Goal: Task Accomplishment & Management: Complete application form

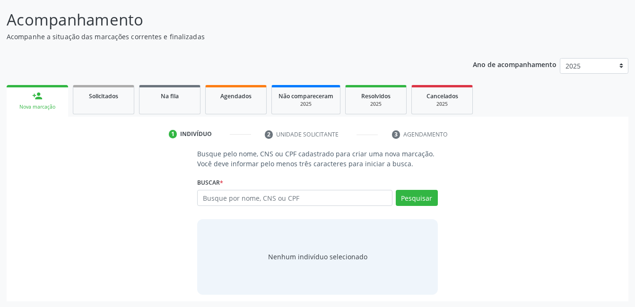
scroll to position [57, 0]
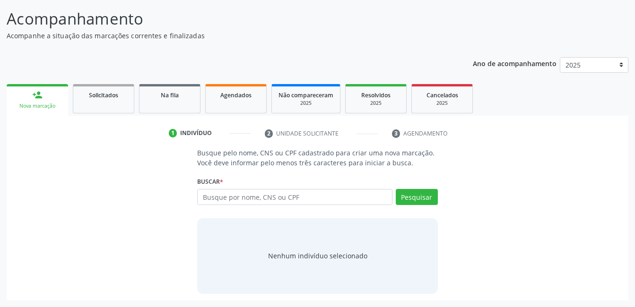
click at [246, 203] on input "text" at bounding box center [294, 197] width 195 height 16
type input "898003700703408"
click at [409, 197] on button "Pesquisar" at bounding box center [417, 197] width 42 height 16
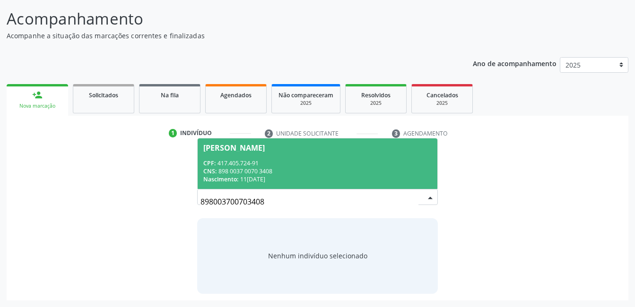
click at [378, 177] on div "Nascimento: 1[DATE]" at bounding box center [317, 179] width 228 height 8
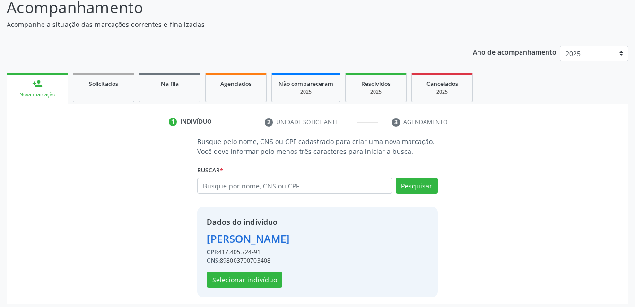
scroll to position [72, 0]
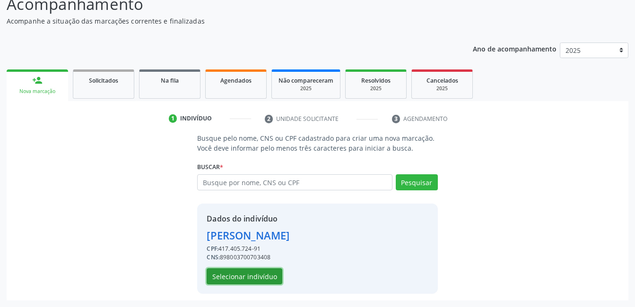
click at [272, 270] on button "Selecionar indivíduo" at bounding box center [245, 276] width 76 height 16
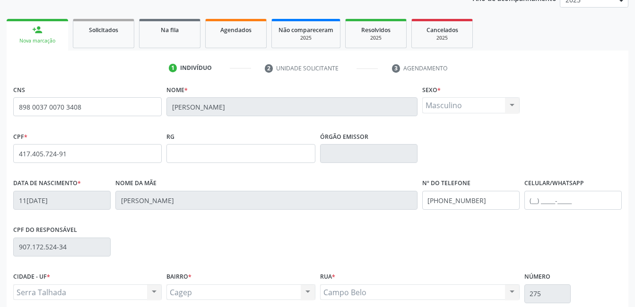
scroll to position [205, 0]
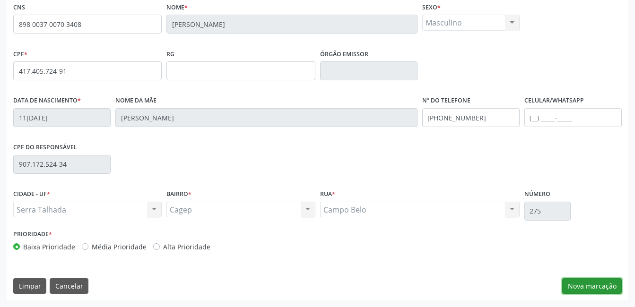
click at [595, 288] on button "Nova marcação" at bounding box center [592, 286] width 60 height 16
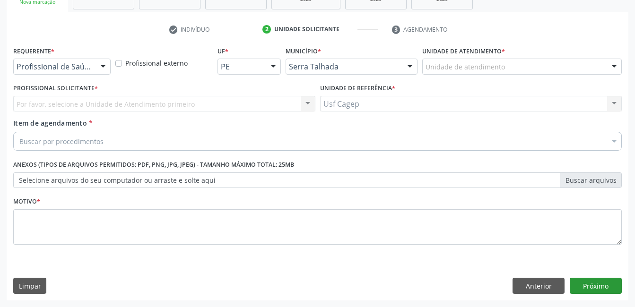
scroll to position [161, 0]
click at [91, 72] on div "Profissional de Saúde" at bounding box center [61, 67] width 97 height 16
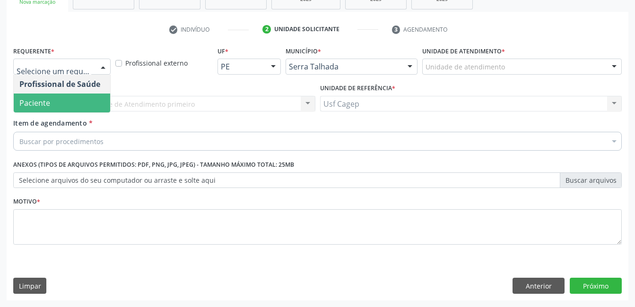
click at [91, 100] on span "Paciente" at bounding box center [62, 103] width 96 height 19
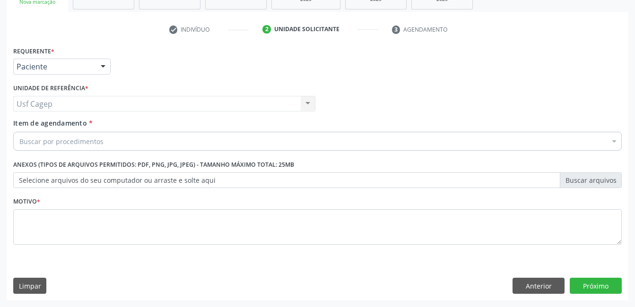
click at [103, 134] on div "Buscar por procedimentos" at bounding box center [317, 141] width 608 height 19
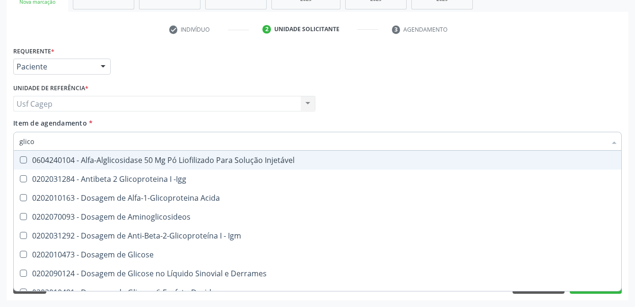
type input "glicos"
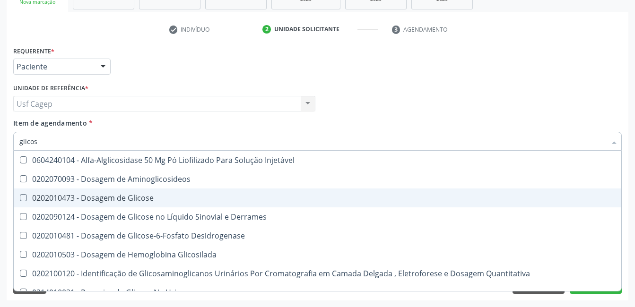
click at [139, 196] on div "0202010473 - Dosagem de Glicose" at bounding box center [317, 198] width 596 height 8
checkbox Glicose "true"
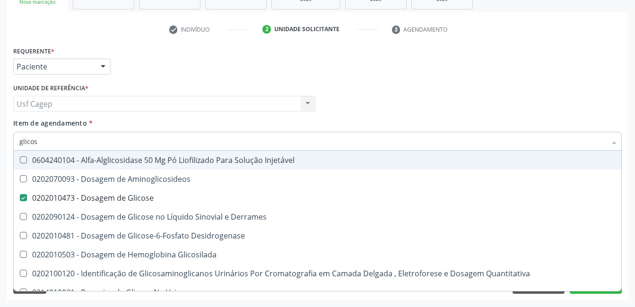
click at [150, 142] on input "glicos" at bounding box center [312, 141] width 587 height 19
type input "a"
checkbox Glicose "false"
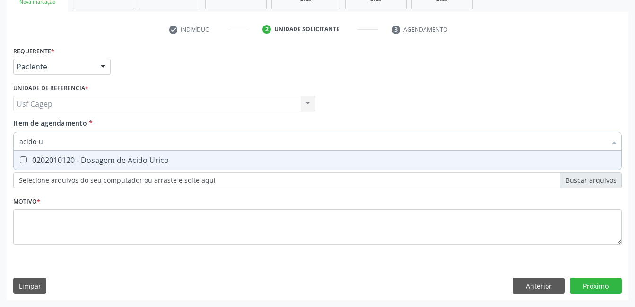
type input "acido ur"
click at [177, 160] on div "0202010120 - Dosagem de Acido Urico" at bounding box center [317, 160] width 596 height 8
checkbox Urico "true"
click at [177, 144] on input "acido ur" at bounding box center [312, 141] width 587 height 19
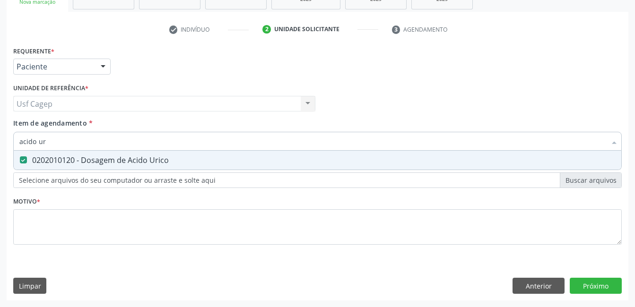
click at [177, 144] on input "acido ur" at bounding box center [312, 141] width 587 height 19
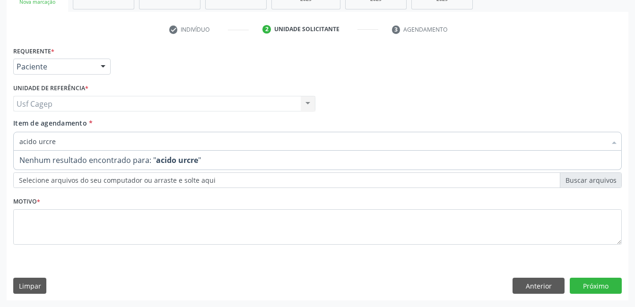
click at [177, 144] on input "acido urcre" at bounding box center [312, 141] width 587 height 19
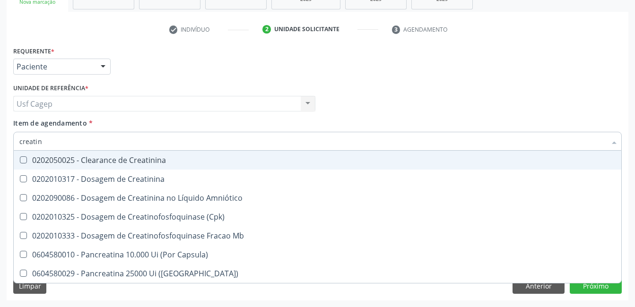
type input "creatini"
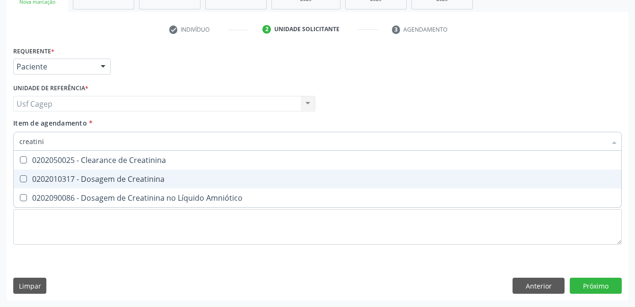
drag, startPoint x: 173, startPoint y: 179, endPoint x: 182, endPoint y: 150, distance: 30.3
click at [173, 179] on div "0202010317 - Dosagem de Creatinina" at bounding box center [317, 179] width 596 height 8
checkbox Creatinina "true"
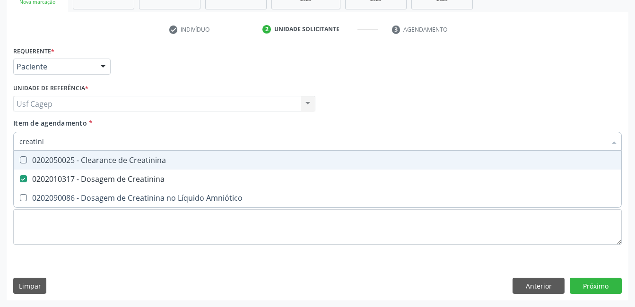
click at [183, 145] on input "creatini" at bounding box center [312, 141] width 587 height 19
type input "ur"
checkbox Creatinina "false"
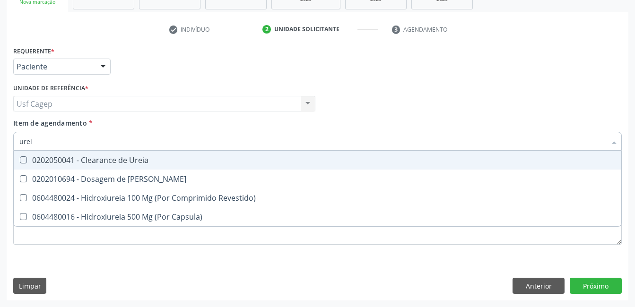
type input "ureia"
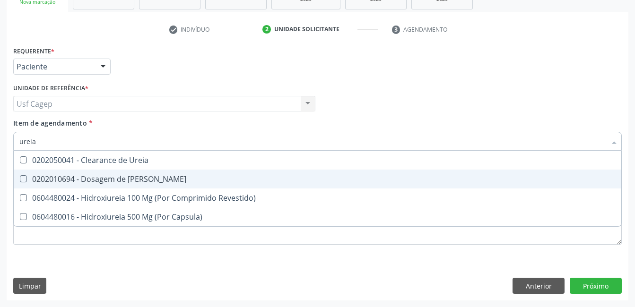
click at [178, 170] on span "0202010694 - Dosagem de [PERSON_NAME]" at bounding box center [317, 179] width 607 height 19
checkbox Ureia "true"
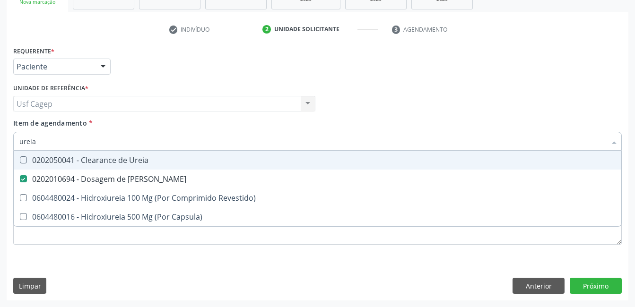
click at [171, 143] on input "ureia" at bounding box center [312, 141] width 587 height 19
type input "co"
checkbox Ureia "false"
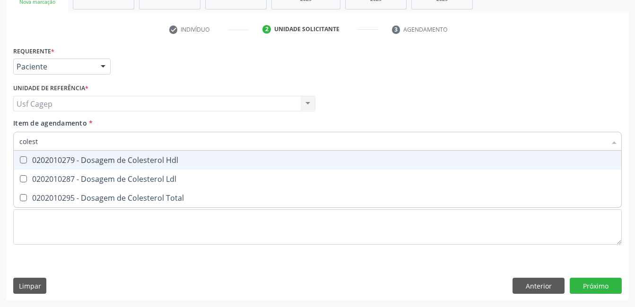
type input "coleste"
click at [179, 161] on div "0202010279 - Dosagem de Colesterol Hdl" at bounding box center [317, 160] width 596 height 8
checkbox Hdl "true"
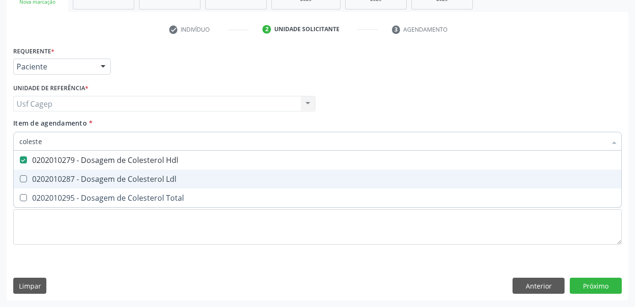
click at [183, 176] on div "0202010287 - Dosagem de Colesterol Ldl" at bounding box center [317, 179] width 596 height 8
checkbox Ldl "true"
click at [189, 200] on div "0202010295 - Dosagem de Colesterol Total" at bounding box center [317, 198] width 596 height 8
checkbox Total "true"
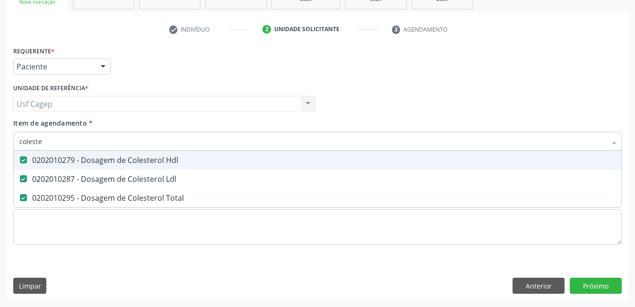
click at [191, 143] on input "coleste" at bounding box center [312, 141] width 587 height 19
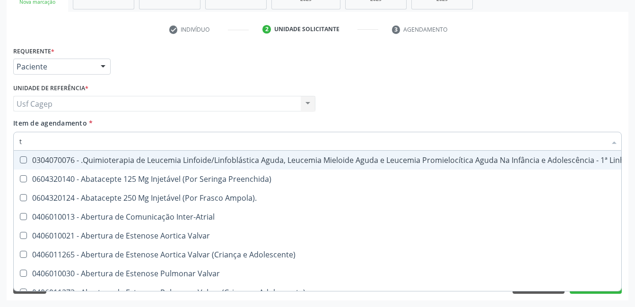
type input "tg"
checkbox Manutenção "false"
checkbox Preenchida\) "false"
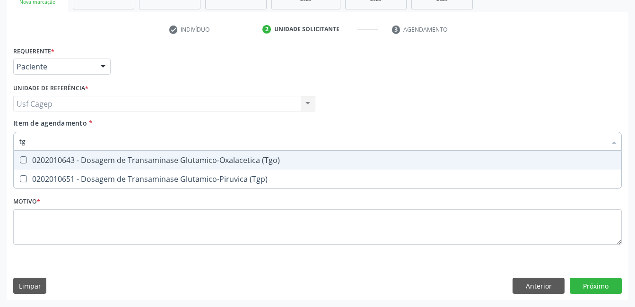
click at [195, 163] on div "0202010643 - Dosagem de Transaminase Glutamico-Oxalacetica (Tgo)" at bounding box center [317, 160] width 596 height 8
checkbox \(Tgo\) "true"
click at [202, 173] on span "0202010651 - Dosagem de Transaminase Glutamico-Piruvica (Tgp)" at bounding box center [317, 179] width 607 height 19
checkbox \(Tgp\) "true"
click at [202, 137] on input "tg" at bounding box center [312, 141] width 587 height 19
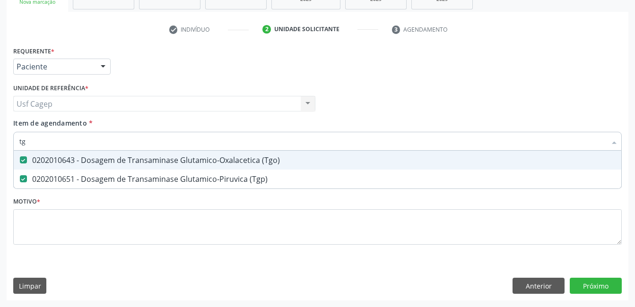
click at [202, 137] on input "tg" at bounding box center [312, 141] width 587 height 19
type input "t"
checkbox \(Tgo\) "false"
checkbox \(Tgp\) "false"
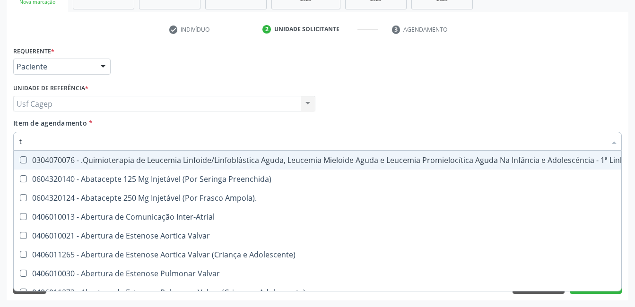
type input "tr"
checkbox Ii\) "true"
checkbox Grupo "true"
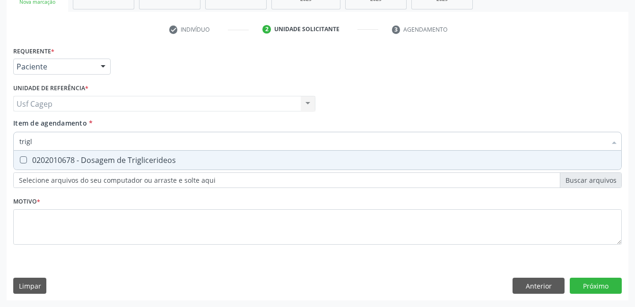
type input "trigli"
drag, startPoint x: 206, startPoint y: 161, endPoint x: 208, endPoint y: 138, distance: 23.2
click at [207, 160] on div "0202010678 - Dosagem de Triglicerideos" at bounding box center [317, 160] width 596 height 8
checkbox Triglicerideos "true"
click at [208, 138] on input "trigli" at bounding box center [312, 141] width 587 height 19
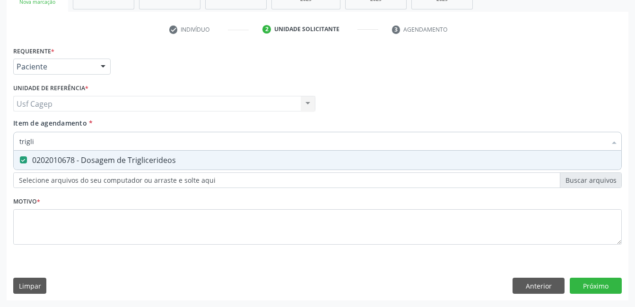
click at [208, 138] on input "trigli" at bounding box center [312, 141] width 587 height 19
type input "h"
checkbox Triglicerideos "false"
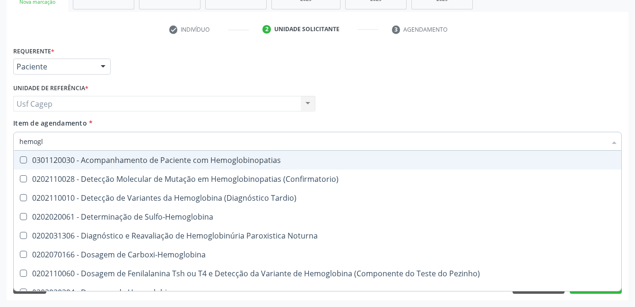
type input "hemoglo"
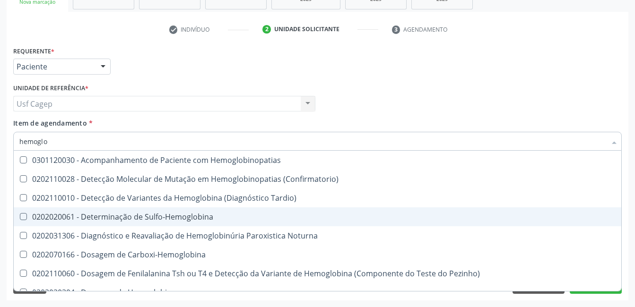
scroll to position [95, 0]
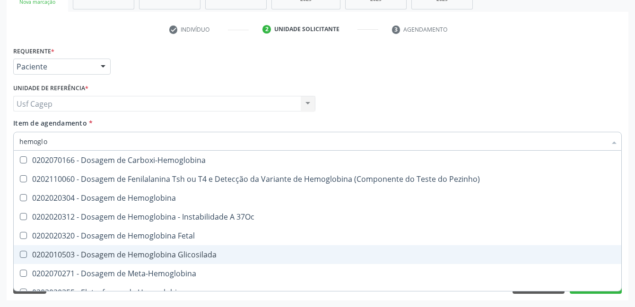
drag, startPoint x: 217, startPoint y: 259, endPoint x: 220, endPoint y: 225, distance: 33.6
click at [217, 257] on div "0202010503 - Dosagem de Hemoglobina Glicosilada" at bounding box center [317, 255] width 596 height 8
checkbox Glicosilada "true"
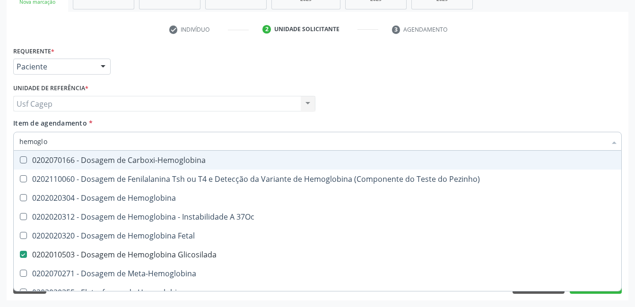
click at [231, 146] on input "hemoglo" at bounding box center [312, 141] width 587 height 19
type input "ps"
checkbox Glicosilada "false"
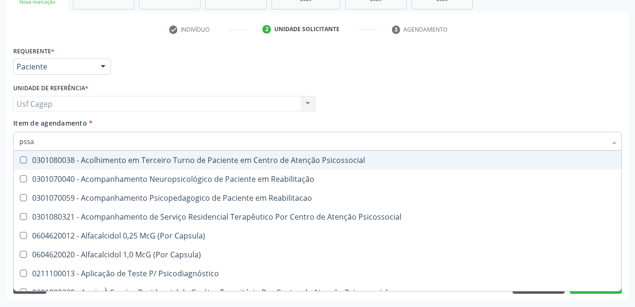
scroll to position [0, 0]
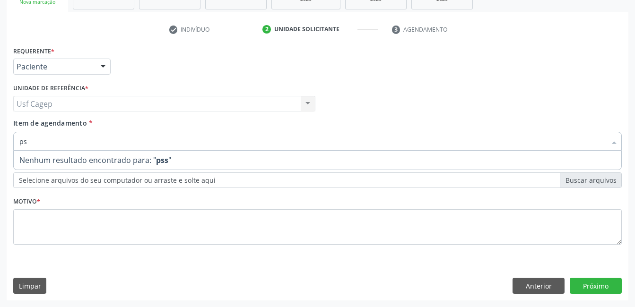
type input "psa"
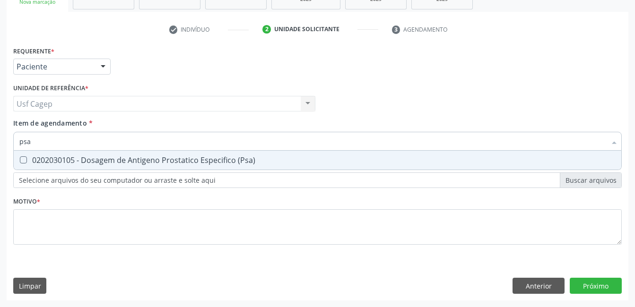
click at [238, 157] on div "0202030105 - Dosagem de Antigeno Prostatico Especifico (Psa)" at bounding box center [317, 160] width 596 height 8
checkbox \(Psa\) "true"
click at [238, 135] on input "psa" at bounding box center [312, 141] width 587 height 19
type input "h"
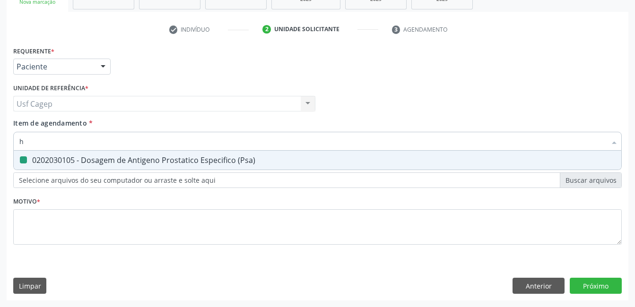
checkbox \(Psa\) "false"
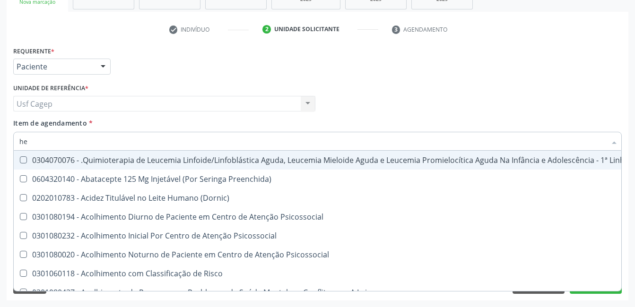
type input "hem"
checkbox Fenilcetonúria "true"
checkbox Pulmão "false"
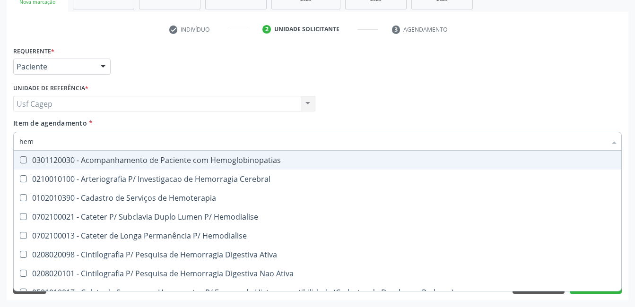
type input "hemo"
checkbox Glicosilada "true"
checkbox Semana\) "false"
type input "hemog"
checkbox Tardio\) "true"
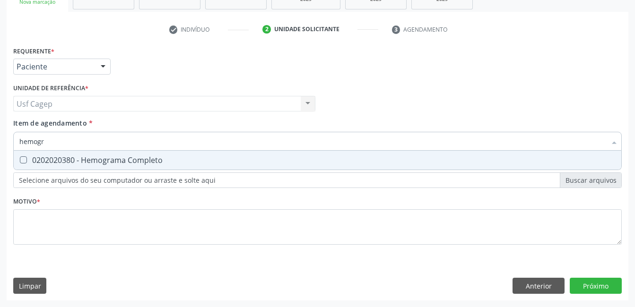
type input "hemogra"
click at [240, 160] on div "0202020380 - Hemograma Completo" at bounding box center [317, 160] width 596 height 8
checkbox Completo "true"
click at [244, 147] on input "hemogra" at bounding box center [312, 141] width 587 height 19
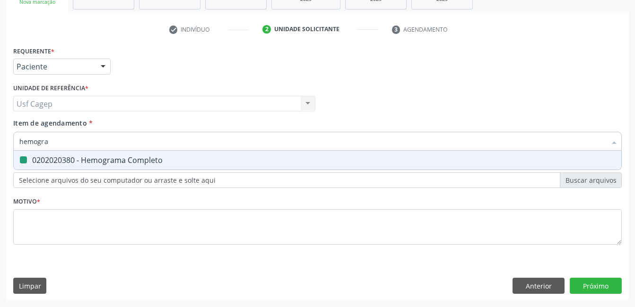
type input "t"
checkbox Completo "false"
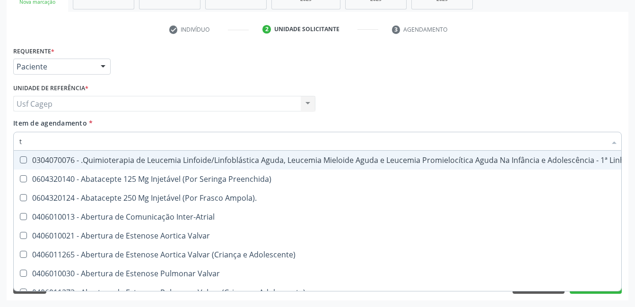
type input "t4"
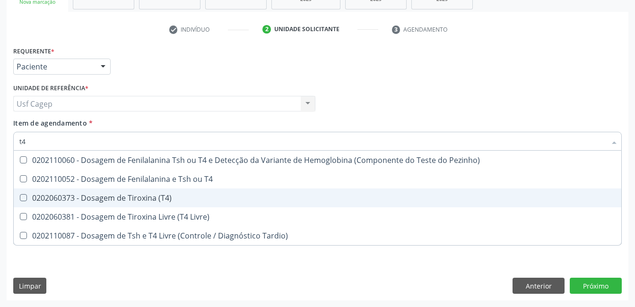
click at [236, 200] on div "0202060373 - Dosagem de Tiroxina (T4)" at bounding box center [317, 198] width 596 height 8
checkbox \(T4\) "true"
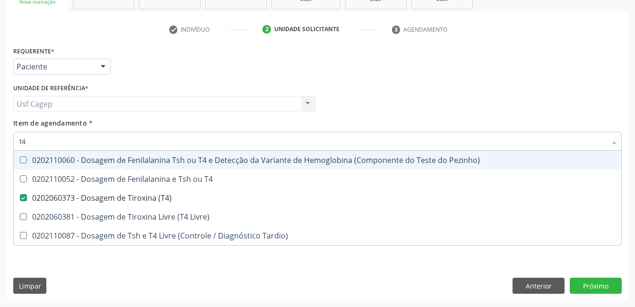
click at [223, 143] on input "t4" at bounding box center [312, 141] width 587 height 19
type input "t"
checkbox \(T4\) "false"
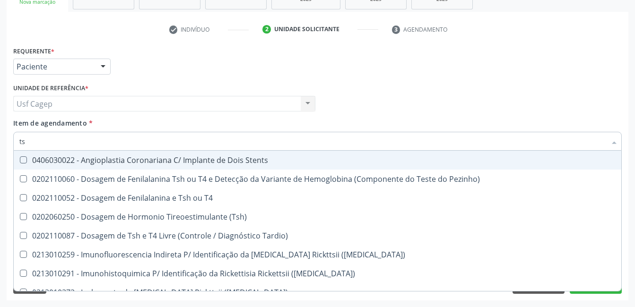
type input "tsh"
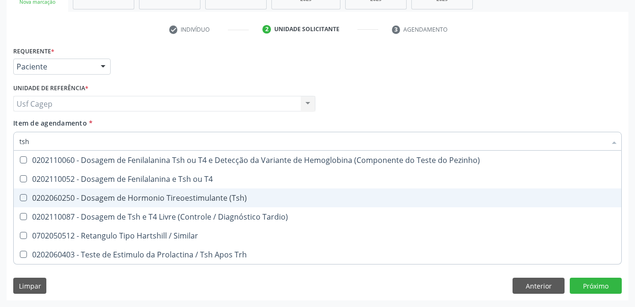
click at [234, 192] on span "0202060250 - Dosagem de Hormonio Tireoestimulante (Tsh)" at bounding box center [317, 198] width 607 height 19
checkbox \(Tsh\) "true"
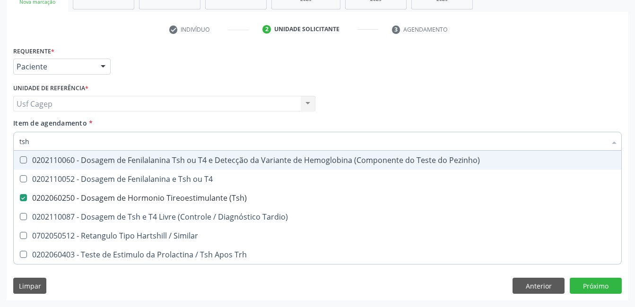
click at [242, 113] on div "Unidade de referência * Usf Cagep Usf Cagep Nenhum resultado encontrado para: "…" at bounding box center [164, 99] width 307 height 37
checkbox T4 "true"
checkbox Tardio\) "true"
checkbox Similar "true"
checkbox Trh "true"
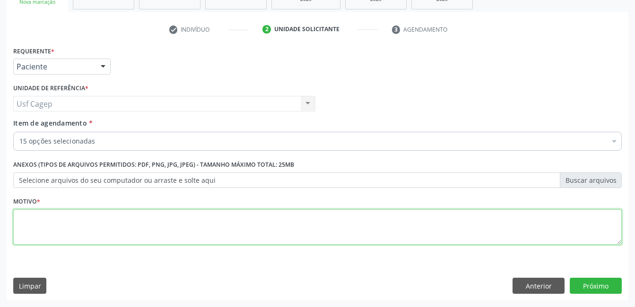
click at [230, 224] on textarea at bounding box center [317, 227] width 608 height 36
type textarea "."
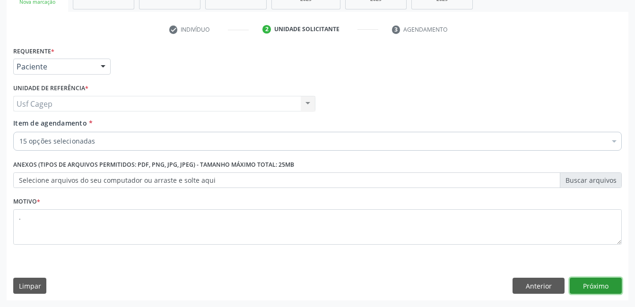
click at [591, 284] on button "Próximo" at bounding box center [596, 286] width 52 height 16
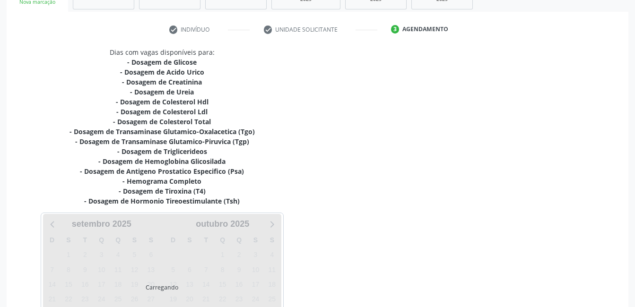
scroll to position [243, 0]
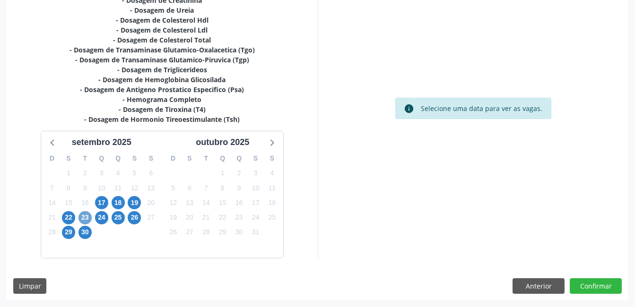
click at [83, 215] on span "23" at bounding box center [84, 217] width 13 height 13
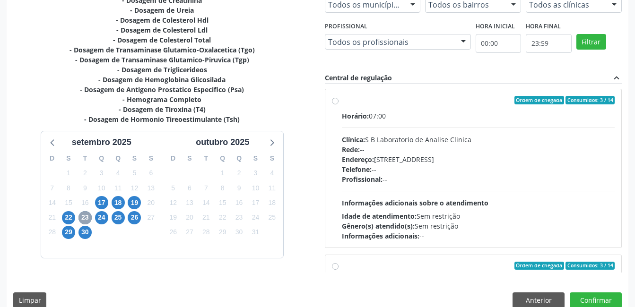
scroll to position [0, 0]
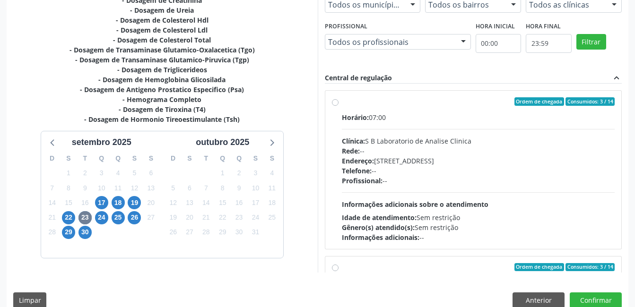
click at [542, 169] on div "Telefone: --" at bounding box center [478, 171] width 273 height 10
click at [338, 106] on input "Ordem de chegada Consumidos: 3 / 14 Horário: 07:00 Clínica: S B Laboratorio de …" at bounding box center [335, 101] width 7 height 9
radio input "true"
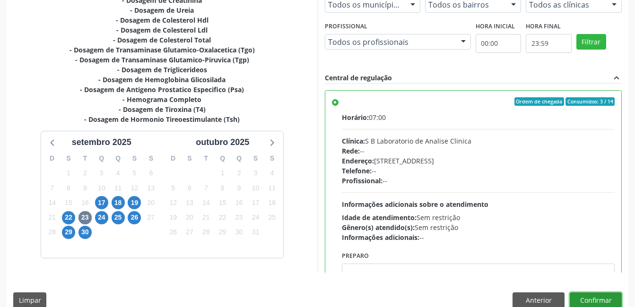
click at [600, 304] on button "Confirmar" at bounding box center [596, 301] width 52 height 16
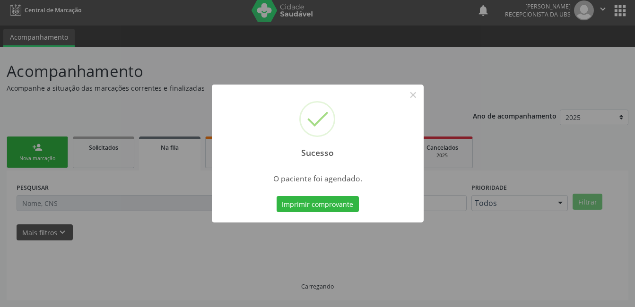
scroll to position [5, 0]
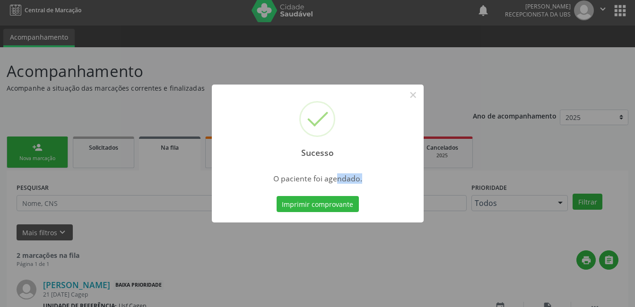
drag, startPoint x: 333, startPoint y: 188, endPoint x: 336, endPoint y: 196, distance: 8.1
click at [336, 196] on div "Sucesso × O paciente foi agendado. Imprimir comprovante Cancel" at bounding box center [318, 154] width 212 height 138
drag, startPoint x: 336, startPoint y: 196, endPoint x: 338, endPoint y: 201, distance: 6.1
click at [338, 201] on button "Imprimir comprovante" at bounding box center [318, 204] width 82 height 16
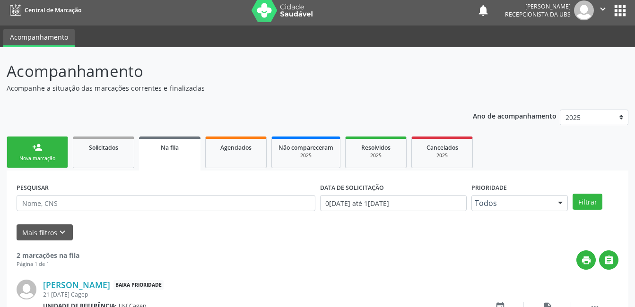
click at [51, 145] on link "person_add Nova marcação" at bounding box center [37, 153] width 61 height 32
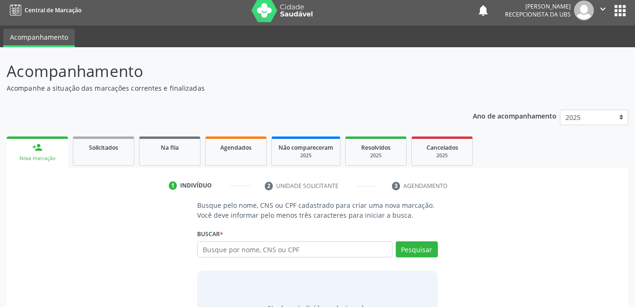
scroll to position [57, 0]
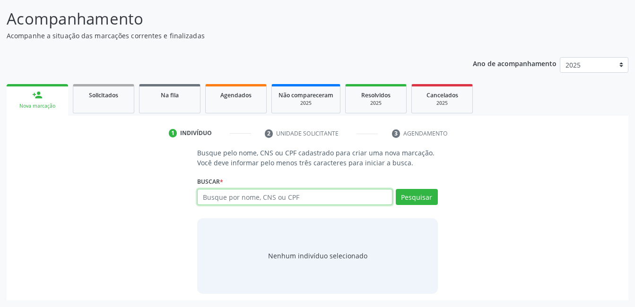
click at [222, 200] on input "text" at bounding box center [294, 197] width 195 height 16
type input "209136003980007"
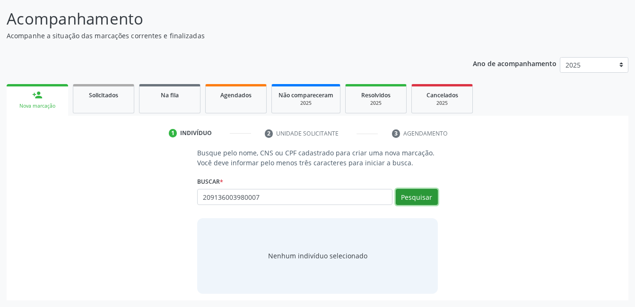
click at [420, 196] on button "Pesquisar" at bounding box center [417, 197] width 42 height 16
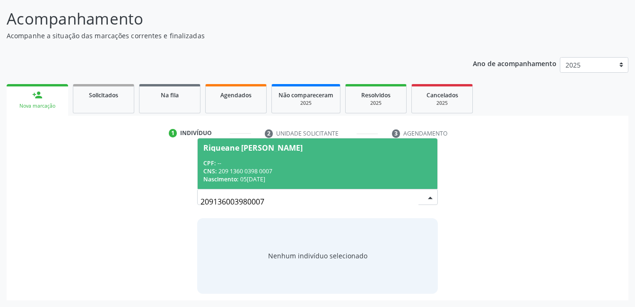
click at [309, 194] on input "209136003980007" at bounding box center [308, 201] width 217 height 19
click at [309, 169] on div "CNS: 209 1360 0398 0007" at bounding box center [317, 171] width 228 height 8
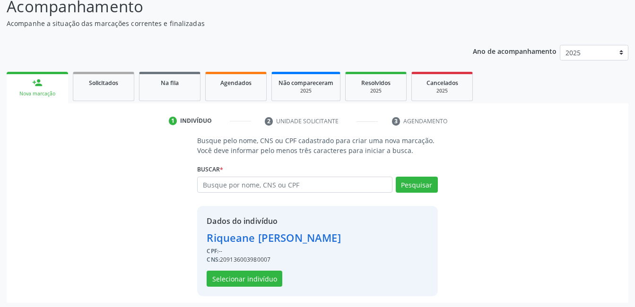
scroll to position [72, 0]
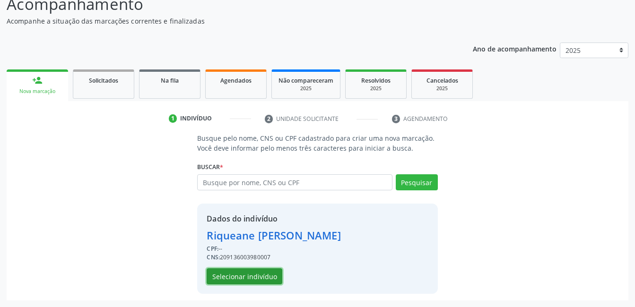
click at [266, 282] on button "Selecionar indivíduo" at bounding box center [245, 276] width 76 height 16
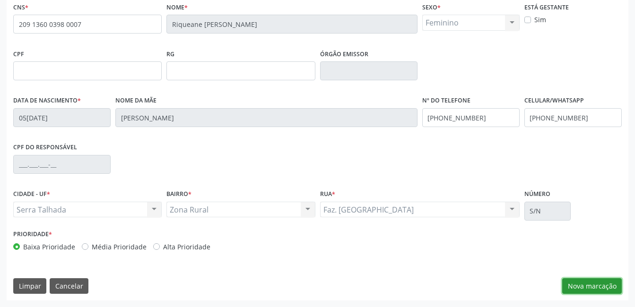
click at [599, 292] on button "Nova marcação" at bounding box center [592, 286] width 60 height 16
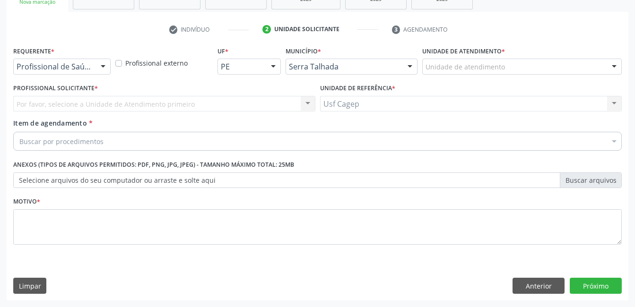
click at [106, 66] on div at bounding box center [103, 67] width 14 height 16
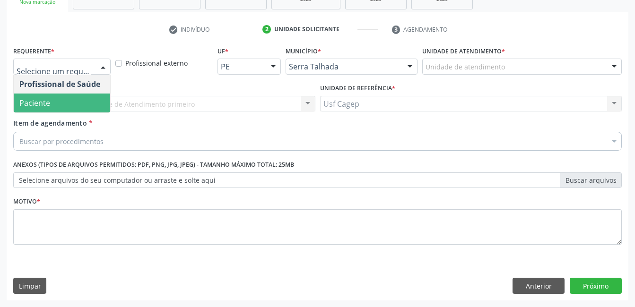
click at [78, 101] on span "Paciente" at bounding box center [62, 103] width 96 height 19
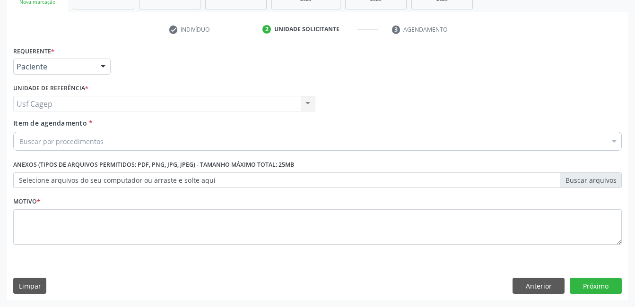
click at [90, 147] on div "Buscar por procedimentos" at bounding box center [317, 141] width 608 height 19
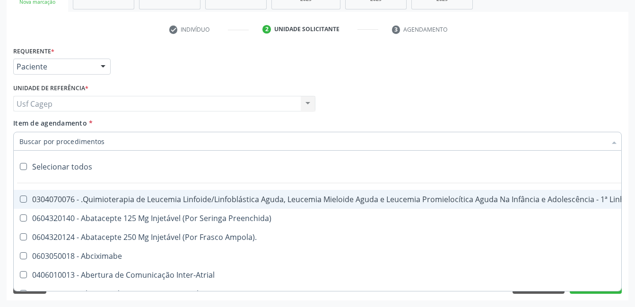
click at [90, 140] on input "Item de agendamento *" at bounding box center [312, 141] width 587 height 19
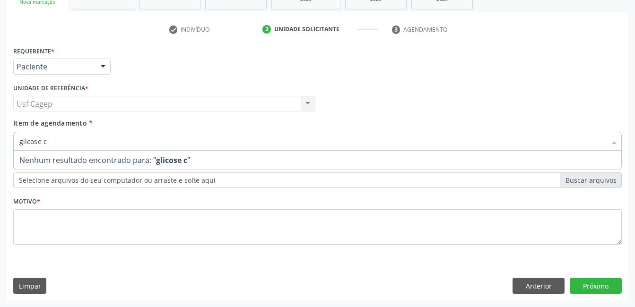
type input "glicose"
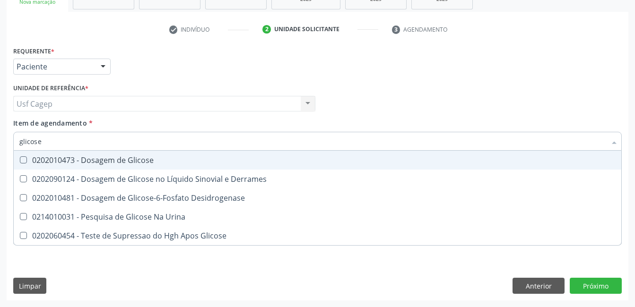
click at [108, 153] on span "0202010473 - Dosagem de Glicose" at bounding box center [317, 160] width 607 height 19
checkbox Glicose "true"
click at [110, 147] on input "glicose" at bounding box center [312, 141] width 587 height 19
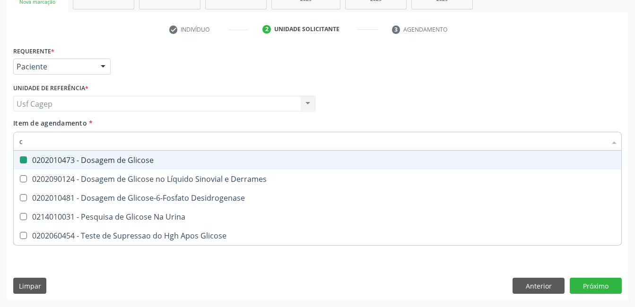
type input "cr"
checkbox Glicose "false"
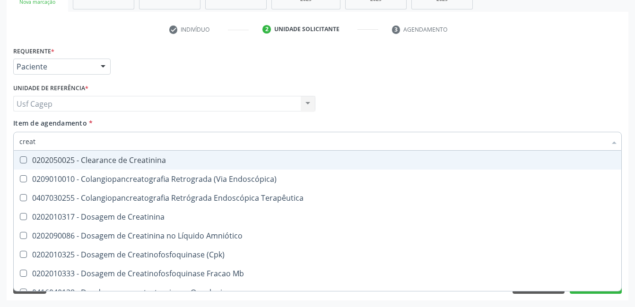
type input "creati"
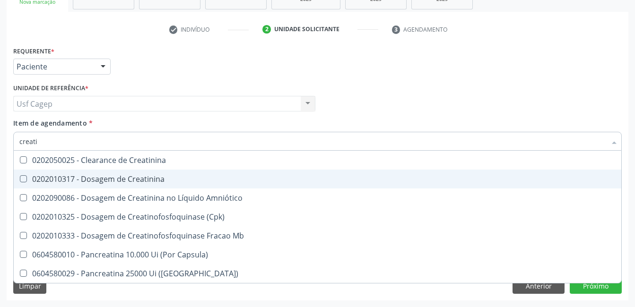
drag, startPoint x: 284, startPoint y: 181, endPoint x: 289, endPoint y: 153, distance: 28.0
click at [285, 174] on span "0202010317 - Dosagem de Creatinina" at bounding box center [317, 179] width 607 height 19
checkbox Creatinina "true"
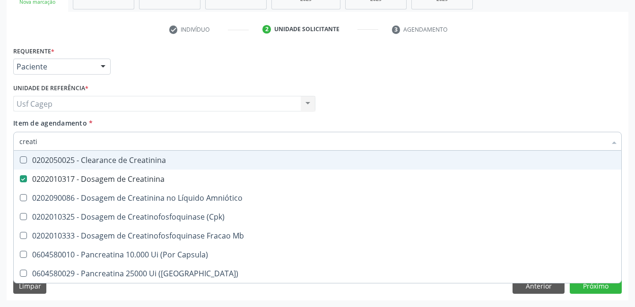
click at [286, 142] on input "creati" at bounding box center [312, 141] width 587 height 19
type input "urei"
checkbox Creatinina "false"
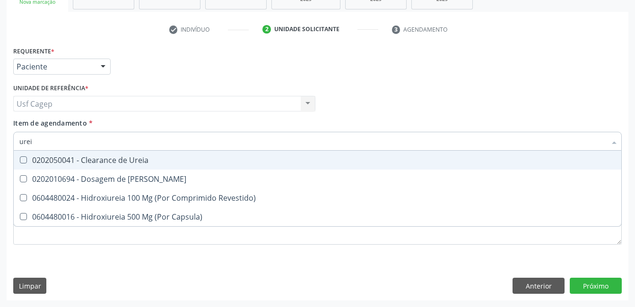
type input "ureia"
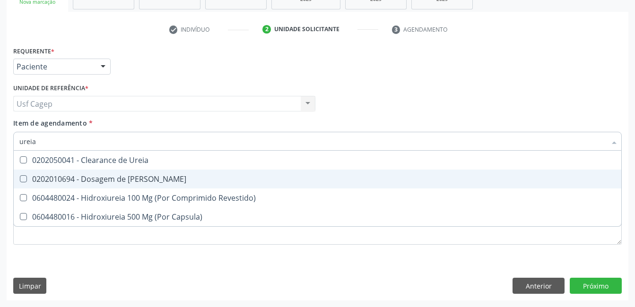
drag, startPoint x: 277, startPoint y: 180, endPoint x: 285, endPoint y: 144, distance: 36.8
click at [278, 179] on div "0202010694 - Dosagem de Ureia" at bounding box center [317, 179] width 596 height 8
checkbox Ureia "true"
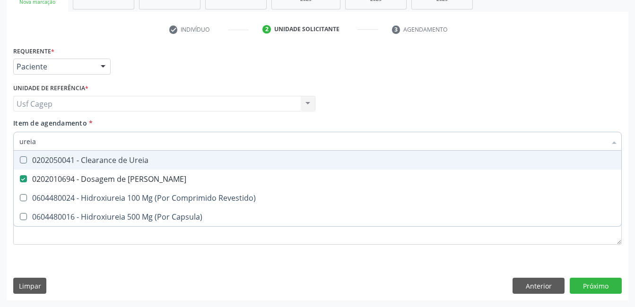
click at [285, 143] on input "ureia" at bounding box center [312, 141] width 587 height 19
type input "c"
checkbox Ureia "false"
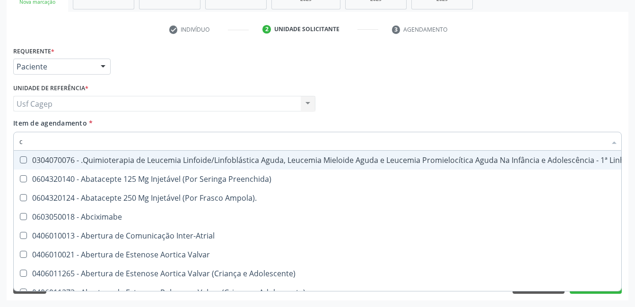
type input "co"
checkbox Creatinina "true"
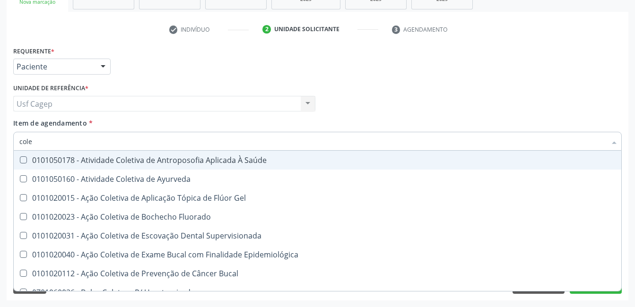
type input "coles"
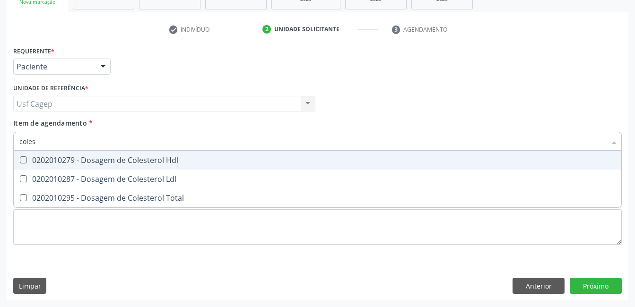
click at [284, 154] on span "0202010279 - Dosagem de Colesterol Hdl" at bounding box center [317, 160] width 607 height 19
checkbox Hdl "true"
click at [294, 171] on span "0202010287 - Dosagem de Colesterol Ldl" at bounding box center [317, 179] width 607 height 19
checkbox Ldl "true"
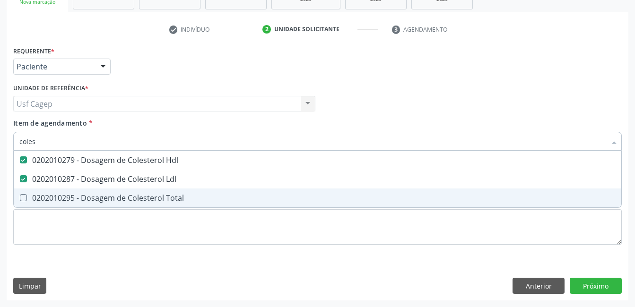
click at [296, 195] on div "0202010295 - Dosagem de Colesterol Total" at bounding box center [317, 198] width 596 height 8
checkbox Total "true"
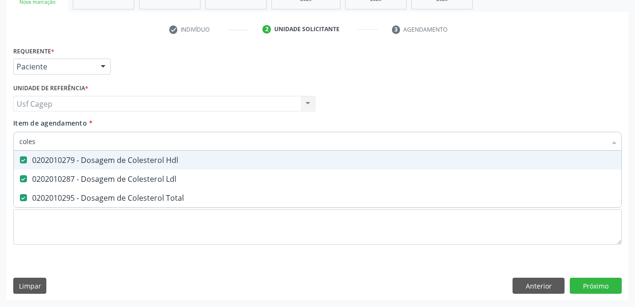
click at [305, 137] on input "coles" at bounding box center [312, 141] width 587 height 19
type input "b"
checkbox Hdl "false"
checkbox Ldl "false"
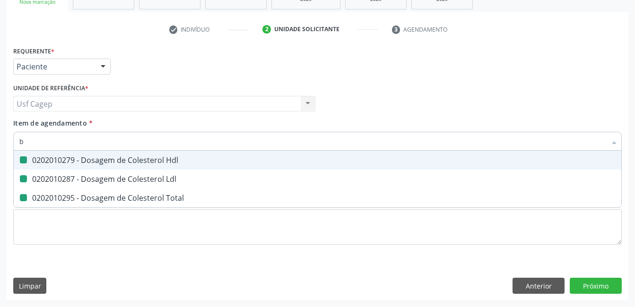
checkbox Total "false"
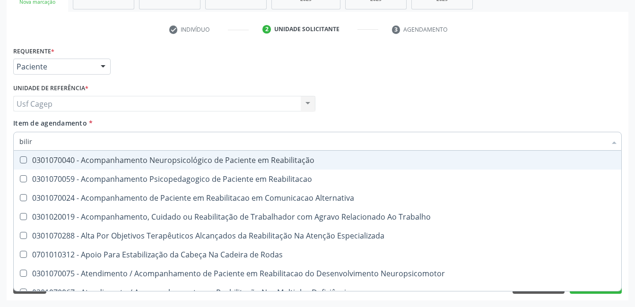
type input "bilirr"
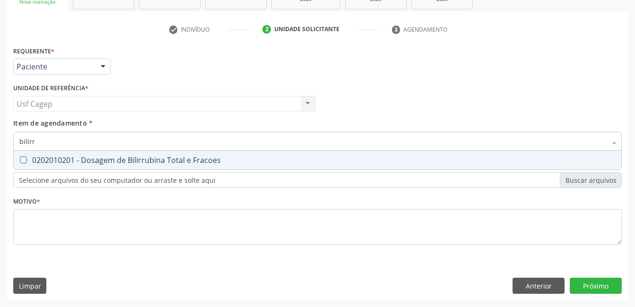
click at [302, 162] on div "0202010201 - Dosagem de Bilirrubina Total e Fracoes" at bounding box center [317, 160] width 596 height 8
checkbox Fracoes "true"
click at [304, 141] on input "bilirr" at bounding box center [312, 141] width 587 height 19
type input "t"
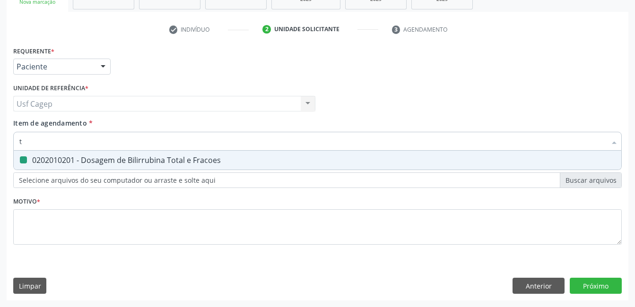
checkbox Fracoes "false"
type input "tg"
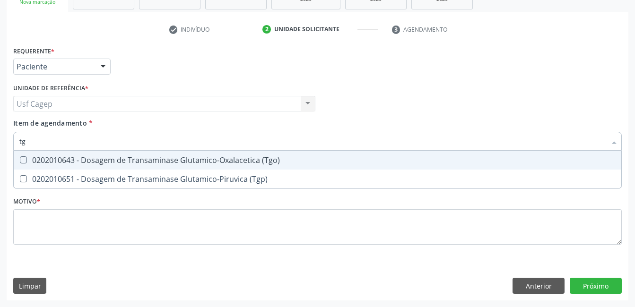
click at [312, 161] on div "0202010643 - Dosagem de Transaminase Glutamico-Oxalacetica (Tgo)" at bounding box center [317, 160] width 596 height 8
checkbox \(Tgo\) "true"
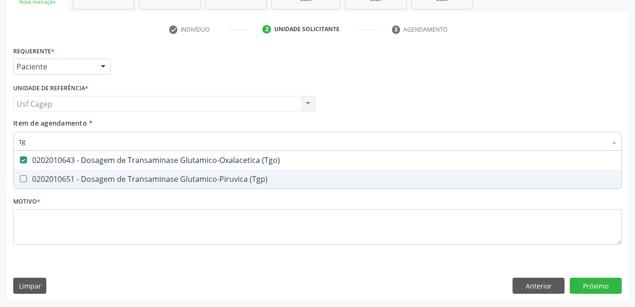
click at [316, 176] on div "0202010651 - Dosagem de Transaminase Glutamico-Piruvica (Tgp)" at bounding box center [317, 179] width 596 height 8
checkbox \(Tgp\) "true"
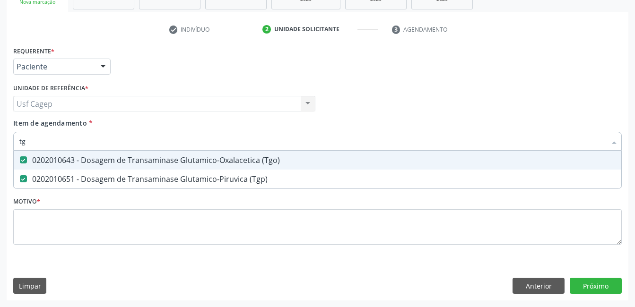
click at [315, 144] on input "tg" at bounding box center [312, 141] width 587 height 19
click at [314, 144] on input "tg" at bounding box center [312, 141] width 587 height 19
type input "t"
checkbox \(Tgo\) "false"
checkbox \(Tgp\) "false"
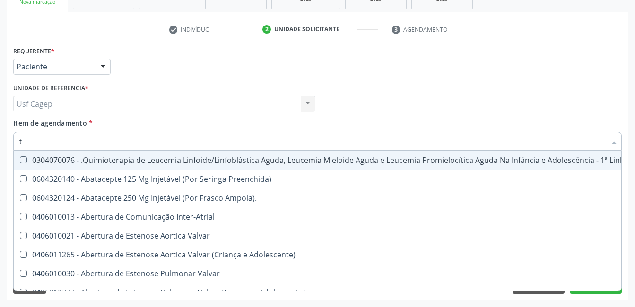
type input "tr"
checkbox Ii\) "true"
checkbox Grupo "true"
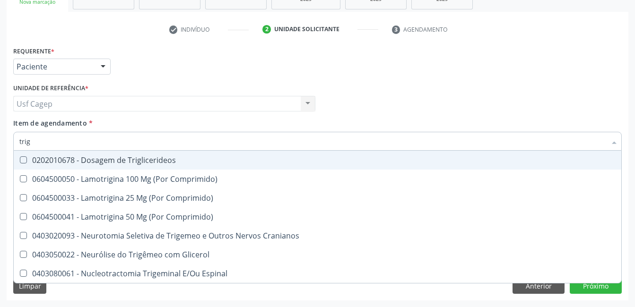
type input "trigl"
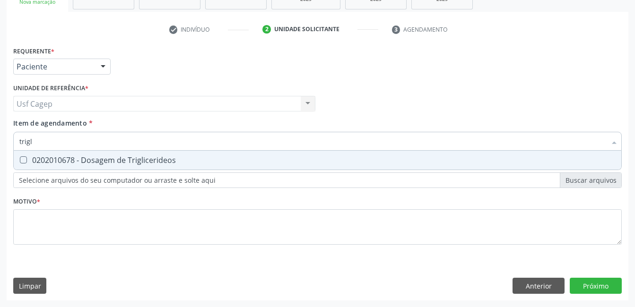
drag, startPoint x: 322, startPoint y: 159, endPoint x: 323, endPoint y: 152, distance: 7.2
click at [322, 158] on div "0202010678 - Dosagem de Triglicerideos" at bounding box center [317, 160] width 596 height 8
checkbox Triglicerideos "true"
click at [323, 142] on input "trigl" at bounding box center [312, 141] width 587 height 19
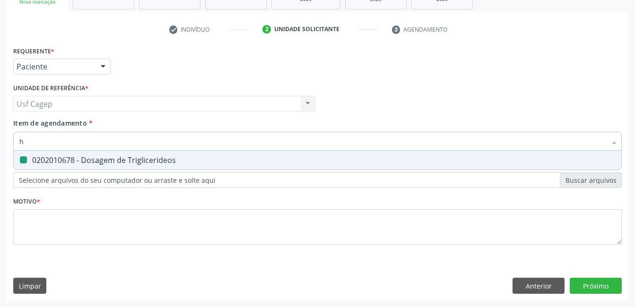
type input "he"
checkbox Triglicerideos "false"
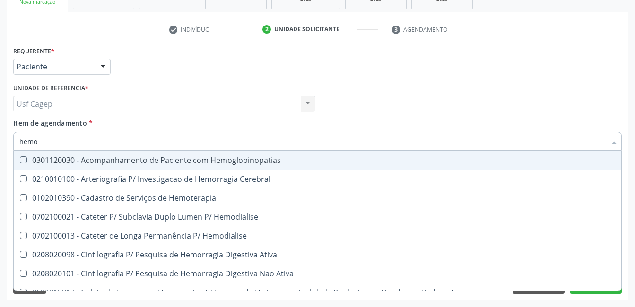
type input "hemog"
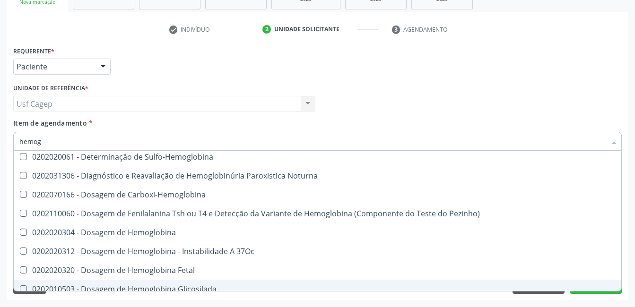
scroll to position [95, 0]
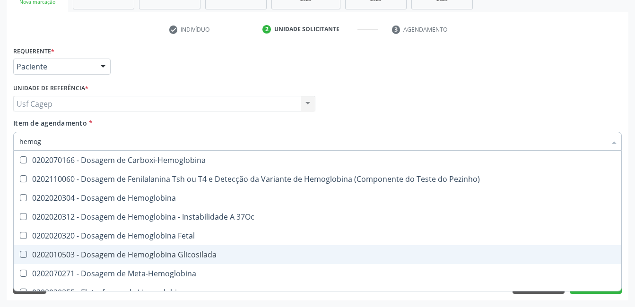
click at [292, 251] on div "0202010503 - Dosagem de Hemoglobina Glicosilada" at bounding box center [317, 255] width 596 height 8
checkbox Glicosilada "true"
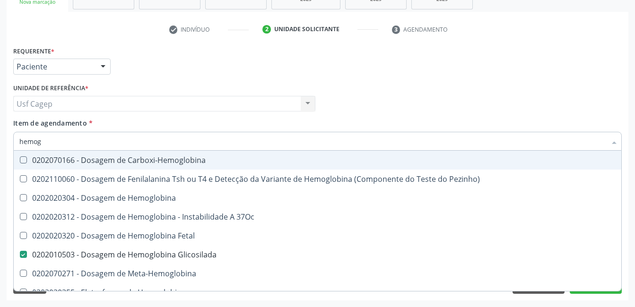
click at [303, 147] on input "hemog" at bounding box center [312, 141] width 587 height 19
type input "he"
checkbox Glicosilada "false"
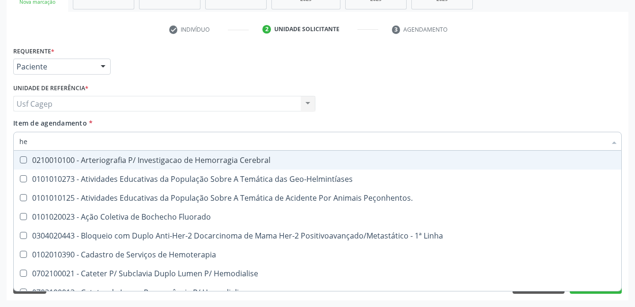
type input "hem"
checkbox \(Qualitativo\) "true"
checkbox Glicosilada "false"
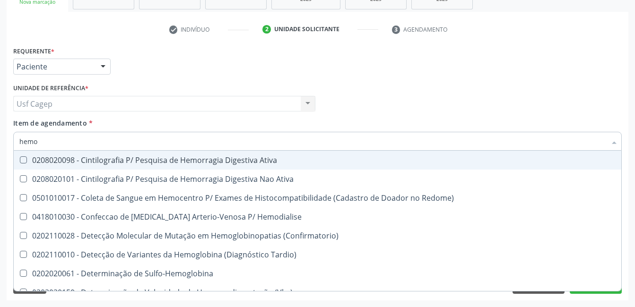
type input "hemog"
checkbox Tardio\) "true"
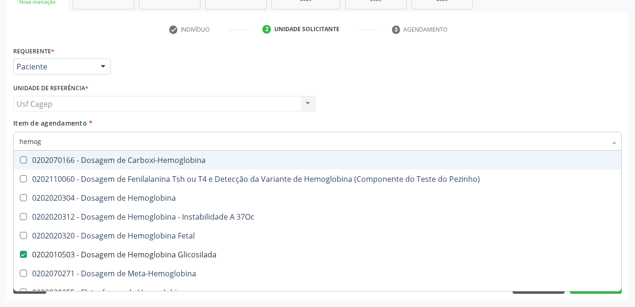
type input "hemogr"
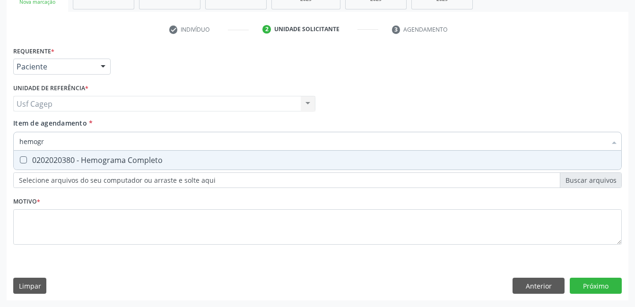
click at [311, 156] on span "0202020380 - Hemograma Completo" at bounding box center [317, 160] width 607 height 19
checkbox Completo "true"
click at [314, 138] on input "hemogr" at bounding box center [312, 141] width 587 height 19
type input "t"
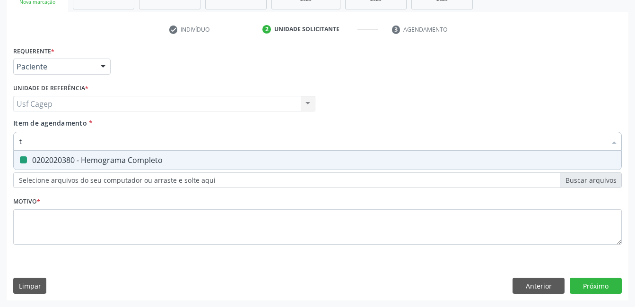
checkbox Completo "false"
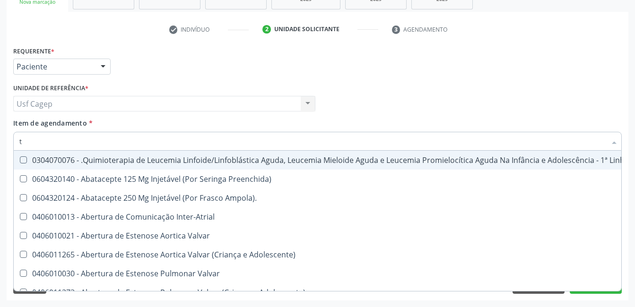
type input "t4"
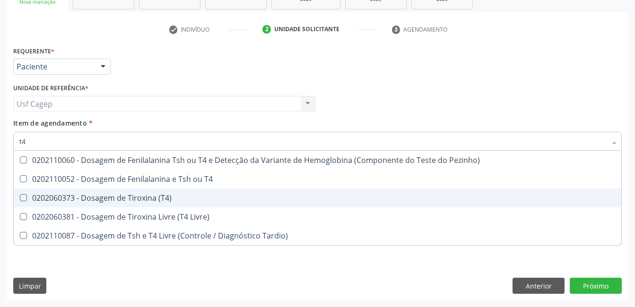
click at [281, 200] on div "0202060373 - Dosagem de Tiroxina (T4)" at bounding box center [317, 198] width 596 height 8
checkbox \(T4\) "true"
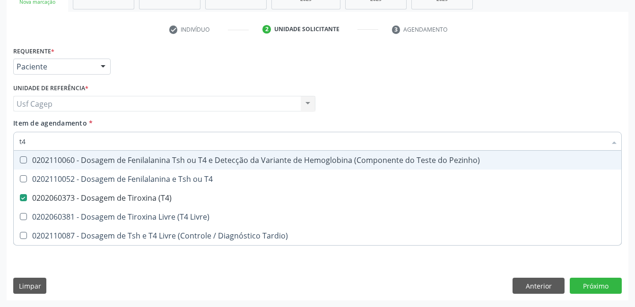
click at [260, 131] on div "Item de agendamento * t4 Desfazer seleção 0202110060 - Dosagem de Fenilalanina …" at bounding box center [317, 133] width 608 height 30
checkbox T4 "true"
checkbox Livre\) "true"
checkbox Tardio\) "true"
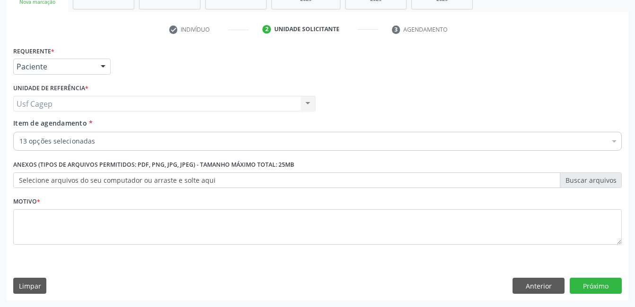
click at [260, 136] on div "13 opções selecionadas" at bounding box center [317, 141] width 608 height 19
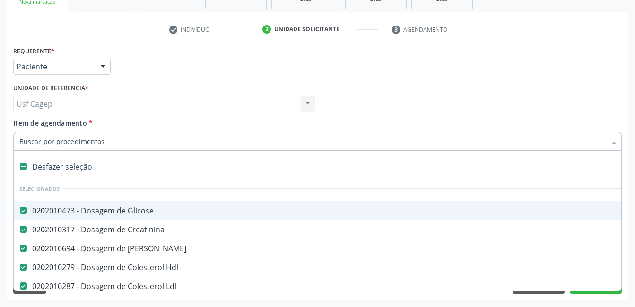
type input "t"
checkbox Completo "false"
checkbox \(T4\) "false"
type input "ts"
checkbox Glicose "false"
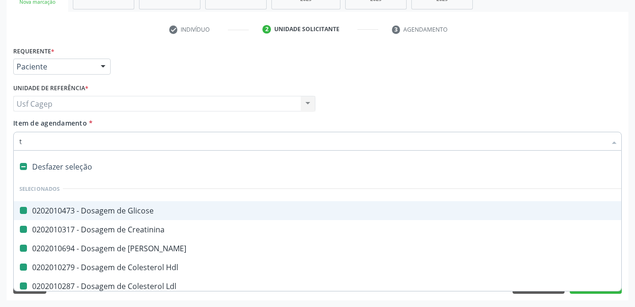
checkbox Creatinina "false"
checkbox Ureia "false"
checkbox Hdl "false"
checkbox Ldl "false"
checkbox Total "false"
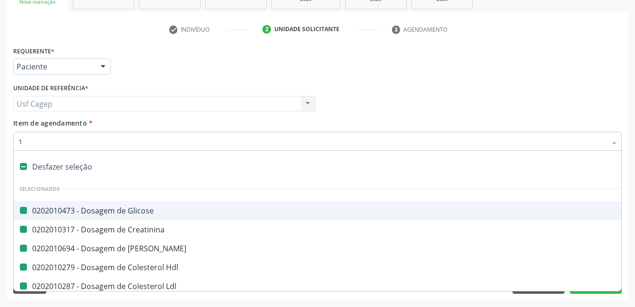
checkbox Fracoes "false"
checkbox \(Tgo\) "false"
checkbox \(Tgp\) "false"
checkbox Triglicerideos "false"
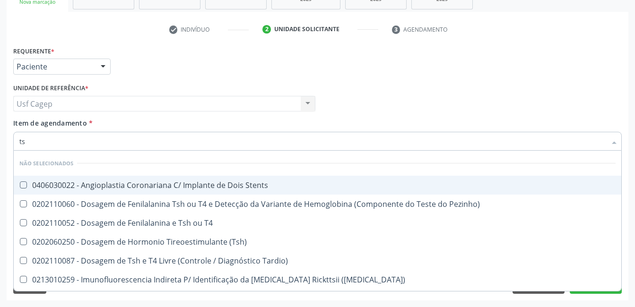
type input "tsh"
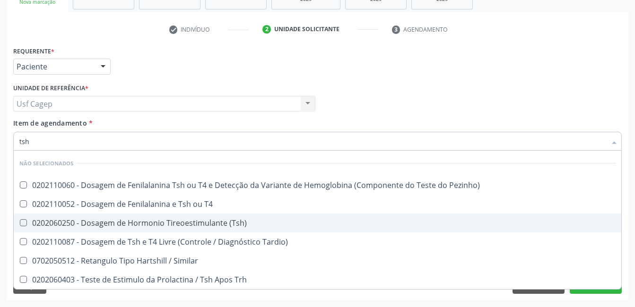
click at [251, 218] on span "0202060250 - Dosagem de Hormonio Tireoestimulante (Tsh)" at bounding box center [317, 223] width 607 height 19
checkbox \(Tsh\) "true"
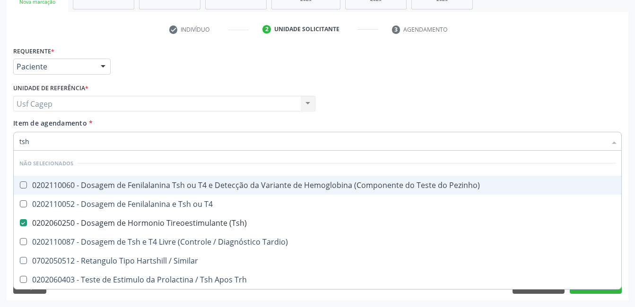
click at [266, 132] on input "tsh" at bounding box center [312, 141] width 587 height 19
click at [257, 130] on div "Item de agendamento * tsh Desfazer seleção Não selecionados 0202110060 - Dosage…" at bounding box center [317, 133] width 608 height 30
click at [260, 122] on div "Item de agendamento * tsh Desfazer seleção Não selecionados 0202110060 - Dosage…" at bounding box center [317, 133] width 608 height 30
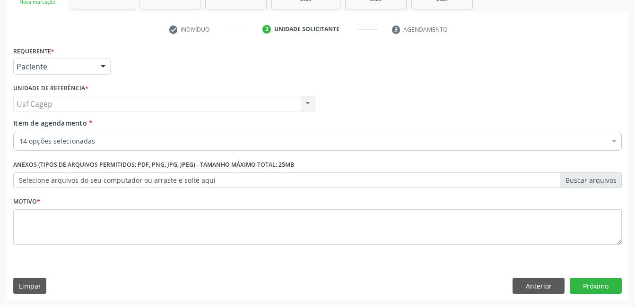
checkbox Glicose "true"
checkbox Creatinina "true"
checkbox Hdl "true"
checkbox Ldl "true"
checkbox Total "true"
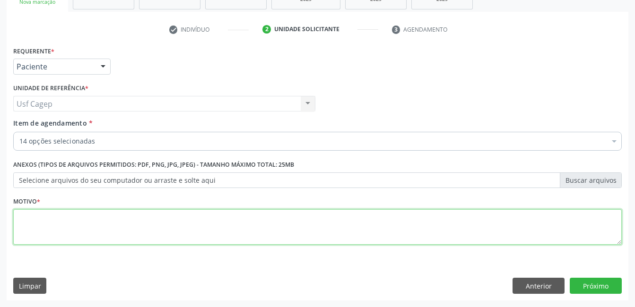
click at [231, 223] on textarea at bounding box center [317, 227] width 608 height 36
type textarea "."
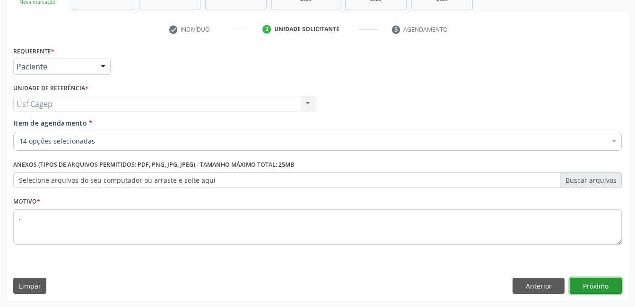
click at [585, 290] on button "Próximo" at bounding box center [596, 286] width 52 height 16
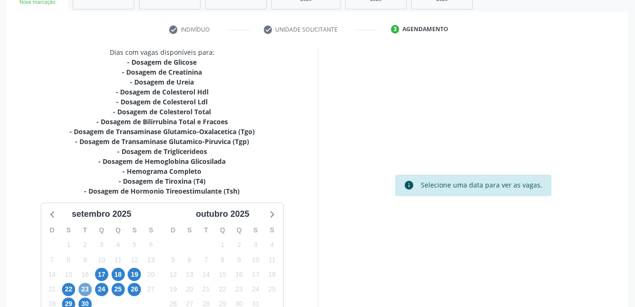
click at [87, 288] on span "23" at bounding box center [84, 289] width 13 height 13
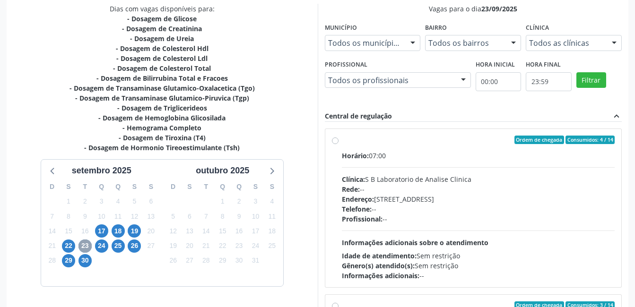
scroll to position [256, 0]
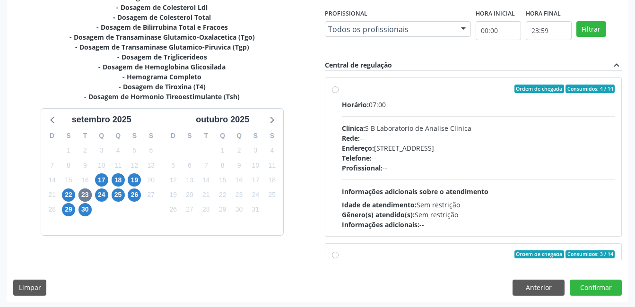
click at [391, 157] on div "Telefone: --" at bounding box center [478, 158] width 273 height 10
click at [338, 93] on input "Ordem de chegada Consumidos: 4 / 14 Horário: 07:00 Clínica: S B Laboratorio de …" at bounding box center [335, 89] width 7 height 9
radio input "true"
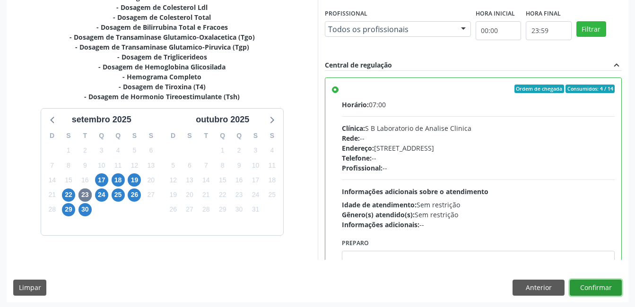
click at [592, 294] on button "Confirmar" at bounding box center [596, 288] width 52 height 16
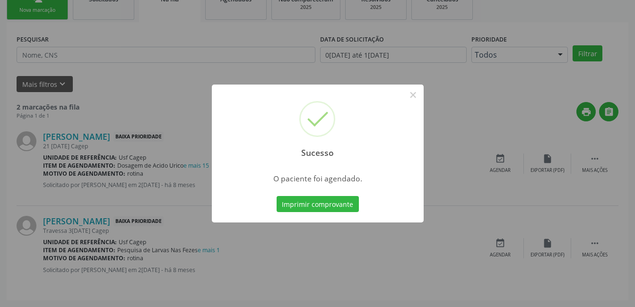
scroll to position [5, 0]
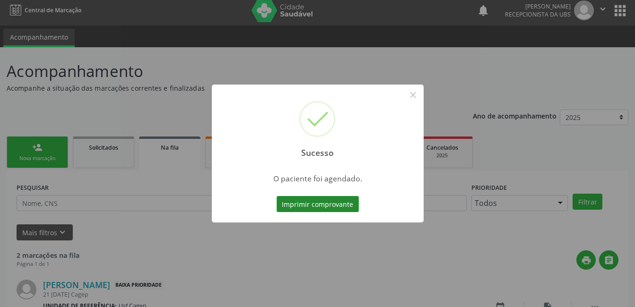
click at [337, 202] on button "Imprimir comprovante" at bounding box center [318, 204] width 82 height 16
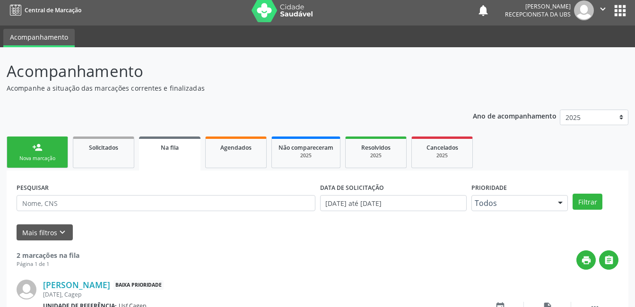
scroll to position [5, 0]
click at [50, 151] on link "person_add Nova marcação" at bounding box center [37, 153] width 61 height 32
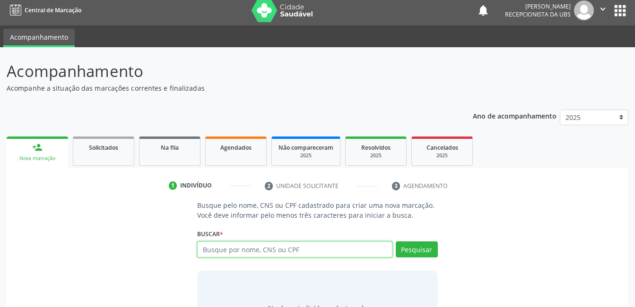
click at [284, 246] on input "text" at bounding box center [294, 250] width 195 height 16
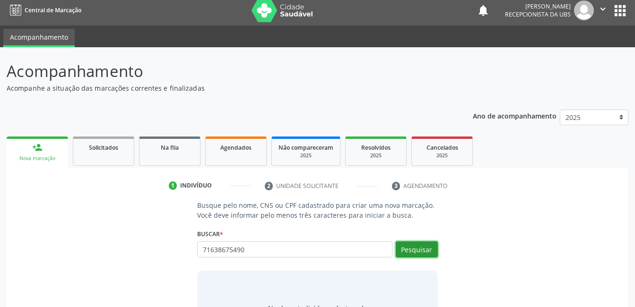
click at [414, 256] on button "Pesquisar" at bounding box center [417, 250] width 42 height 16
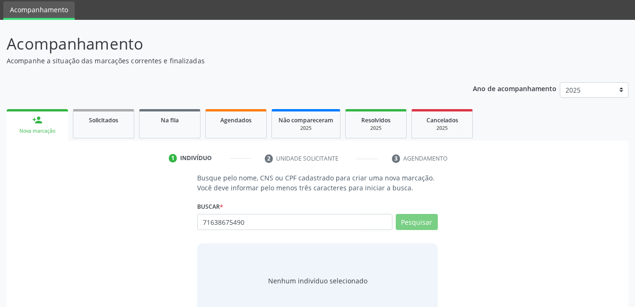
scroll to position [57, 0]
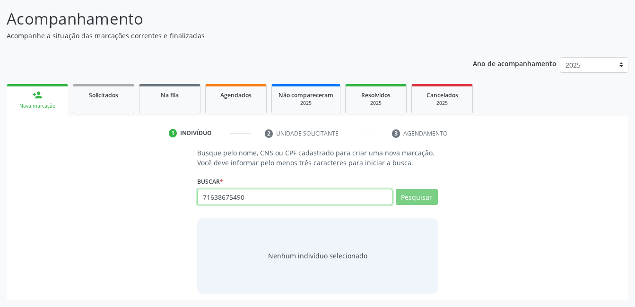
click at [346, 202] on input "71638675490" at bounding box center [294, 197] width 195 height 16
type input "7"
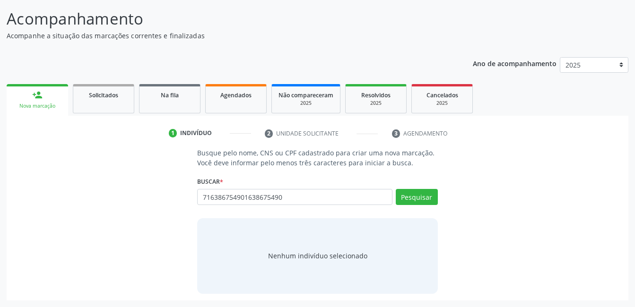
click at [332, 199] on input "716386754901638675490" at bounding box center [294, 197] width 195 height 16
type input "71638675490"
click at [433, 194] on button "Pesquisar" at bounding box center [417, 197] width 42 height 16
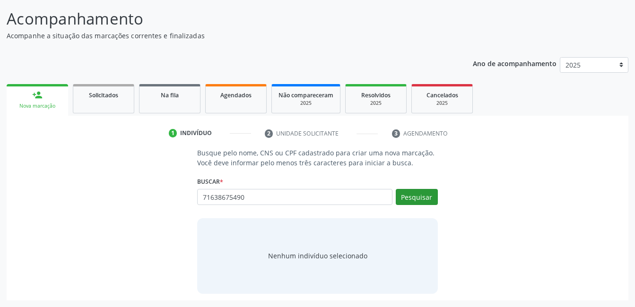
type input "71638675490"
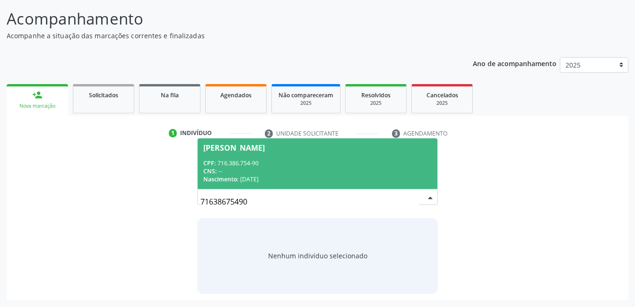
click at [285, 171] on div "CNS: --" at bounding box center [317, 171] width 228 height 8
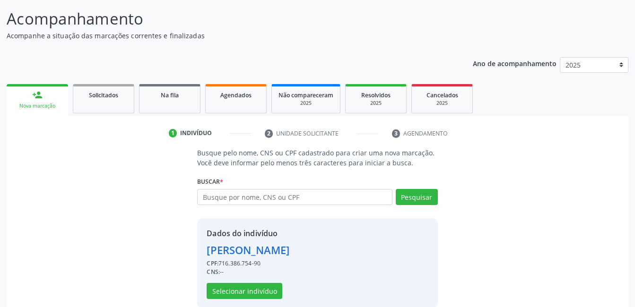
scroll to position [72, 0]
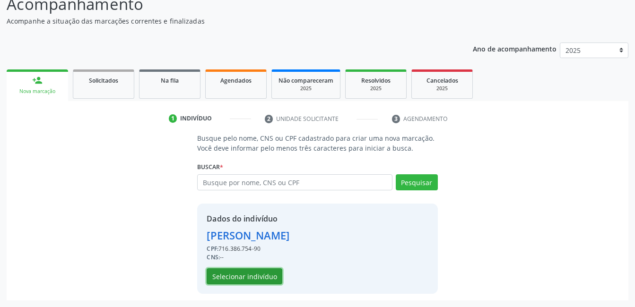
click at [276, 273] on button "Selecionar indivíduo" at bounding box center [245, 276] width 76 height 16
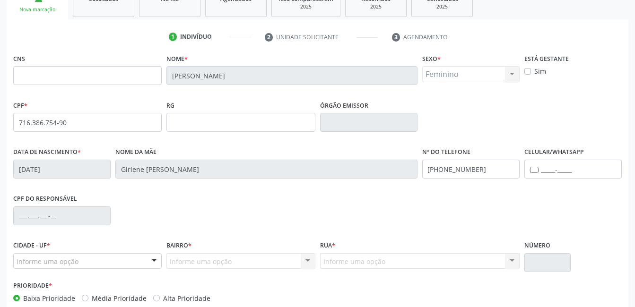
scroll to position [205, 0]
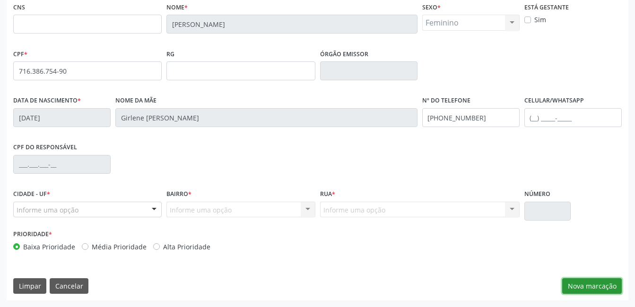
click at [583, 281] on button "Nova marcação" at bounding box center [592, 286] width 60 height 16
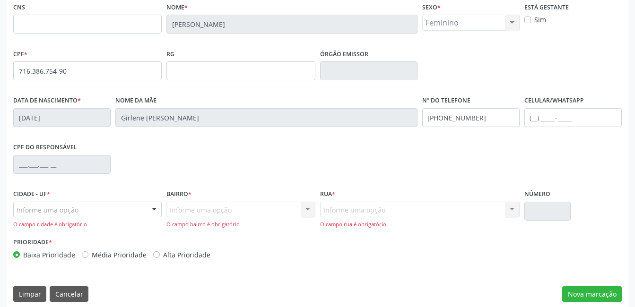
click at [153, 207] on div at bounding box center [154, 210] width 14 height 16
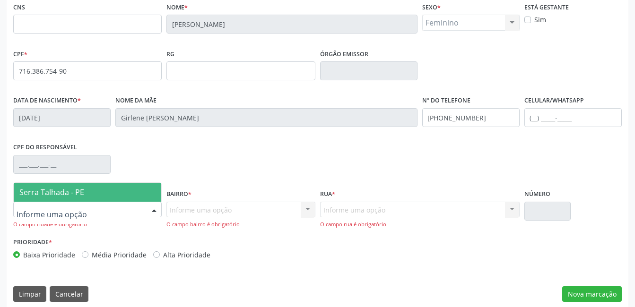
click at [145, 200] on span "Serra Talhada - PE" at bounding box center [87, 192] width 147 height 19
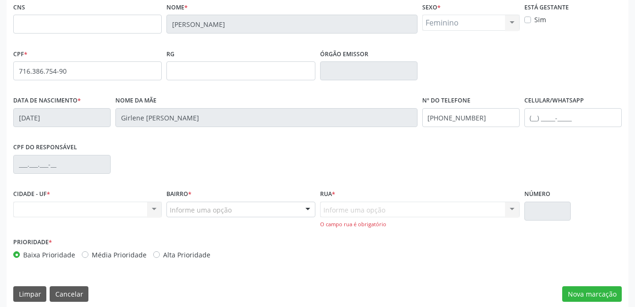
drag, startPoint x: 165, startPoint y: 207, endPoint x: 155, endPoint y: 206, distance: 10.0
click at [165, 206] on div "Bairro * Informe uma opção Zona Rural Aabb Alto da Conceição Borborema Cagep Ce…" at bounding box center [240, 211] width 153 height 48
click at [153, 206] on div "Nenhum resultado encontrado para: " " Não há nenhuma opção para ser exibida." at bounding box center [87, 210] width 148 height 16
drag, startPoint x: 230, startPoint y: 210, endPoint x: 257, endPoint y: 211, distance: 26.5
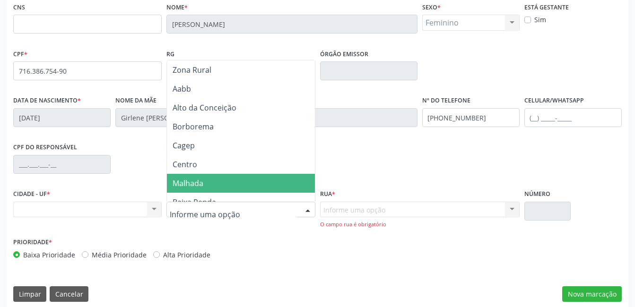
scroll to position [47, 0]
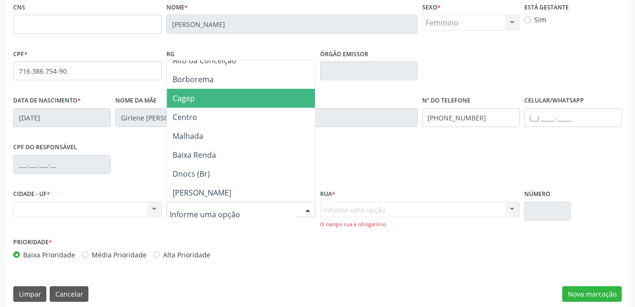
click at [240, 97] on span "Cagep" at bounding box center [243, 98] width 152 height 19
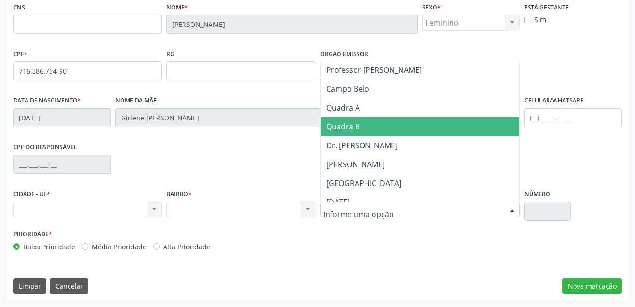
click at [387, 133] on span "Quadra B" at bounding box center [419, 126] width 199 height 19
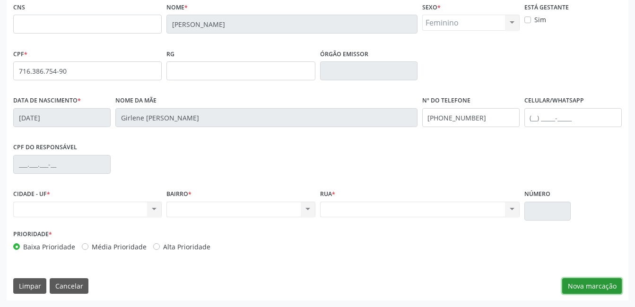
click at [583, 289] on button "Nova marcação" at bounding box center [592, 286] width 60 height 16
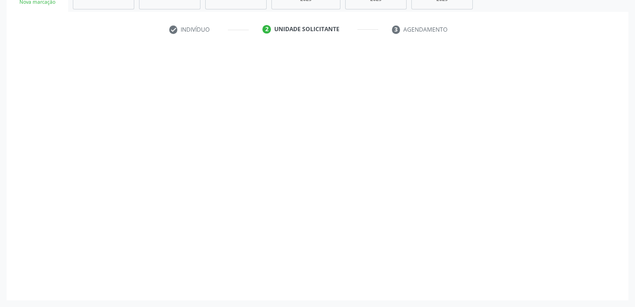
scroll to position [161, 0]
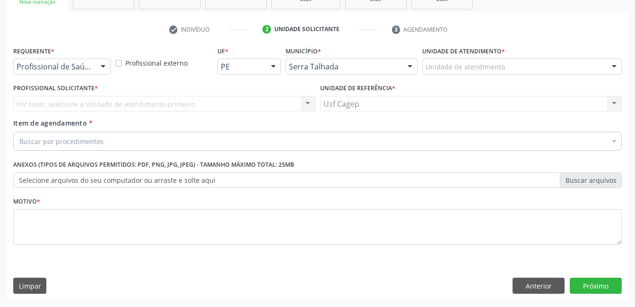
click at [97, 69] on div at bounding box center [103, 67] width 14 height 16
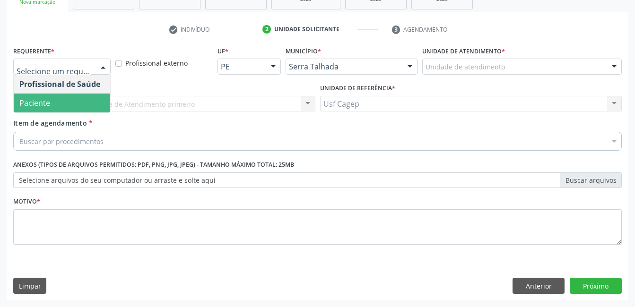
click at [77, 108] on span "Paciente" at bounding box center [62, 103] width 96 height 19
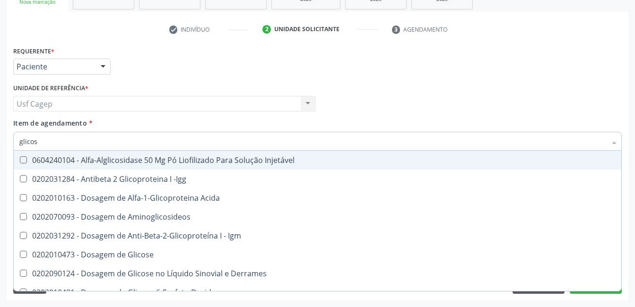
type input "glicose"
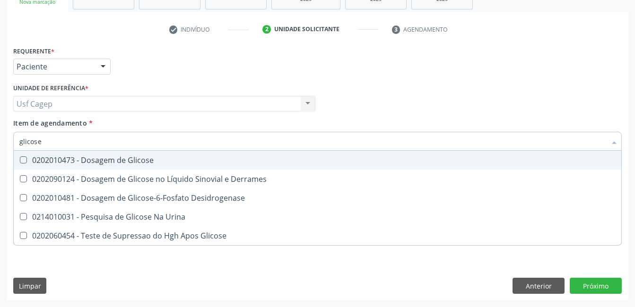
drag, startPoint x: 104, startPoint y: 160, endPoint x: 105, endPoint y: 147, distance: 13.3
click at [105, 159] on div "0202010473 - Dosagem de Glicose" at bounding box center [317, 160] width 596 height 8
checkbox Glicose "true"
click at [106, 144] on input "glicose" at bounding box center [312, 141] width 587 height 19
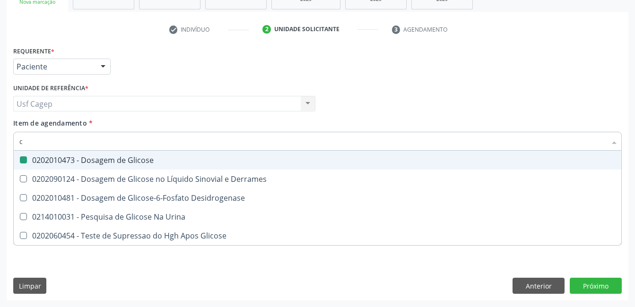
type input "cr"
checkbox Glicose "false"
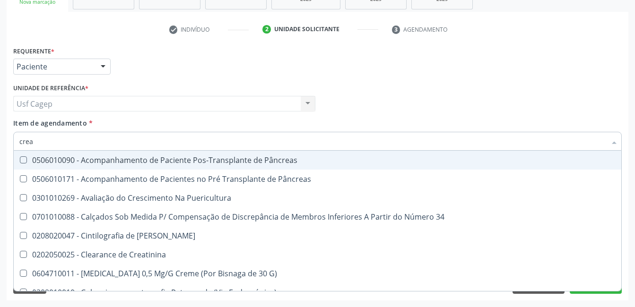
type input "creat"
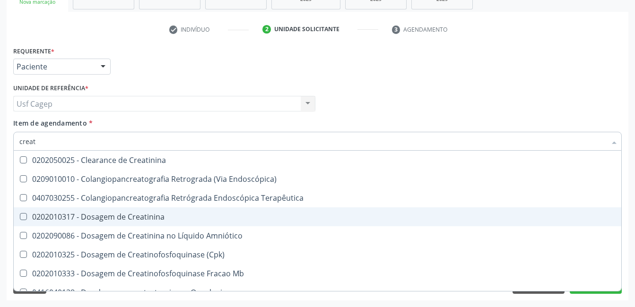
drag, startPoint x: 110, startPoint y: 211, endPoint x: 114, endPoint y: 173, distance: 37.6
click at [110, 210] on span "0202010317 - Dosagem de Creatinina" at bounding box center [317, 217] width 607 height 19
checkbox Creatinina "true"
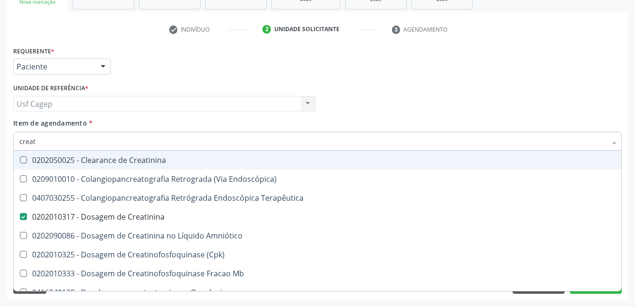
click at [130, 140] on input "creat" at bounding box center [312, 141] width 587 height 19
type input "ur"
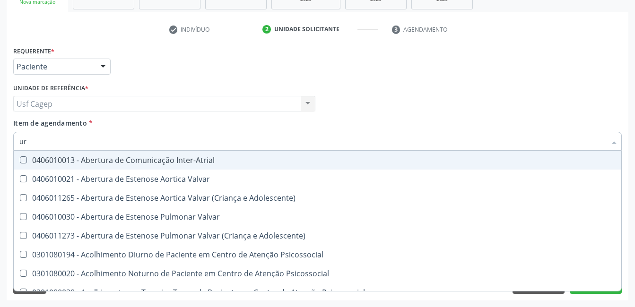
checkbox Valvar "false"
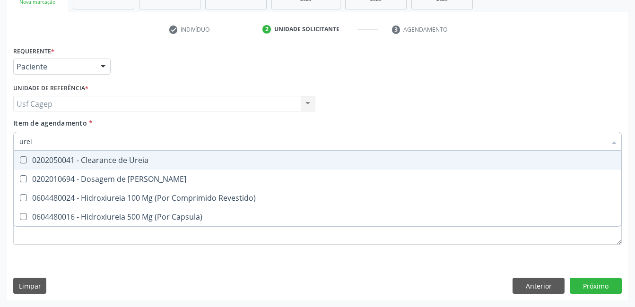
type input "ureia"
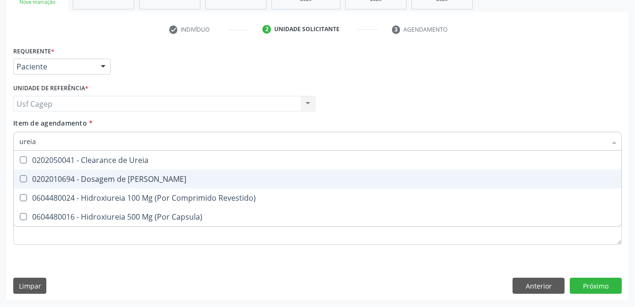
drag, startPoint x: 139, startPoint y: 177, endPoint x: 143, endPoint y: 163, distance: 14.7
click at [141, 177] on div "0202010694 - Dosagem de [PERSON_NAME]" at bounding box center [317, 179] width 596 height 8
checkbox Ureia "true"
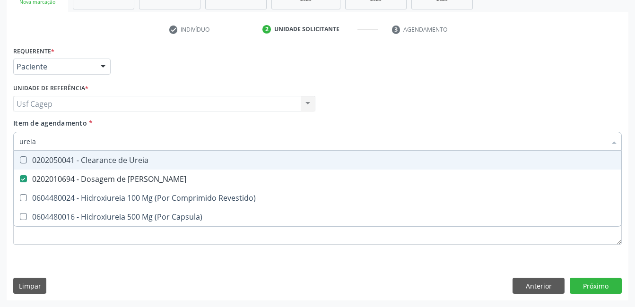
click at [148, 145] on input "ureia" at bounding box center [312, 141] width 587 height 19
type input "co"
checkbox Ureia "false"
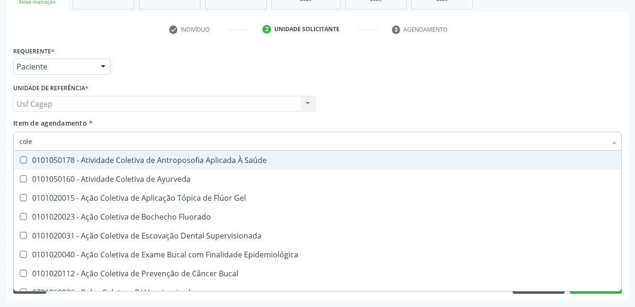
type input "coles"
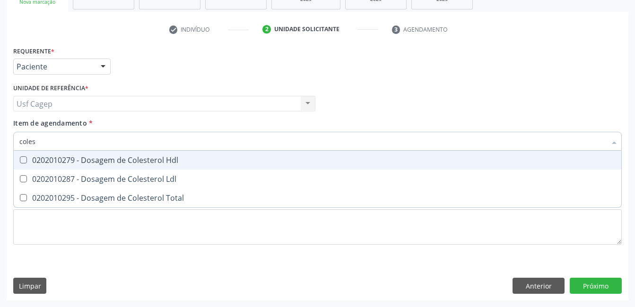
drag, startPoint x: 156, startPoint y: 158, endPoint x: 156, endPoint y: 164, distance: 5.8
click at [156, 160] on div "0202010279 - Dosagem de Colesterol Hdl" at bounding box center [317, 160] width 596 height 8
checkbox Hdl "true"
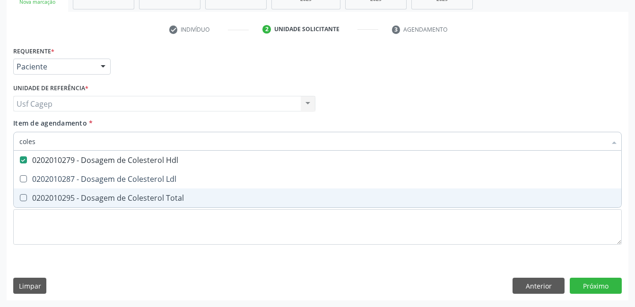
click at [157, 183] on div "0202010287 - Dosagem de Colesterol Ldl" at bounding box center [317, 179] width 596 height 8
checkbox Ldl "true"
drag, startPoint x: 159, startPoint y: 202, endPoint x: 158, endPoint y: 155, distance: 46.8
click at [160, 199] on div "0202010295 - Dosagem de Colesterol Total" at bounding box center [317, 198] width 596 height 8
checkbox Total "true"
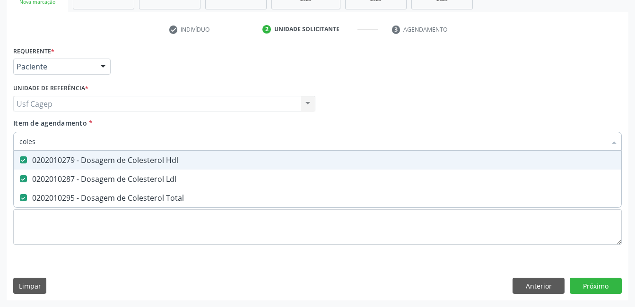
click at [162, 140] on input "coles" at bounding box center [312, 141] width 587 height 19
type input "t"
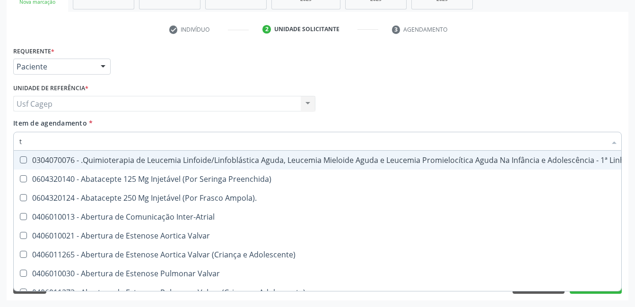
checkbox Manutenção "false"
checkbox Preenchida\) "false"
checkbox Ampola\)\ "false"
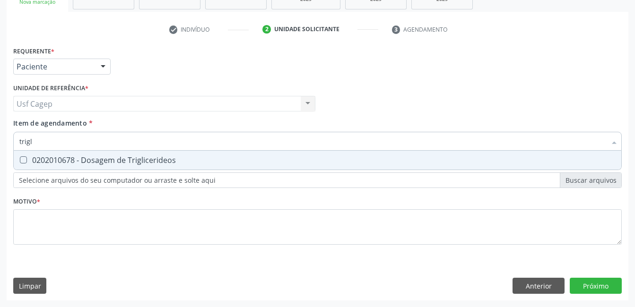
type input "trigli"
click at [168, 156] on div "0202010678 - Dosagem de Triglicerideos" at bounding box center [317, 160] width 596 height 8
checkbox Triglicerideos "true"
click at [170, 142] on input "trigli" at bounding box center [312, 141] width 587 height 19
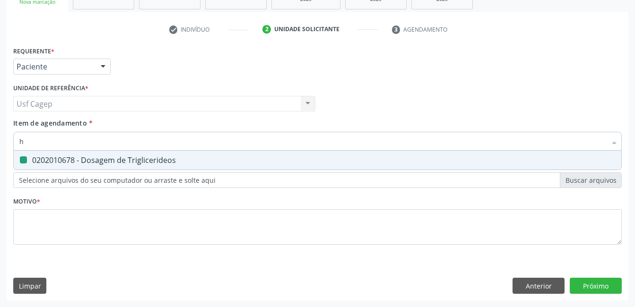
type input "he"
checkbox Triglicerideos "false"
type input "hemogra"
drag, startPoint x: 188, startPoint y: 162, endPoint x: 188, endPoint y: 156, distance: 5.2
click at [188, 162] on div "0202020380 - Hemograma Completo" at bounding box center [317, 160] width 596 height 8
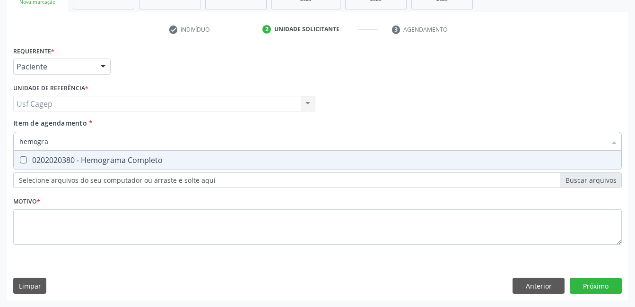
checkbox Completo "true"
click at [188, 138] on input "hemogra" at bounding box center [312, 141] width 587 height 19
type input "p"
checkbox Completo "false"
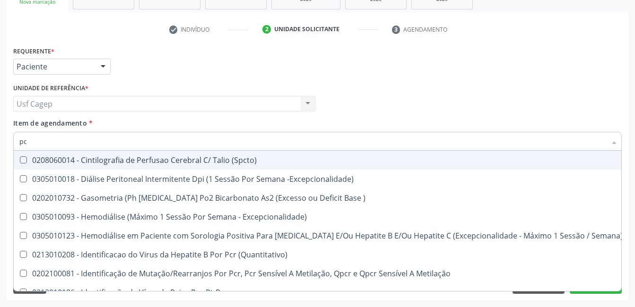
type input "p"
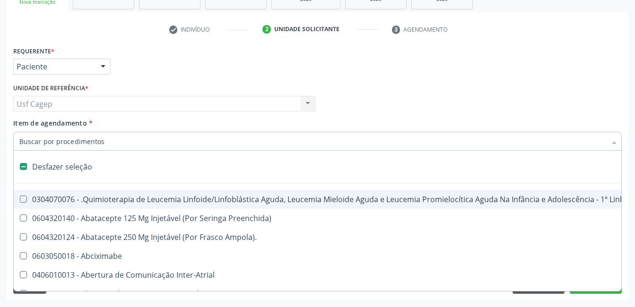
click at [81, 137] on input "Item de agendamento *" at bounding box center [312, 141] width 587 height 19
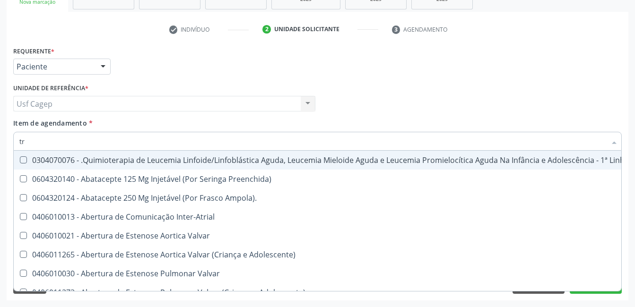
type input "tri"
checkbox Rodas "true"
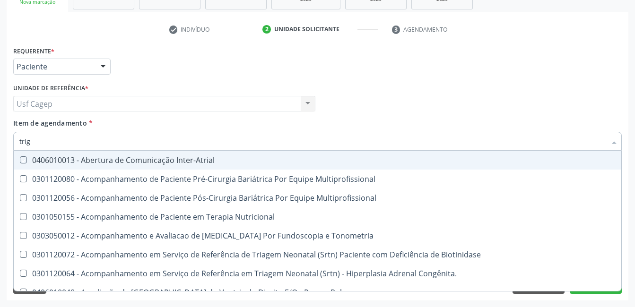
type input "trigl"
checkbox Inter-Atrial "true"
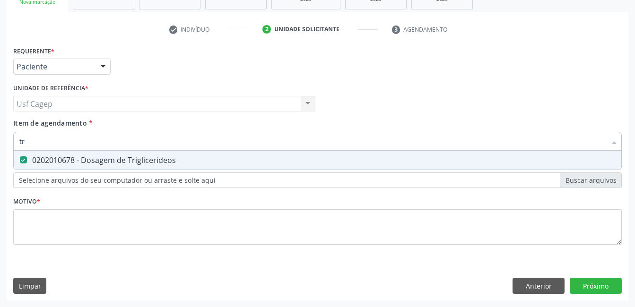
type input "t"
checkbox Triglicerideos "false"
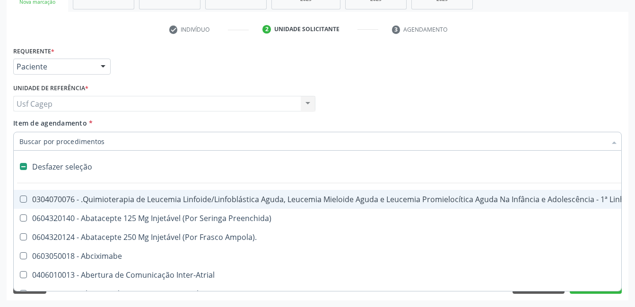
type input "h"
checkbox B "true"
checkbox Queimado "true"
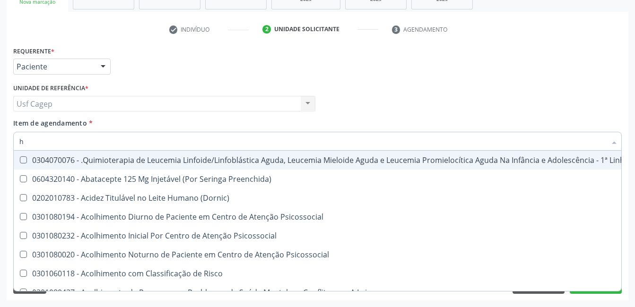
type input "he"
checkbox Removível "true"
type input "hem"
checkbox Trabalho "true"
checkbox Removível "false"
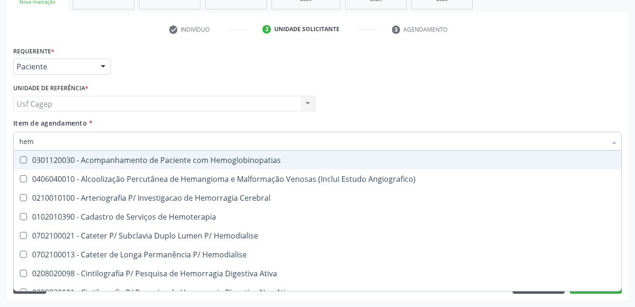
type input "hemo"
checkbox Retro-Retal "true"
checkbox Completo "false"
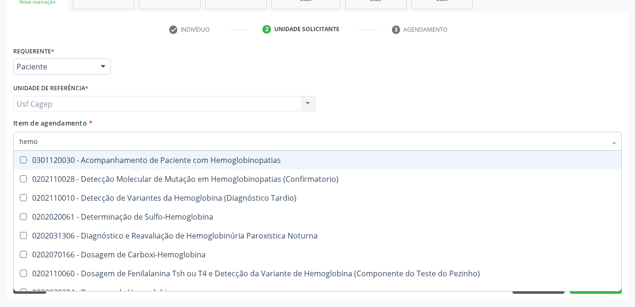
type input "hemog"
checkbox Completo "true"
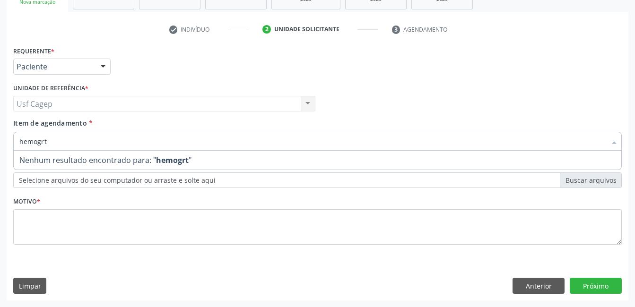
type input "hemogr"
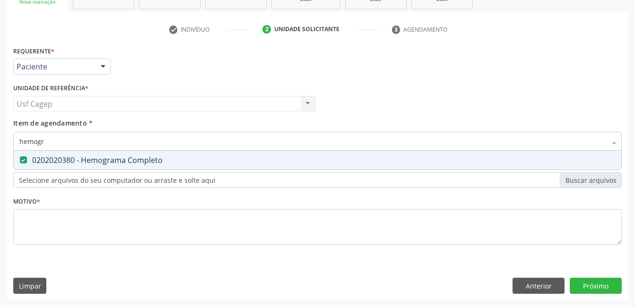
click at [81, 137] on input "hemogr" at bounding box center [312, 141] width 587 height 19
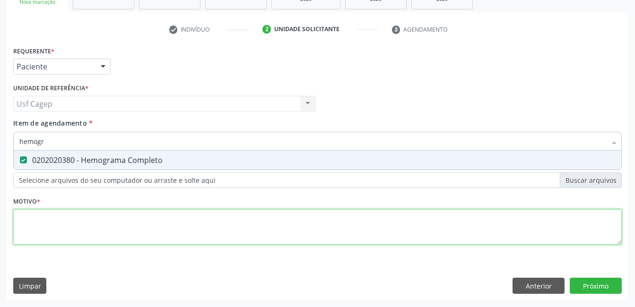
click at [103, 232] on div "Requerente * Paciente Profissional de Saúde Paciente Nenhum resultado encontrad…" at bounding box center [317, 151] width 608 height 214
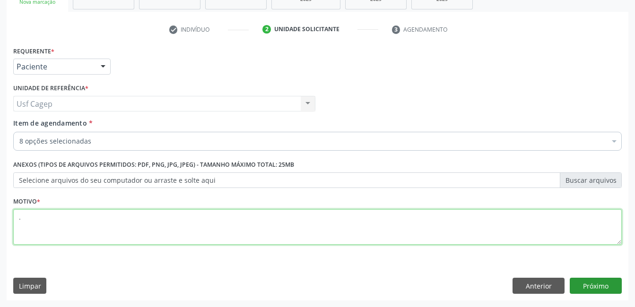
type textarea "."
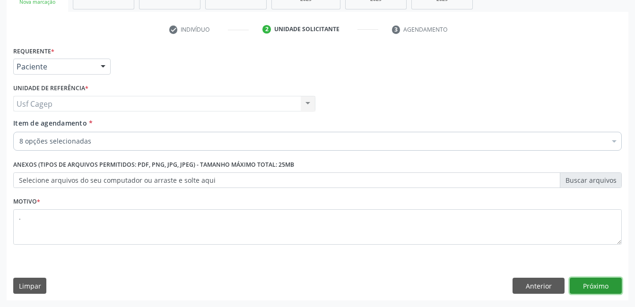
click at [604, 287] on button "Próximo" at bounding box center [596, 286] width 52 height 16
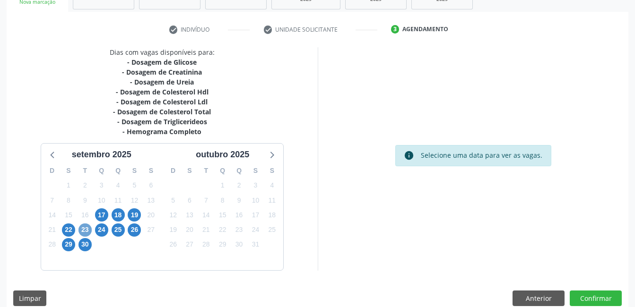
click at [84, 226] on span "23" at bounding box center [84, 230] width 13 height 13
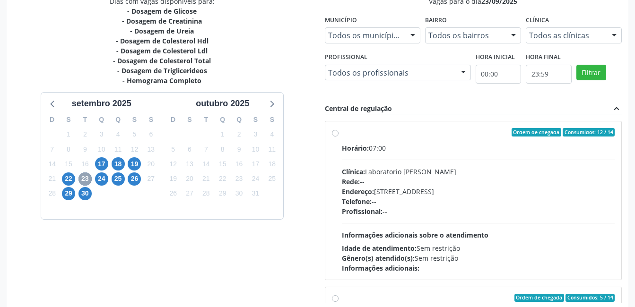
scroll to position [256, 0]
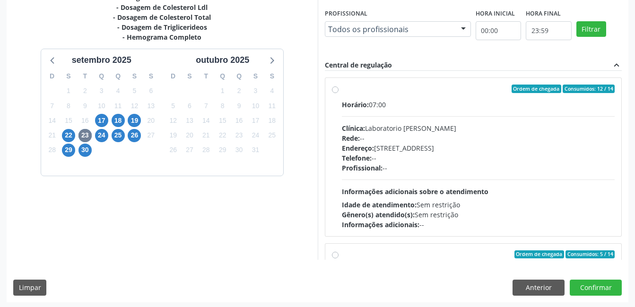
drag, startPoint x: 429, startPoint y: 149, endPoint x: 433, endPoint y: 169, distance: 20.7
click at [433, 169] on div "Horário: 07:00 Clínica: Laboratorio Jose Paulo Terto Rede: -- Endereço: Casa, n…" at bounding box center [478, 165] width 273 height 130
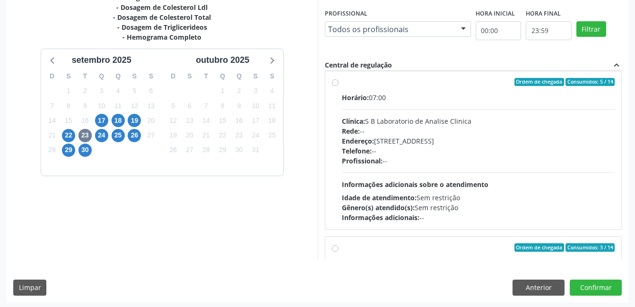
click at [461, 178] on div "Horário: 07:00 Clínica: S B Laboratorio de Analise Clinica Rede: -- Endereço: C…" at bounding box center [478, 158] width 273 height 130
click at [338, 87] on input "Ordem de chegada Consumidos: 5 / 14 Horário: 07:00 Clínica: S B Laboratorio de …" at bounding box center [335, 82] width 7 height 9
radio input "false"
radio input "true"
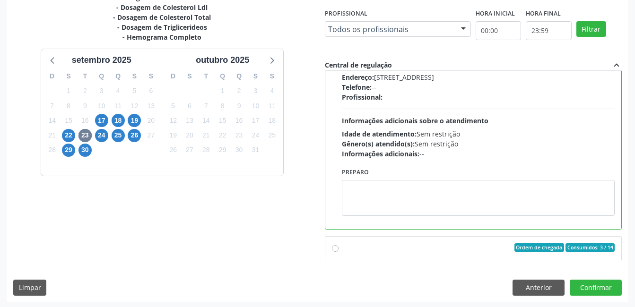
scroll to position [173, 0]
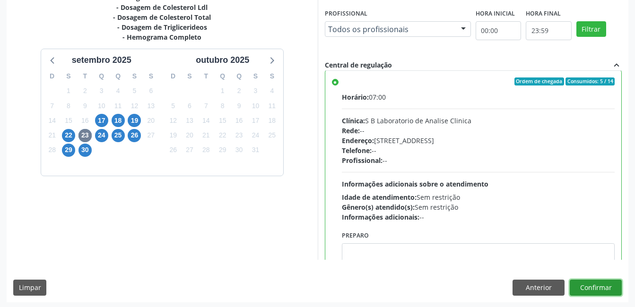
click at [588, 289] on button "Confirmar" at bounding box center [596, 288] width 52 height 16
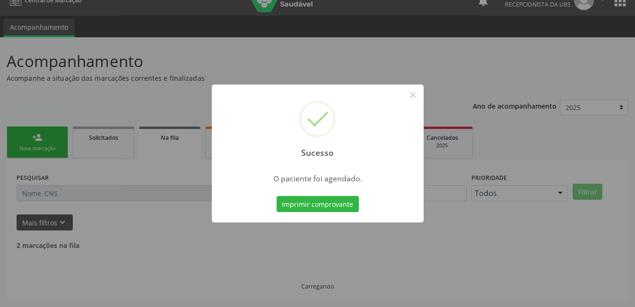
scroll to position [5, 0]
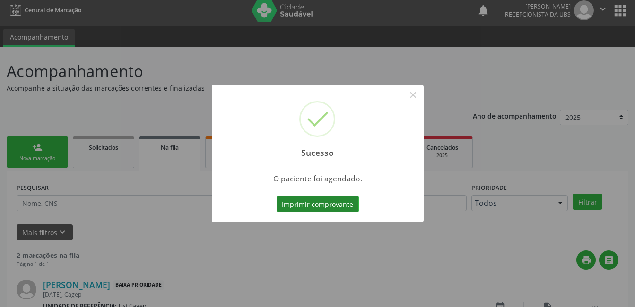
click at [288, 198] on button "Imprimir comprovante" at bounding box center [318, 204] width 82 height 16
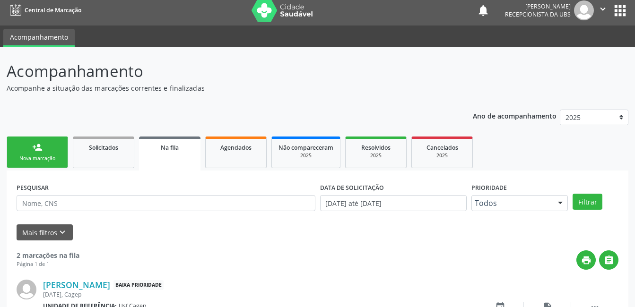
click at [51, 153] on link "person_add Nova marcação" at bounding box center [37, 153] width 61 height 32
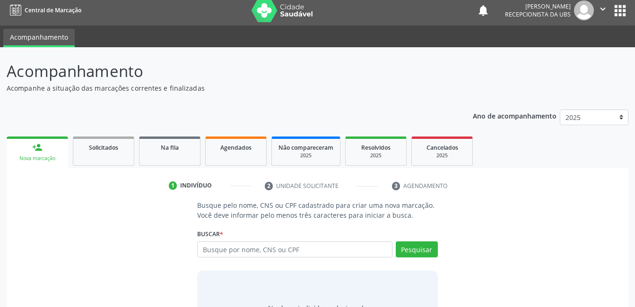
click at [51, 153] on link "person_add Nova marcação" at bounding box center [37, 153] width 61 height 32
click at [216, 243] on input "text" at bounding box center [294, 250] width 195 height 16
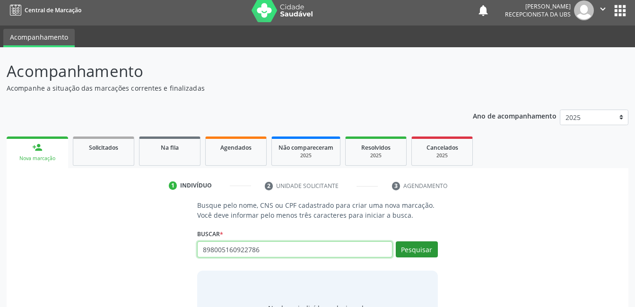
type input "898005160922786"
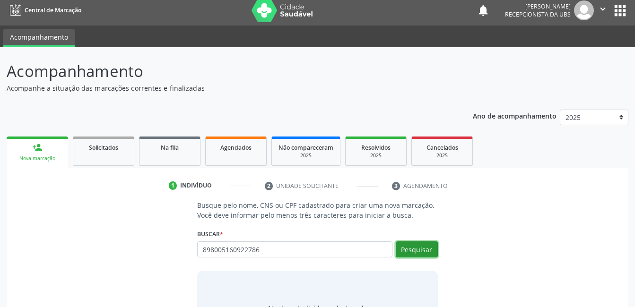
click at [435, 245] on button "Pesquisar" at bounding box center [417, 250] width 42 height 16
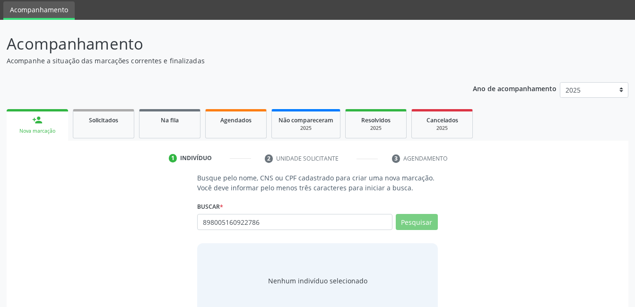
scroll to position [57, 0]
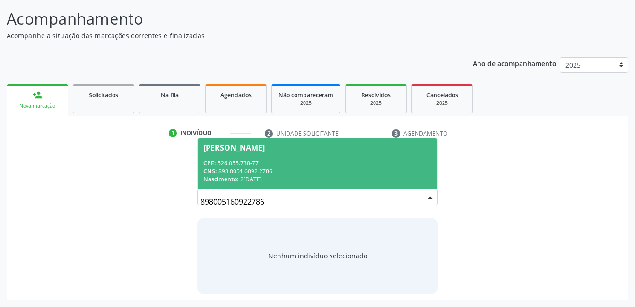
click at [378, 172] on div "CNS: 898 0051 6092 2786" at bounding box center [317, 171] width 228 height 8
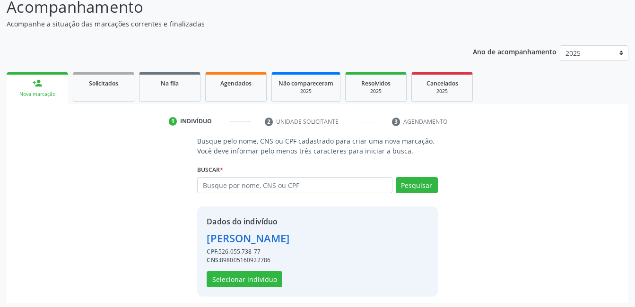
scroll to position [72, 0]
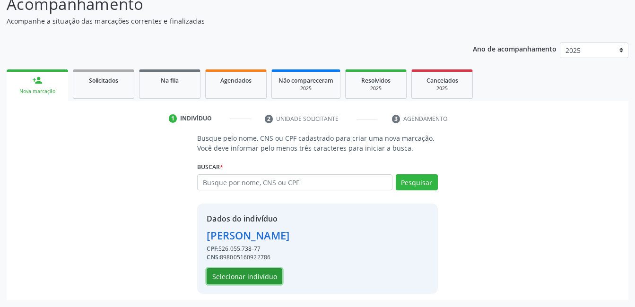
click at [268, 279] on button "Selecionar indivíduo" at bounding box center [245, 276] width 76 height 16
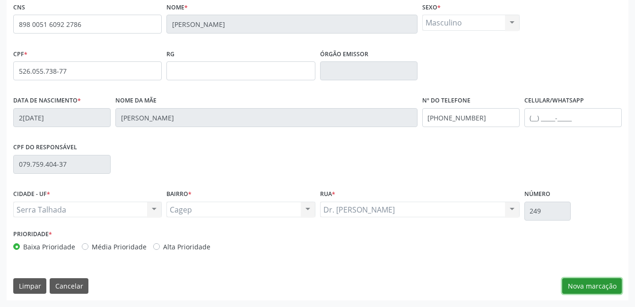
click at [579, 284] on button "Nova marcação" at bounding box center [592, 286] width 60 height 16
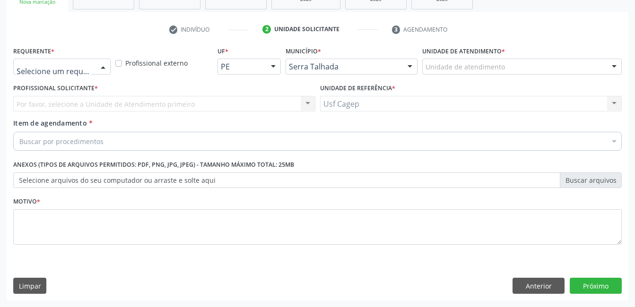
click at [97, 64] on div at bounding box center [103, 67] width 14 height 16
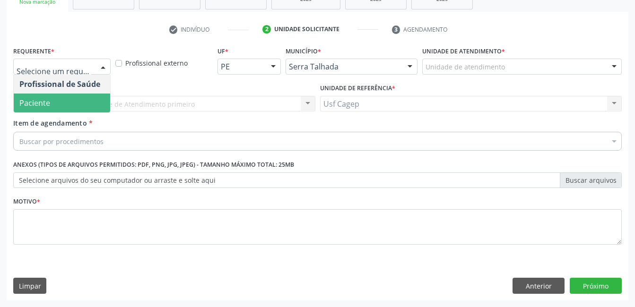
click at [88, 105] on span "Paciente" at bounding box center [62, 103] width 96 height 19
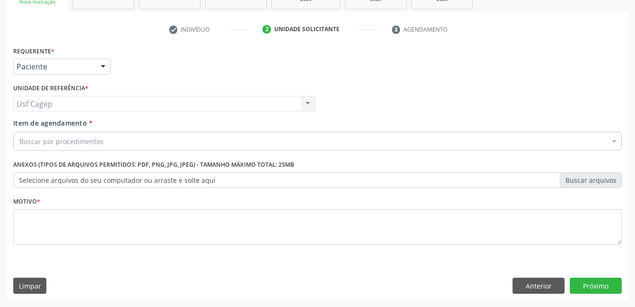
click at [111, 138] on div "Buscar por procedimentos" at bounding box center [317, 141] width 608 height 19
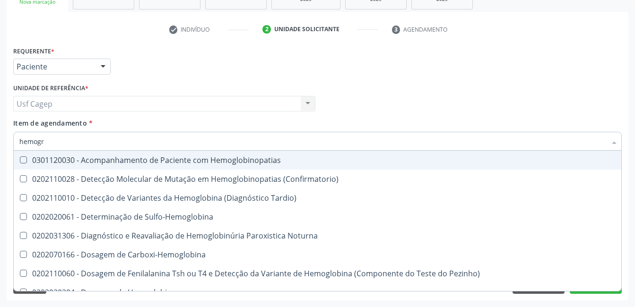
type input "hemogra"
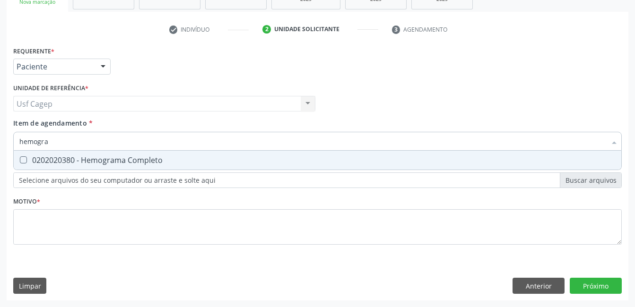
drag, startPoint x: 98, startPoint y: 168, endPoint x: 100, endPoint y: 150, distance: 17.5
click at [99, 168] on span "0202020380 - Hemograma Completo" at bounding box center [317, 160] width 607 height 19
checkbox Completo "true"
click at [100, 147] on input "hemogra" at bounding box center [312, 141] width 587 height 19
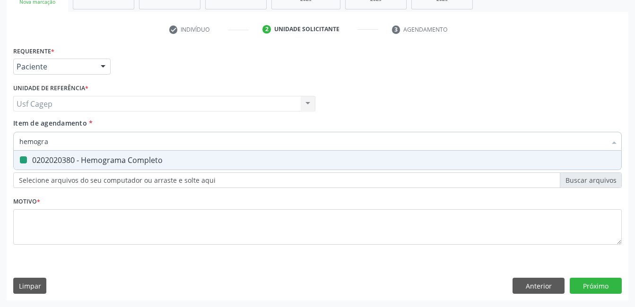
type input "p"
checkbox Completo "false"
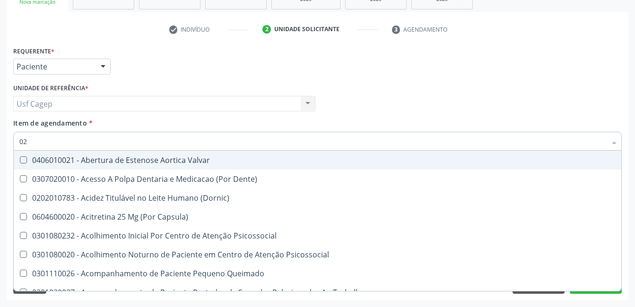
type input "020"
checkbox \(T3\) "true"
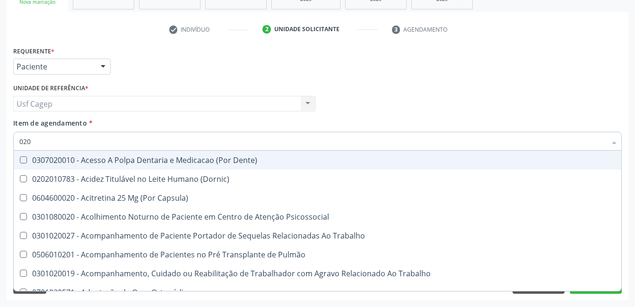
type input "0202"
checkbox Biologica "true"
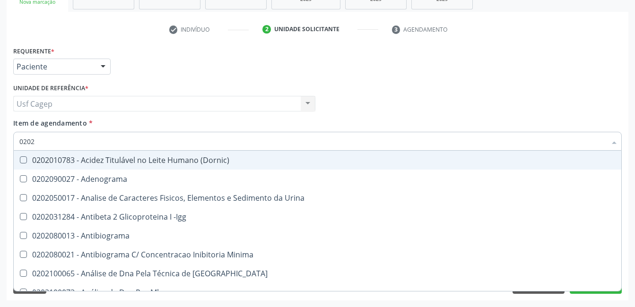
type input "02020"
checkbox Zinco "true"
checkbox Completo "false"
type input "020203"
checkbox Aminoacidos "true"
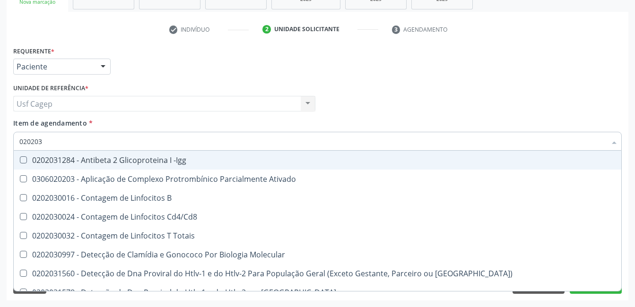
type input "0202030"
checkbox Completo "false"
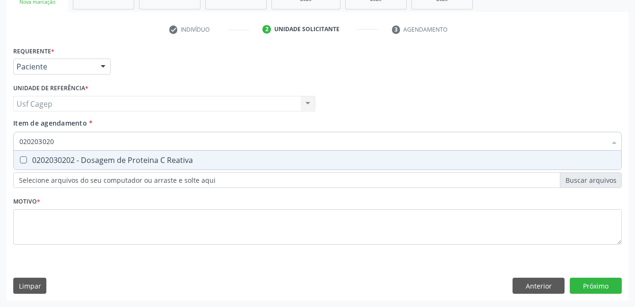
type input "0202030202"
drag, startPoint x: 133, startPoint y: 163, endPoint x: 141, endPoint y: 178, distance: 17.5
click at [134, 163] on div "0202030202 - Dosagem de Proteina C Reativa" at bounding box center [317, 160] width 596 height 8
checkbox Reativa "true"
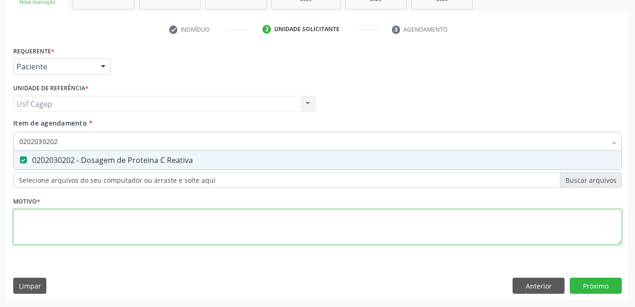
click at [159, 232] on div "Requerente * Paciente Profissional de Saúde Paciente Nenhum resultado encontrad…" at bounding box center [317, 151] width 608 height 214
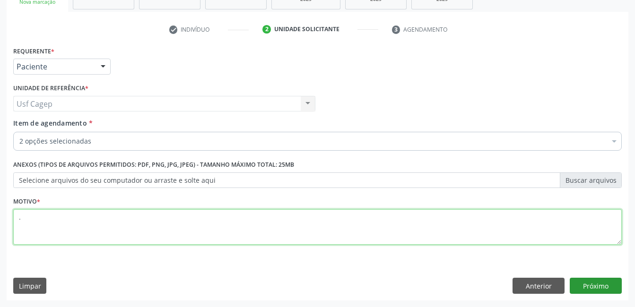
type textarea "."
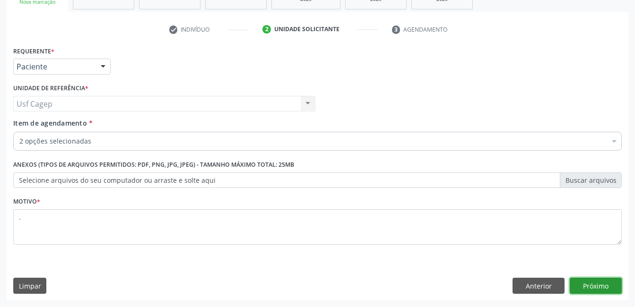
click at [593, 288] on button "Próximo" at bounding box center [596, 286] width 52 height 16
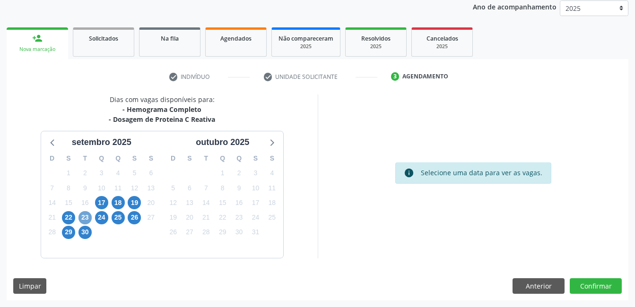
click at [86, 217] on span "23" at bounding box center [84, 217] width 13 height 13
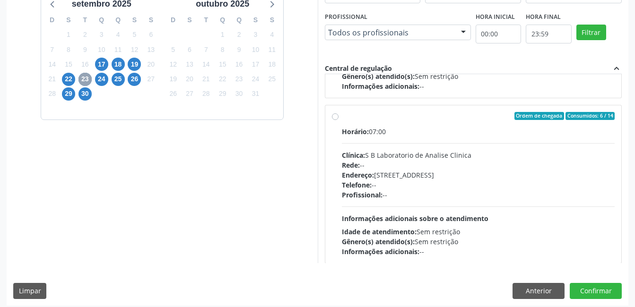
scroll to position [256, 0]
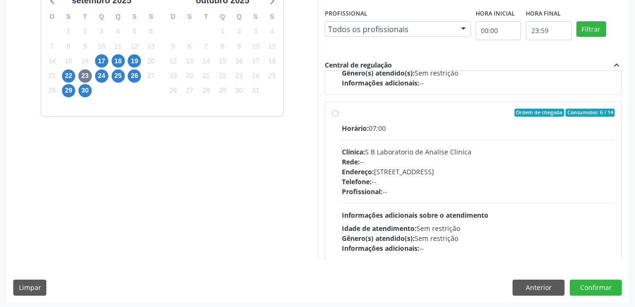
click at [441, 216] on span "Informações adicionais sobre o atendimento" at bounding box center [415, 215] width 147 height 9
click at [338, 117] on input "Ordem de chegada Consumidos: 6 / 14 Horário: 07:00 Clínica: S B Laboratorio de …" at bounding box center [335, 113] width 7 height 9
radio input "true"
click at [598, 285] on button "Confirmar" at bounding box center [596, 288] width 52 height 16
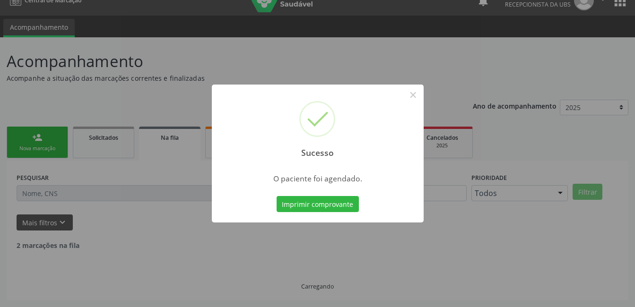
scroll to position [5, 0]
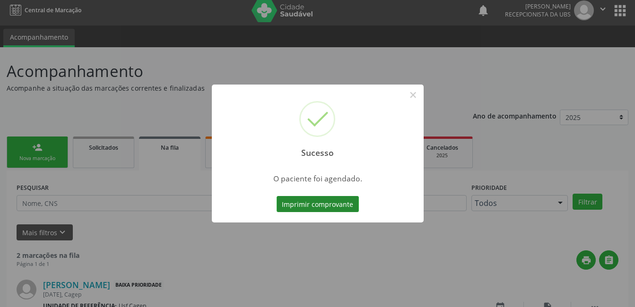
click at [316, 206] on button "Imprimir comprovante" at bounding box center [318, 204] width 82 height 16
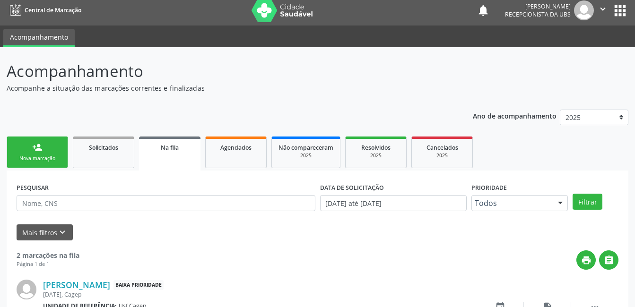
click at [52, 153] on link "person_add Nova marcação" at bounding box center [37, 153] width 61 height 32
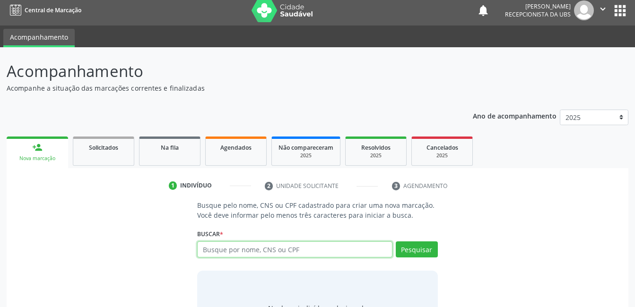
drag, startPoint x: 271, startPoint y: 251, endPoint x: 277, endPoint y: 249, distance: 6.9
click at [271, 251] on input "text" at bounding box center [294, 250] width 195 height 16
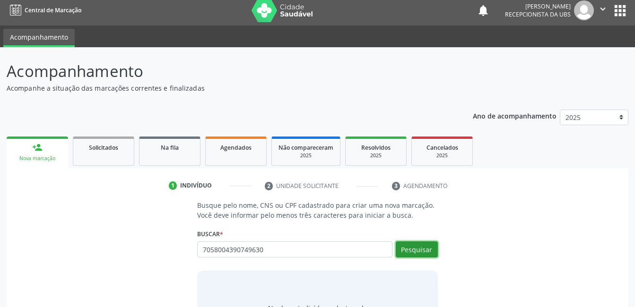
click at [424, 245] on button "Pesquisar" at bounding box center [417, 250] width 42 height 16
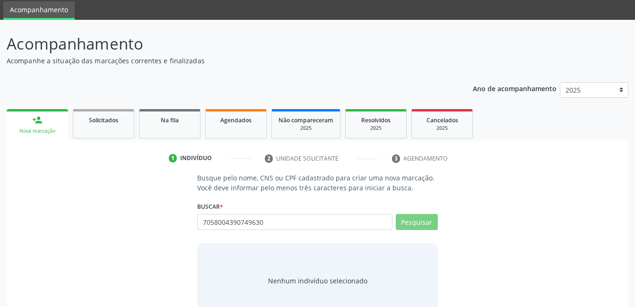
scroll to position [57, 0]
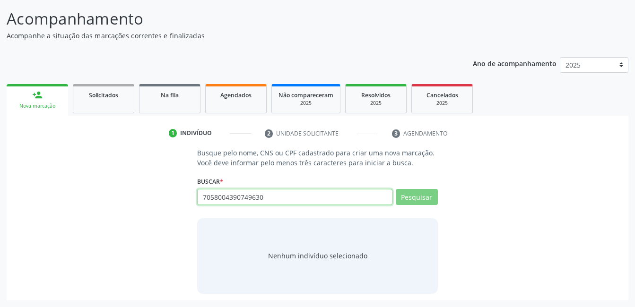
click at [352, 195] on input "7058004390749630" at bounding box center [294, 197] width 195 height 16
type input "705004390"
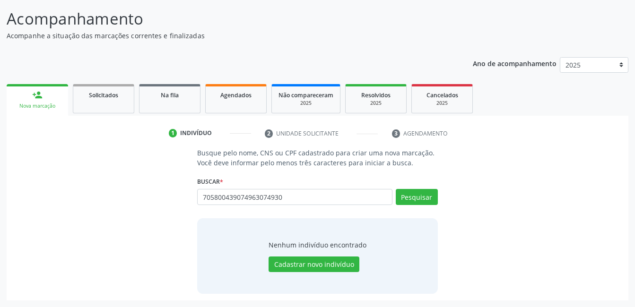
click at [374, 199] on input "705800439074963074930" at bounding box center [294, 197] width 195 height 16
drag, startPoint x: 374, startPoint y: 199, endPoint x: 365, endPoint y: 201, distance: 9.3
click at [373, 199] on input "705800439074963074930" at bounding box center [294, 197] width 195 height 16
type input "705800439074930"
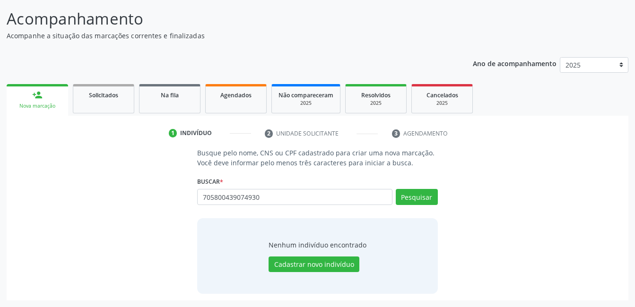
click at [409, 208] on div "Pesquisar" at bounding box center [414, 200] width 45 height 23
click at [409, 203] on button "Pesquisar" at bounding box center [417, 197] width 42 height 16
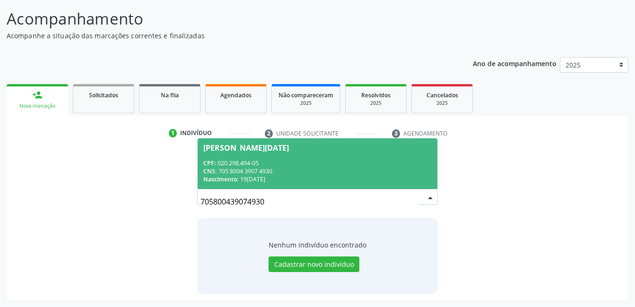
click at [306, 172] on div "CNS: 705 8004 3907 4930" at bounding box center [317, 171] width 228 height 8
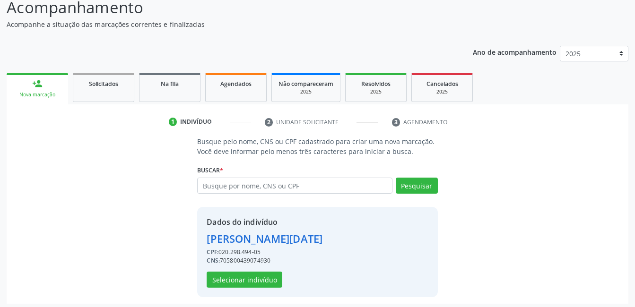
scroll to position [72, 0]
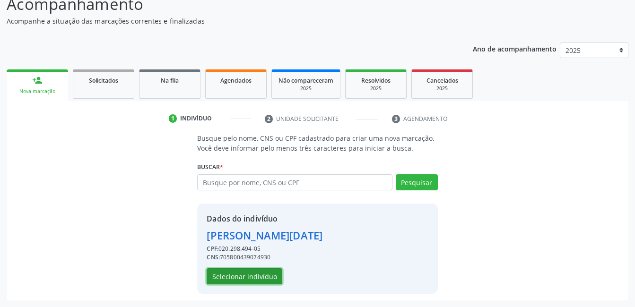
click at [245, 275] on button "Selecionar indivíduo" at bounding box center [245, 276] width 76 height 16
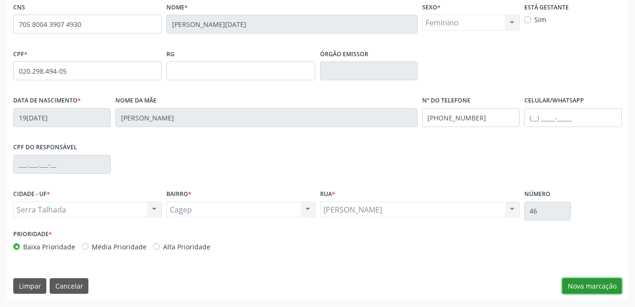
click at [591, 287] on button "Nova marcação" at bounding box center [592, 286] width 60 height 16
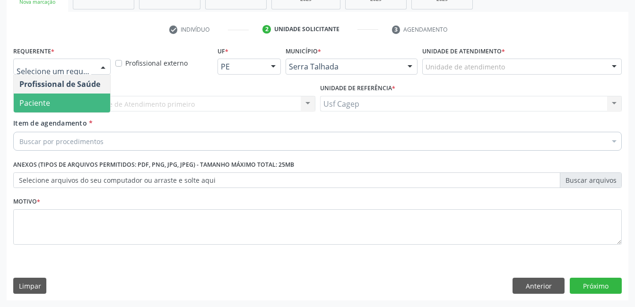
click at [76, 105] on span "Paciente" at bounding box center [62, 103] width 96 height 19
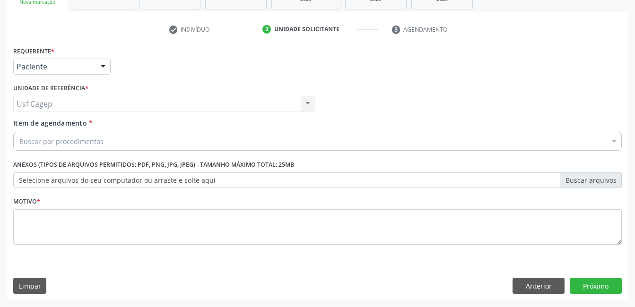
click at [102, 142] on div "Buscar por procedimentos" at bounding box center [317, 141] width 608 height 19
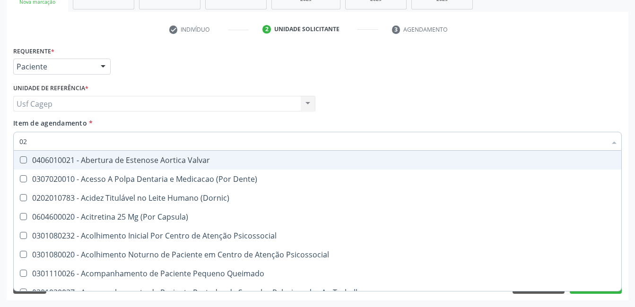
type input "020"
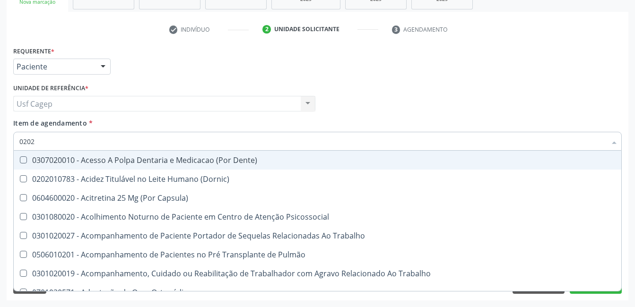
type input "02020"
checkbox Tireoide "true"
checkbox Aspiracao "true"
checkbox Fragmento "false"
checkbox Ossea "false"
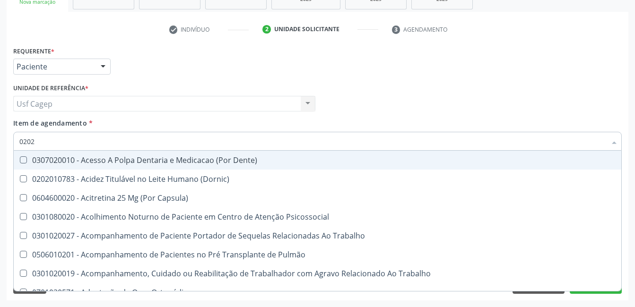
checkbox Lumen "true"
checkbox Gastrico "false"
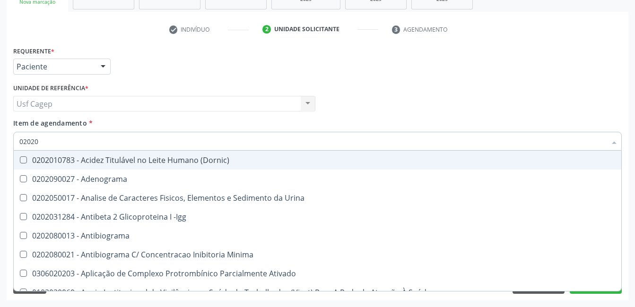
type input "020201"
checkbox Parceria\) "true"
checkbox Gestante "true"
checkbox Organicos "true"
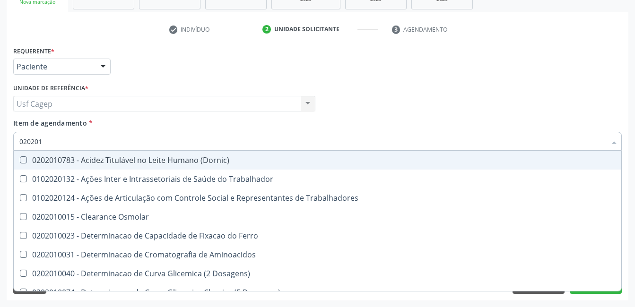
type input "0202010"
checkbox Fracoes "true"
checkbox Ionizavel "true"
checkbox Total "false"
checkbox Creatinina "false"
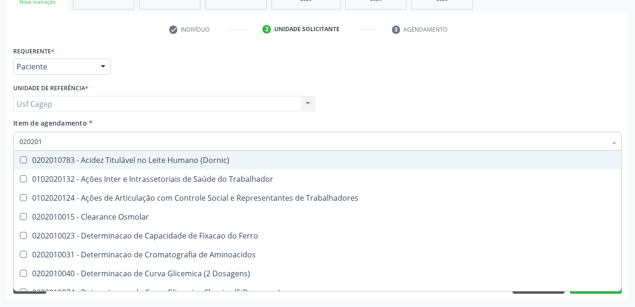
checkbox Glicosilada "true"
checkbox Potassio "false"
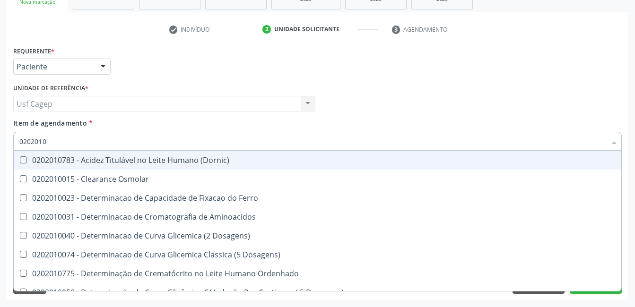
type input "02020106"
checkbox \(Dornic\) "true"
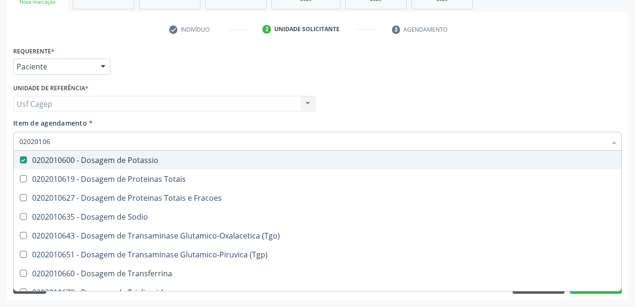
type input "020201067"
checkbox Potassio "false"
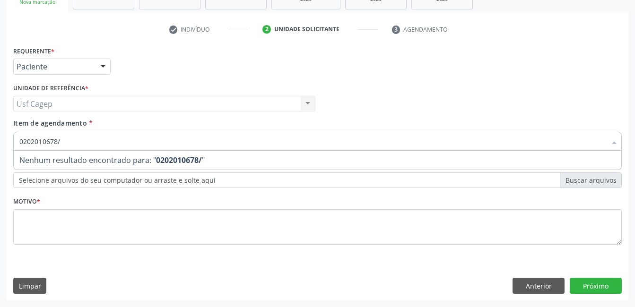
type input "0202010678"
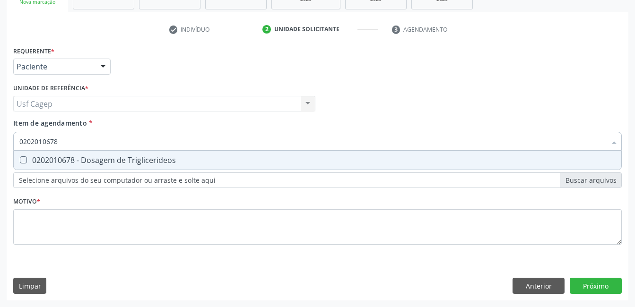
click at [122, 159] on div "0202010678 - Dosagem de Triglicerideos" at bounding box center [317, 160] width 596 height 8
checkbox Triglicerideos "true"
click at [123, 144] on input "0202010678" at bounding box center [312, 141] width 587 height 19
type input "0"
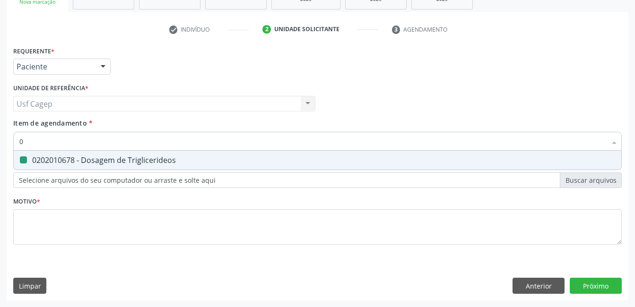
checkbox Triglicerideos "false"
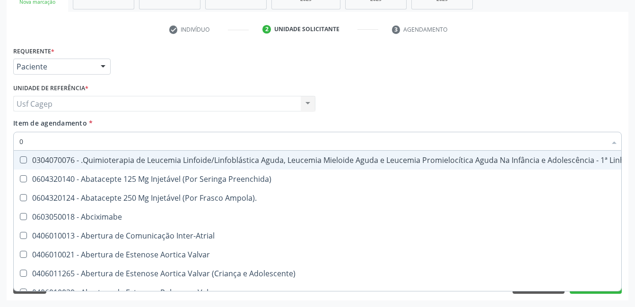
type input "02"
checkbox Transferências "true"
checkbox Meckel "true"
checkbox Comprimido\) "true"
checkbox Transfusao "true"
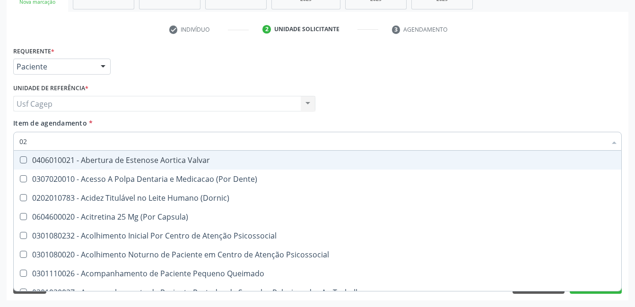
type input "020"
checkbox Congênita "true"
checkbox Complementar\) "true"
checkbox Pernoite\) "true"
checkbox Dias "true"
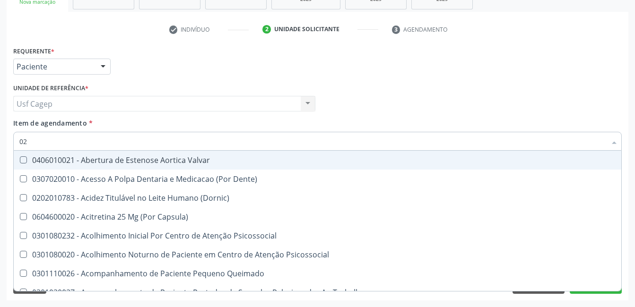
checkbox Total "false"
checkbox Creatinina "false"
checkbox Potassio "false"
checkbox Triglicerideos "false"
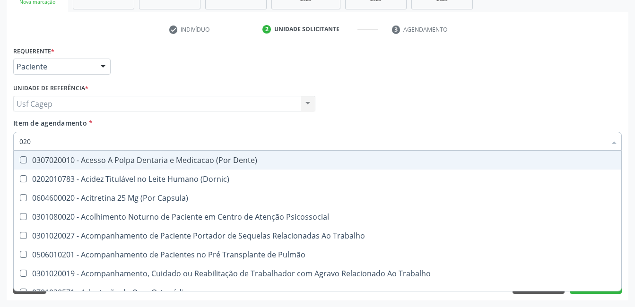
type input "0202"
checkbox Fragmento "true"
checkbox Ossea "true"
checkbox Gastrico "true"
checkbox Projecoes\) "true"
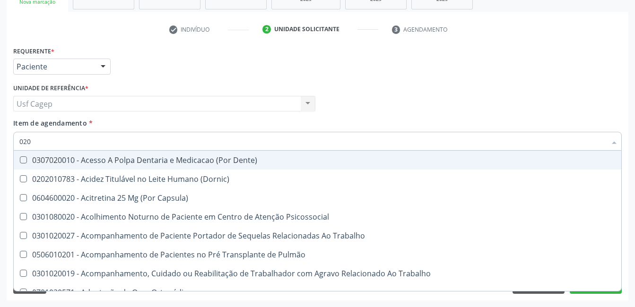
checkbox Total "false"
checkbox Creatinina "false"
type input "02020"
checkbox Tireoide "true"
checkbox Aspiracao "true"
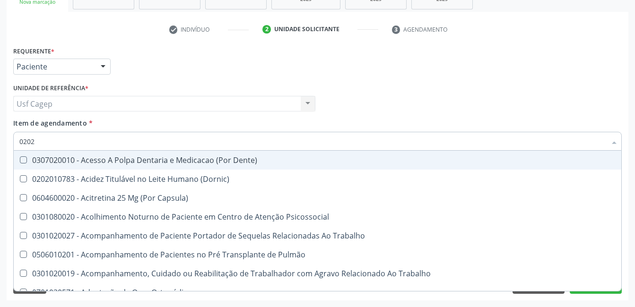
checkbox Fragmento "false"
checkbox Ossea "false"
checkbox Lumen "true"
checkbox Gastrico "false"
checkbox Inteiro "true"
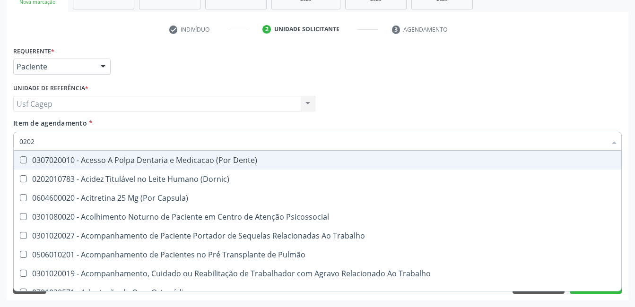
checkbox Projecoes\) "false"
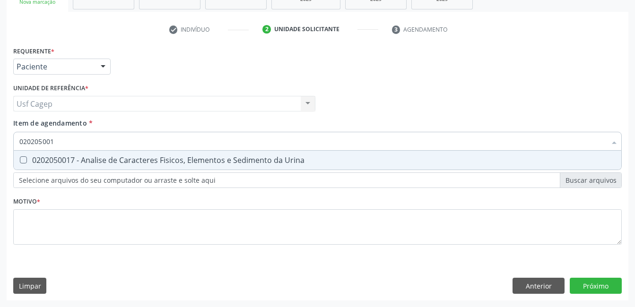
type input "0202050017"
drag, startPoint x: 131, startPoint y: 159, endPoint x: 132, endPoint y: 143, distance: 16.1
click at [132, 157] on div "0202050017 - Analise de Caracteres Fisicos, Elementos e Sedimento da Urina" at bounding box center [317, 160] width 596 height 8
checkbox Urina "true"
click at [131, 139] on input "0202050017" at bounding box center [312, 141] width 587 height 19
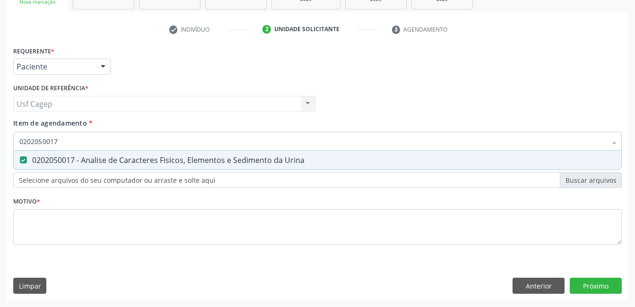
click at [131, 139] on input "0202050017" at bounding box center [312, 141] width 587 height 19
type input "0"
checkbox Urina "false"
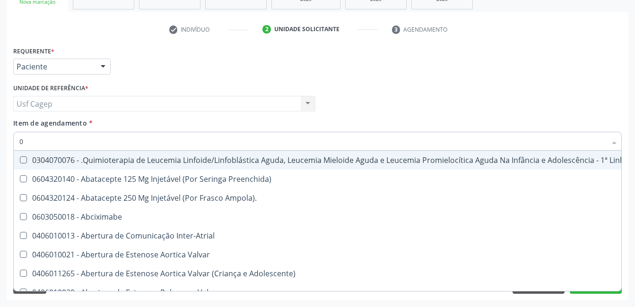
type input "02"
checkbox Coração "true"
checkbox Urina "false"
checkbox Transferências "true"
checkbox Meckel "true"
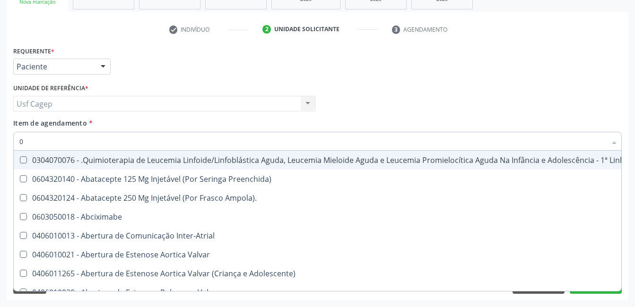
checkbox Comprimido\) "true"
checkbox Transfusao "true"
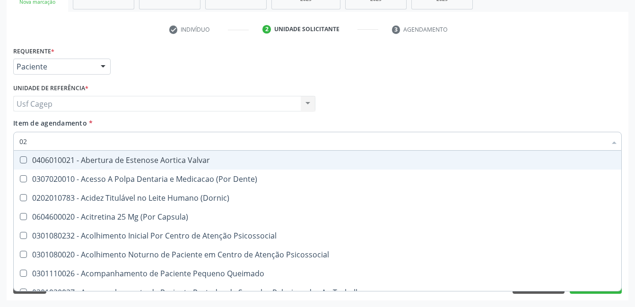
type input "020"
checkbox Terapeutica "true"
checkbox Urina "false"
checkbox Congênita "true"
checkbox Complementar\) "true"
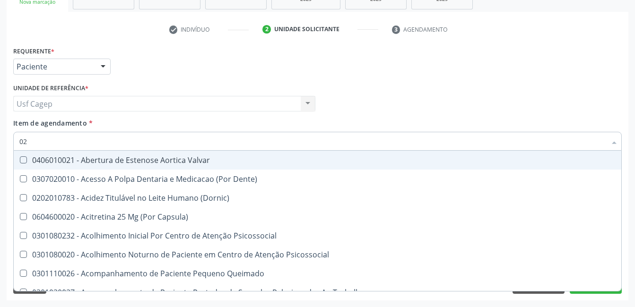
checkbox Pernoite\) "true"
checkbox Dias "true"
checkbox Total "false"
checkbox Creatinina "false"
checkbox Potassio "false"
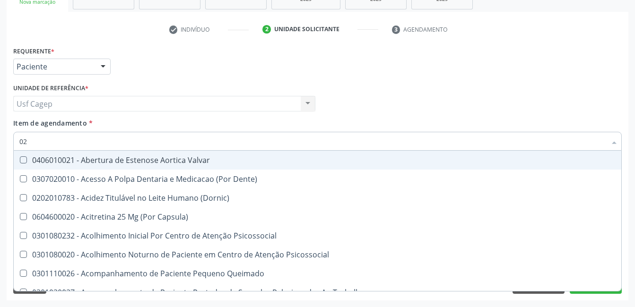
checkbox Triglicerideos "false"
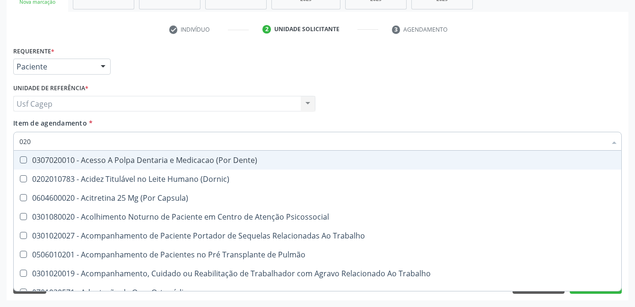
type input "0202"
checkbox Capsula\) "true"
checkbox Urina "false"
checkbox Fragmento "true"
checkbox Ossea "true"
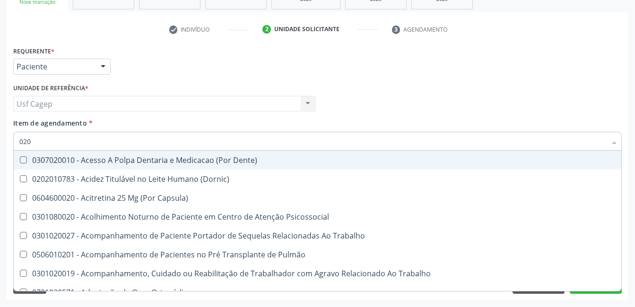
checkbox Gastrico "true"
checkbox Projecoes\) "true"
checkbox Total "false"
checkbox Creatinina "false"
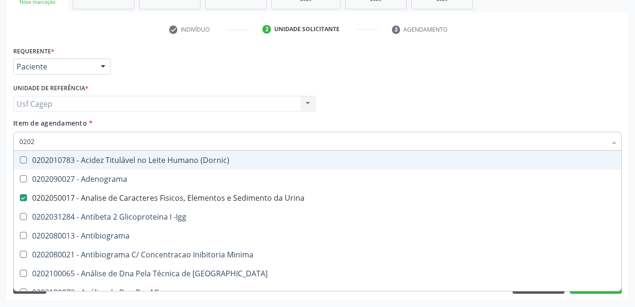
type input "02020"
checkbox Barbituratos "true"
checkbox Calcio "true"
checkbox Total "false"
checkbox Creatinina "false"
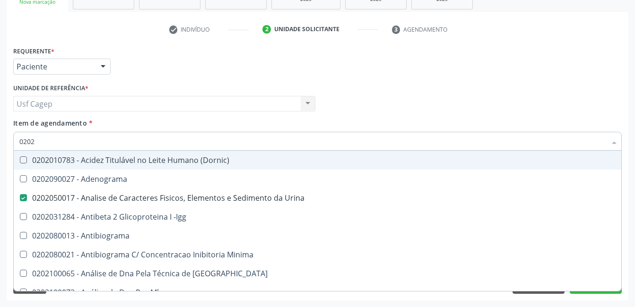
checkbox \(Igg\) "true"
checkbox Potassio "false"
checkbox Funcional "true"
checkbox Triglicerideos "false"
type input "020201"
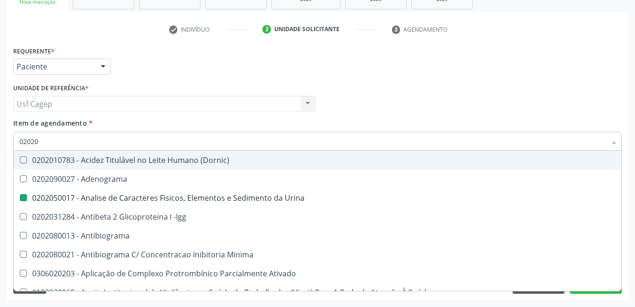
checkbox Urina "false"
checkbox Parceria\) "true"
checkbox Gestante "true"
checkbox Organicos "true"
checkbox Acetona "true"
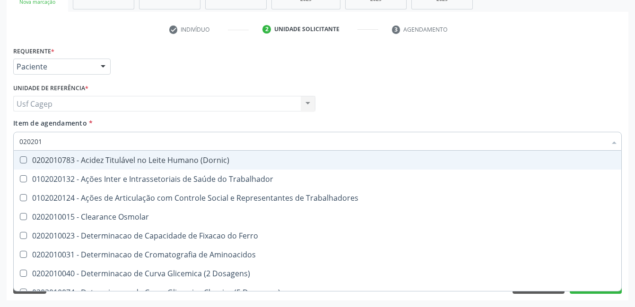
type input "0202010"
checkbox Fracoes "true"
checkbox Ionizavel "true"
checkbox Total "false"
checkbox Creatinina "false"
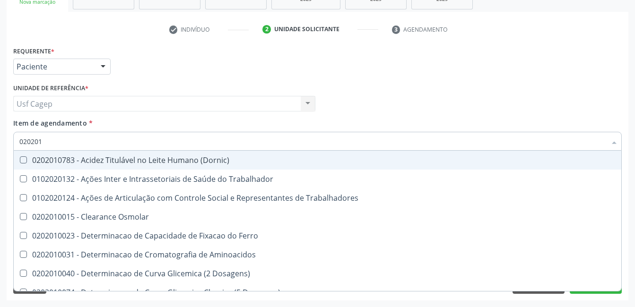
checkbox Glicosilada "true"
checkbox Muco-Proteinas "true"
checkbox Potassio "false"
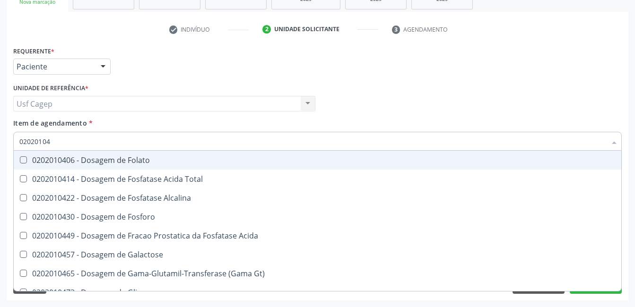
type input "020201047"
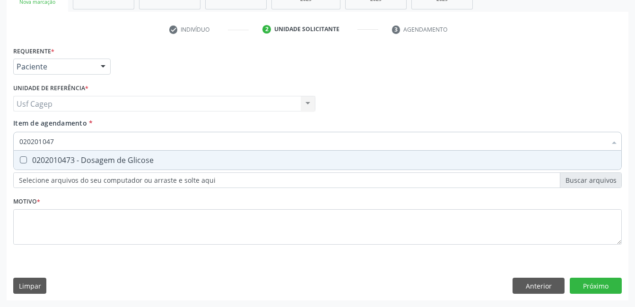
drag, startPoint x: 147, startPoint y: 156, endPoint x: 148, endPoint y: 137, distance: 19.4
click at [147, 156] on div "0202010473 - Dosagem de Glicose" at bounding box center [317, 160] width 596 height 8
checkbox Glicose "true"
click at [148, 137] on input "020201047" at bounding box center [312, 141] width 587 height 19
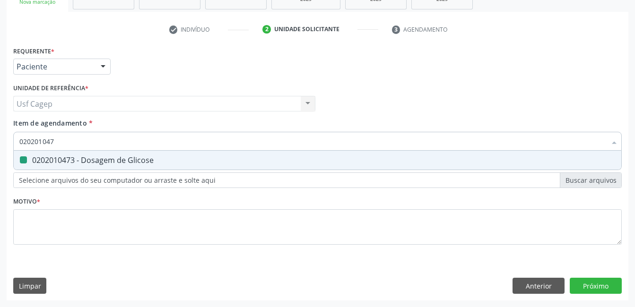
type input "0"
checkbox Glicose "false"
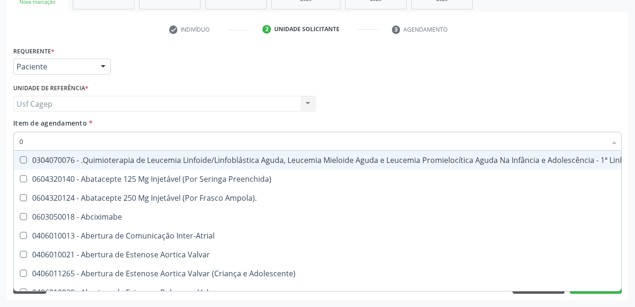
type input "02"
checkbox Coração "true"
checkbox Urina "false"
checkbox Transferências "true"
checkbox Meckel "true"
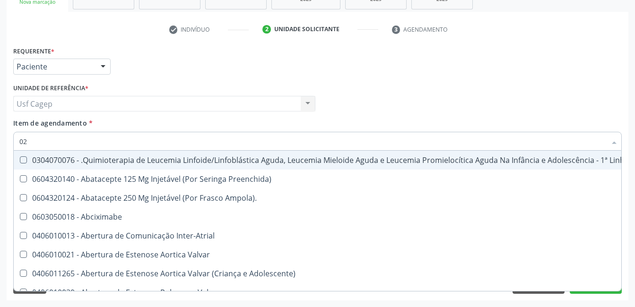
checkbox Bilateral "true"
checkbox Comprimido\) "true"
checkbox Transfusao "true"
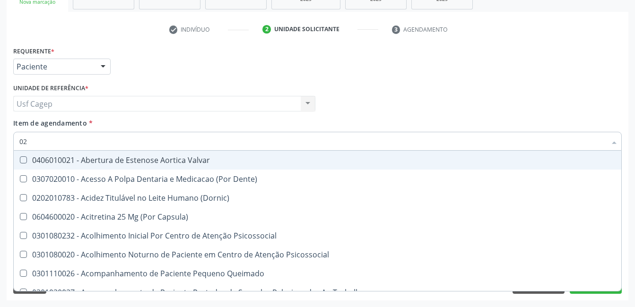
type input "020"
checkbox Terapeutica "true"
checkbox Urina "false"
checkbox Congênita "true"
checkbox Complementar\) "true"
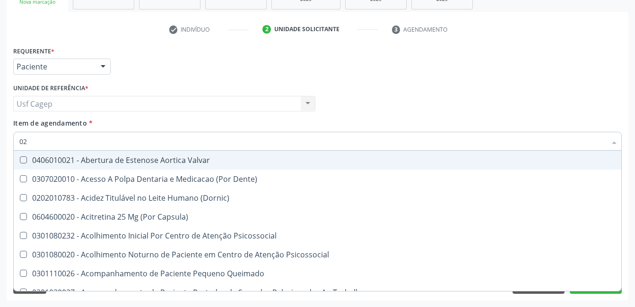
checkbox \(Qualitativo\) "true"
checkbox Pernoite\) "true"
checkbox Dias "true"
checkbox Total "false"
checkbox Creatinina "false"
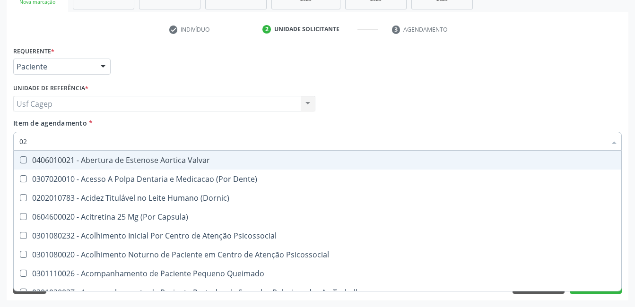
checkbox Glicose "false"
checkbox Potassio "false"
checkbox Triglicerideos "false"
type input "0202"
checkbox \(Dornic\) "true"
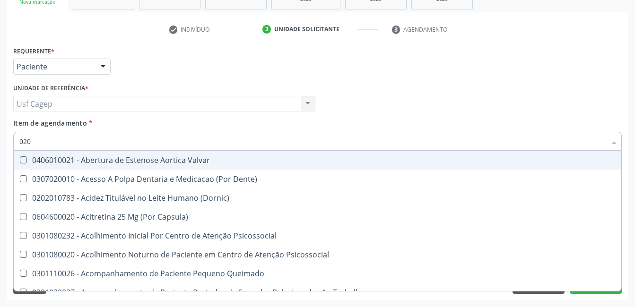
checkbox Terapeutica "false"
checkbox Sistêmicas "true"
checkbox Sistêmico "true"
checkbox Auditiva "true"
checkbox X "true"
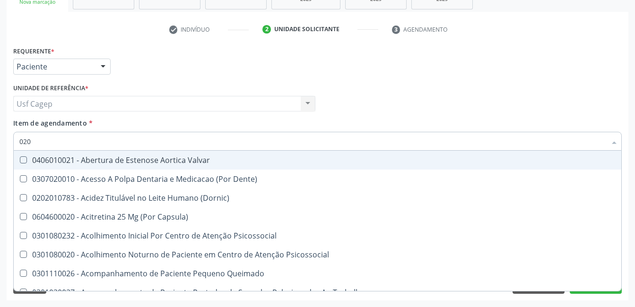
checkbox Aberto\) "true"
checkbox Congênita "false"
checkbox Complementar\) "false"
checkbox \(Qualitativo\) "false"
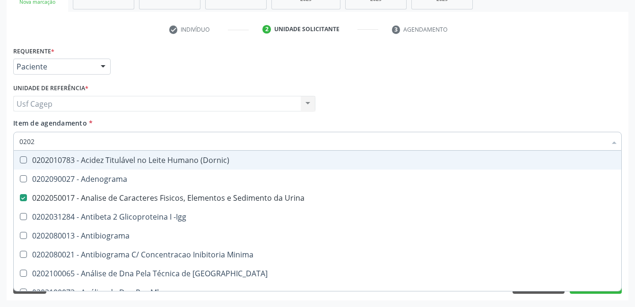
type input "02020"
checkbox Barbituratos "true"
checkbox Calcio "true"
checkbox Total "false"
checkbox Creatinina "false"
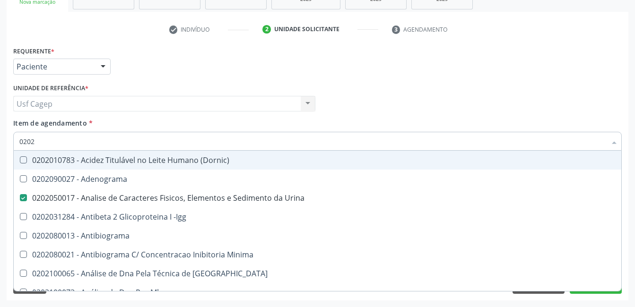
checkbox Xi "true"
checkbox Glicose "false"
checkbox \(Igg\) "true"
checkbox Potassio "false"
checkbox Funcional "true"
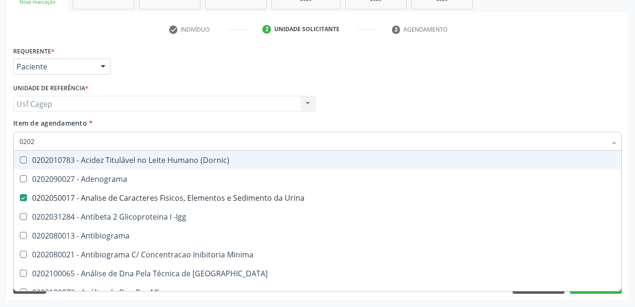
checkbox Triglicerideos "false"
type input "020201"
checkbox Urina "false"
checkbox Parceria\) "true"
checkbox Gestante "true"
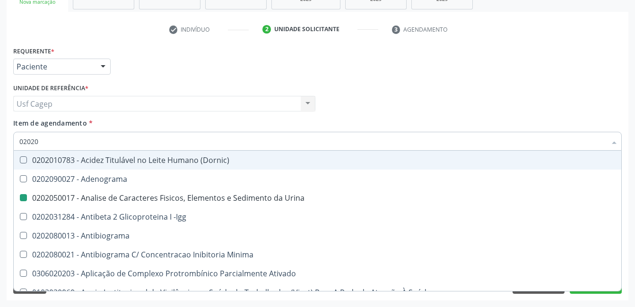
checkbox T3 "true"
checkbox Organicos "true"
checkbox Acetona "true"
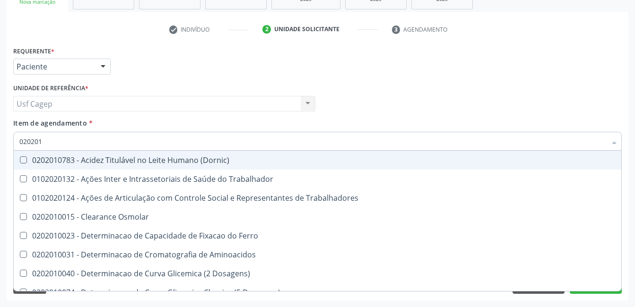
type input "0202010"
checkbox Fracoes "true"
checkbox Ionizavel "true"
checkbox Total "false"
checkbox Creatinina "false"
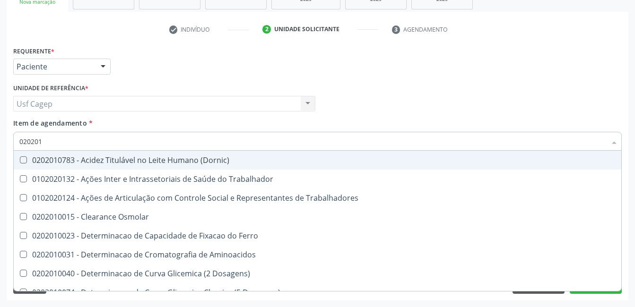
checkbox II "true"
checkbox Glicose "false"
checkbox Glicosilada "true"
checkbox Muco-Proteinas "true"
checkbox Potassio "false"
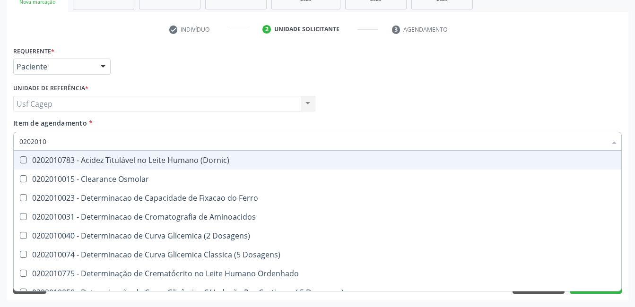
type input "02020102"
checkbox Osmolaridade "true"
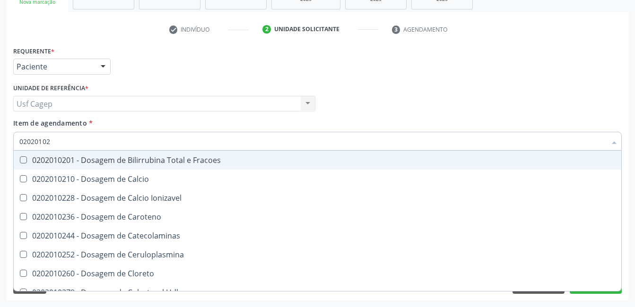
type input "020201027"
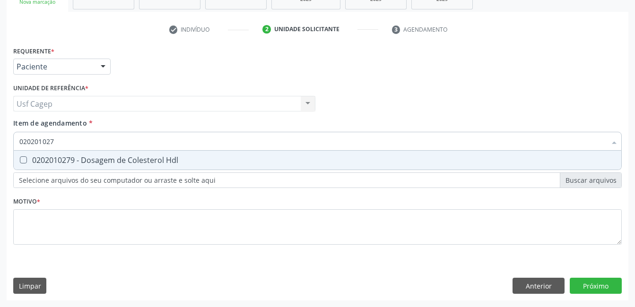
drag, startPoint x: 157, startPoint y: 163, endPoint x: 169, endPoint y: 139, distance: 26.8
click at [158, 161] on div "0202010279 - Dosagem de Colesterol Hdl" at bounding box center [317, 160] width 596 height 8
checkbox Hdl "true"
click at [169, 138] on input "020201027" at bounding box center [312, 141] width 587 height 19
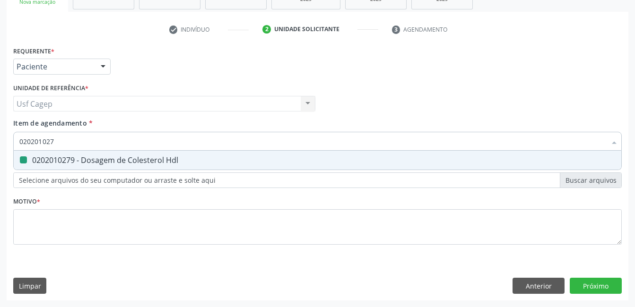
type input "0"
checkbox Hdl "false"
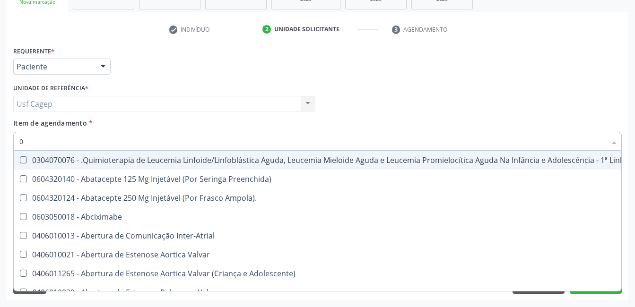
type input "02"
checkbox Coração "true"
checkbox Urina "false"
checkbox Comprimido\) "true"
checkbox Transferências "true"
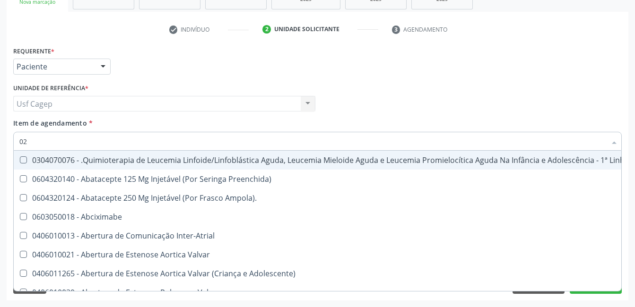
checkbox Meckel "true"
checkbox Bilateral "true"
checkbox Comprimido\) "true"
checkbox Transfusao "true"
type input "020"
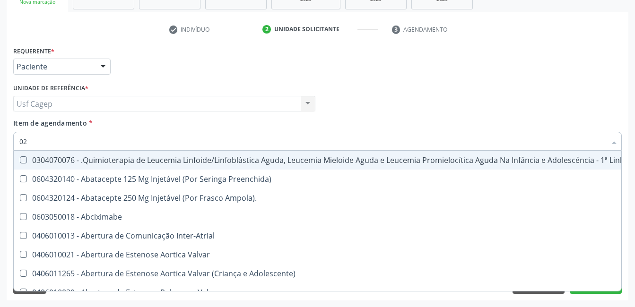
checkbox Fígado "true"
checkbox Coração "false"
checkbox Lenta\) "true"
checkbox \(Monocular\) "true"
checkbox X "true"
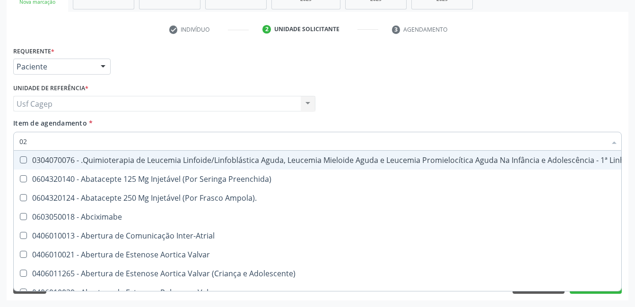
checkbox Vagina "true"
checkbox Farmacêuticos "true"
checkbox Gráfico "true"
checkbox Comprimido\) "false"
checkbox Transferências "false"
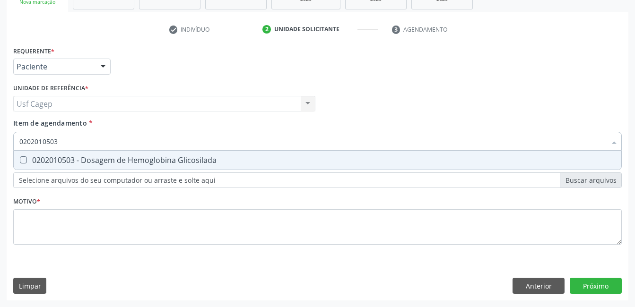
click at [175, 157] on div "0202010503 - Dosagem de Hemoglobina Glicosilada" at bounding box center [317, 160] width 596 height 8
click at [183, 147] on input "0202010503" at bounding box center [312, 141] width 587 height 19
click at [175, 148] on input "0202010287" at bounding box center [312, 141] width 587 height 19
click at [182, 158] on div "0202010287 - Dosagem de Colesterol Ldl" at bounding box center [317, 160] width 596 height 8
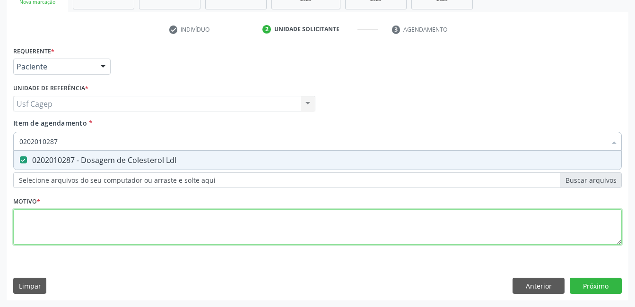
click at [172, 220] on div "Requerente * Paciente Profissional de Saúde Paciente Nenhum resultado encontrad…" at bounding box center [317, 151] width 608 height 214
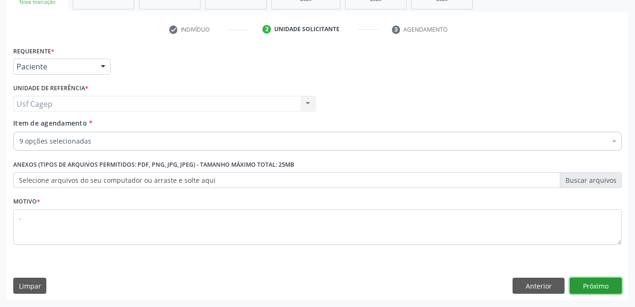
click at [607, 288] on button "Próximo" at bounding box center [596, 286] width 52 height 16
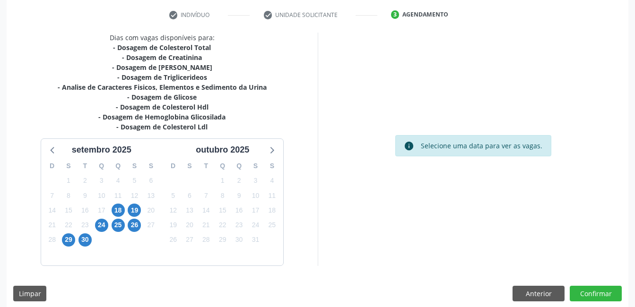
scroll to position [183, 0]
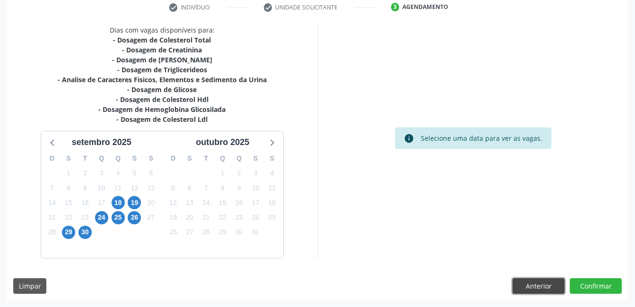
click at [523, 284] on button "Anterior" at bounding box center [538, 286] width 52 height 16
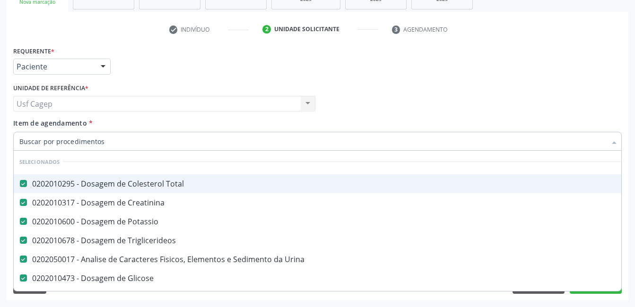
scroll to position [47, 0]
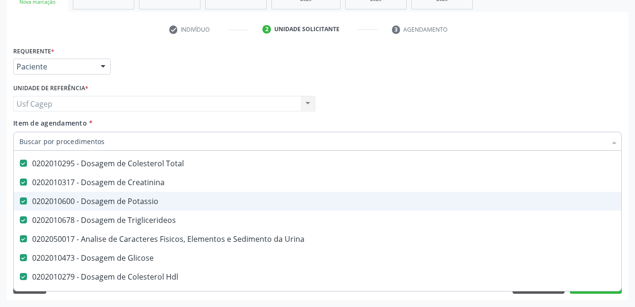
drag, startPoint x: 196, startPoint y: 203, endPoint x: 282, endPoint y: 119, distance: 120.3
click at [198, 201] on div "0202010600 - Dosagem de Potassio" at bounding box center [387, 202] width 736 height 8
click at [340, 113] on div "Profissional Solicitante Por favor, selecione a Unidade de Atendimento primeiro…" at bounding box center [317, 99] width 613 height 37
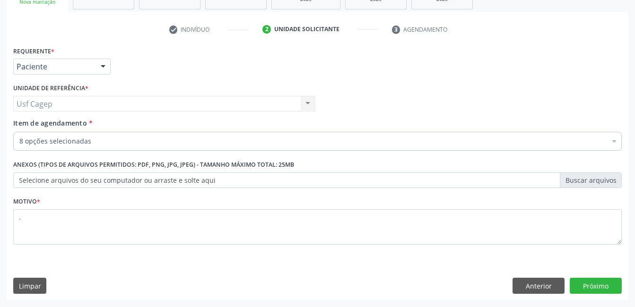
scroll to position [0, 0]
click at [579, 283] on button "Próximo" at bounding box center [596, 286] width 52 height 16
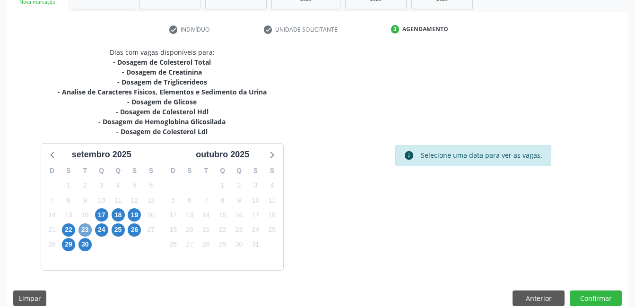
click at [83, 226] on span "23" at bounding box center [84, 230] width 13 height 13
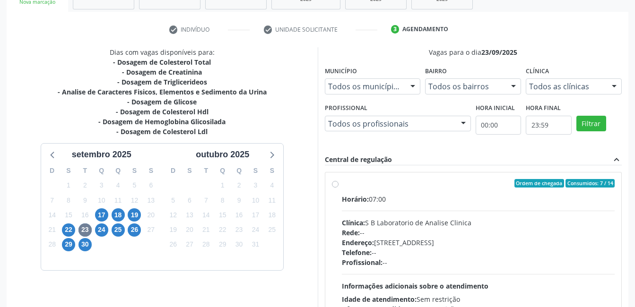
click at [468, 237] on div "Rede: --" at bounding box center [478, 233] width 273 height 10
click at [338, 188] on input "Ordem de chegada Consumidos: 7 / 14 Horário: 07:00 Clínica: S B Laboratorio de …" at bounding box center [335, 183] width 7 height 9
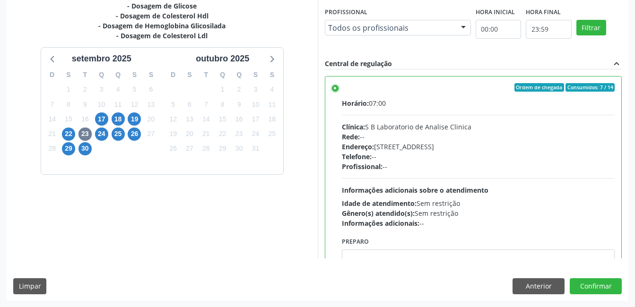
scroll to position [258, 0]
click at [600, 286] on button "Confirmar" at bounding box center [596, 286] width 52 height 16
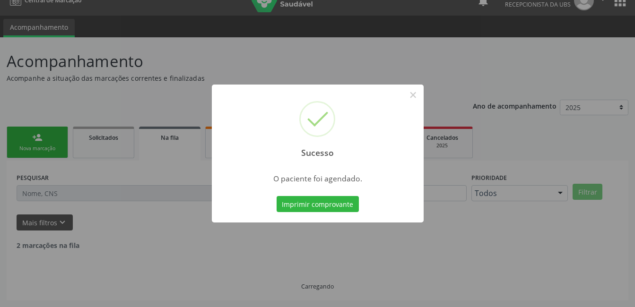
scroll to position [5, 0]
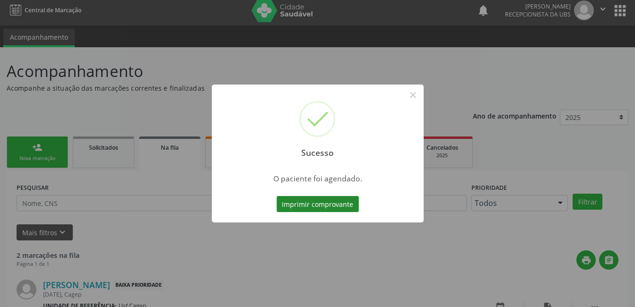
click at [303, 200] on button "Imprimir comprovante" at bounding box center [318, 204] width 82 height 16
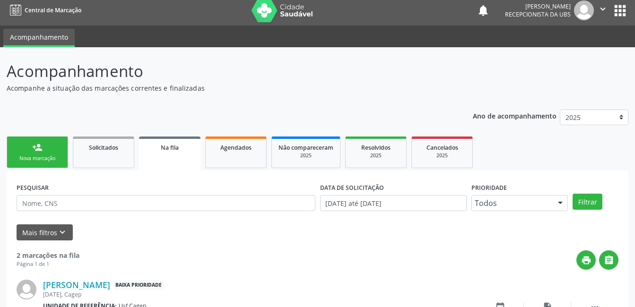
drag, startPoint x: 50, startPoint y: 147, endPoint x: 35, endPoint y: 164, distance: 22.1
click at [50, 147] on link "person_add Nova marcação" at bounding box center [37, 153] width 61 height 32
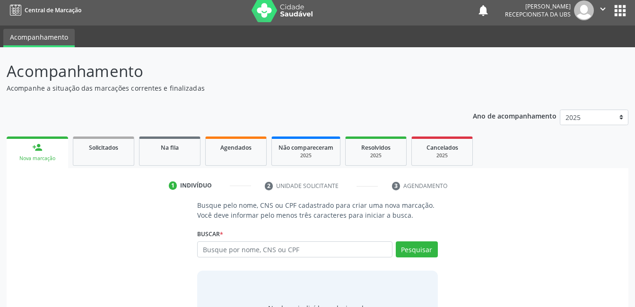
click at [35, 164] on link "person_add Nova marcação" at bounding box center [37, 153] width 61 height 32
click at [252, 251] on input "text" at bounding box center [294, 250] width 195 height 16
click at [316, 252] on input "0202010503" at bounding box center [294, 250] width 195 height 16
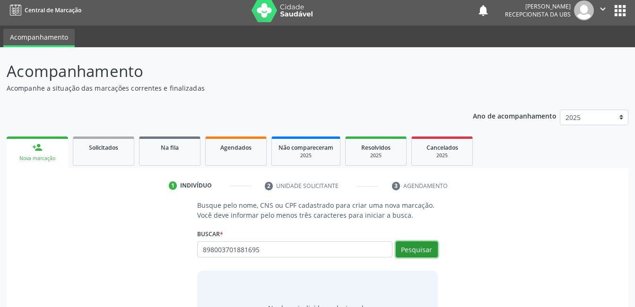
click at [423, 255] on button "Pesquisar" at bounding box center [417, 250] width 42 height 16
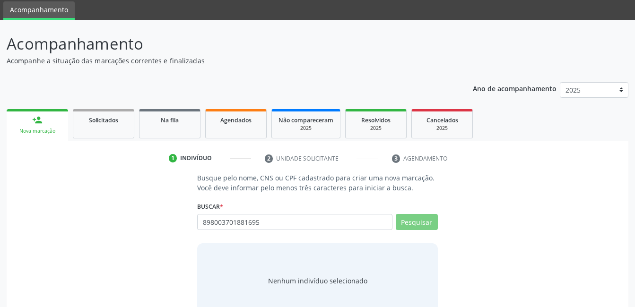
scroll to position [57, 0]
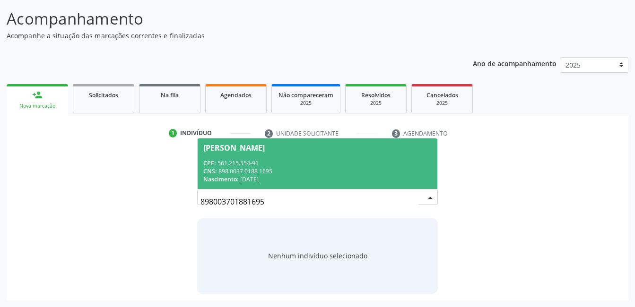
click at [363, 171] on div "CNS: 898 0037 0188 1695" at bounding box center [317, 171] width 228 height 8
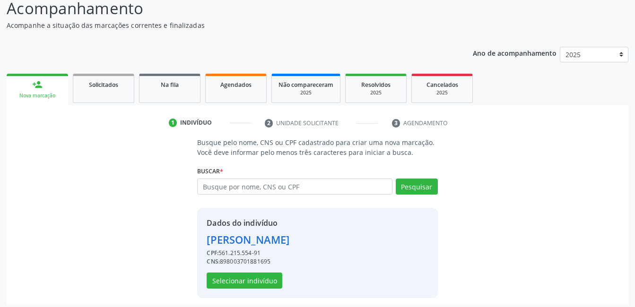
scroll to position [72, 0]
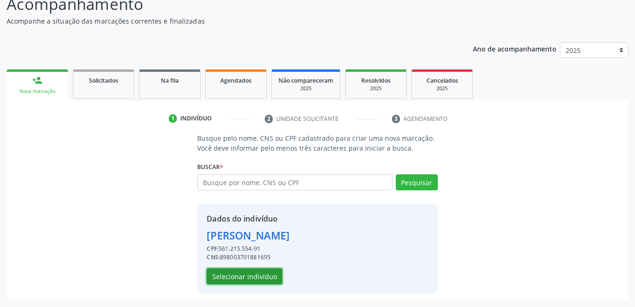
click at [265, 274] on button "Selecionar indivíduo" at bounding box center [245, 276] width 76 height 16
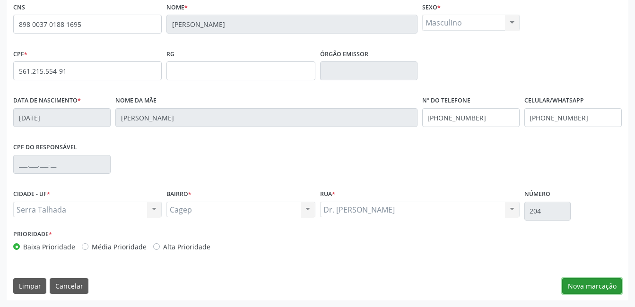
click at [581, 284] on button "Nova marcação" at bounding box center [592, 286] width 60 height 16
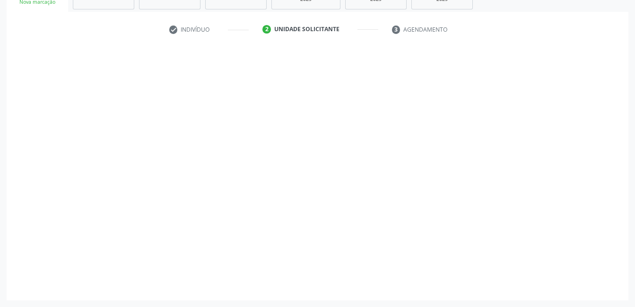
scroll to position [161, 0]
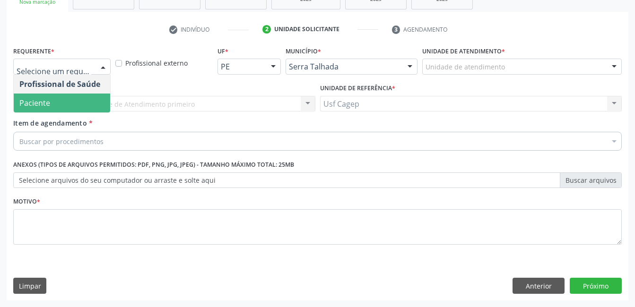
click at [74, 111] on span "Paciente" at bounding box center [62, 103] width 96 height 19
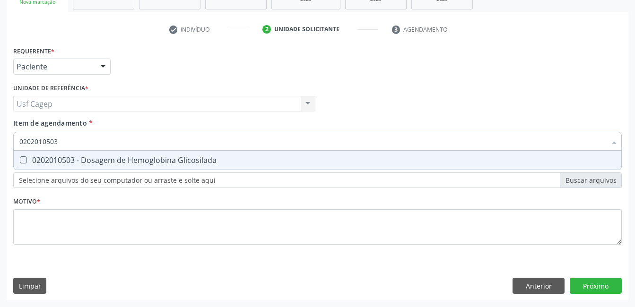
drag, startPoint x: 116, startPoint y: 163, endPoint x: 119, endPoint y: 148, distance: 14.4
click at [116, 162] on div "0202010503 - Dosagem de Hemoglobina Glicosilada" at bounding box center [317, 160] width 596 height 8
click at [119, 141] on input "0202010503" at bounding box center [312, 141] width 587 height 19
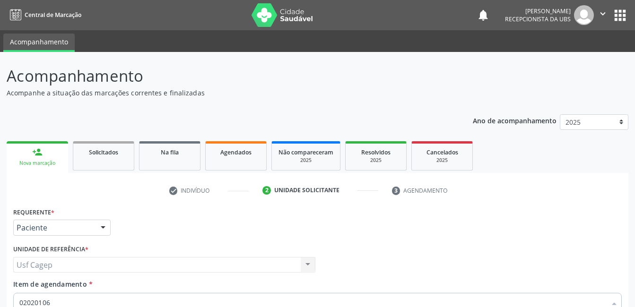
scroll to position [161, 0]
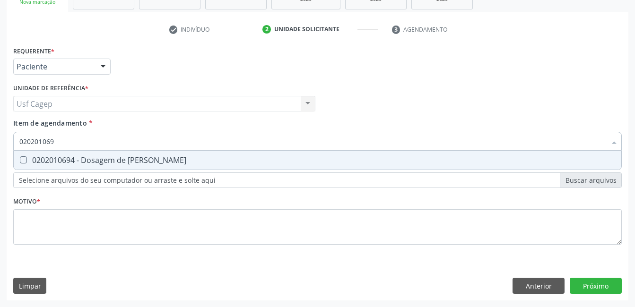
type input "0202010694"
click at [288, 164] on div "0202010694 - Dosagem de [PERSON_NAME]" at bounding box center [317, 160] width 596 height 8
checkbox Ureia "true"
click at [294, 140] on input "0202010694" at bounding box center [312, 141] width 587 height 19
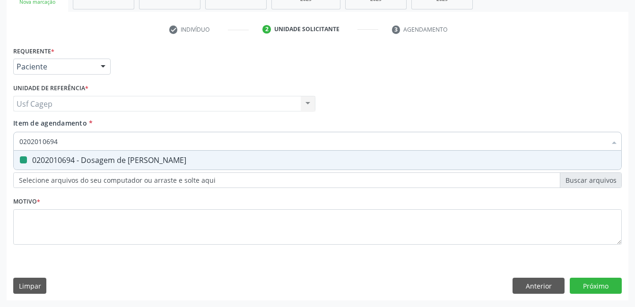
type input "0"
checkbox Ureia "false"
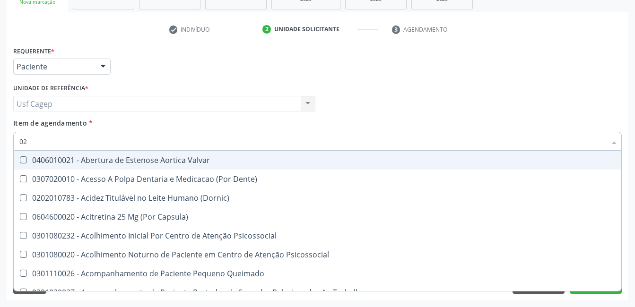
type input "020"
checkbox Epispádia "true"
checkbox Anos\) "true"
checkbox Congênita "true"
checkbox Complementar\) "true"
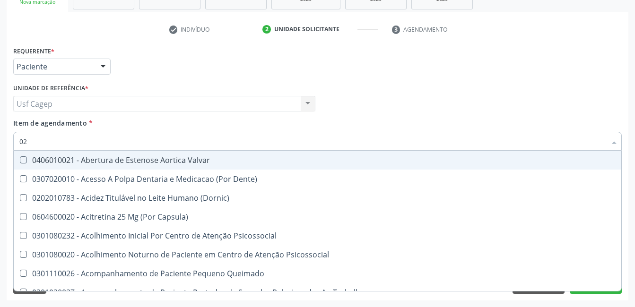
checkbox \(Qualitativo\) "true"
checkbox Glomerular "true"
checkbox Dias "true"
checkbox Ii\) "true"
checkbox Hdl "false"
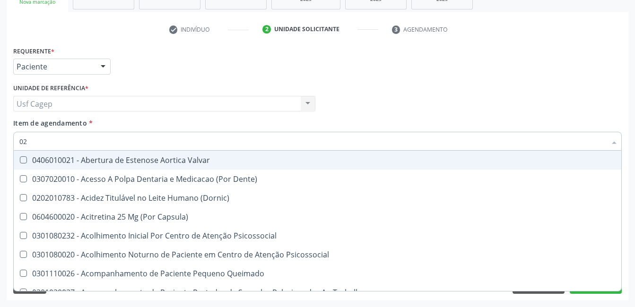
checkbox Ldl "false"
checkbox Total "false"
checkbox Creatinina "false"
checkbox Glicose "false"
checkbox Glicosilada "false"
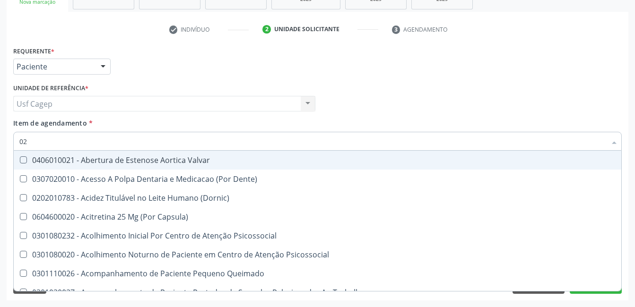
checkbox Triglicerideos "false"
checkbox Ureia "false"
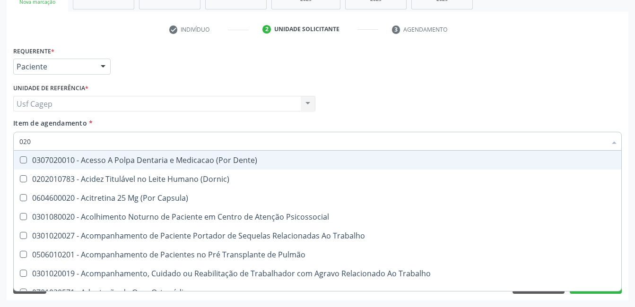
type input "0202"
checkbox Faringe\/Laringe "true"
checkbox Puncao "true"
checkbox Fragmento "true"
checkbox Ossea "true"
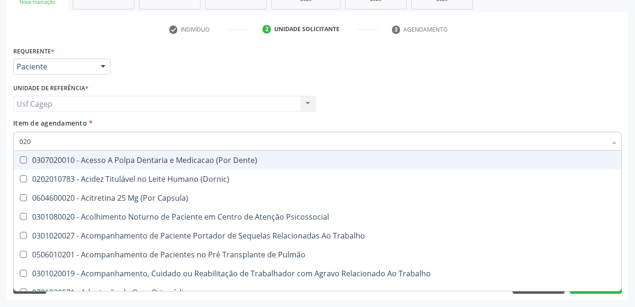
checkbox Laser "true"
checkbox Septostomia "true"
checkbox Projecoes\) "true"
checkbox Estimulo "true"
checkbox Hdl "false"
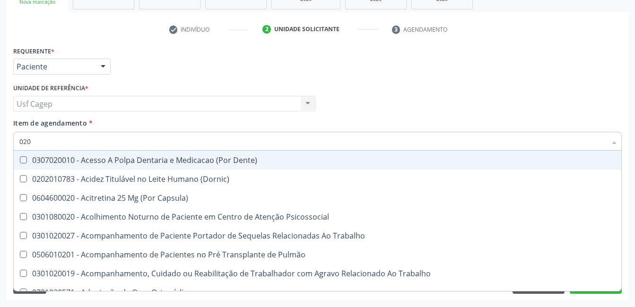
checkbox Ldl "false"
checkbox Total "false"
checkbox Creatinina "false"
checkbox Glicose "false"
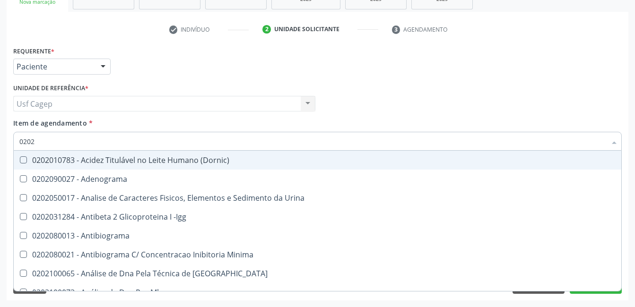
type input "02020"
checkbox \(Psa\) "true"
checkbox III "true"
checkbox Barbituratos "true"
checkbox Calcio "true"
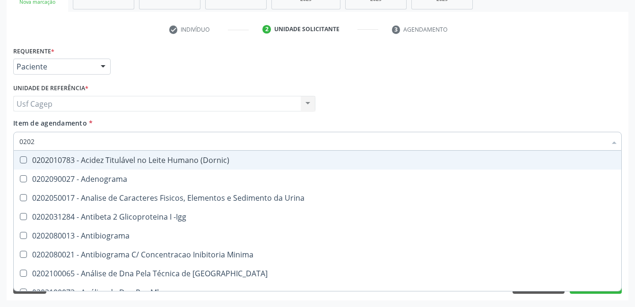
checkbox Hdl "false"
checkbox Ldl "false"
checkbox Total "false"
checkbox Creatinina "false"
checkbox Xi "true"
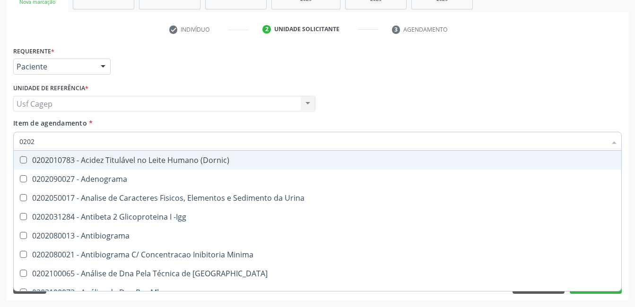
checkbox Fibrinogenio "true"
checkbox Glicose "false"
checkbox Glicosilada "false"
checkbox Funcional "true"
checkbox Derrames "true"
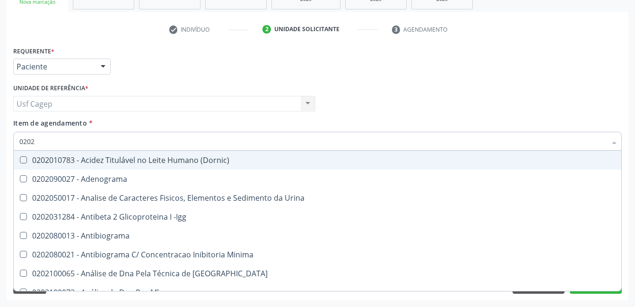
checkbox Triglicerideos "false"
checkbox Ureia "false"
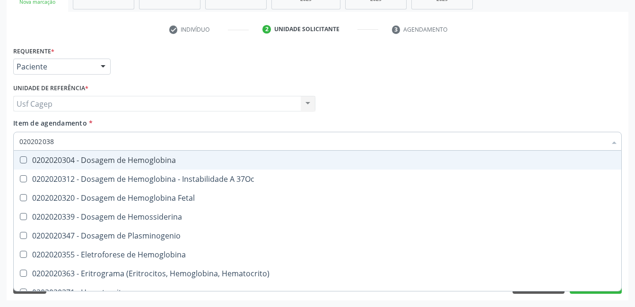
type input "0202020380"
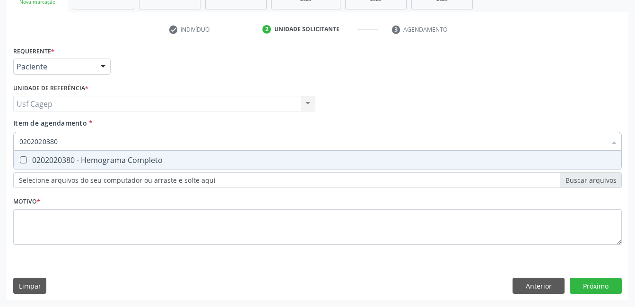
drag, startPoint x: 287, startPoint y: 165, endPoint x: 293, endPoint y: 147, distance: 19.3
click at [288, 163] on span "0202020380 - Hemograma Completo" at bounding box center [317, 160] width 607 height 19
checkbox Completo "true"
click at [294, 143] on input "0202020380" at bounding box center [312, 141] width 587 height 19
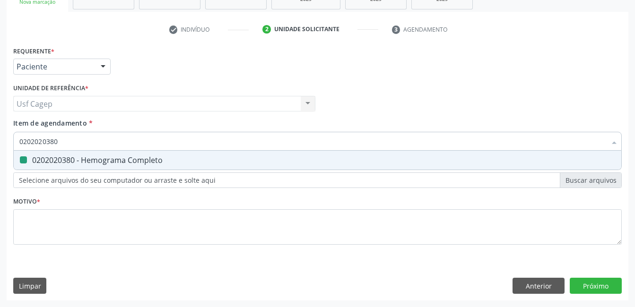
type input "0"
checkbox Completo "false"
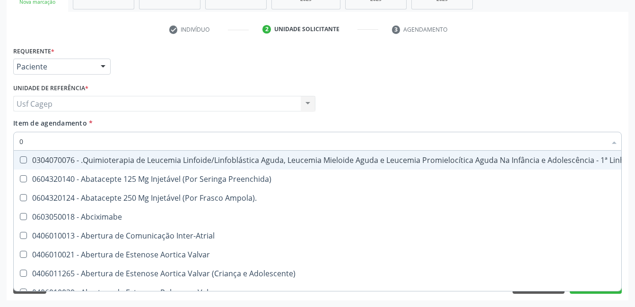
type input "02"
checkbox Comprimido\) "true"
checkbox Transferências "true"
checkbox Meckel "true"
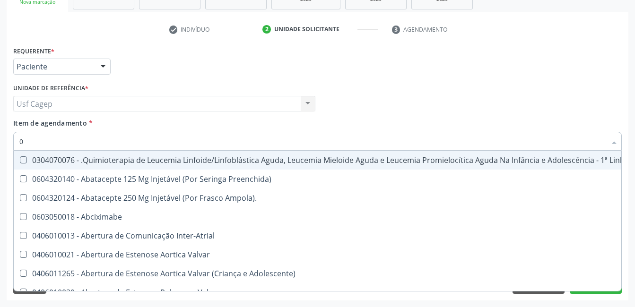
checkbox Bilateral "true"
checkbox Indireta "true"
checkbox Transfusao "true"
checkbox Transplante "true"
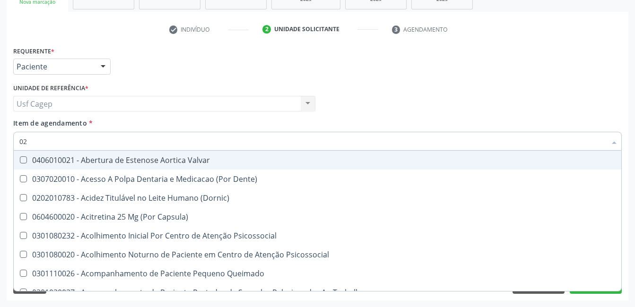
type input "020"
checkbox Epispádia "true"
checkbox Anos\) "true"
checkbox Congênita "true"
checkbox Complementar\) "true"
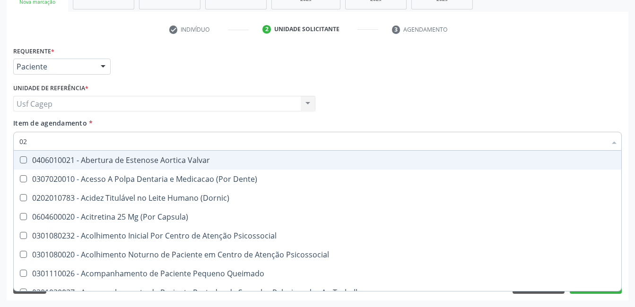
checkbox \(Qualitativo\) "true"
checkbox Glomerular "true"
checkbox Dias "true"
checkbox Ii\) "true"
checkbox Hdl "false"
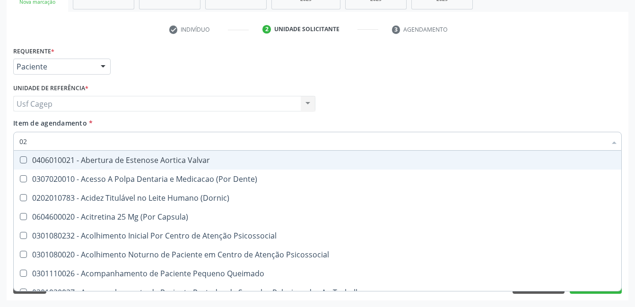
checkbox Ldl "false"
checkbox Total "false"
checkbox Creatinina "false"
checkbox Glicose "false"
checkbox Glicosilada "false"
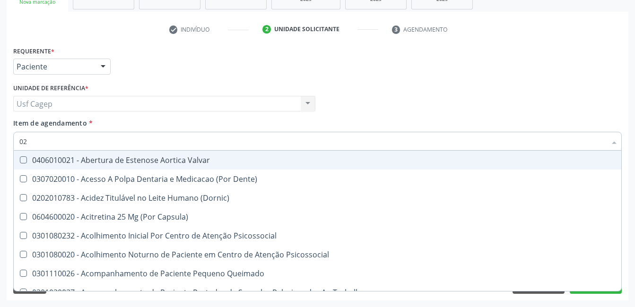
checkbox Triglicerideos "false"
checkbox \(T3\) "true"
checkbox Ureia "false"
type input "0202"
checkbox Cardiovascular "true"
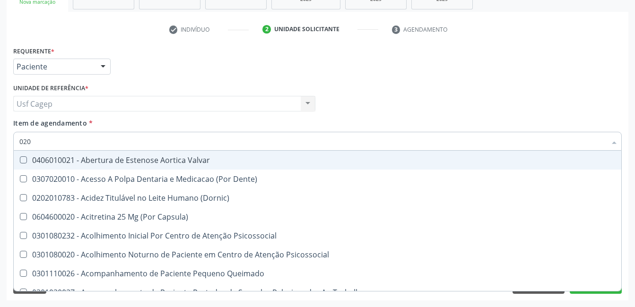
checkbox Sistêmicas "true"
checkbox Sistêmico "true"
checkbox Auditiva "true"
checkbox Força "true"
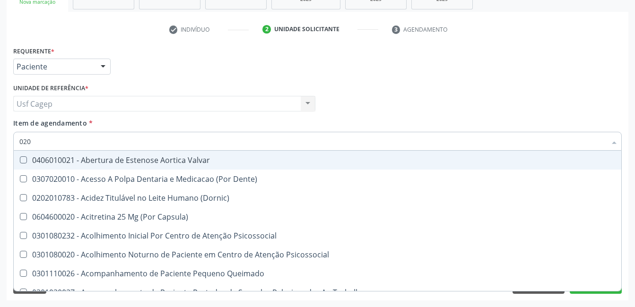
checkbox Aberto\) "true"
checkbox Nasal "true"
checkbox Monobloco "true"
checkbox Epispádia "false"
checkbox Anos\) "false"
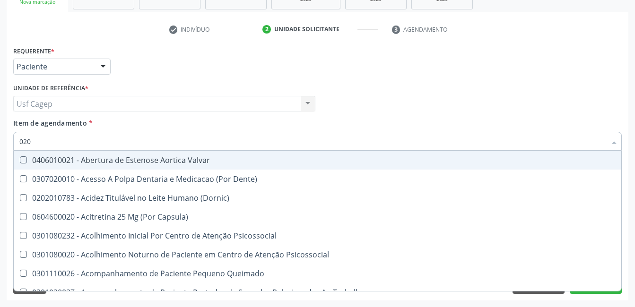
checkbox Congênita "false"
checkbox Complementar\) "false"
checkbox \(Qualitativo\) "false"
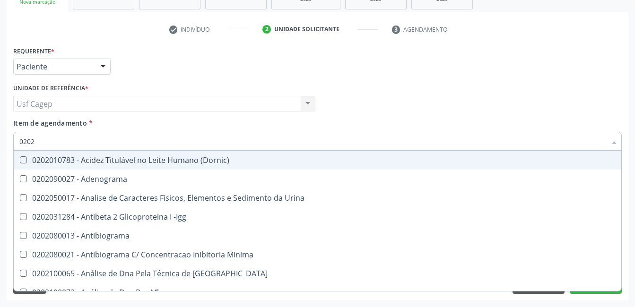
type input "02020"
checkbox \(Psa\) "true"
checkbox III "true"
checkbox Barbituratos "true"
checkbox Calcio "true"
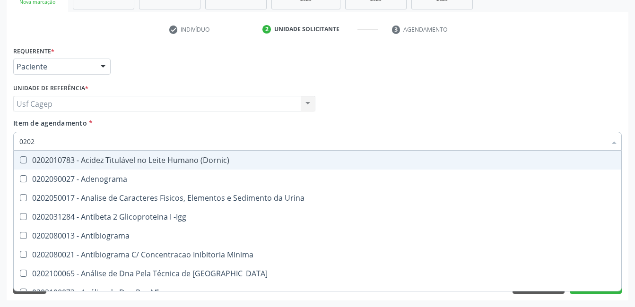
checkbox Hdl "false"
checkbox Ldl "false"
checkbox Total "false"
checkbox Creatinina "false"
checkbox Xi "true"
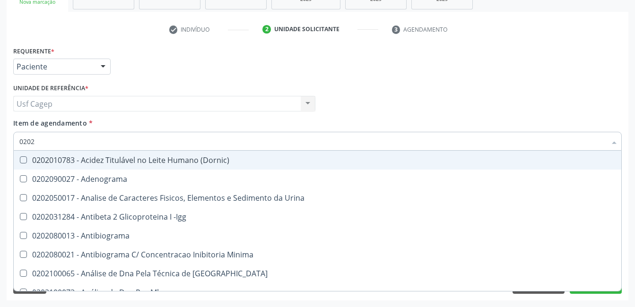
checkbox Fibrinogenio "true"
checkbox Glicose "false"
checkbox Glicosilada "false"
checkbox Funcional "true"
checkbox Derrames "true"
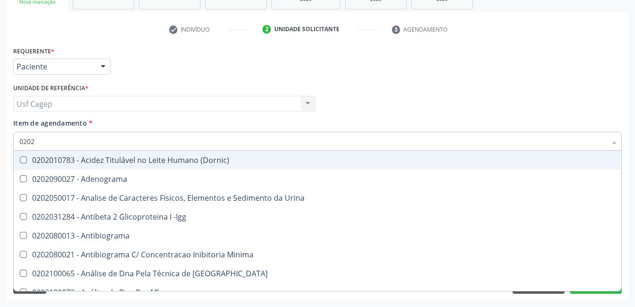
checkbox Triglicerideos "false"
checkbox Ureia "false"
checkbox Zinco "true"
checkbox Completo "false"
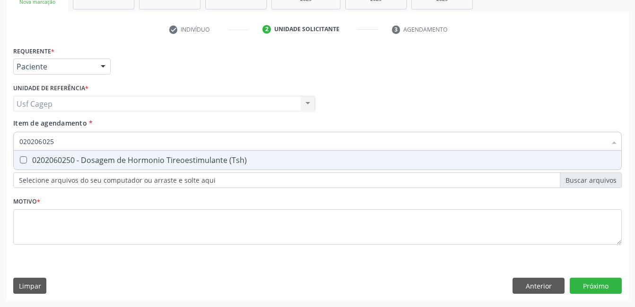
type input "0202060250"
click at [292, 157] on div "0202060250 - Dosagem de Hormonio Tireoestimulante (Tsh)" at bounding box center [317, 160] width 596 height 8
checkbox \(Tsh\) "true"
click at [292, 142] on input "0202060250" at bounding box center [312, 141] width 587 height 19
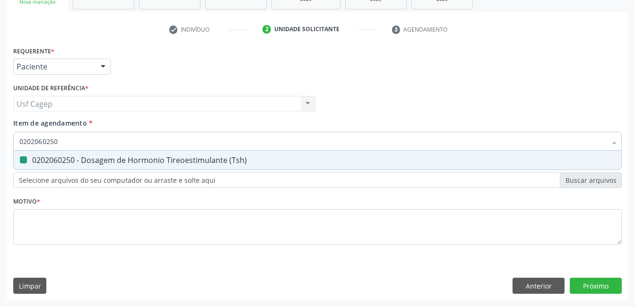
type input "0"
checkbox \(Tsh\) "false"
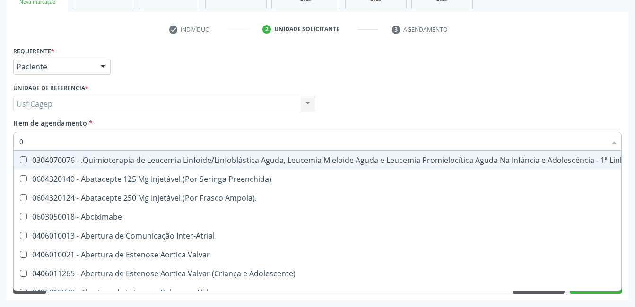
type input "02"
checkbox Comprimido\) "true"
checkbox Transferências "true"
checkbox Meckel "true"
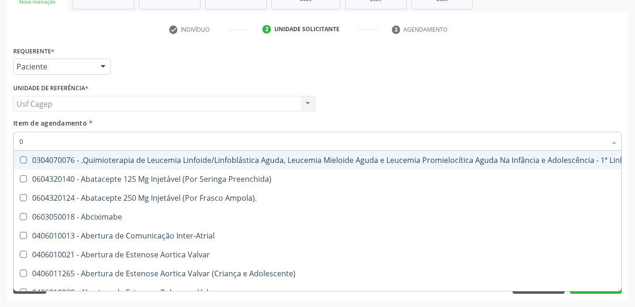
checkbox Bilateral "true"
checkbox Indireta "true"
checkbox Simples "true"
checkbox Transfusao "true"
checkbox Transplante "true"
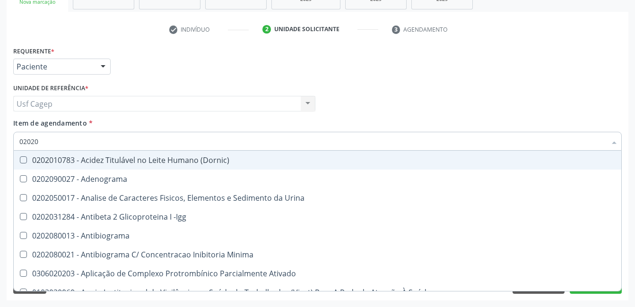
type input "020206"
checkbox Creatinina "true"
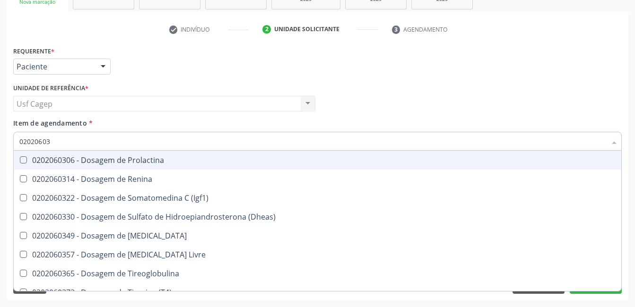
type input "020206037"
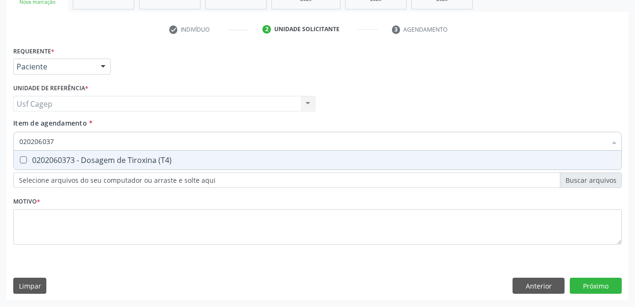
drag, startPoint x: 291, startPoint y: 163, endPoint x: 291, endPoint y: 143, distance: 19.4
click at [290, 162] on div "0202060373 - Dosagem de Tiroxina (T4)" at bounding box center [317, 160] width 596 height 8
checkbox \(T4\) "true"
click at [291, 143] on input "020206037" at bounding box center [312, 141] width 587 height 19
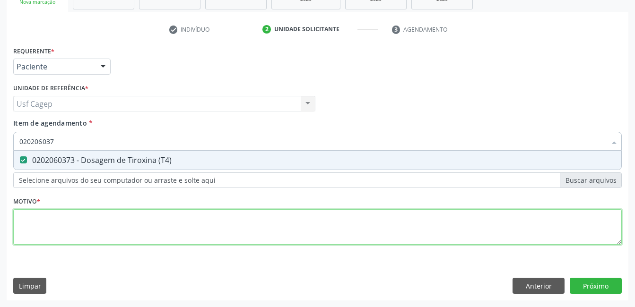
click at [209, 232] on div "Requerente * Paciente Profissional de Saúde Paciente Nenhum resultado encontrad…" at bounding box center [317, 151] width 608 height 214
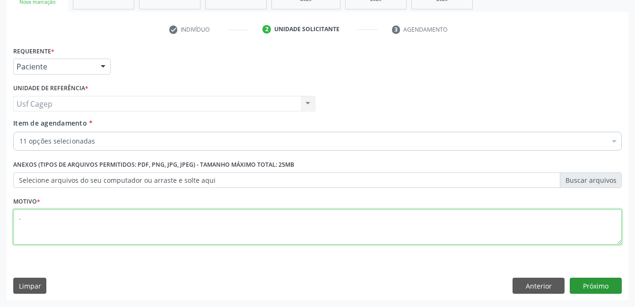
type textarea "."
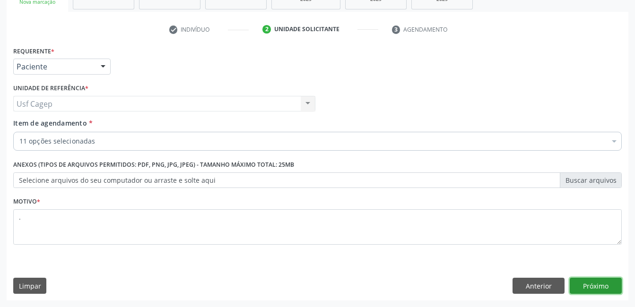
click at [591, 287] on button "Próximo" at bounding box center [596, 286] width 52 height 16
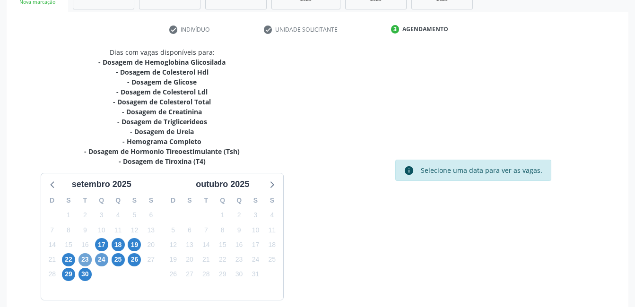
drag, startPoint x: 85, startPoint y: 262, endPoint x: 97, endPoint y: 259, distance: 12.6
click at [86, 262] on span "23" at bounding box center [84, 259] width 13 height 13
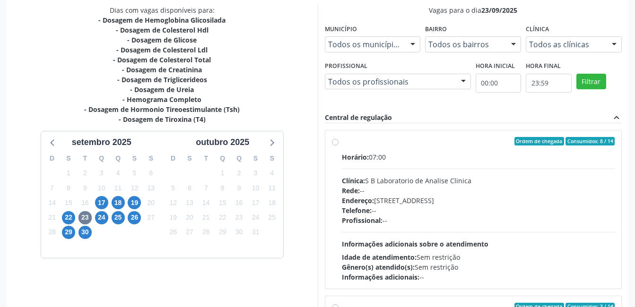
click at [403, 213] on div "Telefone: --" at bounding box center [478, 211] width 273 height 10
click at [338, 146] on input "Ordem de chegada Consumidos: 8 / 14 Horário: 07:00 Clínica: S B Laboratorio de …" at bounding box center [335, 141] width 7 height 9
radio input "true"
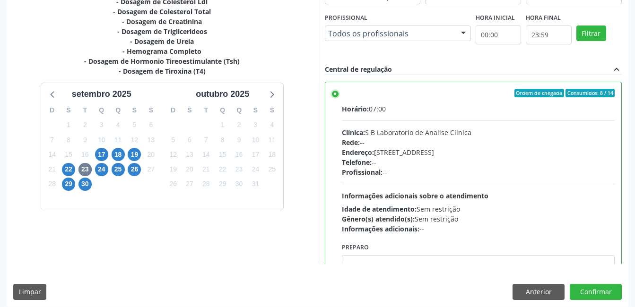
scroll to position [258, 0]
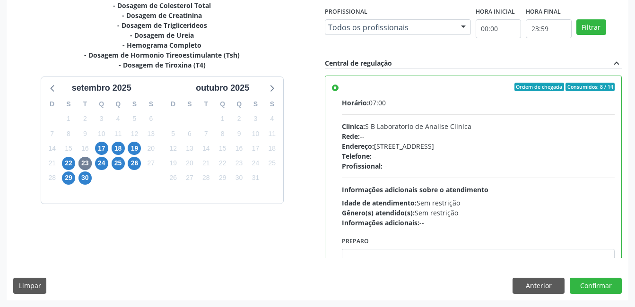
click at [598, 295] on div "Dias com vagas disponíveis para: - Dosagem de Hemoglobina Glicosilada - Dosagem…" at bounding box center [318, 125] width 622 height 349
click at [601, 287] on button "Confirmar" at bounding box center [596, 286] width 52 height 16
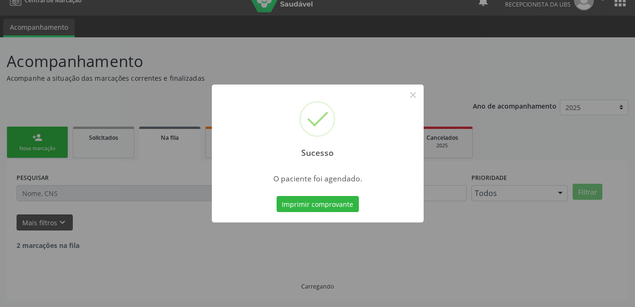
scroll to position [5, 0]
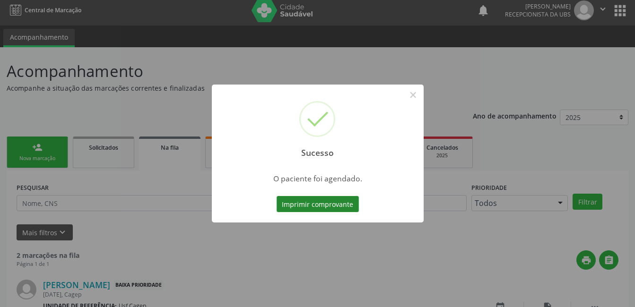
click at [310, 204] on button "Imprimir comprovante" at bounding box center [318, 204] width 82 height 16
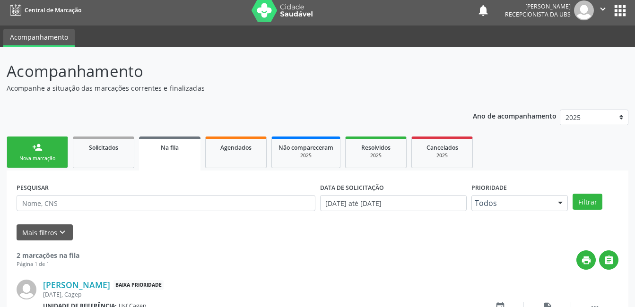
click at [45, 152] on link "person_add Nova marcação" at bounding box center [37, 153] width 61 height 32
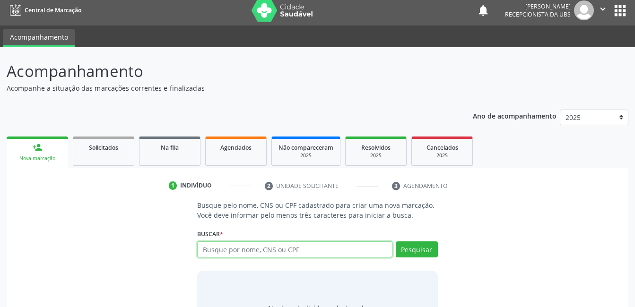
click at [214, 248] on input "text" at bounding box center [294, 250] width 195 height 16
type input "700008396018302"
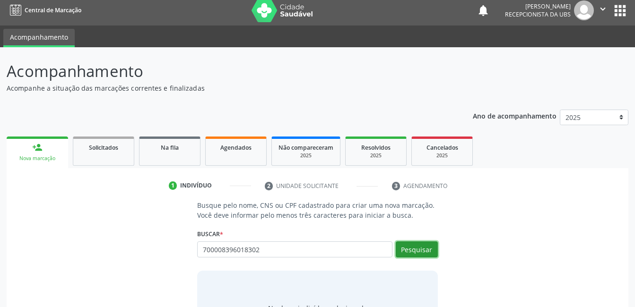
click at [434, 251] on button "Pesquisar" at bounding box center [417, 250] width 42 height 16
type input "700008396018302"
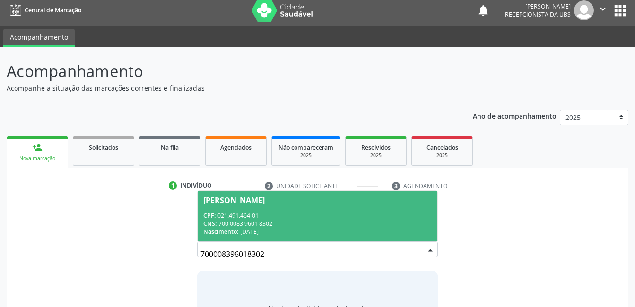
click at [299, 208] on span "Joao Galdino de Souza Filho CPF: 021.491.464-01 CNS: 700 0083 9601 8302 Nascime…" at bounding box center [317, 216] width 239 height 51
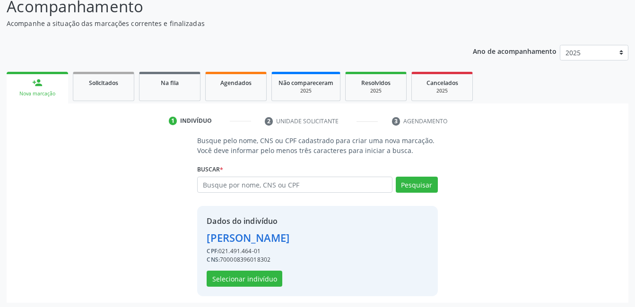
scroll to position [72, 0]
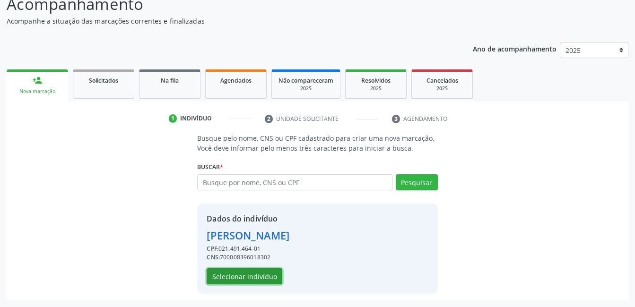
click at [261, 283] on button "Selecionar indivíduo" at bounding box center [245, 276] width 76 height 16
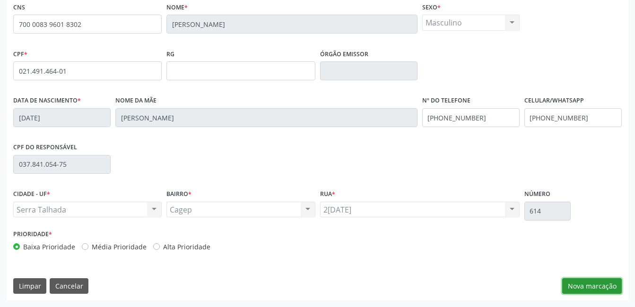
click at [581, 282] on button "Nova marcação" at bounding box center [592, 286] width 60 height 16
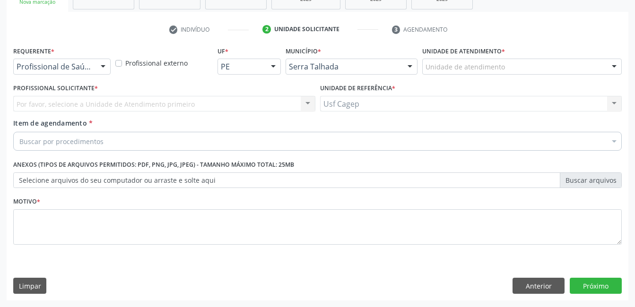
click at [98, 59] on div at bounding box center [103, 67] width 14 height 16
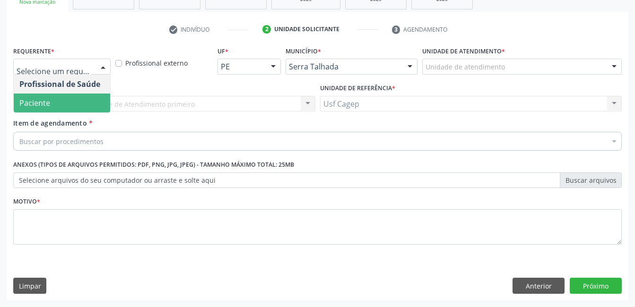
click at [95, 100] on span "Paciente" at bounding box center [62, 103] width 96 height 19
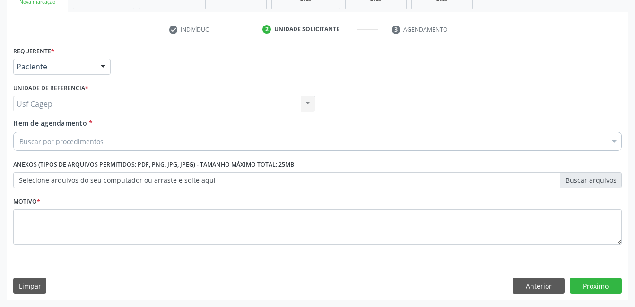
click at [103, 138] on div "Buscar por procedimentos" at bounding box center [317, 141] width 608 height 19
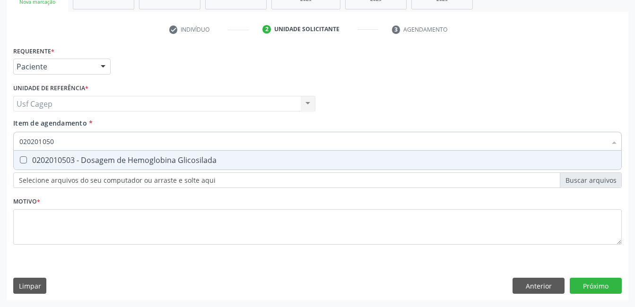
type input "0202010503"
drag, startPoint x: 135, startPoint y: 159, endPoint x: 137, endPoint y: 149, distance: 10.6
click at [138, 159] on div "0202010503 - Dosagem de Hemoglobina Glicosilada" at bounding box center [317, 160] width 596 height 8
checkbox Glicosilada "true"
click at [137, 147] on input "0202010503" at bounding box center [312, 141] width 587 height 19
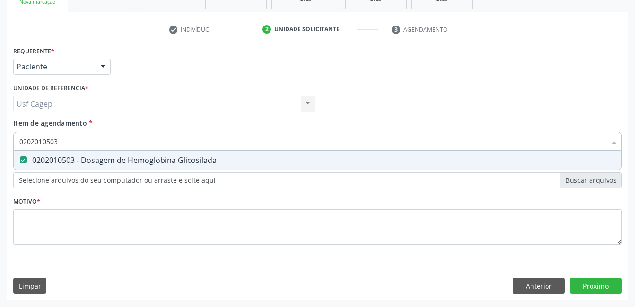
click at [137, 147] on input "0202010503" at bounding box center [312, 141] width 587 height 19
type input "0"
checkbox Glicosilada "false"
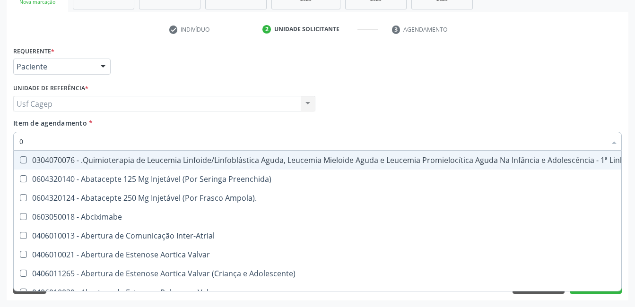
type input "02"
checkbox Indireta "true"
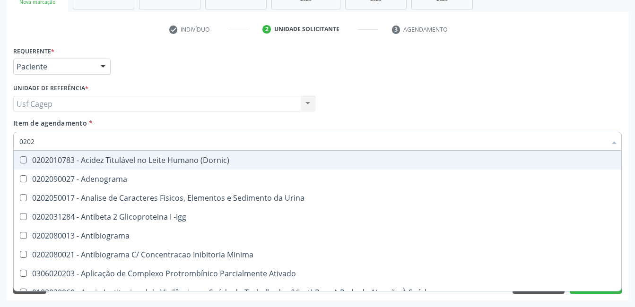
type input "02020"
checkbox Glicosilada "true"
checkbox Muco-Proteinas "false"
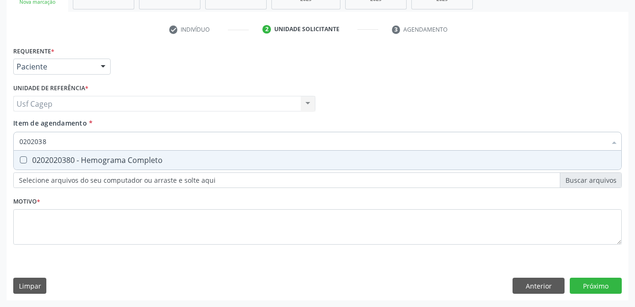
type input "02020380"
drag, startPoint x: 130, startPoint y: 164, endPoint x: 138, endPoint y: 152, distance: 15.6
click at [130, 164] on div "0202020380 - Hemograma Completo" at bounding box center [317, 160] width 596 height 8
checkbox Completo "true"
click at [140, 147] on input "02020380" at bounding box center [312, 141] width 587 height 19
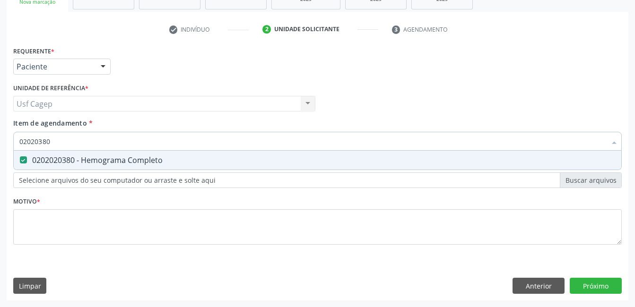
click at [140, 147] on input "02020380" at bounding box center [312, 141] width 587 height 19
type input "0"
checkbox Completo "false"
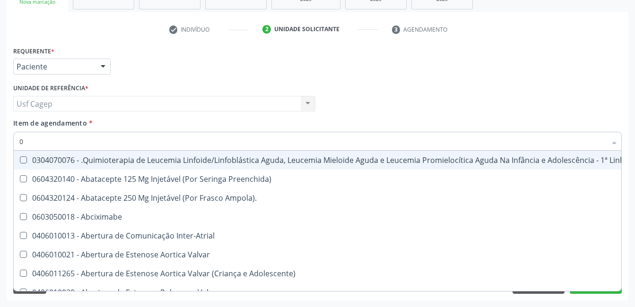
type input "02"
checkbox Indireta "true"
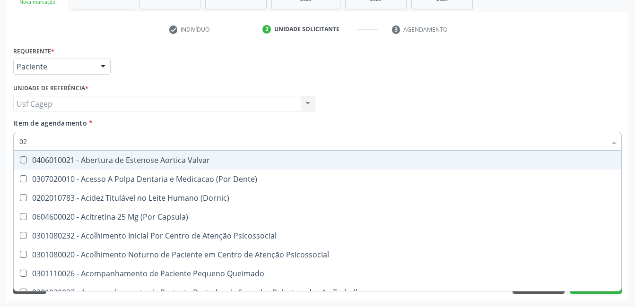
type input "020"
checkbox Glomerular "true"
checkbox Glicosilada "false"
checkbox \(T3\) "true"
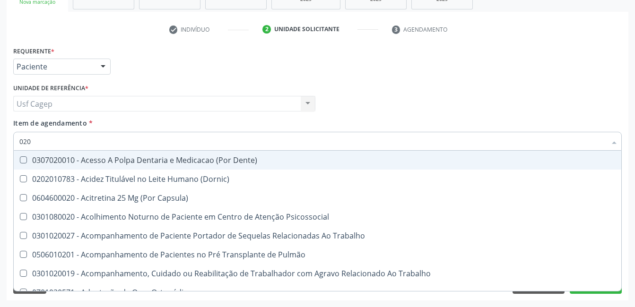
type input "0202"
checkbox Septostomia "true"
checkbox Biologica "true"
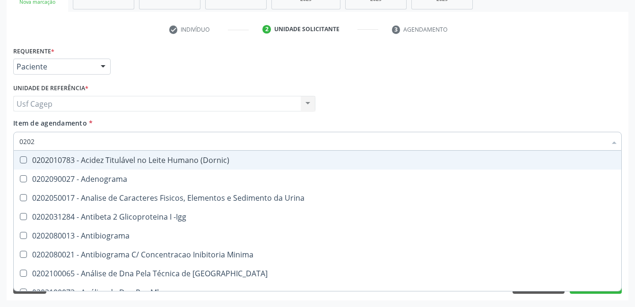
type input "02020"
checkbox Fibrinogenio "true"
checkbox Glicosilada "false"
checkbox Zinco "true"
checkbox Completo "false"
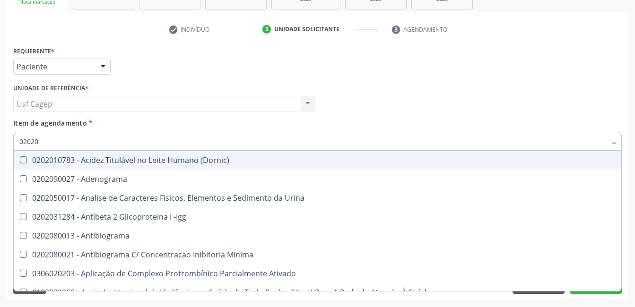
type input "020201"
checkbox Coagulação "true"
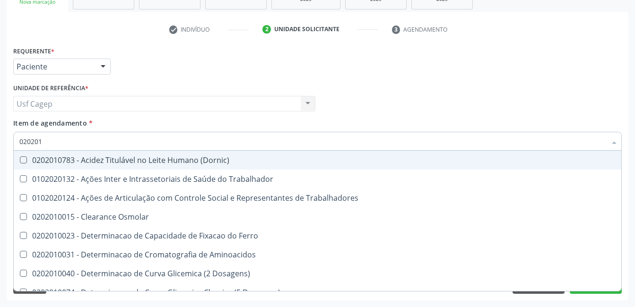
type input "0202010"
checkbox Serico "true"
checkbox Glicosilada "false"
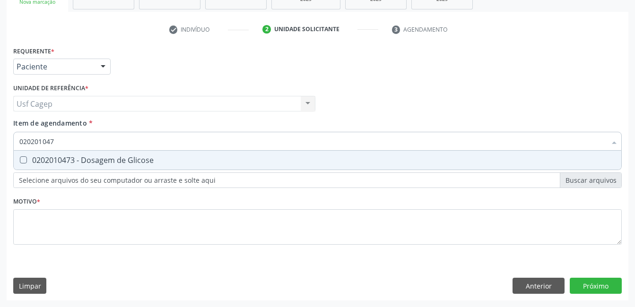
type input "0202010473"
drag, startPoint x: 147, startPoint y: 160, endPoint x: 149, endPoint y: 139, distance: 20.5
click at [147, 160] on div "0202010473 - Dosagem de Glicose" at bounding box center [317, 160] width 596 height 8
checkbox Glicose "true"
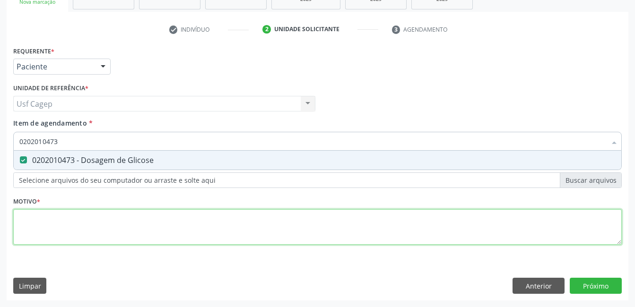
click at [149, 224] on div "Requerente * Paciente Profissional de Saúde Paciente Nenhum resultado encontrad…" at bounding box center [317, 151] width 608 height 214
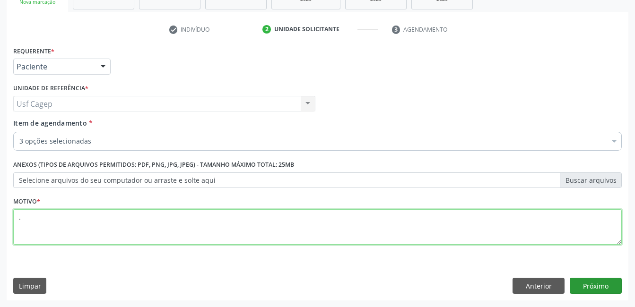
type textarea "."
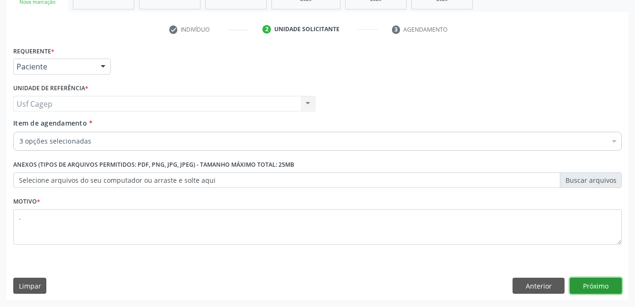
click at [588, 292] on button "Próximo" at bounding box center [596, 286] width 52 height 16
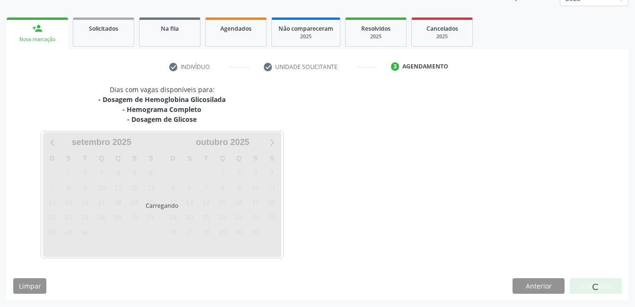
scroll to position [124, 0]
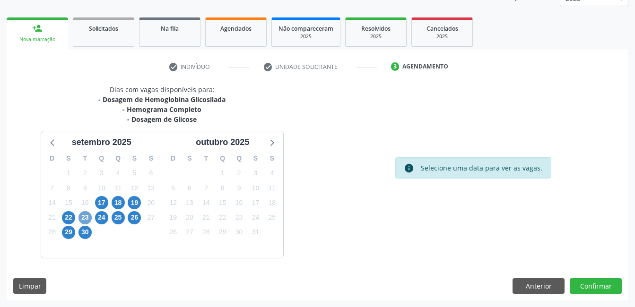
click at [81, 221] on span "23" at bounding box center [84, 217] width 13 height 13
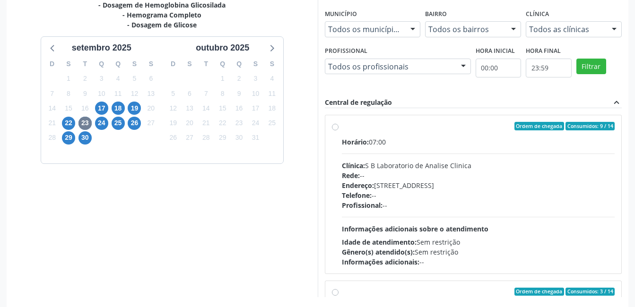
click at [415, 211] on div "Horário: 07:00 Clínica: S B Laboratorio de Analise Clinica Rede: -- Endereço: […" at bounding box center [478, 202] width 273 height 130
click at [338, 130] on input "Ordem de chegada Consumidos: 9 / 14 Horário: 07:00 Clínica: S B Laboratorio de …" at bounding box center [335, 126] width 7 height 9
radio input "true"
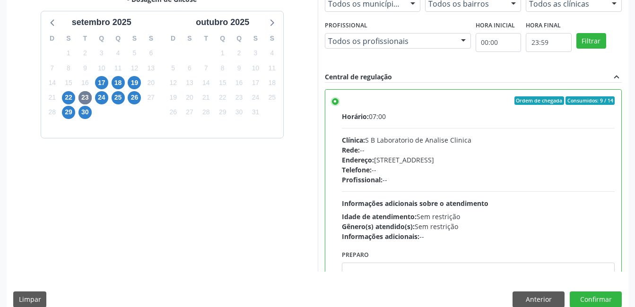
scroll to position [258, 0]
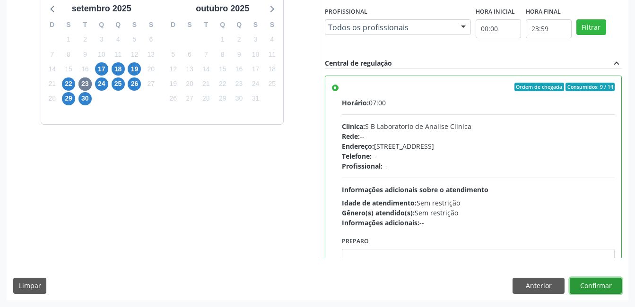
click at [614, 287] on button "Confirmar" at bounding box center [596, 286] width 52 height 16
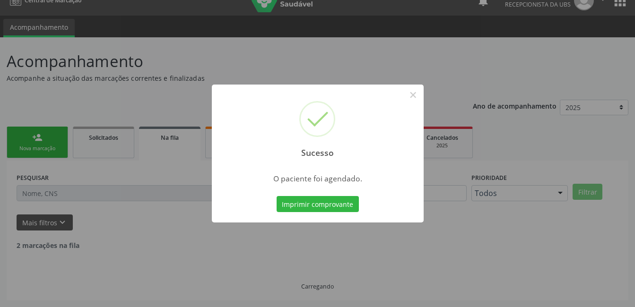
scroll to position [5, 0]
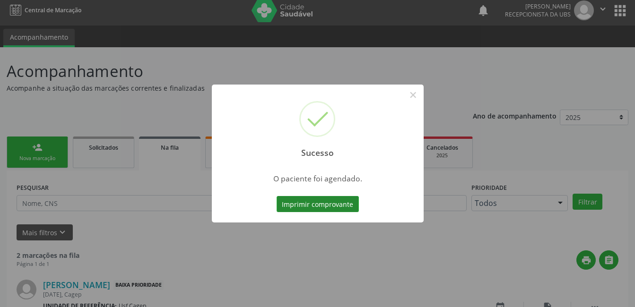
click at [329, 209] on button "Imprimir comprovante" at bounding box center [318, 204] width 82 height 16
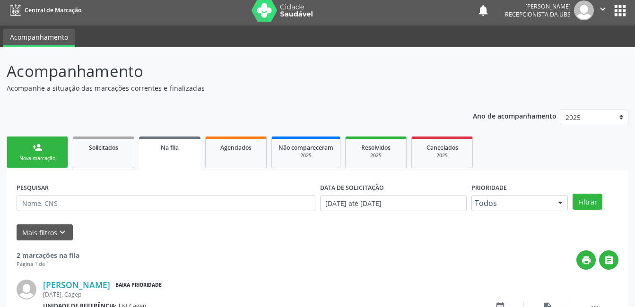
drag, startPoint x: 56, startPoint y: 143, endPoint x: 58, endPoint y: 162, distance: 19.0
click at [56, 143] on link "person_add Nova marcação" at bounding box center [37, 153] width 61 height 32
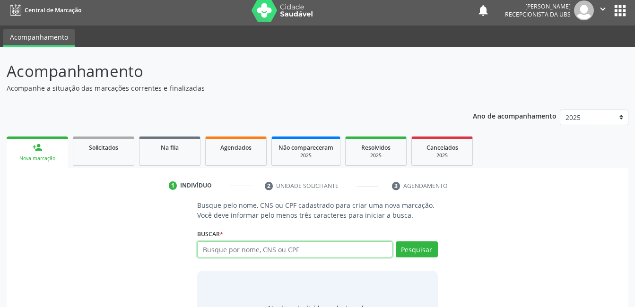
click at [270, 251] on input "text" at bounding box center [294, 250] width 195 height 16
type input "700801989055882"
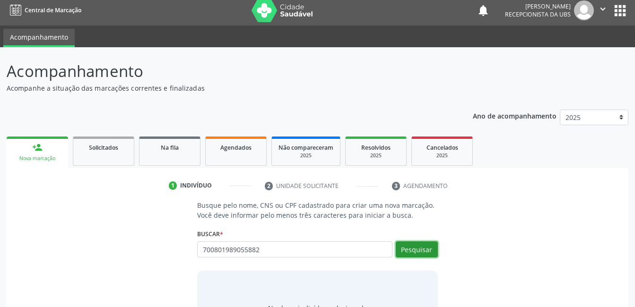
click at [428, 243] on button "Pesquisar" at bounding box center [417, 250] width 42 height 16
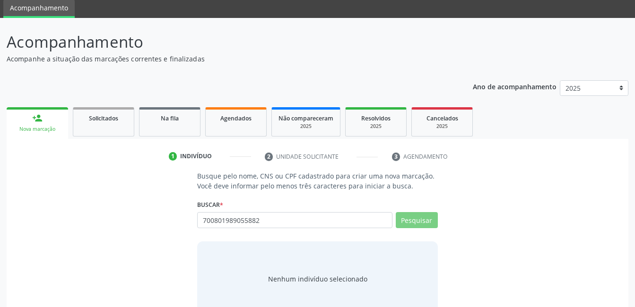
scroll to position [57, 0]
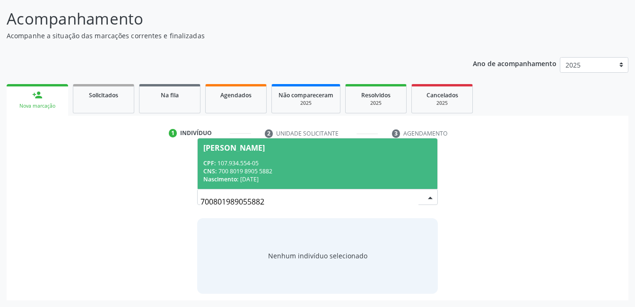
drag, startPoint x: 345, startPoint y: 167, endPoint x: 389, endPoint y: 182, distance: 46.6
click at [346, 165] on div "CPF: 107.934.554-05 CNS: 700 8019 8905 5882 Nascimento: 20/05/2000" at bounding box center [317, 171] width 228 height 24
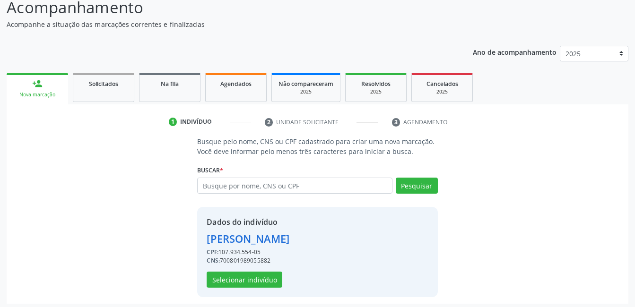
scroll to position [72, 0]
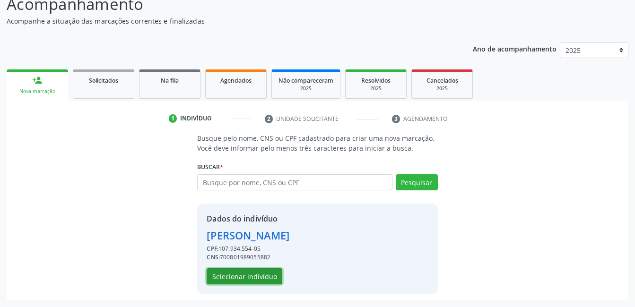
click at [226, 273] on button "Selecionar indivíduo" at bounding box center [245, 276] width 76 height 16
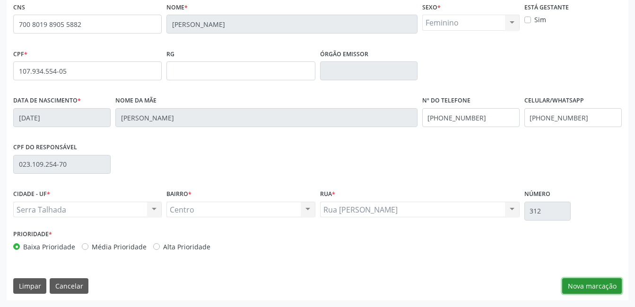
click at [581, 289] on button "Nova marcação" at bounding box center [592, 286] width 60 height 16
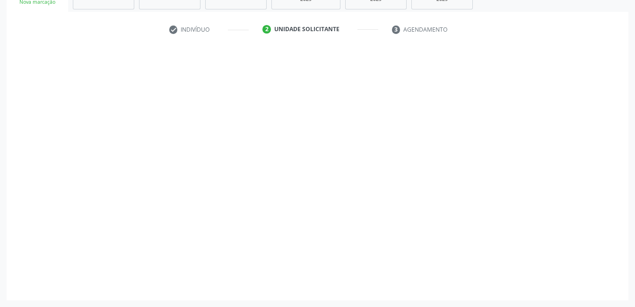
scroll to position [161, 0]
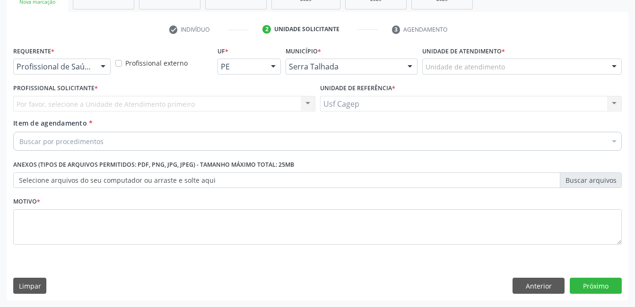
click at [92, 67] on div "Profissional de Saúde" at bounding box center [61, 67] width 97 height 16
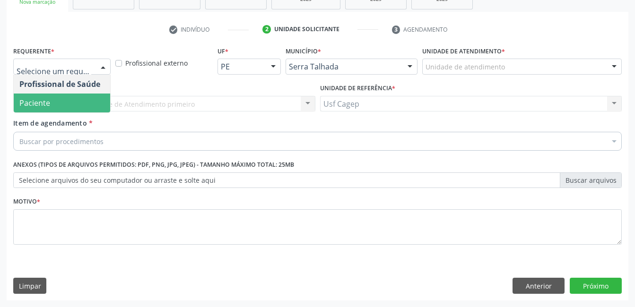
click at [90, 102] on span "Paciente" at bounding box center [62, 103] width 96 height 19
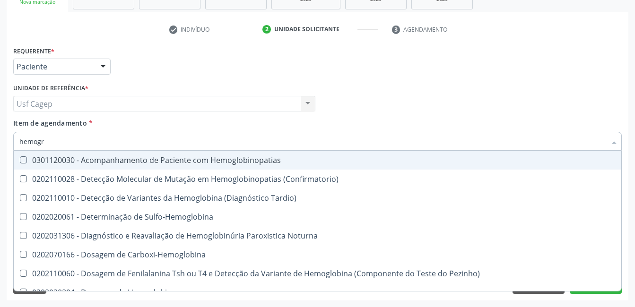
type input "hemogra"
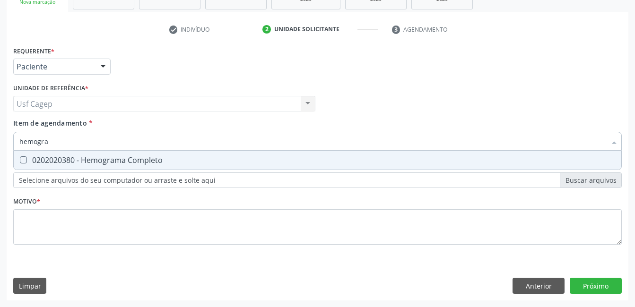
drag, startPoint x: 118, startPoint y: 163, endPoint x: 118, endPoint y: 137, distance: 25.5
click at [118, 160] on div "0202020380 - Hemograma Completo" at bounding box center [317, 160] width 596 height 8
checkbox Completo "true"
click at [118, 137] on input "hemogra" at bounding box center [312, 141] width 587 height 19
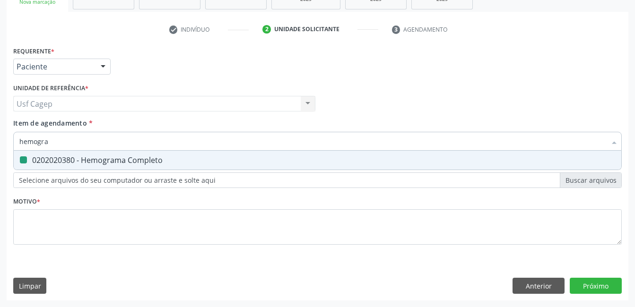
type input "g"
checkbox Completo "false"
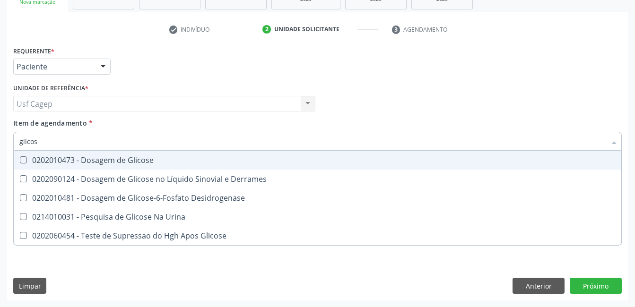
type input "glicose"
drag, startPoint x: 130, startPoint y: 159, endPoint x: 135, endPoint y: 142, distance: 17.7
click at [131, 158] on div "0202010473 - Dosagem de Glicose" at bounding box center [317, 160] width 596 height 8
checkbox Glicose "true"
click at [135, 141] on input "glicose" at bounding box center [312, 141] width 587 height 19
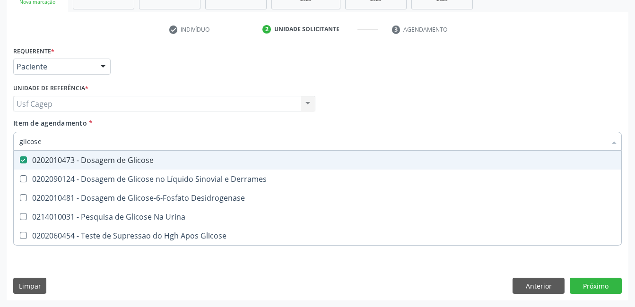
click at [135, 141] on input "glicose" at bounding box center [312, 141] width 587 height 19
type input "he"
checkbox Glicose "false"
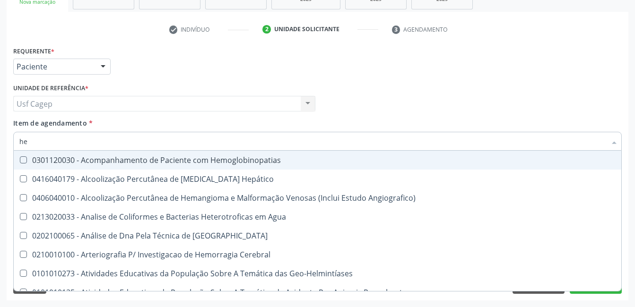
type input "hem"
checkbox II "true"
checkbox Completo "false"
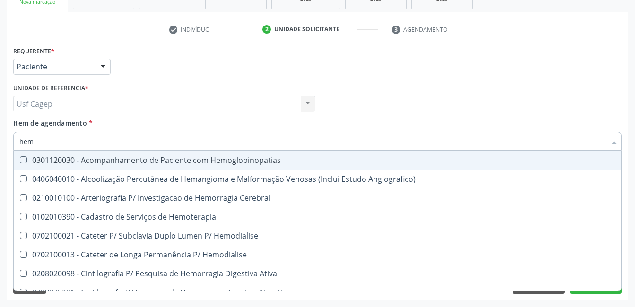
type input "hemo"
checkbox Retro-Retal "true"
checkbox Completo "false"
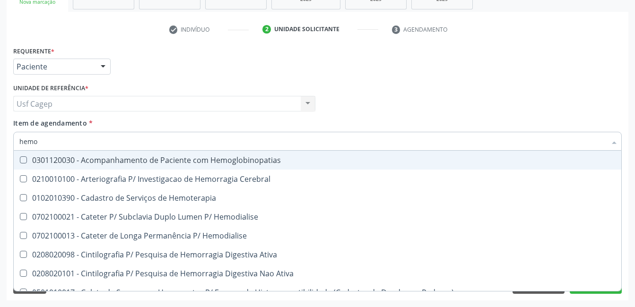
type input "hemog"
checkbox Carboxi-Hemoglobina "true"
type input "hemogl"
checkbox Carboxi-Hemoglobina "false"
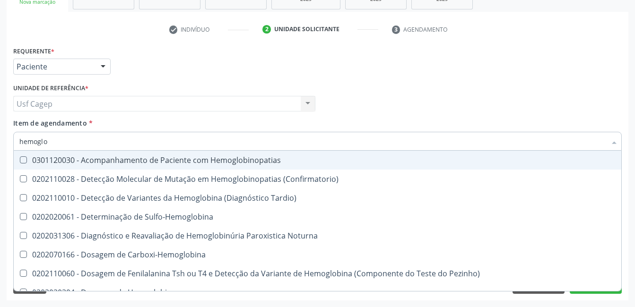
type input "hemoglob"
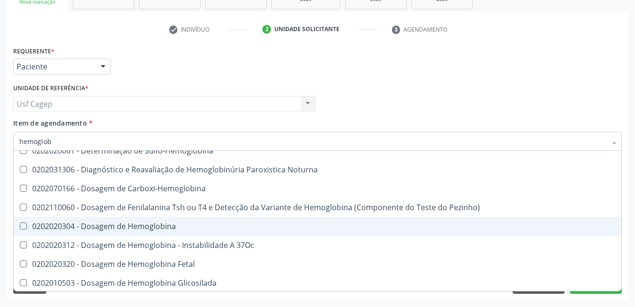
scroll to position [143, 0]
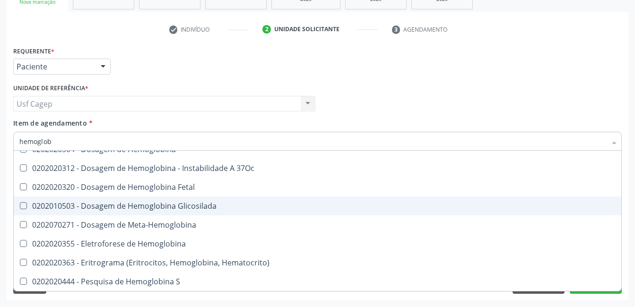
click at [154, 212] on span "0202010503 - Dosagem de Hemoglobina Glicosilada" at bounding box center [317, 206] width 607 height 19
checkbox Glicosilada "true"
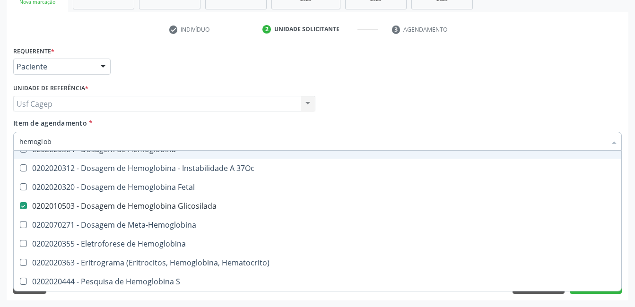
click at [158, 143] on input "hemoglob" at bounding box center [312, 141] width 587 height 19
type input "ga"
checkbox Glicosilada "false"
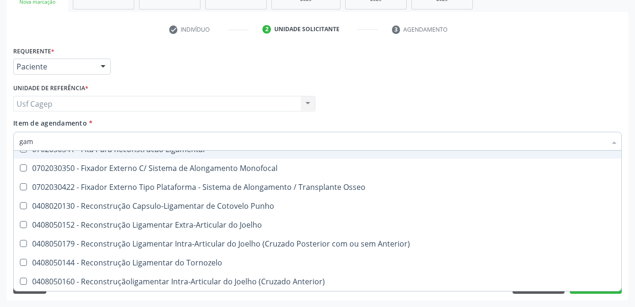
type input "gama"
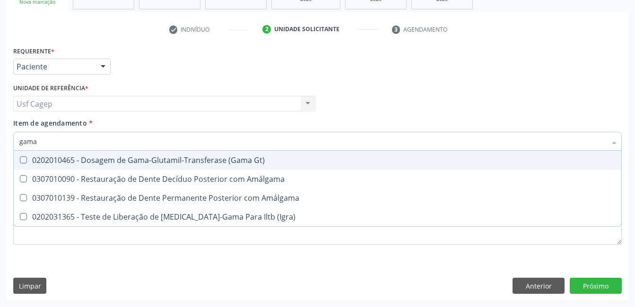
click at [160, 154] on span "0202010465 - Dosagem de Gama-Glutamil-Transferase (Gama Gt)" at bounding box center [317, 160] width 607 height 19
checkbox Gt\) "true"
click at [161, 147] on input "gama" at bounding box center [312, 141] width 587 height 19
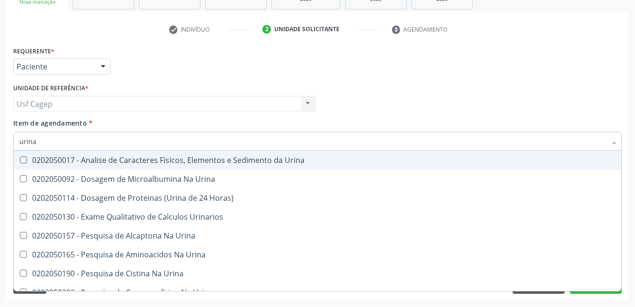
click at [158, 155] on span "0202050017 - Analise de Caracteres Fisicos, Elementos e Sedimento da Urina" at bounding box center [317, 160] width 607 height 19
click at [165, 138] on input "urina" at bounding box center [312, 141] width 587 height 19
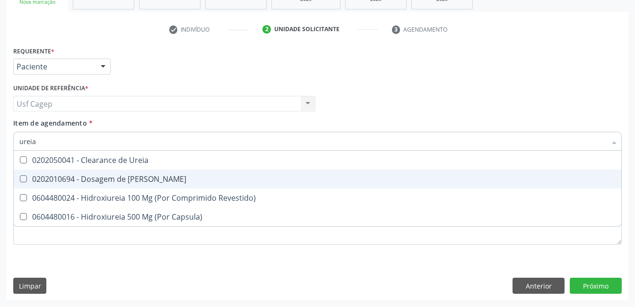
click at [148, 174] on span "0202010694 - Dosagem de [PERSON_NAME]" at bounding box center [317, 179] width 607 height 19
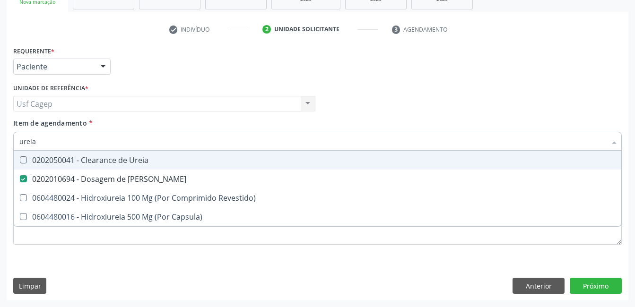
click at [149, 148] on input "ureia" at bounding box center [312, 141] width 587 height 19
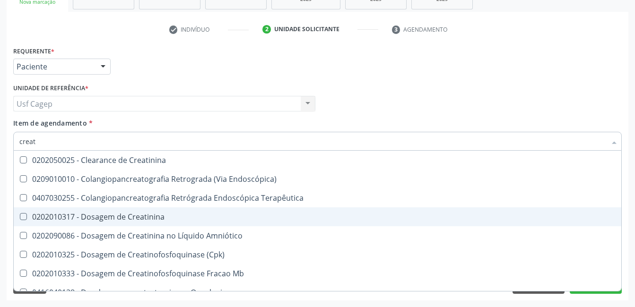
click at [157, 216] on div "0202010317 - Dosagem de Creatinina" at bounding box center [317, 217] width 596 height 8
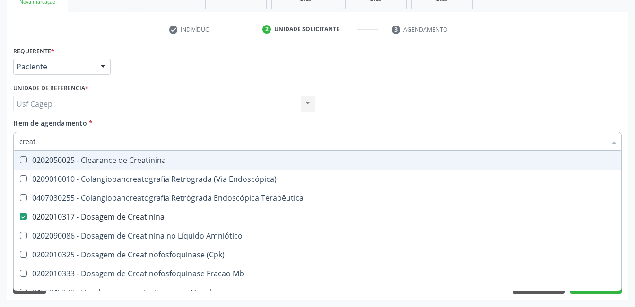
click at [189, 122] on div "Item de agendamento * creat Desfazer seleção 0202050025 - Clearance de Creatini…" at bounding box center [317, 133] width 608 height 30
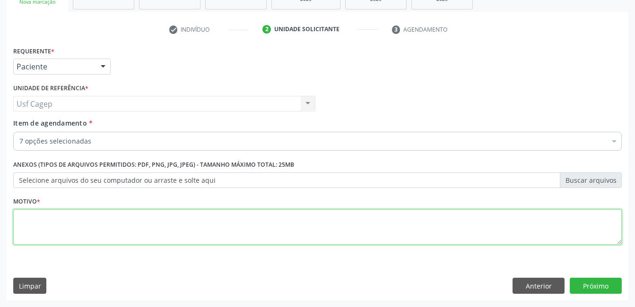
click at [200, 239] on textarea at bounding box center [317, 227] width 608 height 36
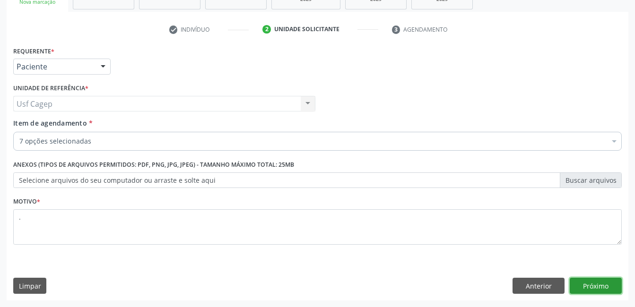
click at [604, 281] on button "Próximo" at bounding box center [596, 286] width 52 height 16
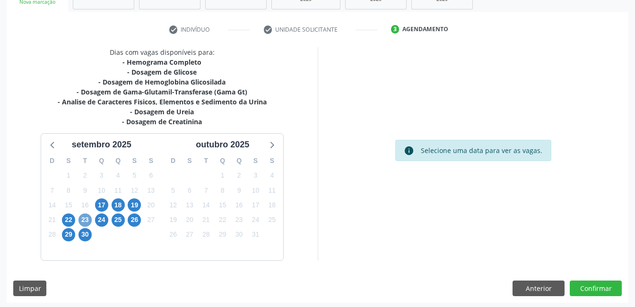
click at [84, 217] on span "23" at bounding box center [84, 220] width 13 height 13
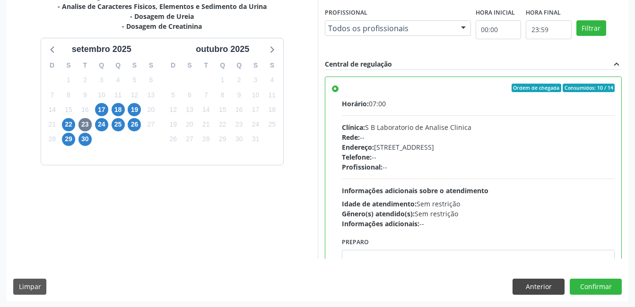
scroll to position [258, 0]
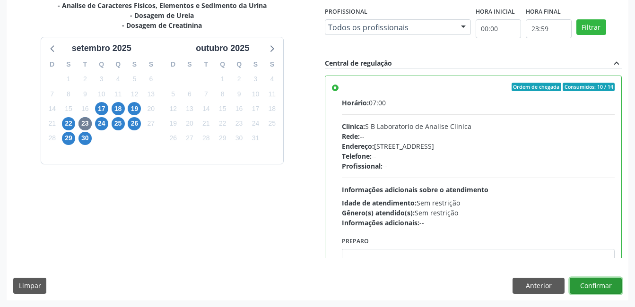
click at [588, 288] on button "Confirmar" at bounding box center [596, 286] width 52 height 16
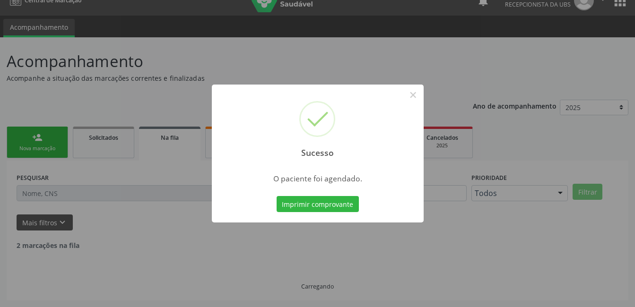
scroll to position [5, 0]
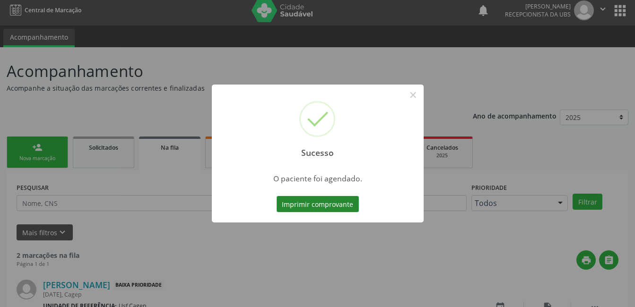
click at [307, 198] on button "Imprimir comprovante" at bounding box center [318, 204] width 82 height 16
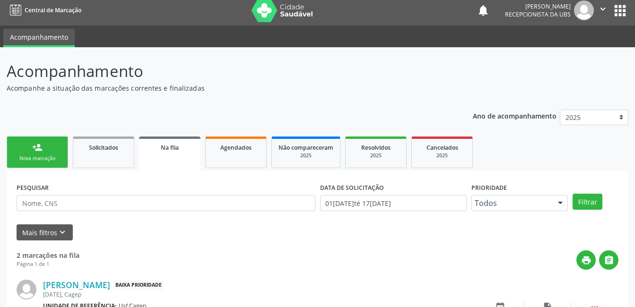
click at [43, 161] on div "Nova marcação" at bounding box center [37, 158] width 47 height 7
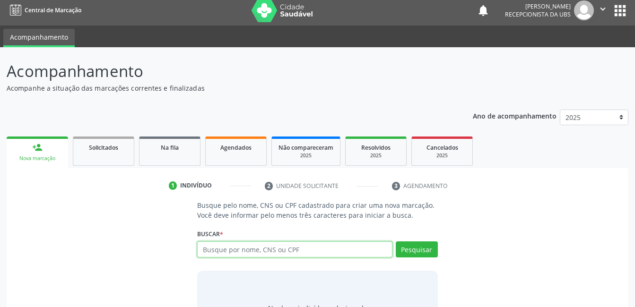
click at [234, 250] on input "text" at bounding box center [294, 250] width 195 height 16
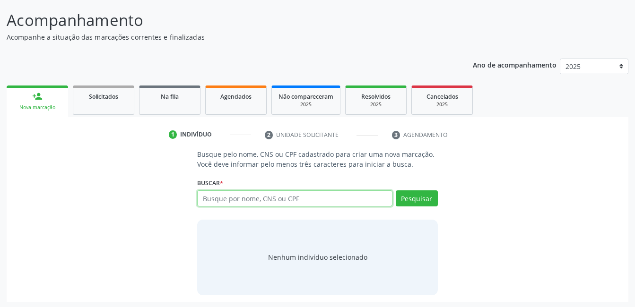
scroll to position [57, 0]
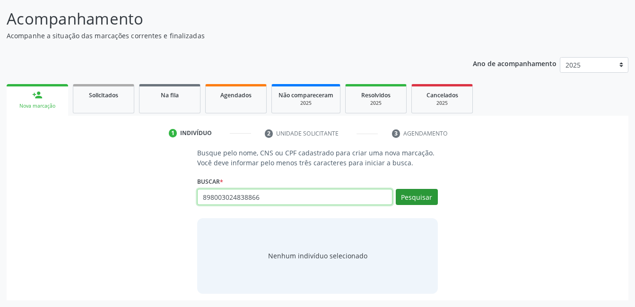
type input "898003024838866"
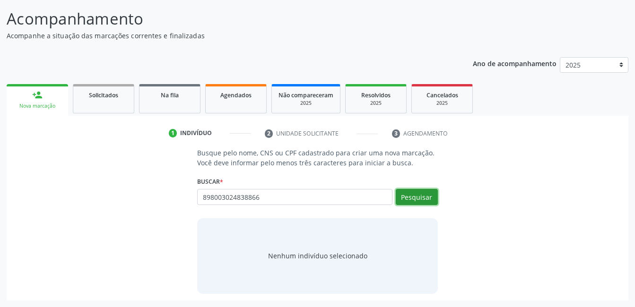
click at [422, 202] on button "Pesquisar" at bounding box center [417, 197] width 42 height 16
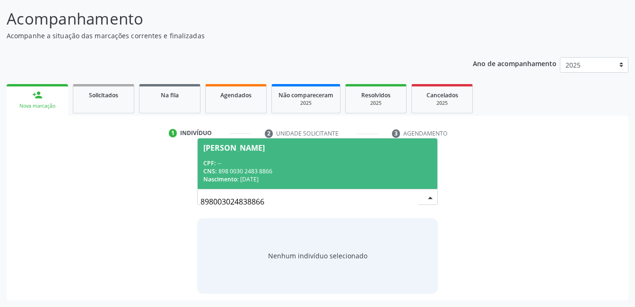
click at [379, 172] on div "CNS: 898 0030 2483 8866" at bounding box center [317, 171] width 228 height 8
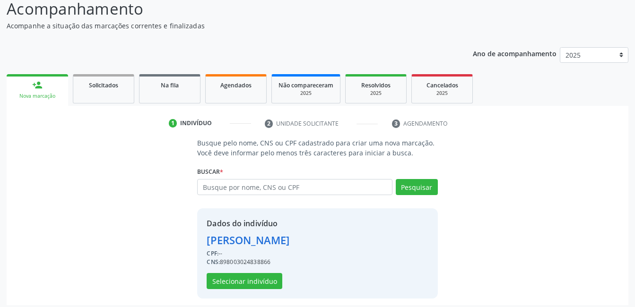
scroll to position [72, 0]
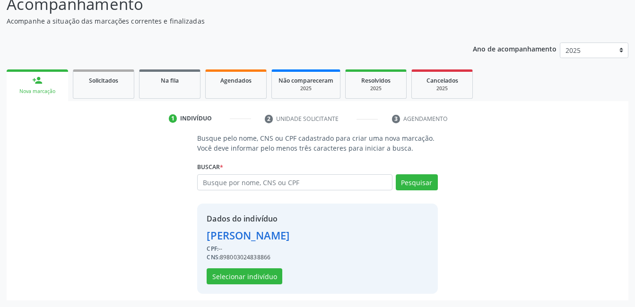
click at [289, 255] on div "CNS: 898003024838866" at bounding box center [248, 257] width 83 height 9
click at [242, 281] on button "Selecionar indivíduo" at bounding box center [245, 276] width 76 height 16
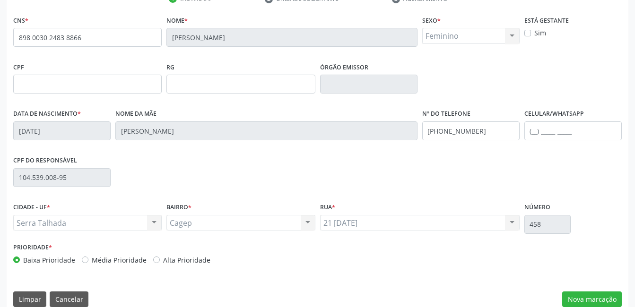
scroll to position [205, 0]
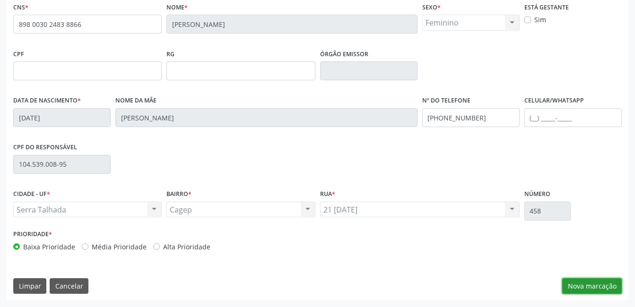
click at [581, 282] on button "Nova marcação" at bounding box center [592, 286] width 60 height 16
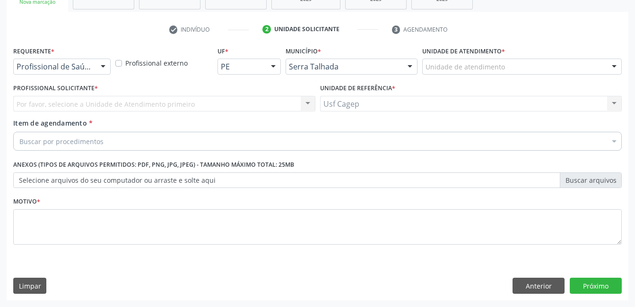
click at [74, 61] on div "Profissional de Saúde" at bounding box center [61, 67] width 97 height 16
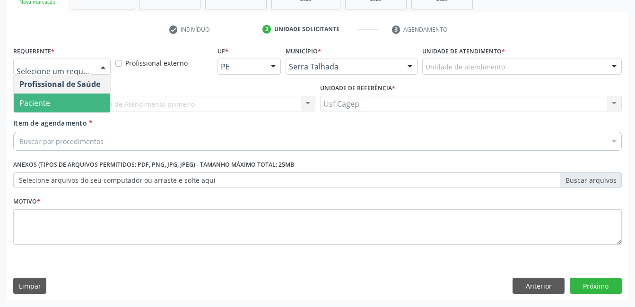
click at [72, 102] on span "Paciente" at bounding box center [62, 103] width 96 height 19
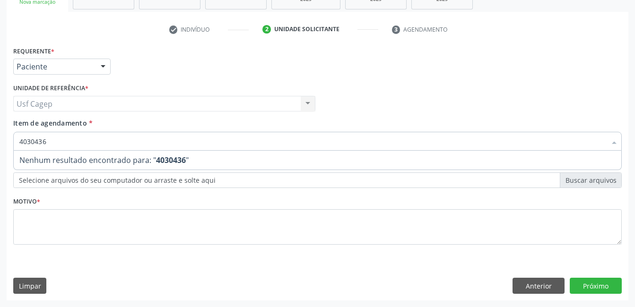
type input "40304361"
click at [328, 143] on input "40304361" at bounding box center [312, 141] width 587 height 19
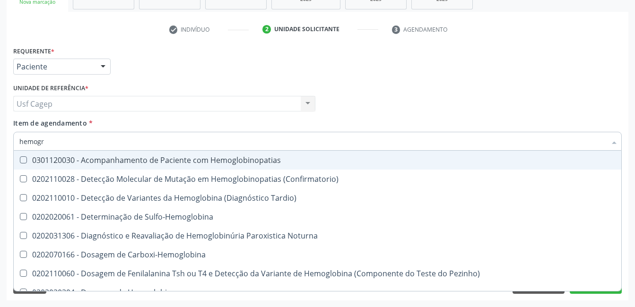
type input "hemogra"
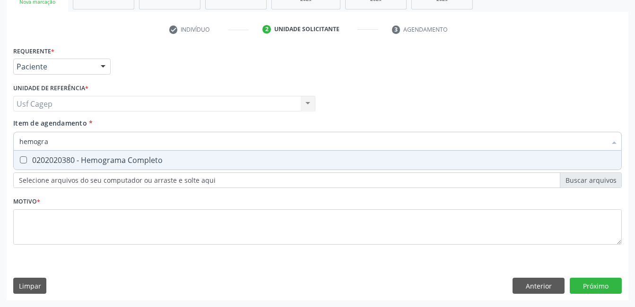
click at [110, 163] on div "0202020380 - Hemograma Completo" at bounding box center [317, 160] width 596 height 8
checkbox Completo "true"
click at [112, 137] on input "hemogra" at bounding box center [312, 141] width 587 height 19
type input "g"
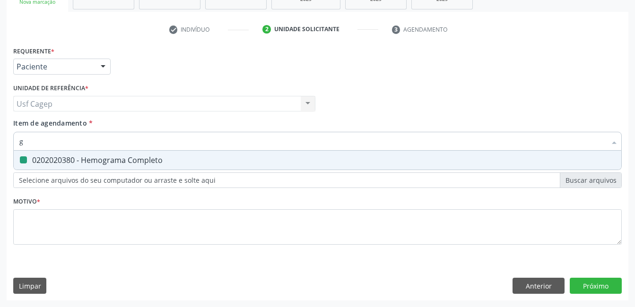
checkbox Completo "false"
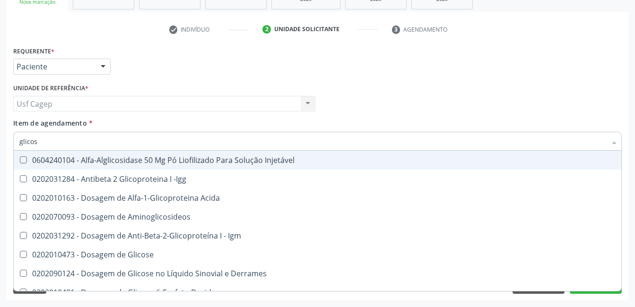
type input "glicose"
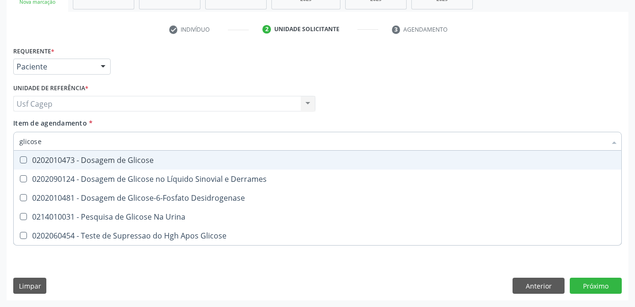
drag, startPoint x: 114, startPoint y: 163, endPoint x: 116, endPoint y: 138, distance: 24.6
click at [114, 162] on div "0202010473 - Dosagem de Glicose" at bounding box center [317, 160] width 596 height 8
checkbox Glicose "true"
click at [116, 138] on input "glicose" at bounding box center [312, 141] width 587 height 19
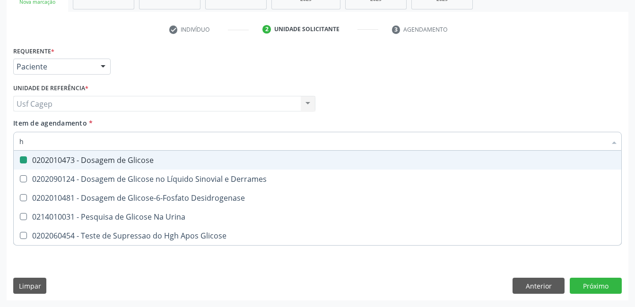
type input "he"
checkbox Glicose "false"
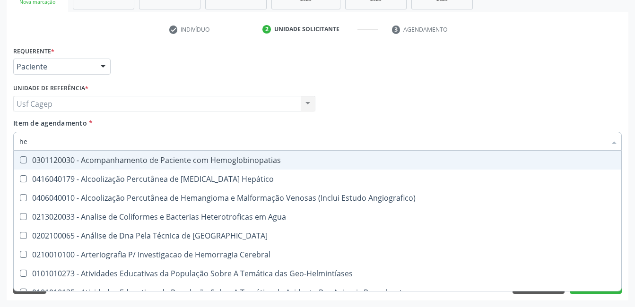
type input "hem"
checkbox II "true"
checkbox Completo "false"
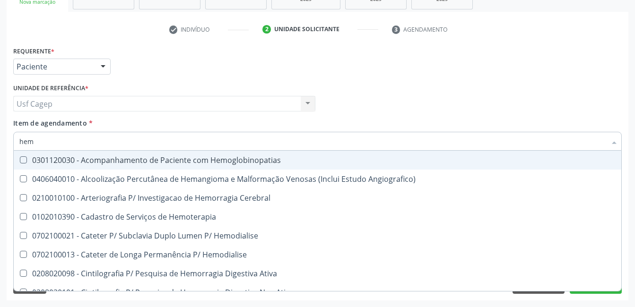
type input "hemo"
checkbox Retro-Retal "true"
checkbox Completo "false"
type input "hemog"
checkbox Monopolar "true"
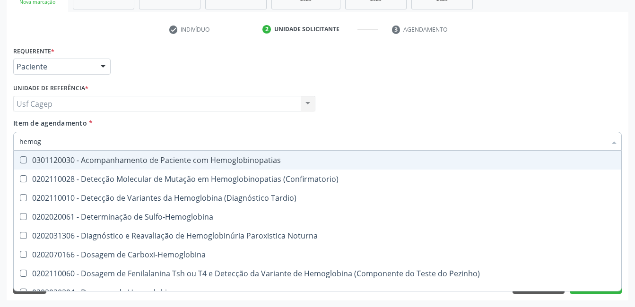
type input "hemogl"
checkbox Completo "false"
type input "hemoglo"
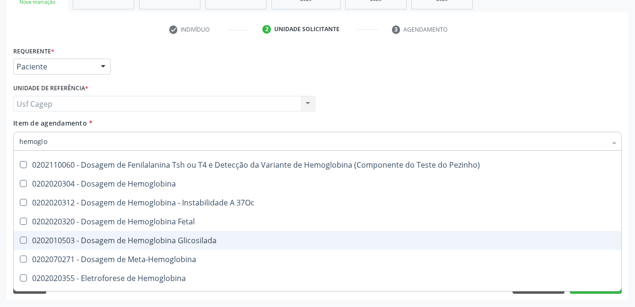
scroll to position [142, 0]
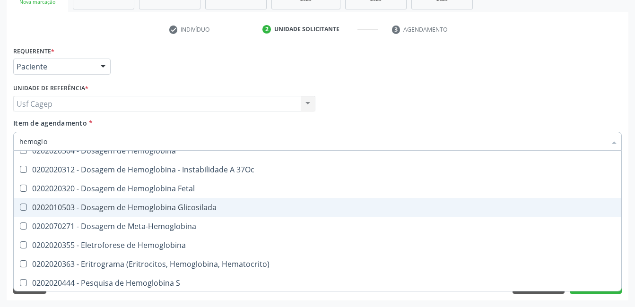
drag, startPoint x: 175, startPoint y: 208, endPoint x: 177, endPoint y: 155, distance: 53.9
click at [176, 207] on div "0202010503 - Dosagem de Hemoglobina Glicosilada" at bounding box center [317, 208] width 596 height 8
checkbox Glicosilada "true"
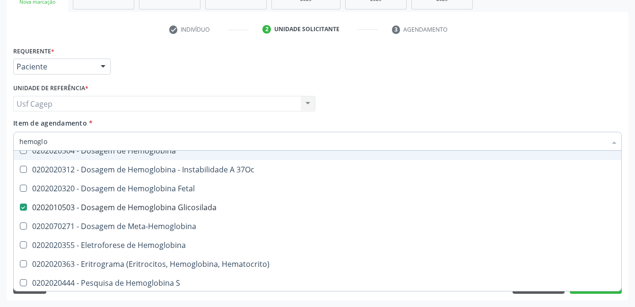
click at [172, 142] on input "hemoglo" at bounding box center [312, 141] width 587 height 19
type input "t"
checkbox Glicosilada "false"
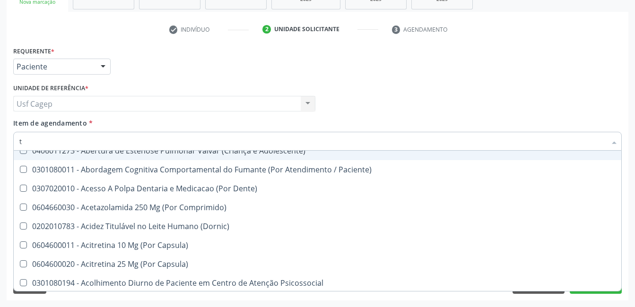
type input "tg"
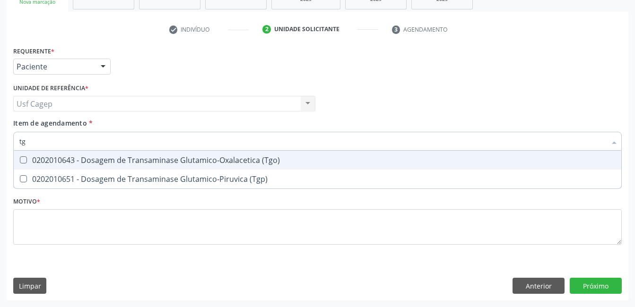
click at [176, 163] on div "0202010643 - Dosagem de Transaminase Glutamico-Oxalacetica (Tgo)" at bounding box center [317, 160] width 596 height 8
checkbox \(Tgo\) "true"
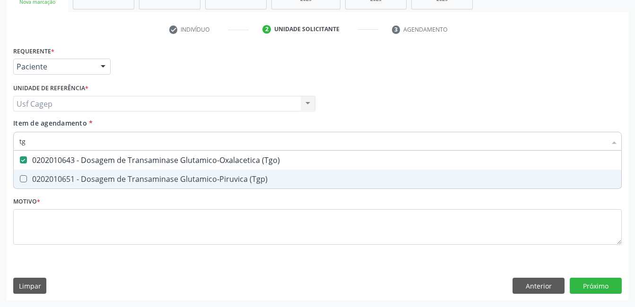
click at [177, 171] on span "0202010651 - Dosagem de Transaminase Glutamico-Piruvica (Tgp)" at bounding box center [317, 179] width 607 height 19
checkbox \(Tgp\) "true"
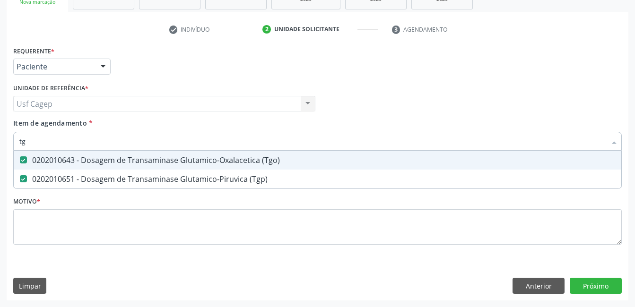
click at [173, 141] on input "tg" at bounding box center [312, 141] width 587 height 19
type input "ga"
checkbox \(Tgo\) "false"
checkbox \(Tgp\) "false"
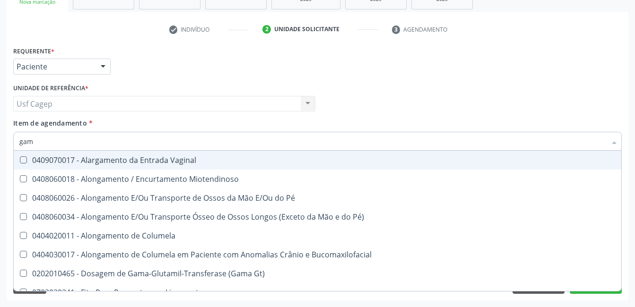
type input "gama"
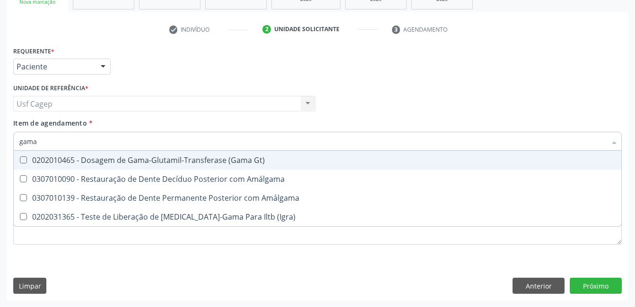
drag, startPoint x: 167, startPoint y: 157, endPoint x: 176, endPoint y: 138, distance: 21.6
click at [169, 156] on div "0202010465 - Dosagem de Gama-Glutamil-Transferase (Gama Gt)" at bounding box center [317, 160] width 596 height 8
checkbox Gt\) "true"
click at [176, 138] on input "gama" at bounding box center [312, 141] width 587 height 19
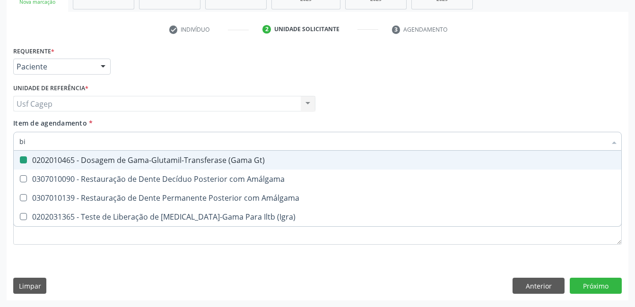
type input "bil"
checkbox Gt\) "false"
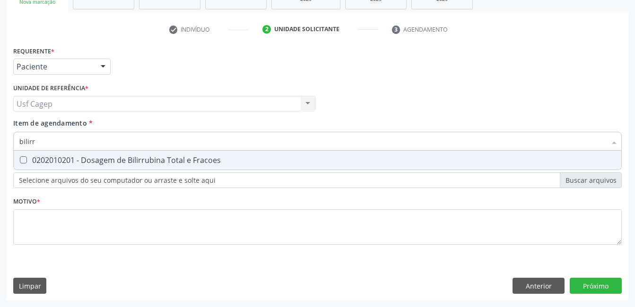
type input "bilirru"
click at [233, 151] on span "0202010201 - Dosagem de Bilirrubina Total e Fracoes" at bounding box center [317, 160] width 607 height 19
checkbox Fracoes "true"
click at [236, 141] on input "bilirru" at bounding box center [312, 141] width 587 height 19
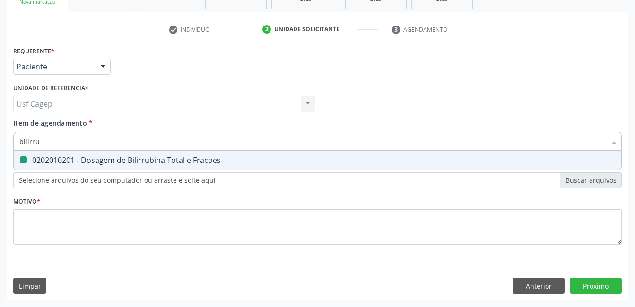
type input "0"
checkbox Fracoes "false"
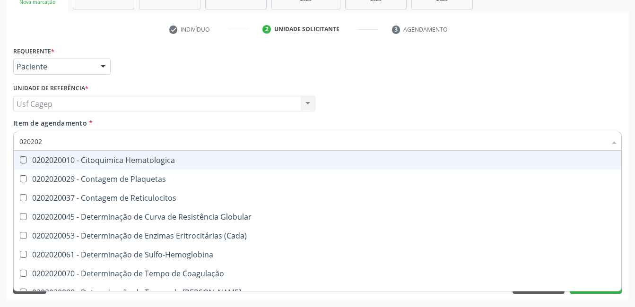
type input "0202020"
checkbox Hematocrito "true"
checkbox Completo "false"
type input "02020203"
checkbox -Duke "true"
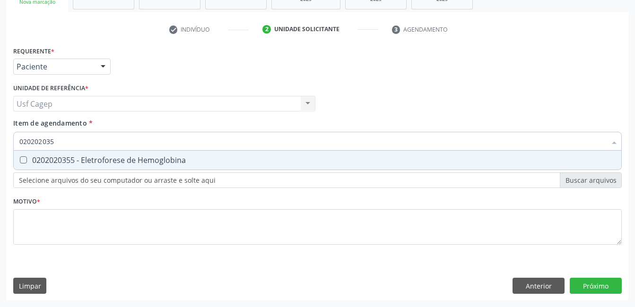
type input "0202020355"
drag, startPoint x: 214, startPoint y: 166, endPoint x: 218, endPoint y: 145, distance: 22.3
click at [215, 165] on span "0202020355 - Eletroforese de Hemoglobina" at bounding box center [317, 160] width 607 height 19
checkbox Hemoglobina "true"
click at [218, 145] on input "0202020355" at bounding box center [312, 141] width 587 height 19
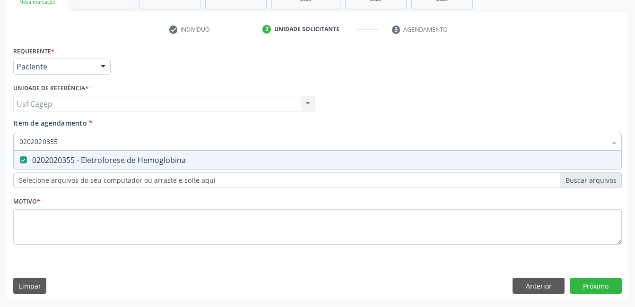
click at [218, 145] on input "0202020355" at bounding box center [312, 141] width 587 height 19
type input "u"
checkbox Hemoglobina "false"
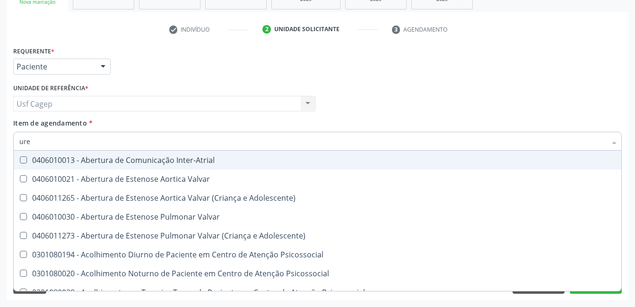
type input "urei"
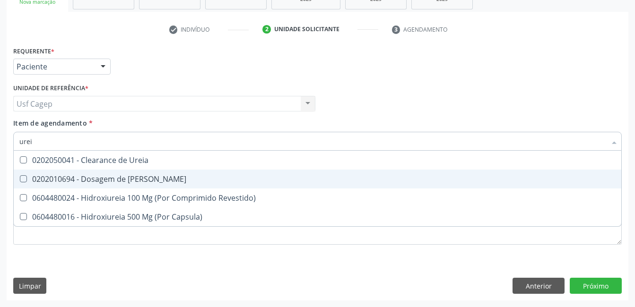
click at [332, 176] on div "0202010694 - Dosagem de Ureia" at bounding box center [317, 179] width 596 height 8
checkbox Ureia "true"
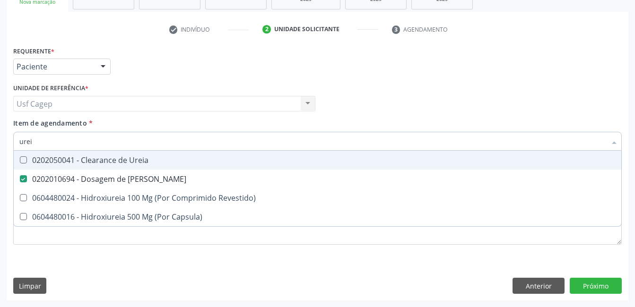
click at [321, 143] on input "urei" at bounding box center [312, 141] width 587 height 19
type input "a"
checkbox Ureia "false"
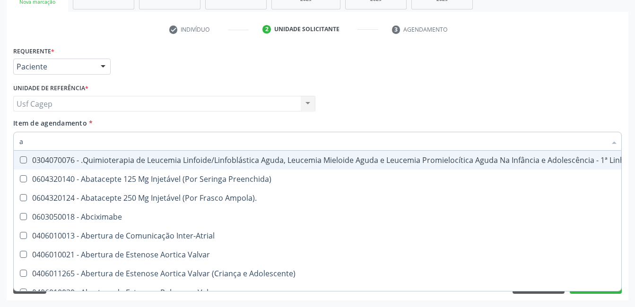
type input "ac"
checkbox Escapulo-Umerais "true"
checkbox Quadril "true"
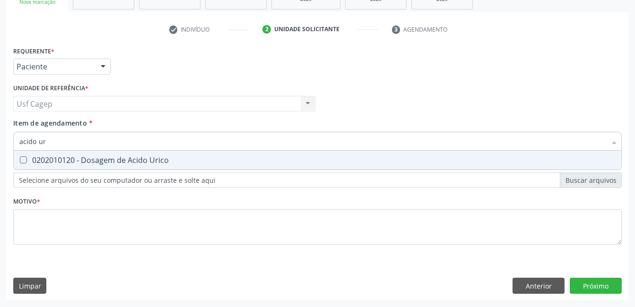
type input "acido uri"
click at [331, 155] on span "0202010120 - Dosagem de Acido Urico" at bounding box center [317, 160] width 607 height 19
checkbox Urico "true"
click at [333, 138] on input "acido uri" at bounding box center [312, 141] width 587 height 19
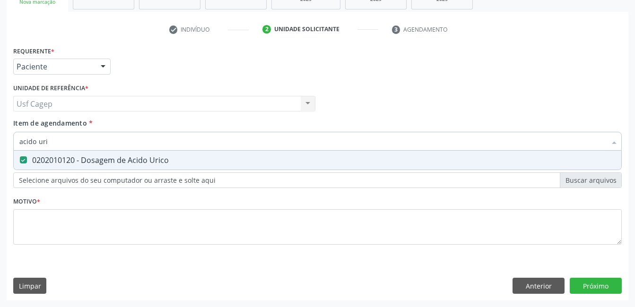
click at [333, 138] on input "acido uri" at bounding box center [312, 141] width 587 height 19
type input "t"
checkbox Urico "false"
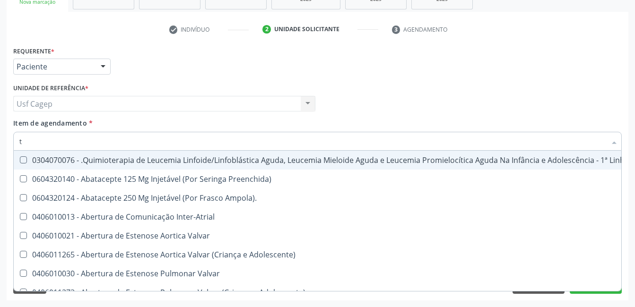
type input "t4"
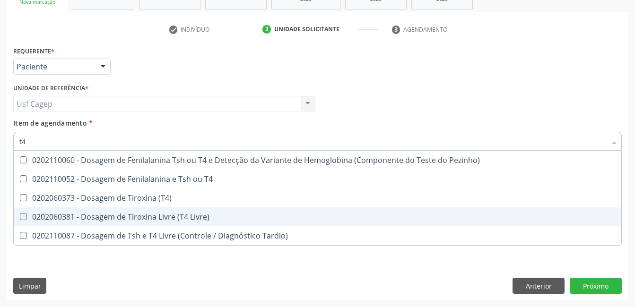
click at [291, 212] on span "0202060381 - Dosagem de Tiroxina Livre (T4 Livre)" at bounding box center [317, 217] width 607 height 19
checkbox Livre\) "true"
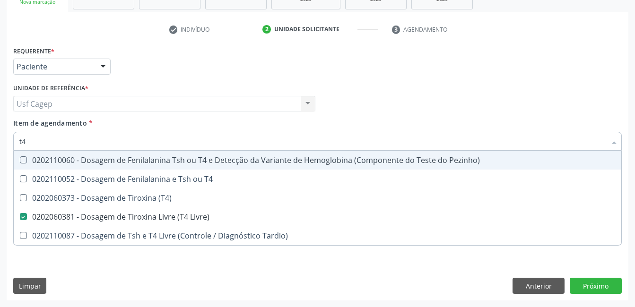
click at [259, 133] on input "t4" at bounding box center [312, 141] width 587 height 19
type input "0"
checkbox Livre\) "false"
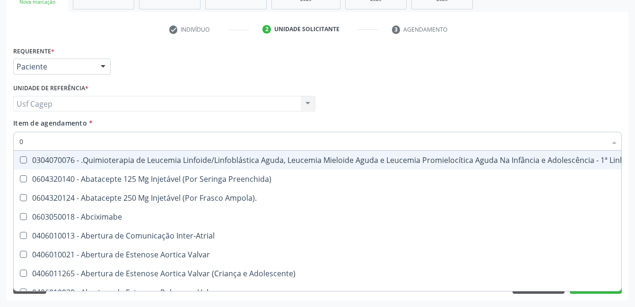
type input "02"
checkbox Hemodialise "true"
checkbox Capsula\) "true"
checkbox Método\) "true"
checkbox Bilateral "true"
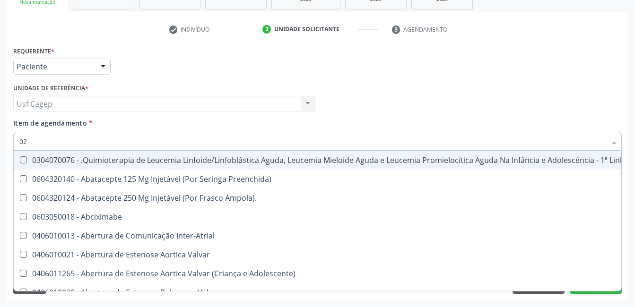
checkbox Indireta "true"
checkbox Leprae "true"
checkbox Laboratorial "true"
checkbox Citopatológico "true"
checkbox Transplante "true"
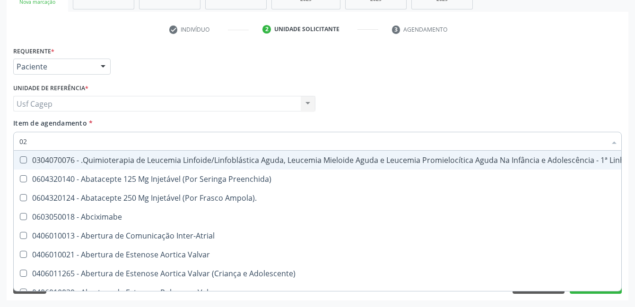
checkbox Impactado "true"
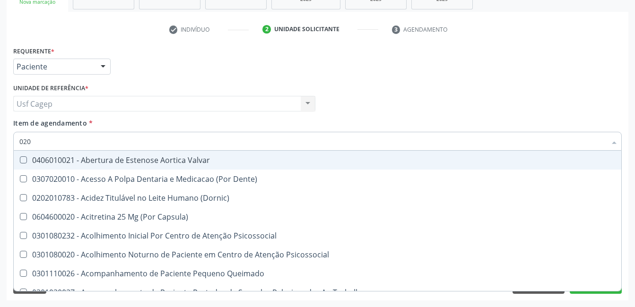
type input "0202"
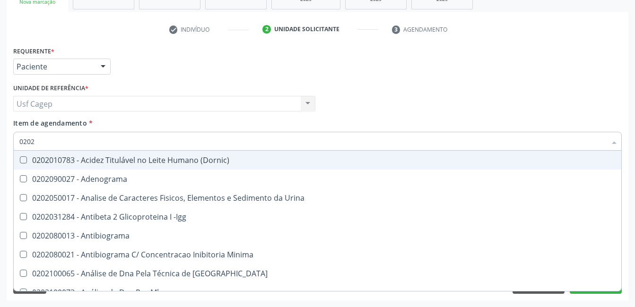
checkbox Urico "true"
checkbox Fracoes "true"
checkbox Gt\) "true"
checkbox Glicose "true"
checkbox Glicosilada "true"
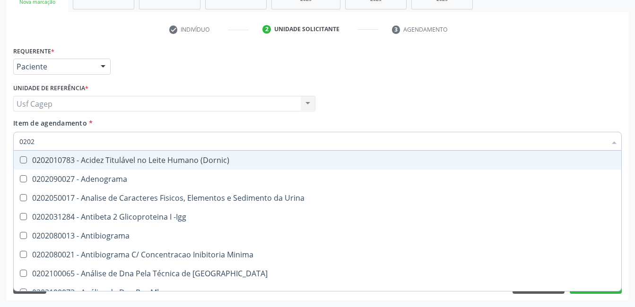
checkbox Livre\) "true"
checkbox \(Tgo\) "true"
checkbox \(Tgp\) "true"
checkbox Ureia "true"
checkbox Hemoglobina "true"
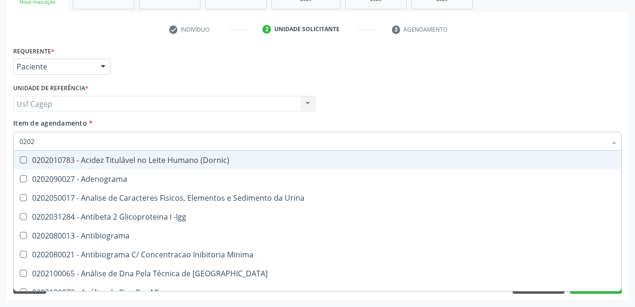
checkbox Completo "true"
checkbox Fezes "false"
checkbox Molecular "false"
checkbox Pavlik "false"
checkbox Boston "false"
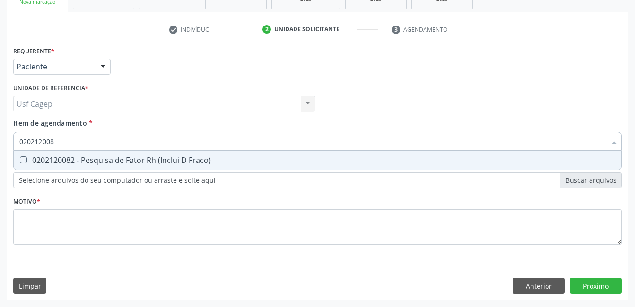
type input "0202120082"
drag, startPoint x: 222, startPoint y: 160, endPoint x: 224, endPoint y: 148, distance: 11.4
click at [222, 156] on div "0202120082 - Pesquisa de Fator Rh (Inclui D Fraco)" at bounding box center [317, 160] width 596 height 8
checkbox Fraco\) "true"
click at [224, 147] on input "0202120082" at bounding box center [312, 141] width 587 height 19
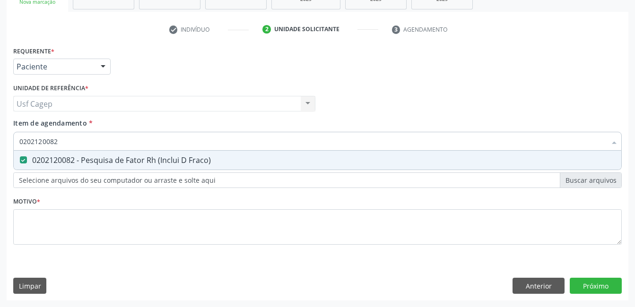
click at [224, 147] on input "0202120082" at bounding box center [312, 141] width 587 height 19
type input "0"
checkbox Fraco\) "false"
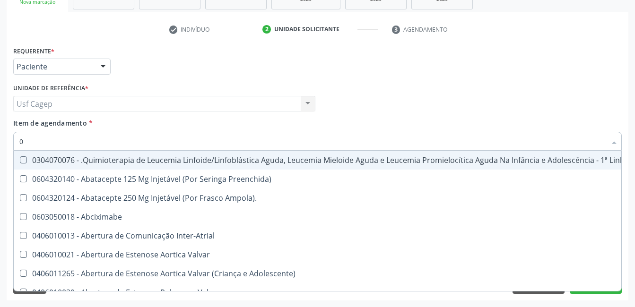
type input "02"
checkbox Hemodialise "true"
checkbox Capsula\) "true"
checkbox Método\) "true"
checkbox Bilateral "true"
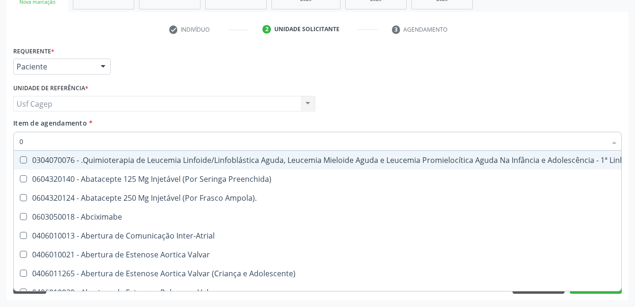
checkbox Indireta "true"
checkbox Leprae "true"
checkbox Laboratorial "true"
checkbox Citopatológico "true"
checkbox Transplante "true"
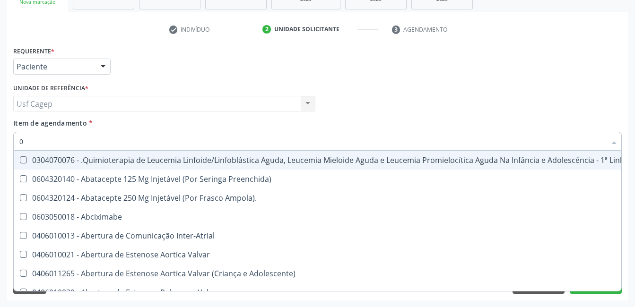
checkbox Impactado "true"
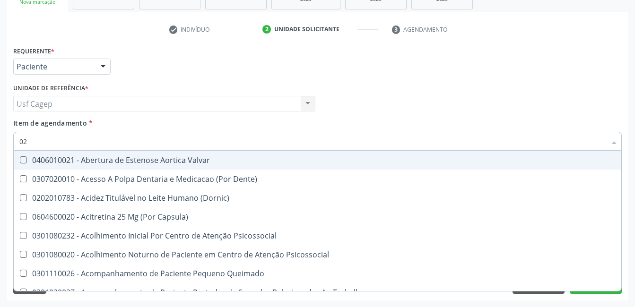
type input "020"
checkbox Intra-Aortico "true"
checkbox Splintagem "true"
checkbox \(Qualitativo\) "true"
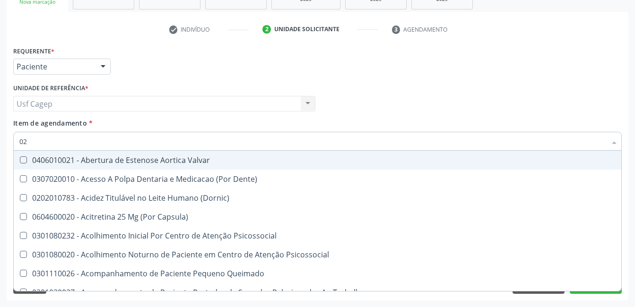
checkbox Glomerular "true"
checkbox Artéria "true"
checkbox Semana\) "true"
checkbox Pediátrico "true"
checkbox Ii\) "true"
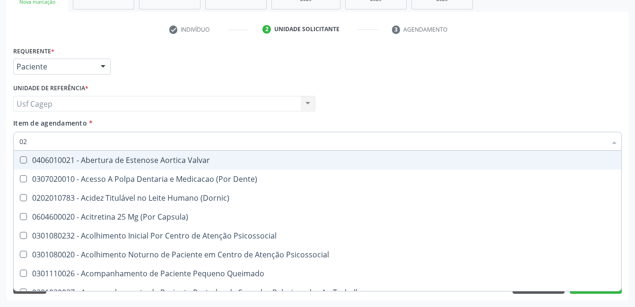
checkbox Urico "false"
checkbox \(Ada\) "true"
checkbox Fracoes "false"
checkbox Gt\) "false"
checkbox Glicose "false"
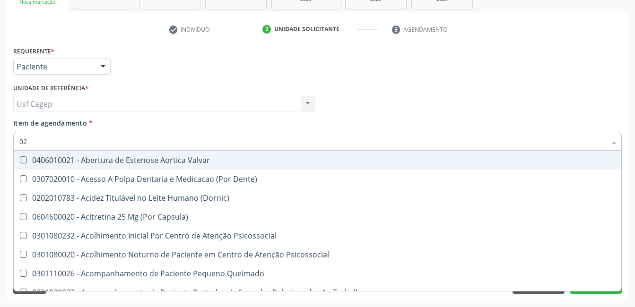
checkbox Glicosilada "false"
checkbox Livre\) "false"
checkbox \(Tgo\) "false"
checkbox \(Tgp\) "false"
checkbox \(T3\) "true"
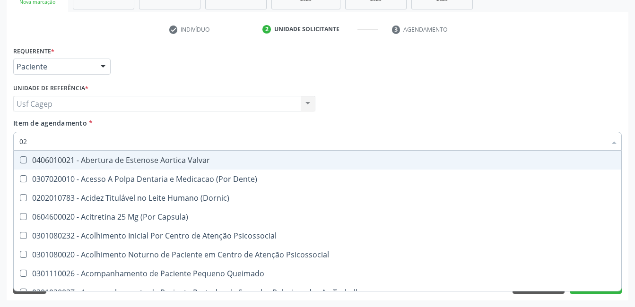
checkbox Ureia "false"
checkbox Hemoglobina "false"
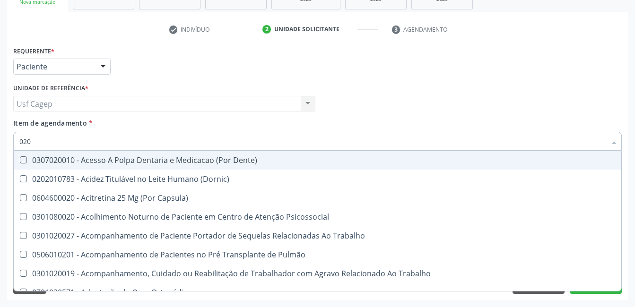
type input "0202"
checkbox População "true"
checkbox Pré-Escalênica "true"
checkbox Monobloco "true"
checkbox Laser "true"
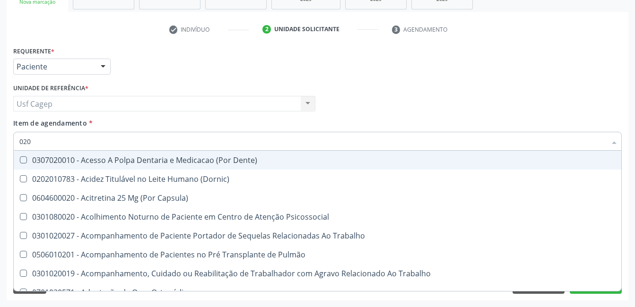
checkbox Septostomia "true"
checkbox Paratireoides "true"
checkbox \(Spcto\) "true"
checkbox 67 "true"
checkbox Estimulo "true"
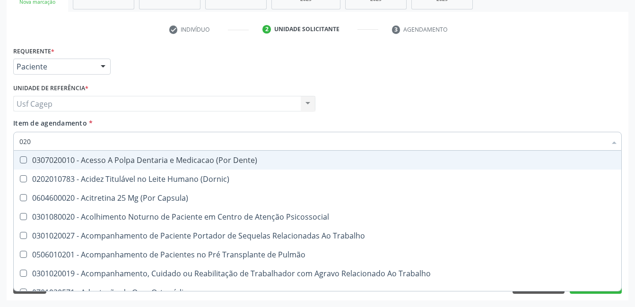
checkbox Indireta "true"
checkbox Biologica "true"
checkbox Bloqueio "true"
checkbox Urico "false"
checkbox Fracoes "false"
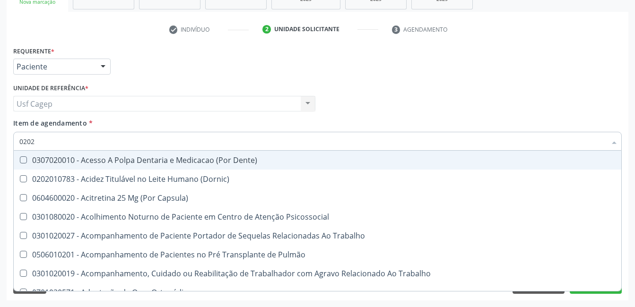
checkbox Gt\) "false"
checkbox Glicose "false"
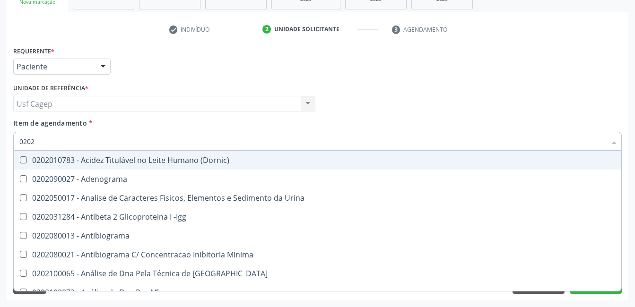
type input "02020"
checkbox Organicos "true"
checkbox Urico "false"
checkbox Alfa-2-Macroglobulina "true"
checkbox Fracoes "false"
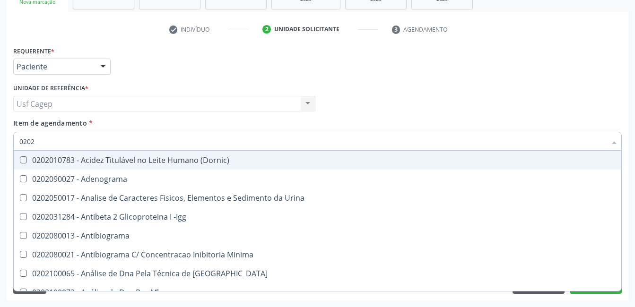
checkbox \(Antigeno\) "true"
checkbox Xi "true"
checkbox Fibrinogenio "true"
checkbox Gt\) "false"
checkbox Glicose "false"
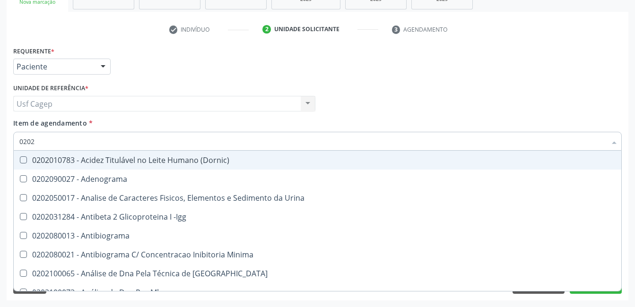
checkbox Glicosilada "false"
checkbox Progesterona "true"
checkbox Prolactina "true"
checkbox Funcional "true"
checkbox Derrames "true"
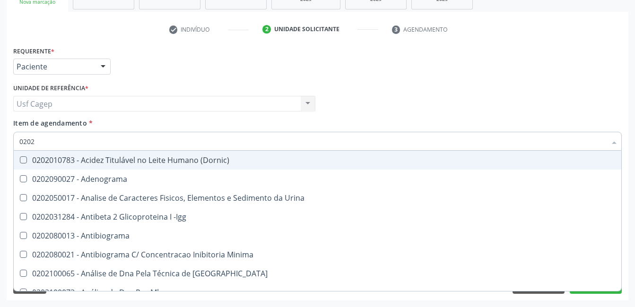
checkbox Sirolimo "true"
checkbox Livre\) "false"
checkbox \(Tgo\) "false"
checkbox \(Tgp\) "false"
checkbox Ureia "false"
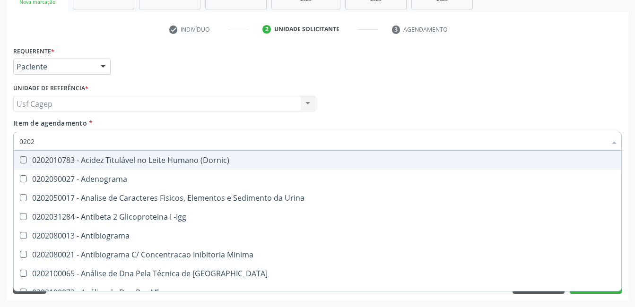
checkbox Zinco "true"
checkbox Hemoglobina "false"
checkbox Completo "false"
checkbox Fraco\) "false"
type input "020203"
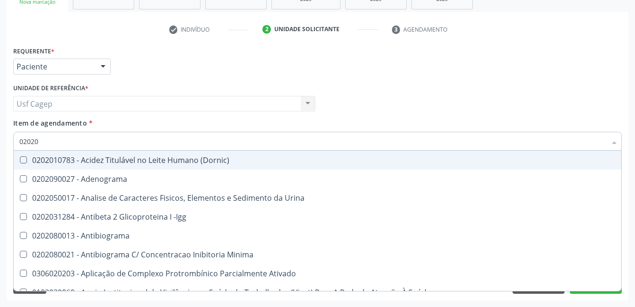
checkbox Parceria\) "true"
checkbox Aminoacidos "true"
checkbox Urico "false"
checkbox Fracoes "false"
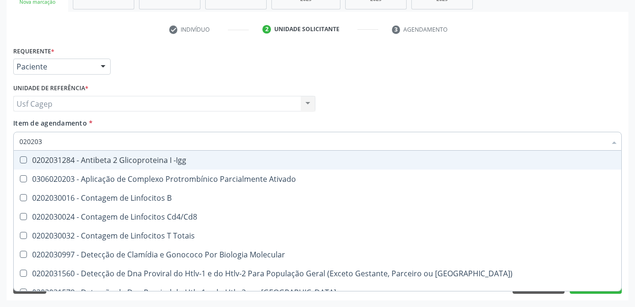
type input "0202030"
checkbox Hemoglobina "false"
checkbox Completo "false"
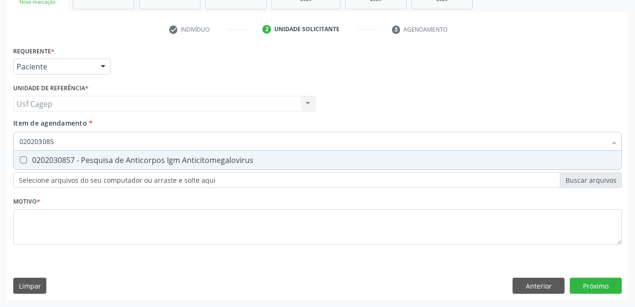
type input "0202030857"
click at [83, 160] on div "0202030857 - Pesquisa de Anticorpos Igm Anticitomegalovirus" at bounding box center [317, 160] width 596 height 8
checkbox Anticitomegalovirus "true"
click at [85, 146] on input "0202030857" at bounding box center [312, 141] width 587 height 19
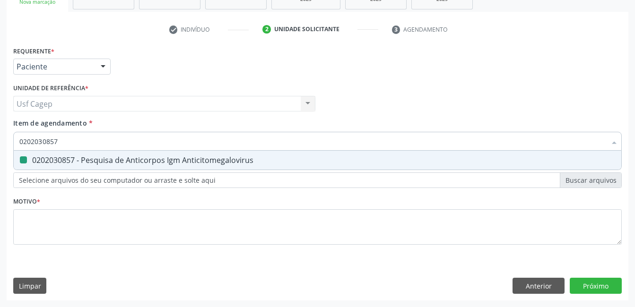
type input "0"
checkbox Anticitomegalovirus "false"
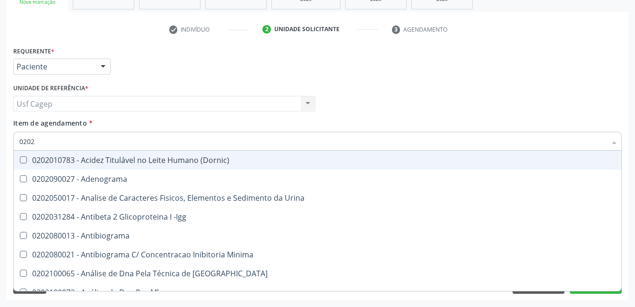
type input "02020"
checkbox Organicos "true"
checkbox Urico "false"
checkbox Alfa-2-Macroglobulina "true"
checkbox Fracoes "false"
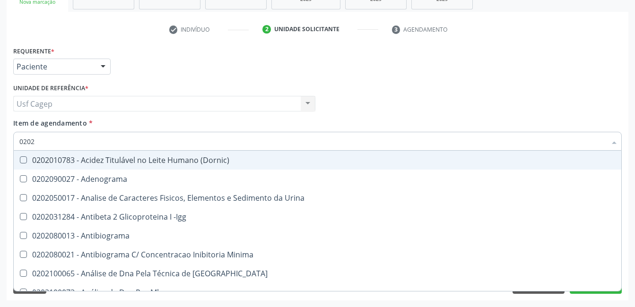
checkbox \(Antigeno\) "true"
checkbox Xi "true"
checkbox Fibrinogenio "true"
checkbox Gt\) "false"
checkbox Glicose "false"
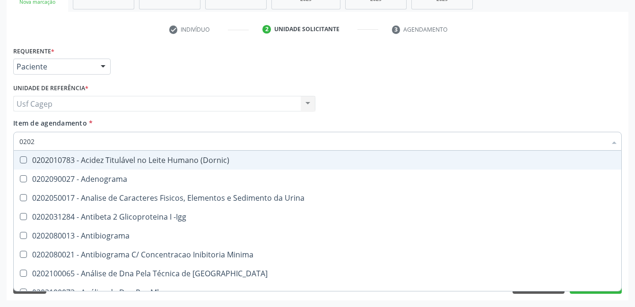
checkbox Glicosilada "false"
checkbox Progesterona "true"
checkbox Prolactina "true"
checkbox Funcional "true"
checkbox Derrames "true"
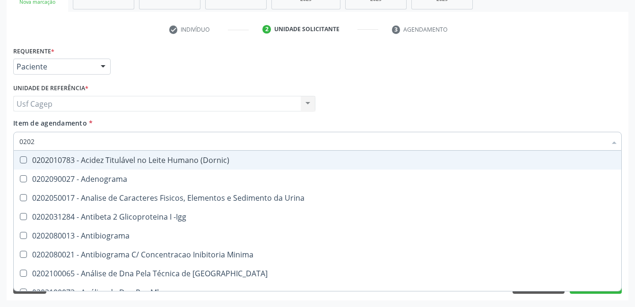
checkbox Sirolimo "true"
checkbox Livre\) "false"
checkbox \(Tgo\) "false"
checkbox \(Tgp\) "false"
checkbox Ureia "false"
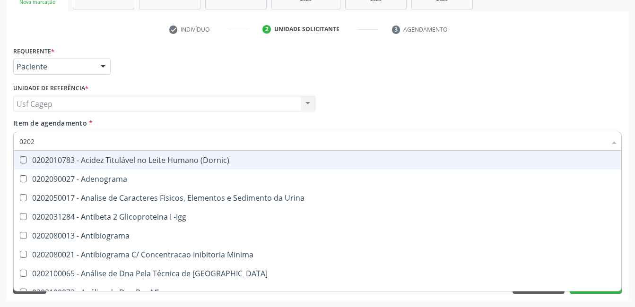
checkbox Zinco "true"
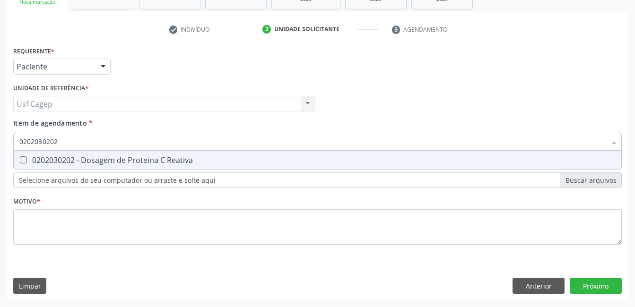
click at [95, 156] on div "0202030202 - Dosagem de Proteina C Reativa" at bounding box center [317, 160] width 596 height 8
click at [91, 140] on input "0202030202" at bounding box center [312, 141] width 587 height 19
click at [81, 165] on span "0202040127 - Pesquisa de Ovos e Cistos de Parasitas" at bounding box center [317, 160] width 607 height 19
click at [83, 143] on input "0202040127" at bounding box center [312, 141] width 587 height 19
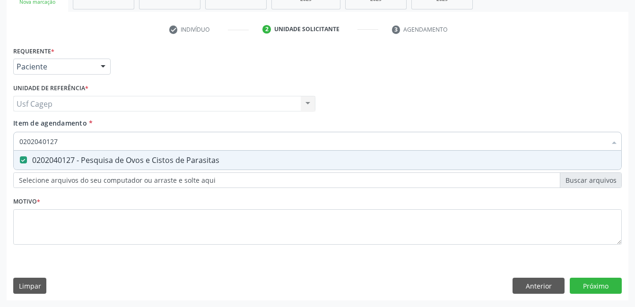
click at [83, 143] on input "0202040127" at bounding box center [312, 141] width 587 height 19
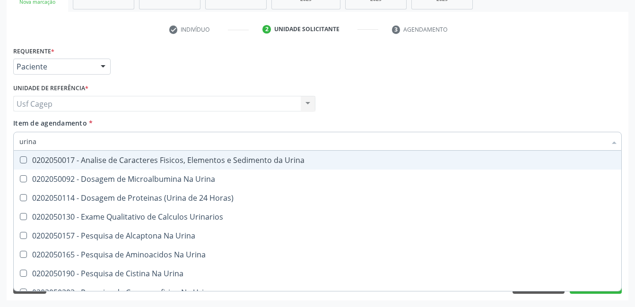
drag, startPoint x: 91, startPoint y: 159, endPoint x: 93, endPoint y: 147, distance: 12.4
click at [91, 158] on div "0202050017 - Analise de Caracteres Fisicos, Elementos e Sedimento da Urina" at bounding box center [317, 160] width 596 height 8
click at [93, 146] on input "urina" at bounding box center [312, 141] width 587 height 19
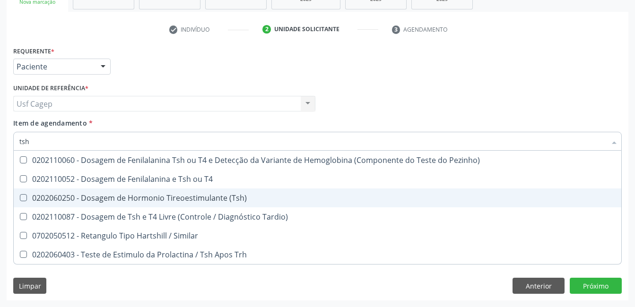
click at [171, 201] on div "0202060250 - Dosagem de Hormonio Tireoestimulante (Tsh)" at bounding box center [317, 198] width 596 height 8
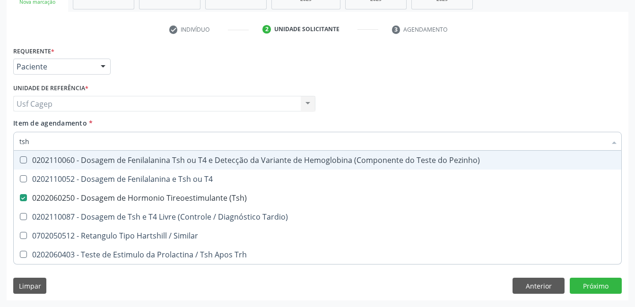
click at [230, 137] on input "tsh" at bounding box center [312, 141] width 587 height 19
click at [231, 130] on div "Item de agendamento * tsh Desfazer seleção 0202110060 - Dosagem de Fenilalanina…" at bounding box center [317, 133] width 608 height 30
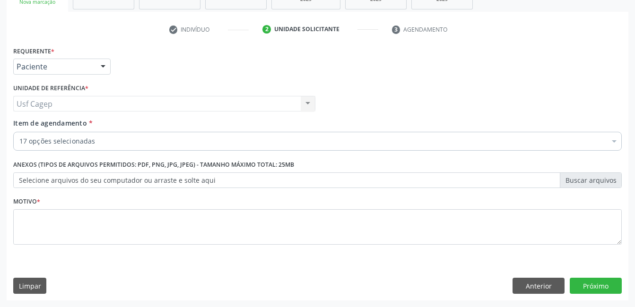
click at [232, 125] on div "Item de agendamento * 17 opções selecionadas Desfazer seleção Selecionados 0202…" at bounding box center [317, 133] width 608 height 30
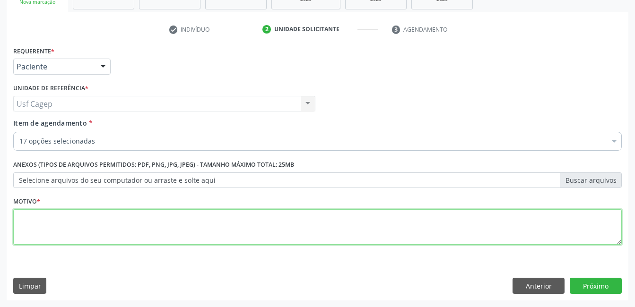
click at [202, 221] on textarea at bounding box center [317, 227] width 608 height 36
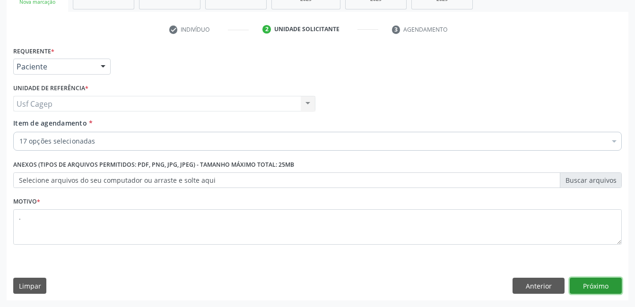
click at [606, 293] on button "Próximo" at bounding box center [596, 286] width 52 height 16
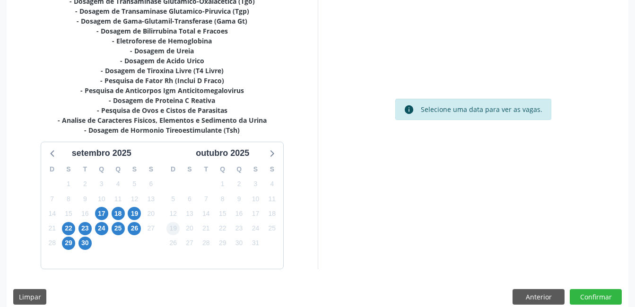
scroll to position [256, 0]
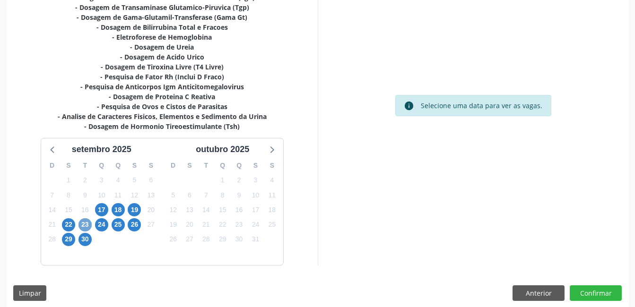
click at [83, 223] on span "23" at bounding box center [84, 224] width 13 height 13
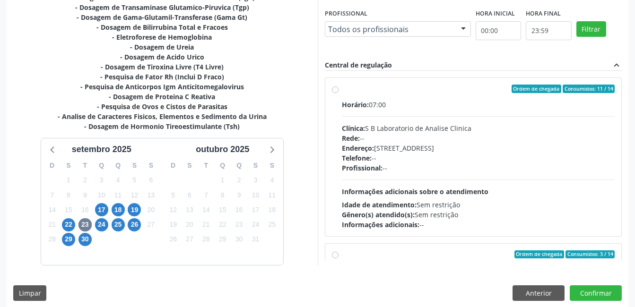
click at [414, 191] on span "Informações adicionais sobre o atendimento" at bounding box center [415, 191] width 147 height 9
click at [338, 93] on input "Ordem de chegada Consumidos: 11 / 14 Horário: 07:00 Clínica: S B Laboratorio de…" at bounding box center [335, 89] width 7 height 9
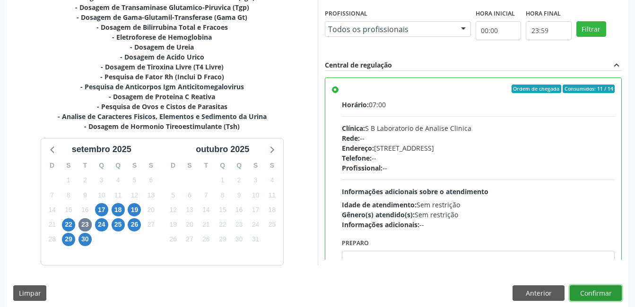
click at [606, 294] on button "Confirmar" at bounding box center [596, 293] width 52 height 16
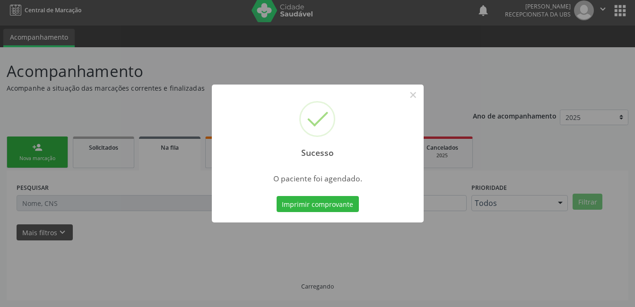
scroll to position [5, 0]
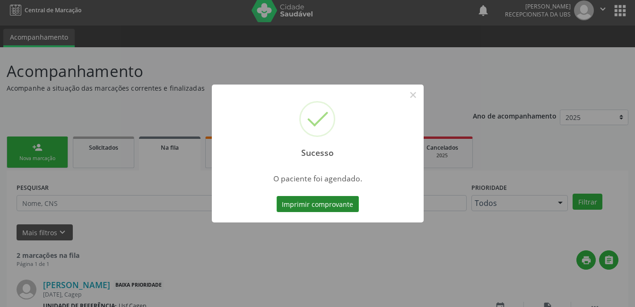
click at [297, 206] on button "Imprimir comprovante" at bounding box center [318, 204] width 82 height 16
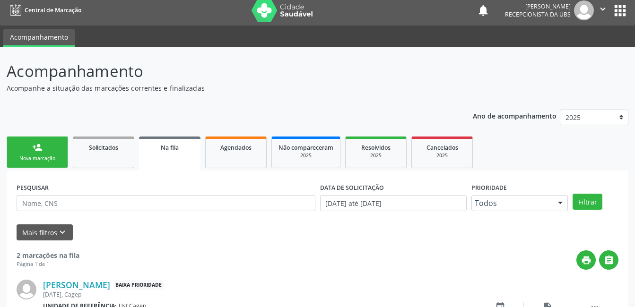
scroll to position [5, 0]
click at [53, 152] on link "person_add Nova marcação" at bounding box center [37, 153] width 61 height 32
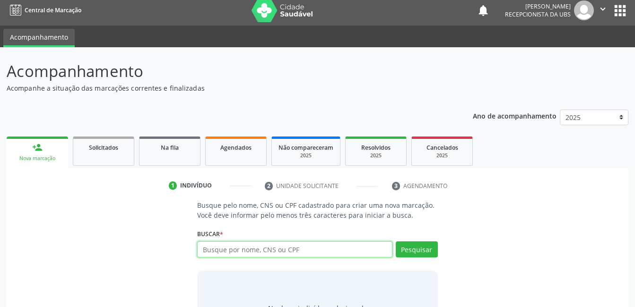
click at [303, 253] on input "text" at bounding box center [294, 250] width 195 height 16
type input "700009887741005"
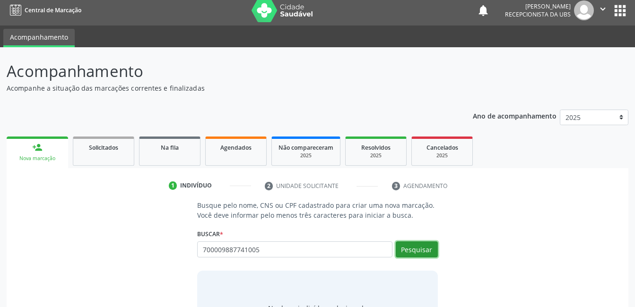
click at [413, 250] on button "Pesquisar" at bounding box center [417, 250] width 42 height 16
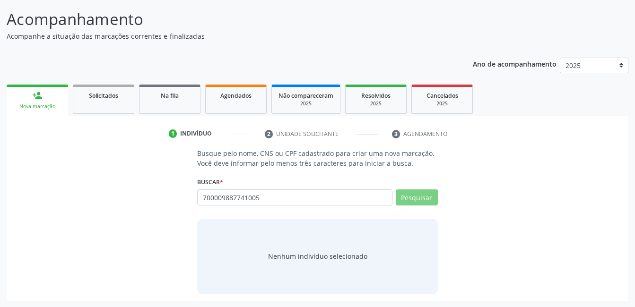
scroll to position [57, 0]
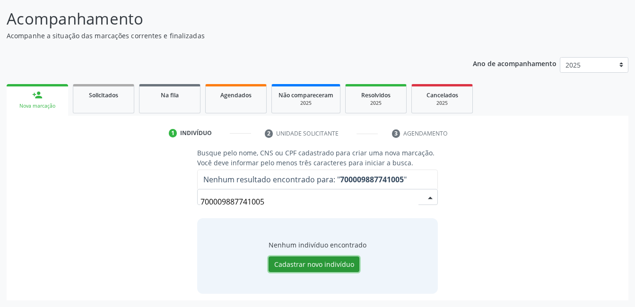
click at [339, 268] on button "Cadastrar novo indivíduo" at bounding box center [313, 265] width 91 height 16
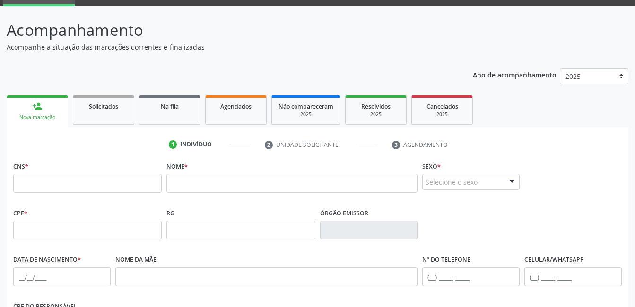
scroll to position [95, 0]
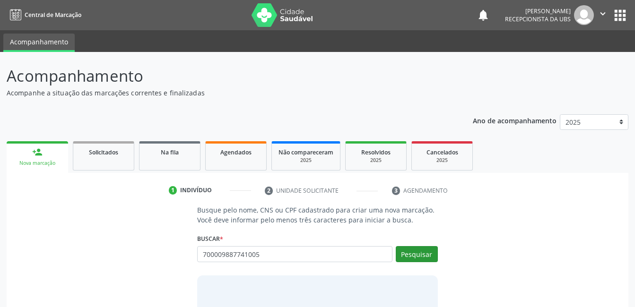
type input "700009887741005"
click at [412, 254] on button "Pesquisar" at bounding box center [417, 254] width 42 height 16
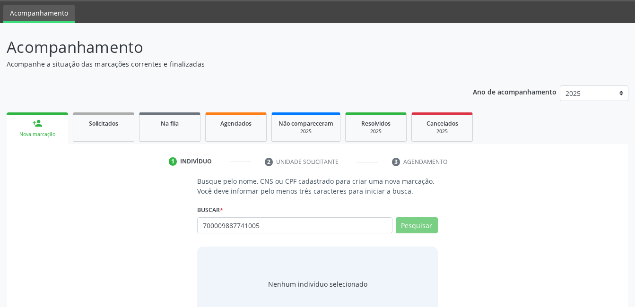
scroll to position [57, 0]
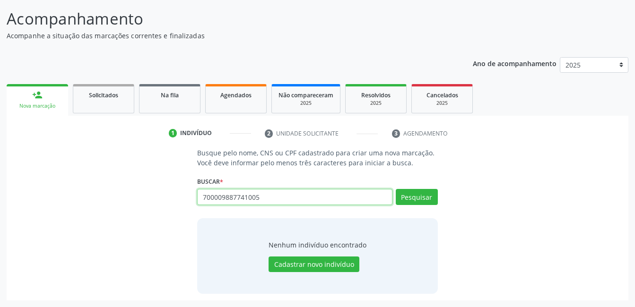
click at [306, 197] on input "700009887741005" at bounding box center [294, 197] width 195 height 16
type input "704304529766190"
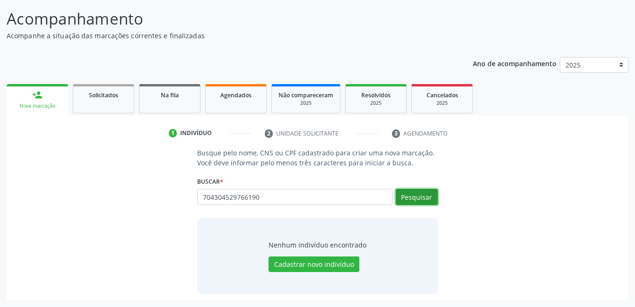
click at [426, 199] on button "Pesquisar" at bounding box center [417, 197] width 42 height 16
type input "704304529766190"
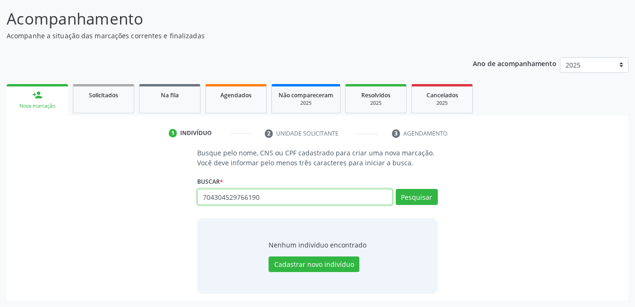
click at [317, 194] on input "704304529766190" at bounding box center [294, 197] width 195 height 16
paste input "704304529786190"
type input "704304529786190"
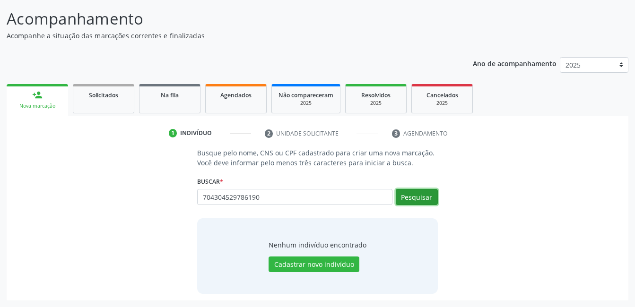
click at [403, 201] on button "Pesquisar" at bounding box center [417, 197] width 42 height 16
type input "704304529786190"
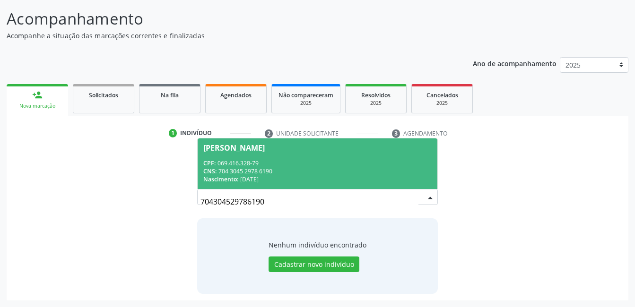
click at [274, 181] on div "Nascimento: [DATE]" at bounding box center [317, 179] width 228 height 8
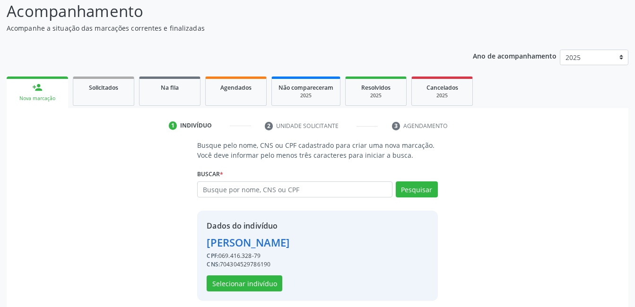
scroll to position [72, 0]
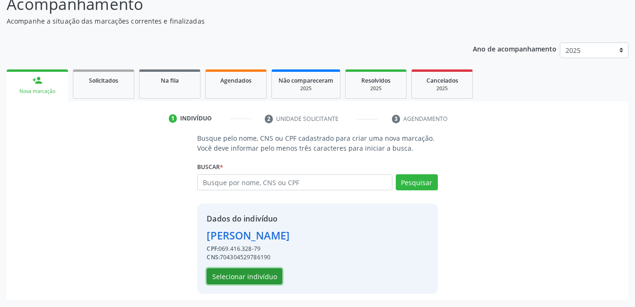
click at [253, 276] on button "Selecionar indivíduo" at bounding box center [245, 276] width 76 height 16
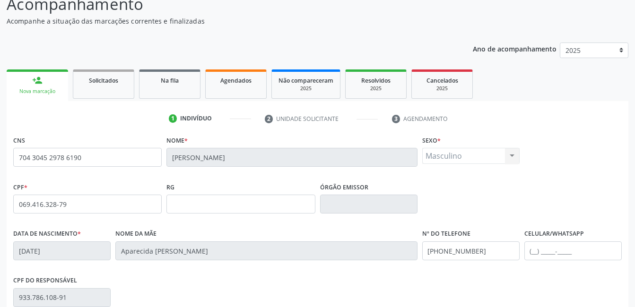
scroll to position [205, 0]
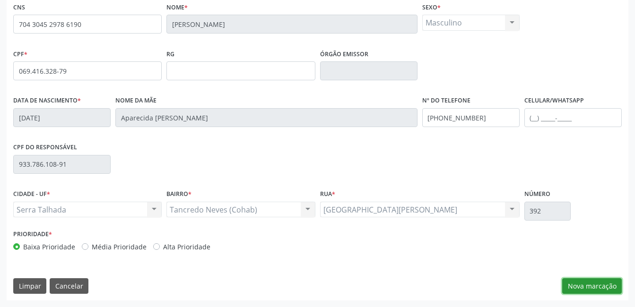
click at [604, 283] on button "Nova marcação" at bounding box center [592, 286] width 60 height 16
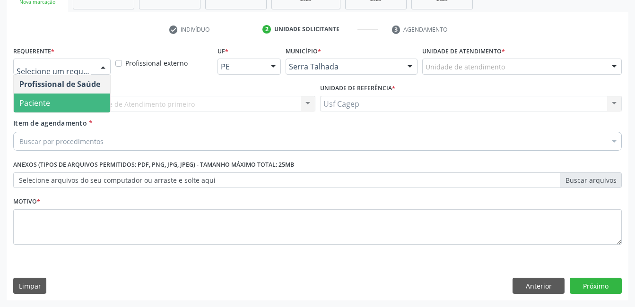
click at [95, 100] on span "Paciente" at bounding box center [62, 103] width 96 height 19
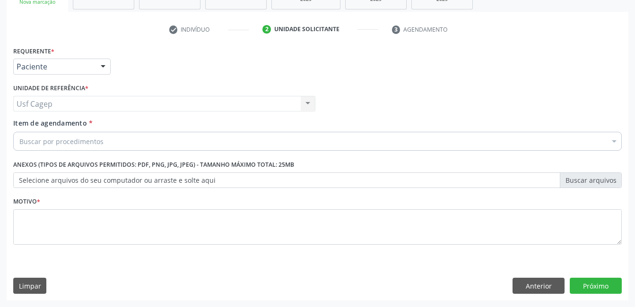
click at [100, 106] on div "Usf Cagep Usf Cagep Nenhum resultado encontrado para: " " Não há nenhuma opção …" at bounding box center [164, 104] width 302 height 16
click at [120, 140] on div "Buscar por procedimentos" at bounding box center [317, 141] width 608 height 19
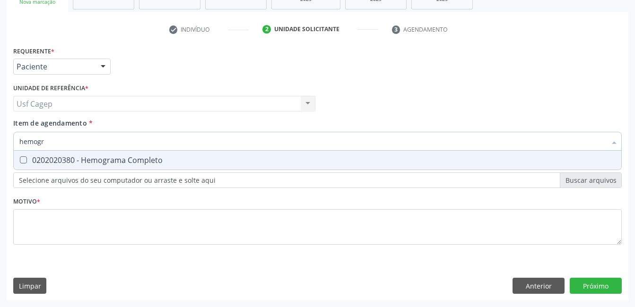
type input "hemogra"
click at [130, 157] on div "0202020380 - Hemograma Completo" at bounding box center [317, 160] width 596 height 8
checkbox Completo "true"
click at [137, 142] on input "hemogra" at bounding box center [312, 141] width 587 height 19
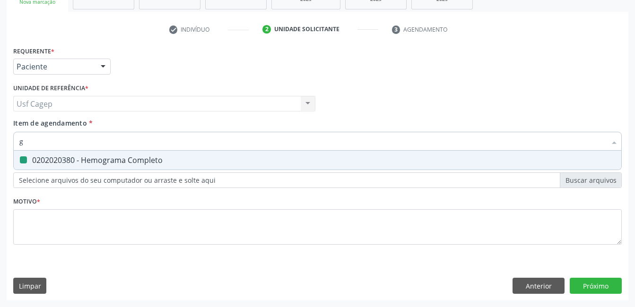
type input "gl"
checkbox Completo "false"
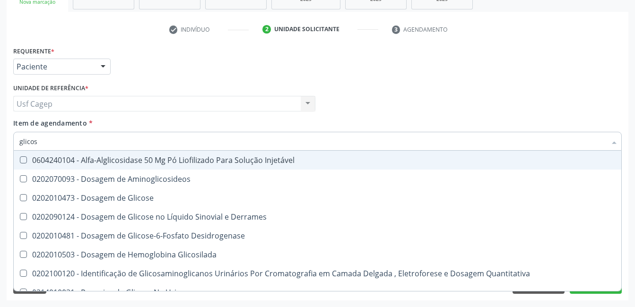
type input "glicose"
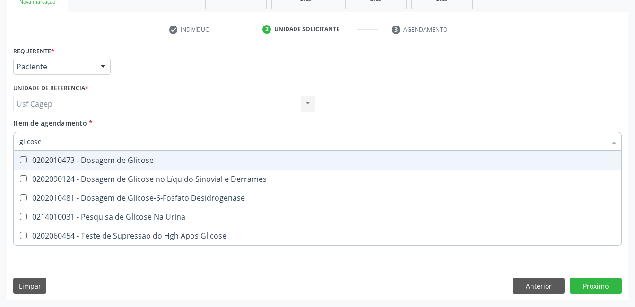
click at [140, 152] on span "0202010473 - Dosagem de Glicose" at bounding box center [317, 160] width 607 height 19
checkbox Glicose "true"
click at [142, 142] on input "glicose" at bounding box center [312, 141] width 587 height 19
type input "h"
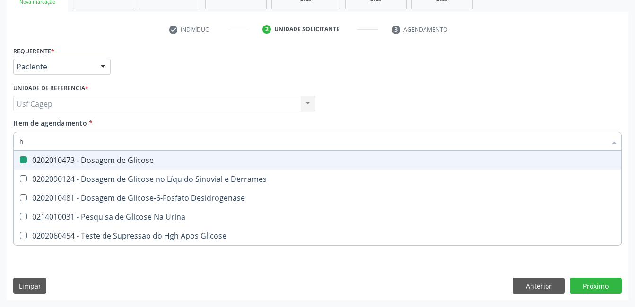
checkbox Glicose "false"
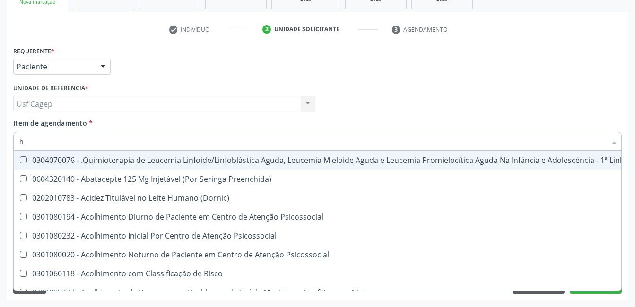
type input "he"
checkbox Removível "true"
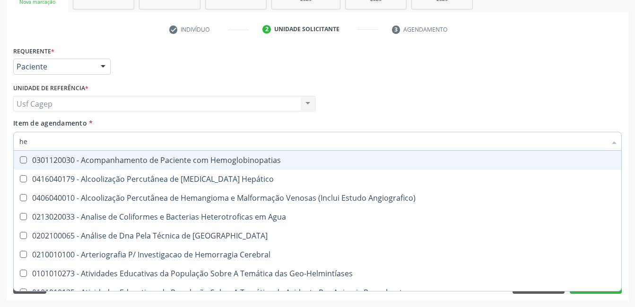
type input "hem"
checkbox II "true"
checkbox Completo "false"
type input "hemo"
checkbox Hemácias "true"
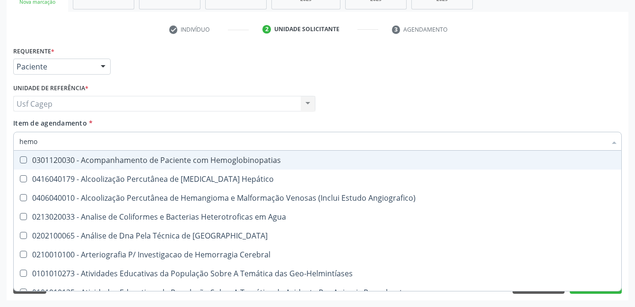
checkbox II "false"
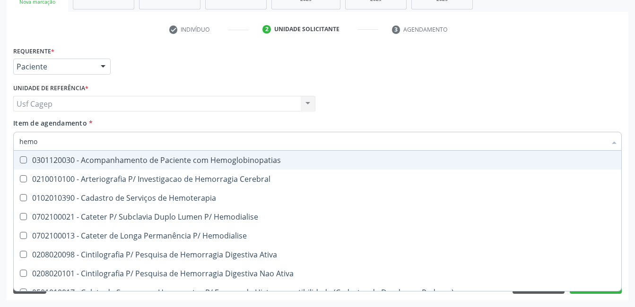
type input "hemog"
checkbox Carboxi-Hemoglobina "true"
type input "hemogl"
checkbox Carboxi-Hemoglobina "false"
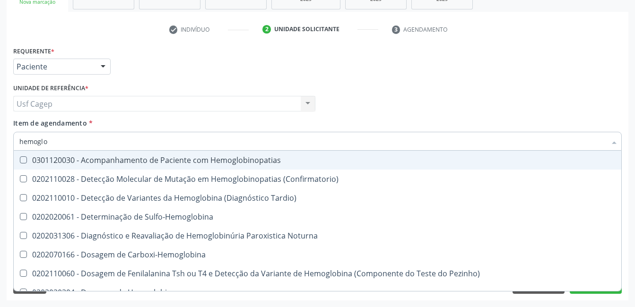
type input "hemoglob"
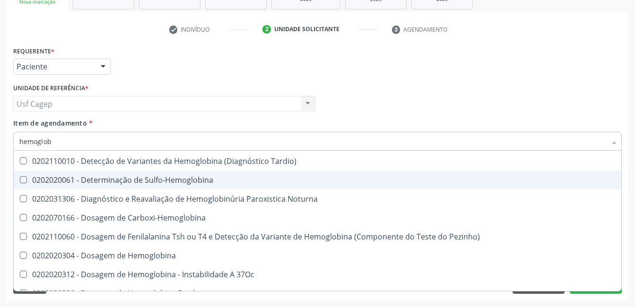
scroll to position [95, 0]
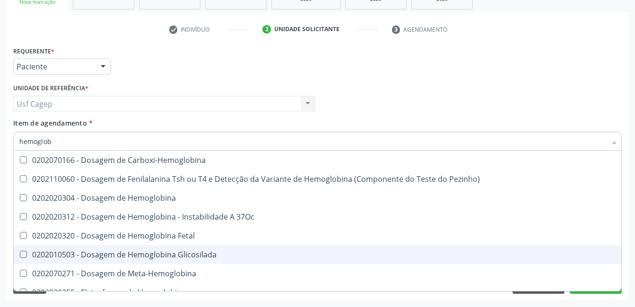
drag, startPoint x: 192, startPoint y: 249, endPoint x: 183, endPoint y: 210, distance: 39.8
click at [191, 249] on span "0202010503 - Dosagem de Hemoglobina Glicosilada" at bounding box center [317, 254] width 607 height 19
checkbox Glicosilada "true"
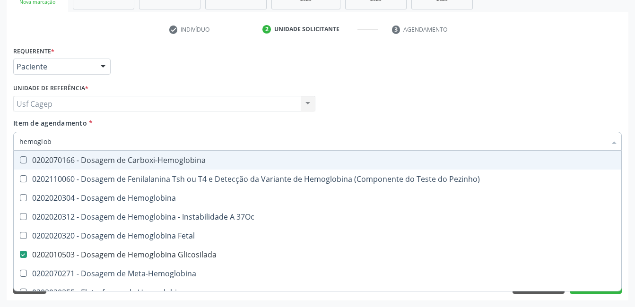
click at [199, 148] on input "hemoglob" at bounding box center [312, 141] width 587 height 19
type input "0"
checkbox Glicosilada "false"
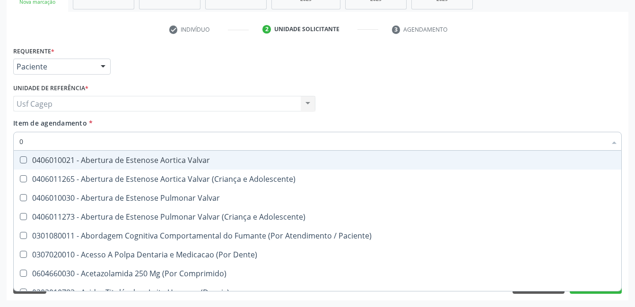
type input "02"
checkbox Bilateral "true"
checkbox Indireta "true"
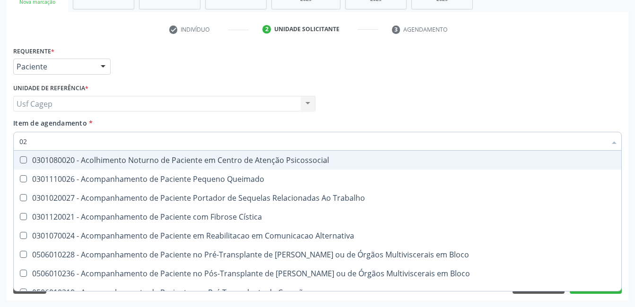
type input "020"
checkbox \(Qualitativo\) "true"
checkbox Glomerular "true"
checkbox Glicose "false"
checkbox Glicosilada "false"
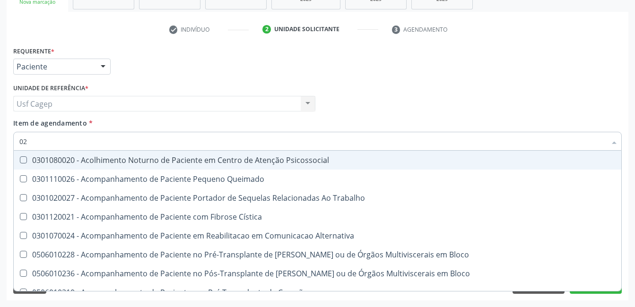
checkbox \(T3\) "true"
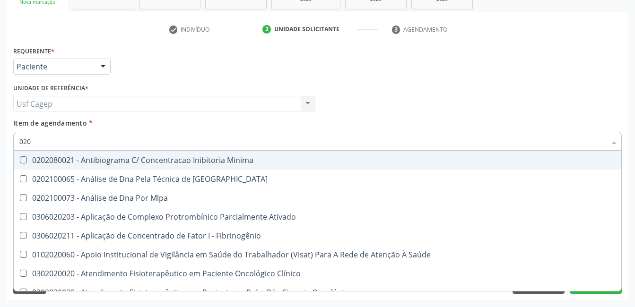
type input "0202"
checkbox Glicose "true"
checkbox Glicosilada "true"
checkbox Completo "true"
checkbox Boston "false"
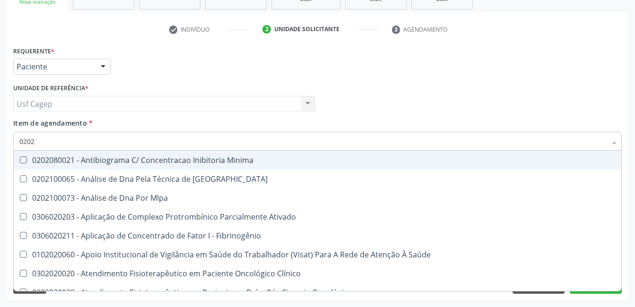
type input "02020"
checkbox Xi "true"
checkbox Fibrinogenio "true"
checkbox Glicose "false"
checkbox Glicosilada "false"
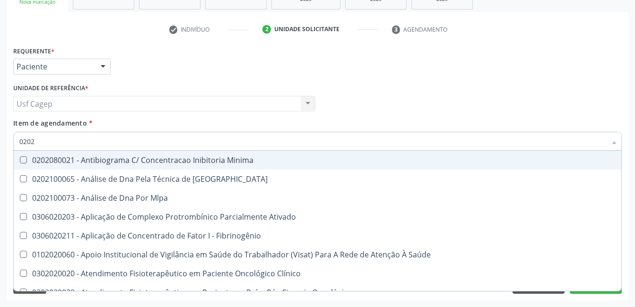
checkbox Zinco "true"
checkbox Completo "false"
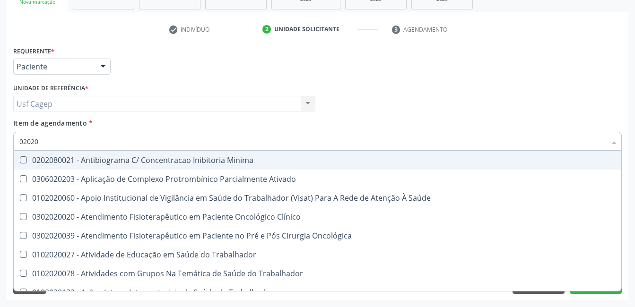
type input "020202"
checkbox Molecular "true"
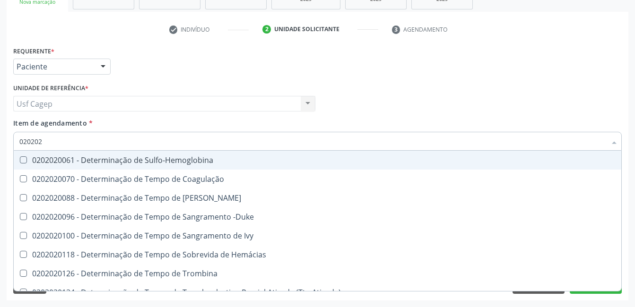
type input "0202020"
checkbox Hematocrito "true"
checkbox Completo "false"
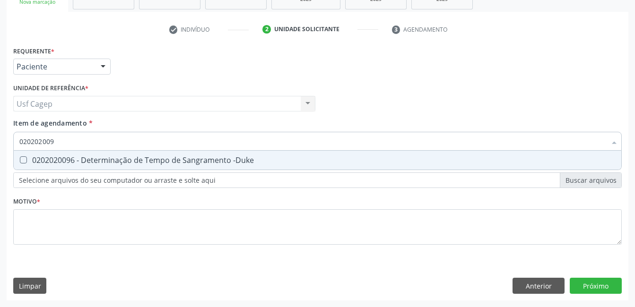
scroll to position [0, 0]
type input "0202020096"
click at [200, 159] on div "0202020096 - Determinação de Tempo de Sangramento -Duke" at bounding box center [317, 160] width 596 height 8
checkbox -Duke "true"
click at [202, 142] on input "0202020096" at bounding box center [312, 141] width 587 height 19
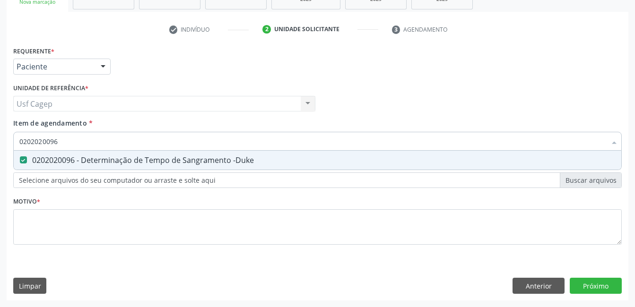
click at [202, 142] on input "0202020096" at bounding box center [312, 141] width 587 height 19
type input "0"
checkbox -Duke "false"
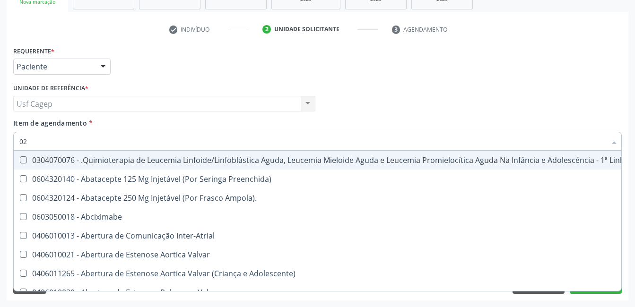
type input "020"
checkbox Damalária "true"
checkbox Vagina "true"
checkbox Microporoso "true"
checkbox \(Frasco-Ampola\) "false"
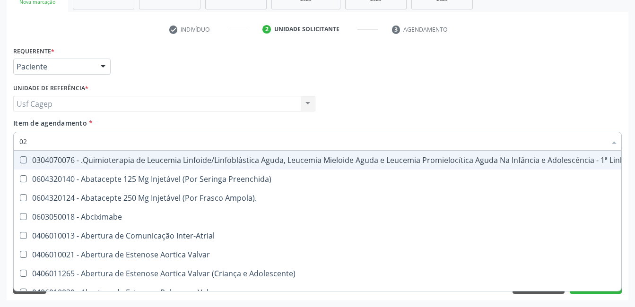
checkbox Bilateral "false"
checkbox Indireta "false"
checkbox Automatica\) "true"
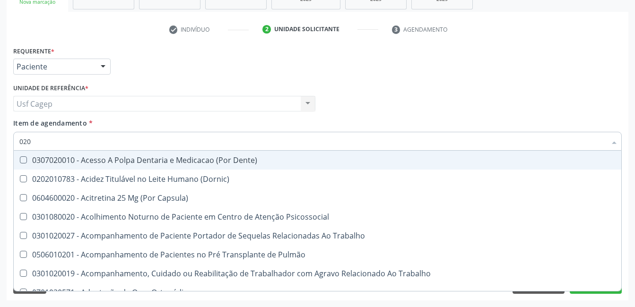
type input "0202"
checkbox Cognitivo "true"
checkbox Laser "true"
checkbox Septostomia "true"
checkbox Biologica "true"
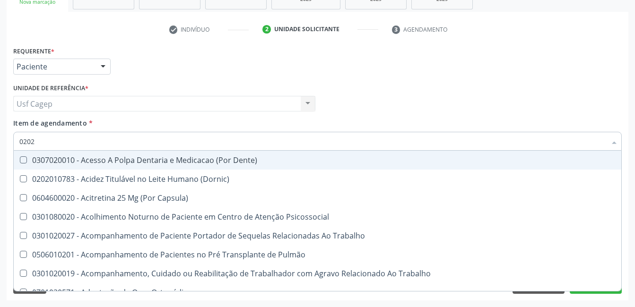
checkbox -Duke "false"
checkbox Glicose "false"
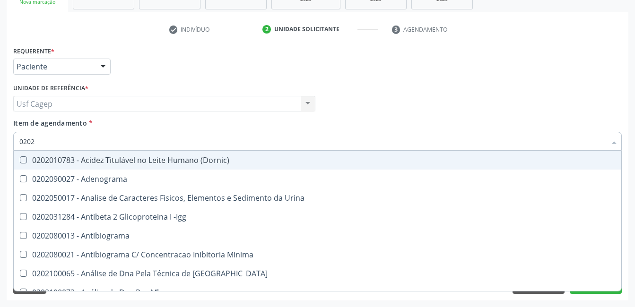
type input "02020"
checkbox Ordenhado "true"
checkbox -Duke "false"
checkbox Xi "true"
checkbox Fibrinogenio "true"
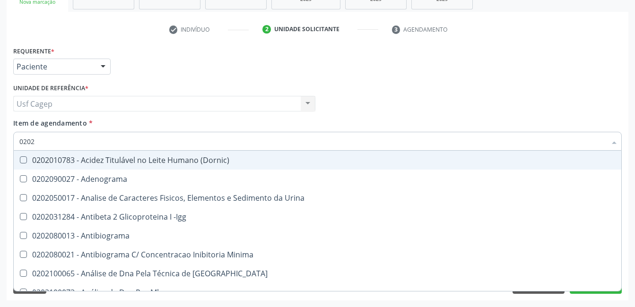
checkbox Glicose "false"
checkbox Glicosilada "false"
checkbox Zinco "true"
checkbox Completo "false"
type input "020202"
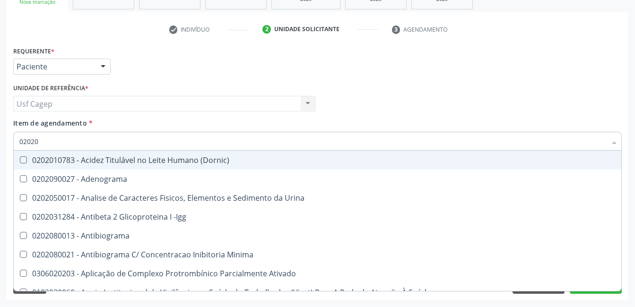
checkbox Clínico "true"
checkbox Molecular "true"
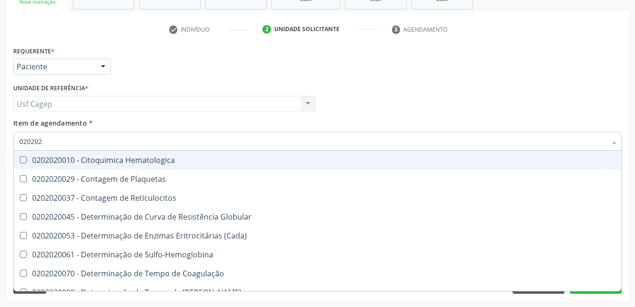
type input "0202020"
checkbox Hematocrito "true"
checkbox Completo "false"
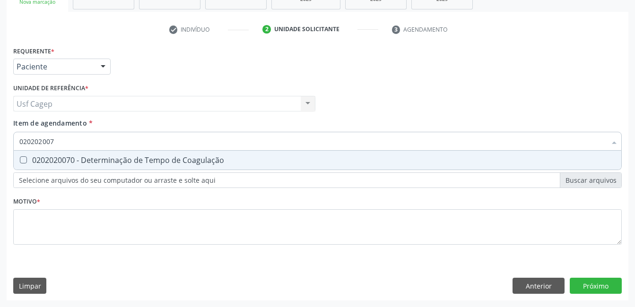
type input "0202020070"
click at [261, 154] on span "0202020070 - Determinação de Tempo de Coagulação" at bounding box center [317, 160] width 607 height 19
checkbox Coagulação "true"
click at [253, 132] on input "0202020070" at bounding box center [312, 141] width 587 height 19
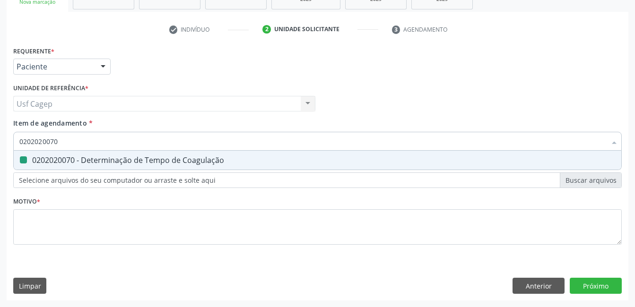
type input "0"
checkbox Coagulação "false"
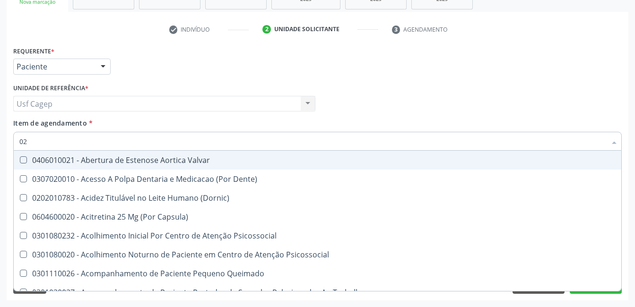
type input "020"
checkbox Comprimido\) "true"
checkbox \(Qualitativo\) "true"
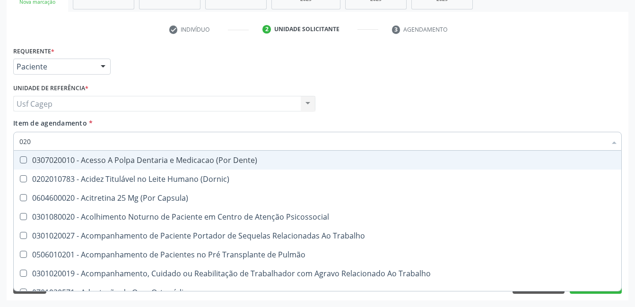
type input "0202"
checkbox Motor "true"
checkbox Cognitivo "true"
checkbox Laser "true"
checkbox Septostomia "true"
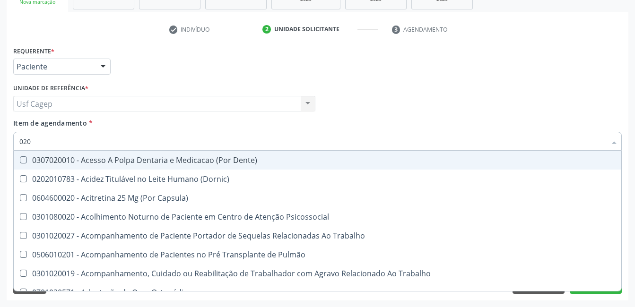
checkbox Biologica "true"
checkbox Coagulação "false"
checkbox -Duke "false"
checkbox Glicose "false"
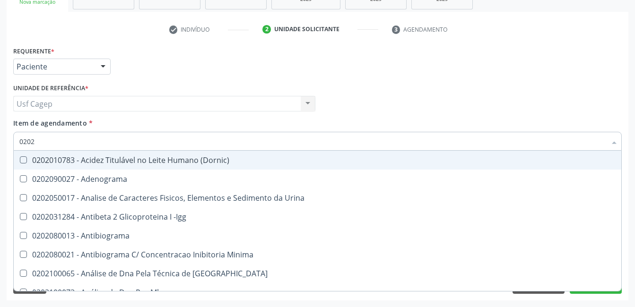
type input "02020"
checkbox Reativa "true"
checkbox Ordenhado "true"
checkbox Coagulação "false"
checkbox -Duke "false"
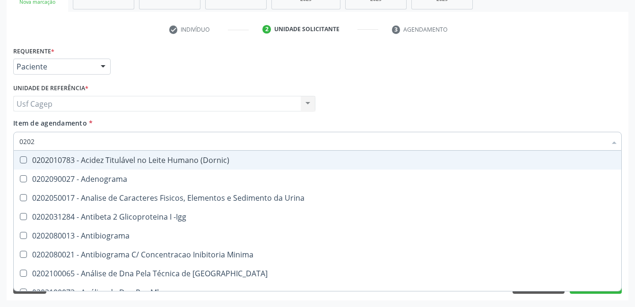
checkbox Xi "true"
checkbox Fibrinogenio "true"
checkbox Glicose "false"
checkbox Glicosilada "false"
checkbox Zinco "true"
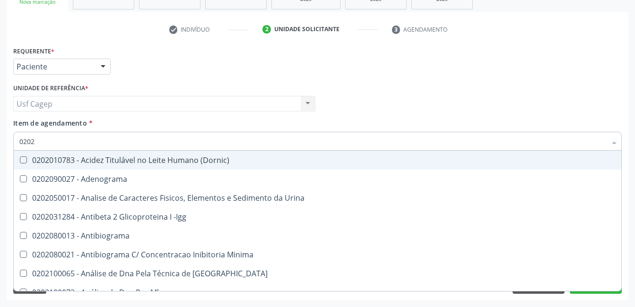
checkbox Completo "false"
type input "020202"
checkbox Blot "true"
checkbox Ativado "true"
checkbox Micobactérias "true"
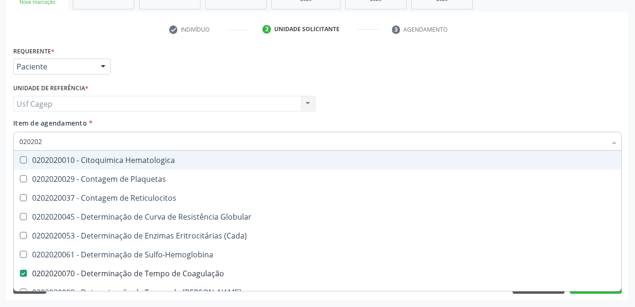
type input "0202020"
checkbox Hematocrito "true"
checkbox Completo "false"
type input "02020201"
checkbox Coagulação "false"
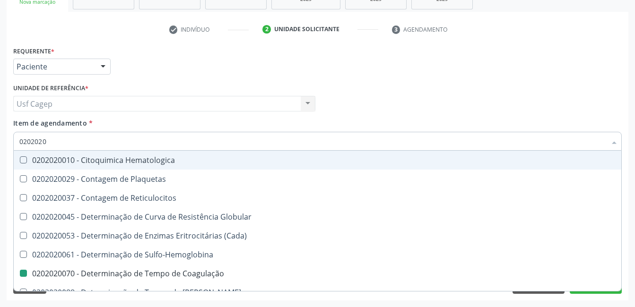
checkbox -Duke "false"
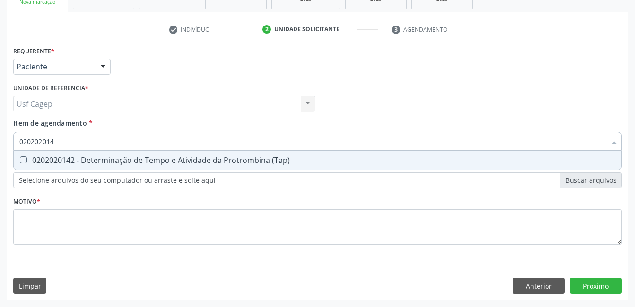
type input "0202020142"
click at [356, 156] on div "0202020142 - Determinação de Tempo e Atividade da Protrombina (Tap)" at bounding box center [317, 160] width 596 height 8
checkbox \(Tap\) "true"
click at [360, 137] on input "0202020142" at bounding box center [312, 141] width 587 height 19
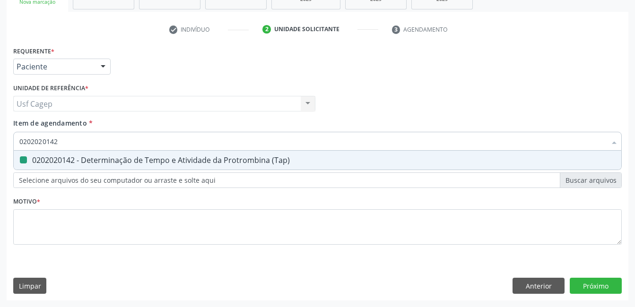
type input "0"
checkbox \(Tap\) "false"
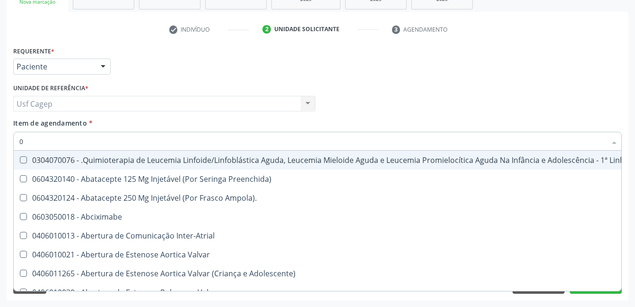
type input "02"
checkbox Inalante\) "true"
checkbox \(Frasco-Ampola\) "true"
checkbox Trabalho "true"
checkbox Bilateral "true"
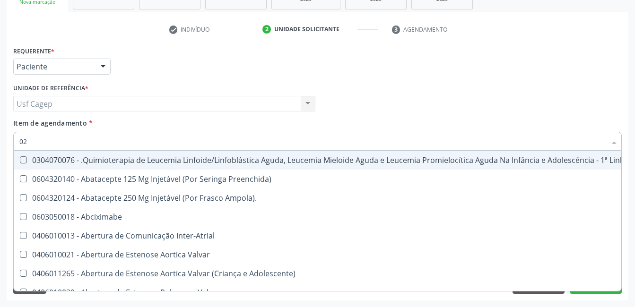
checkbox Indireta "true"
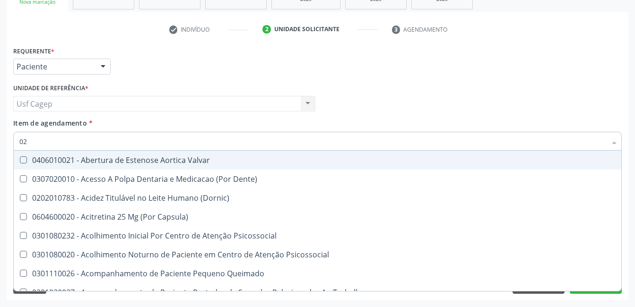
type input "020"
checkbox Comprimido\) "true"
checkbox Pos-Operatoria "true"
checkbox \(Qualitativo\) "true"
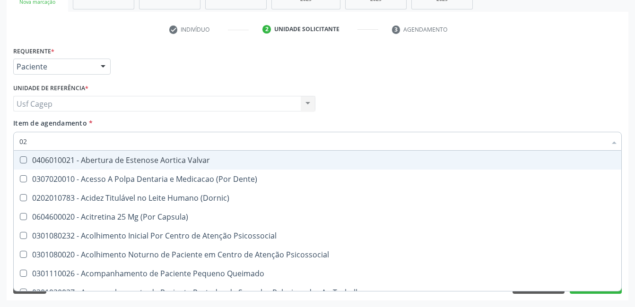
checkbox Glomerular "true"
checkbox Coagulação "false"
checkbox -Duke "false"
checkbox \(Tap\) "false"
checkbox Glicose "false"
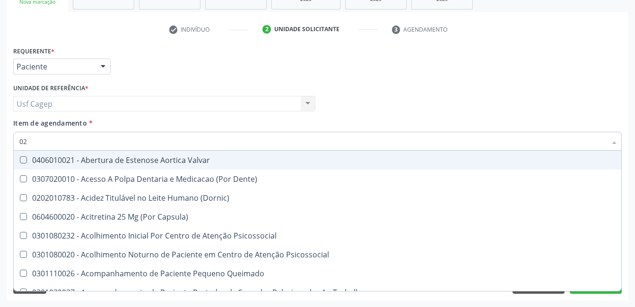
checkbox Glicosilada "false"
checkbox \(T3\) "true"
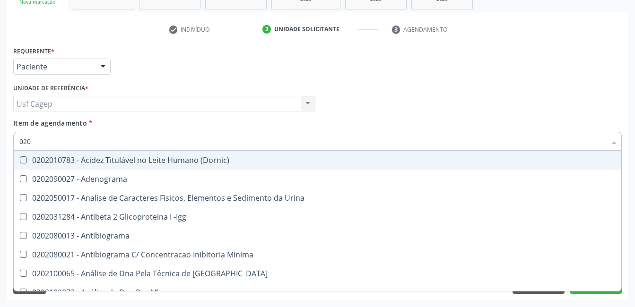
type input "0202"
checkbox Coagulação "true"
checkbox -Duke "true"
checkbox \(Tap\) "true"
checkbox Glicose "true"
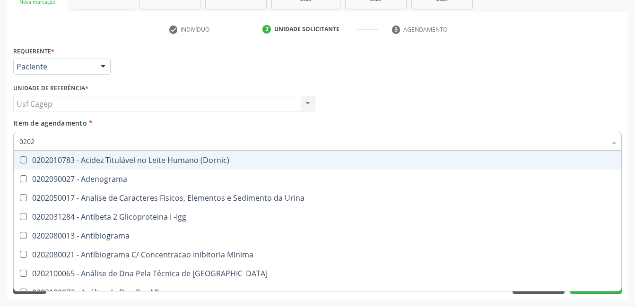
checkbox Glicosilada "true"
checkbox Completo "true"
checkbox Antileishmanias "false"
checkbox Cruzi "false"
checkbox \(Anti-Hav-Igm\) "false"
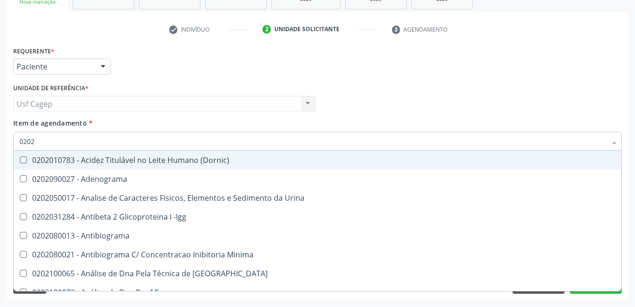
checkbox Boston "false"
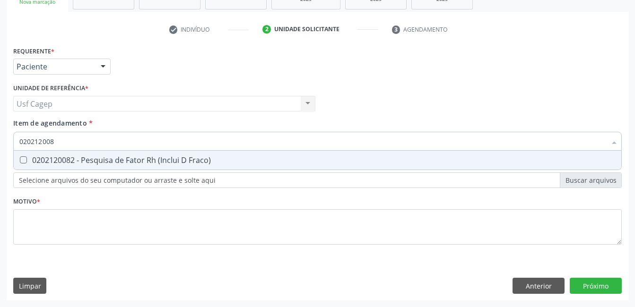
type input "0202120082"
click at [390, 156] on span "0202120082 - Pesquisa de Fator Rh (Inclui D Fraco)" at bounding box center [317, 160] width 607 height 19
checkbox Fraco\) "true"
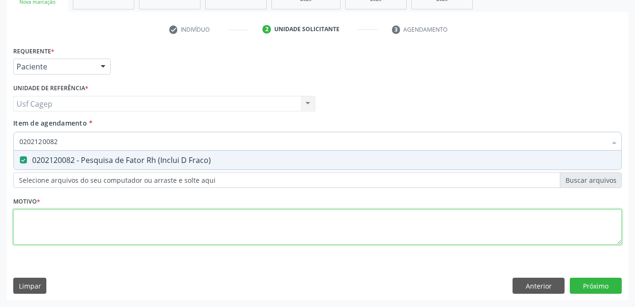
click at [345, 229] on div "Requerente * Paciente Profissional de Saúde Paciente Nenhum resultado encontrad…" at bounding box center [317, 151] width 608 height 214
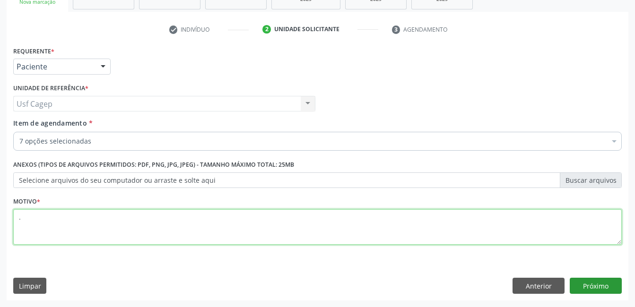
type textarea "."
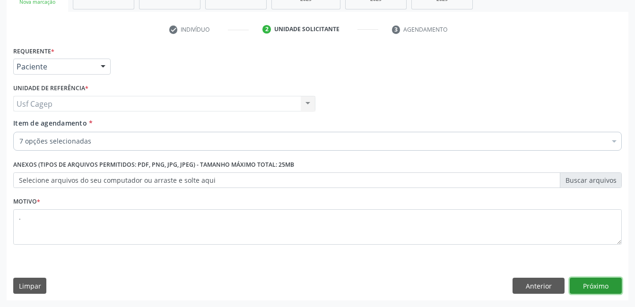
click at [587, 286] on button "Próximo" at bounding box center [596, 286] width 52 height 16
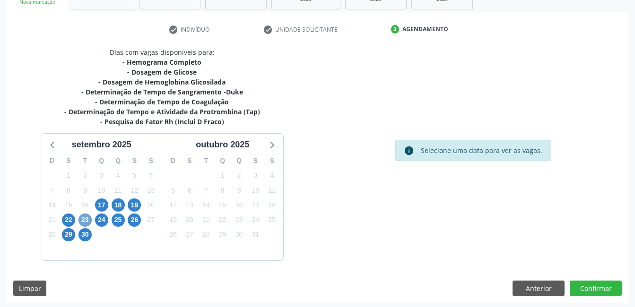
click at [84, 219] on span "23" at bounding box center [84, 220] width 13 height 13
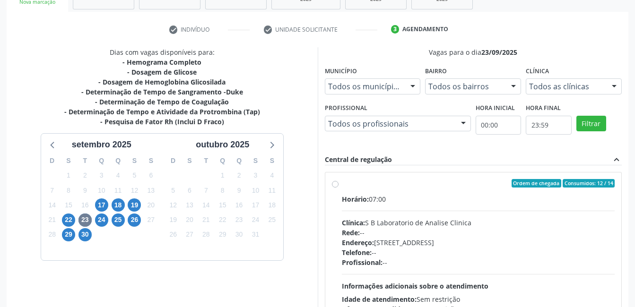
click at [436, 231] on div "Rede: --" at bounding box center [478, 233] width 273 height 10
click at [338, 188] on input "Ordem de chegada Consumidos: 12 / 14 Horário: 07:00 Clínica: S B Laboratorio de…" at bounding box center [335, 183] width 7 height 9
radio input "true"
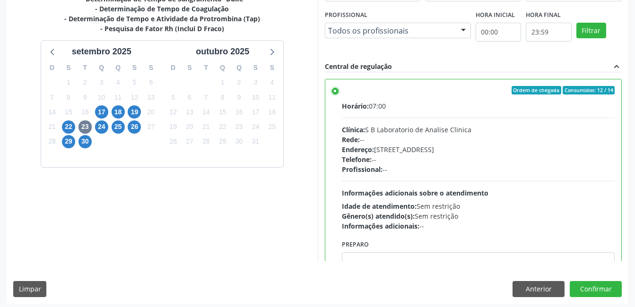
scroll to position [258, 0]
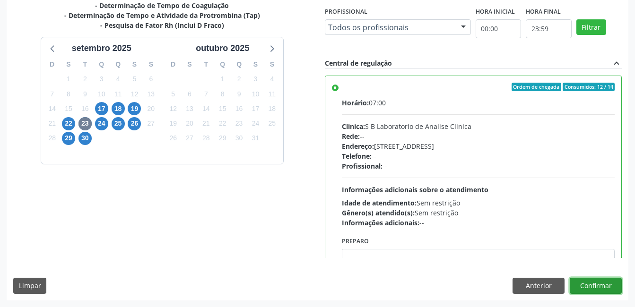
click at [597, 278] on button "Confirmar" at bounding box center [596, 286] width 52 height 16
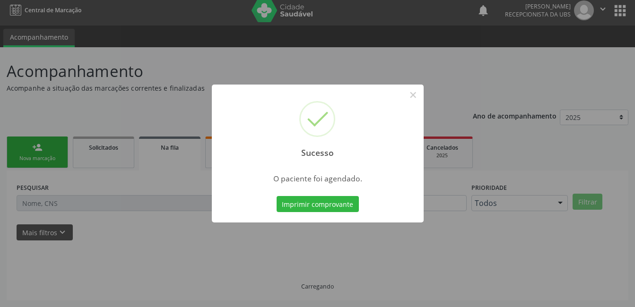
scroll to position [5, 0]
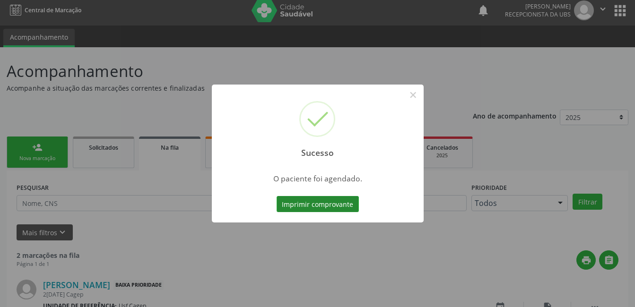
click at [288, 208] on button "Imprimir comprovante" at bounding box center [318, 204] width 82 height 16
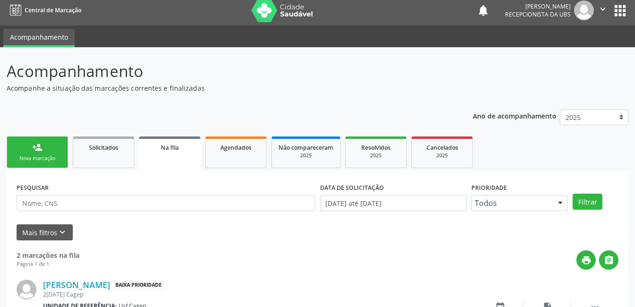
click at [52, 153] on link "person_add Nova marcação" at bounding box center [37, 153] width 61 height 32
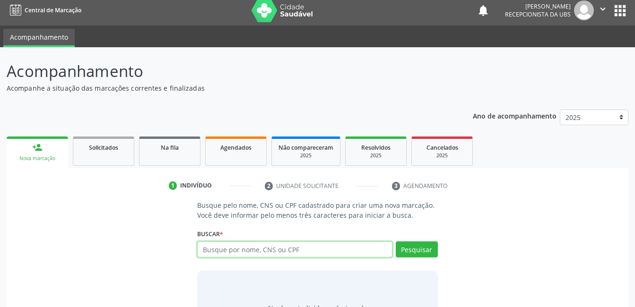
click at [240, 249] on input "text" at bounding box center [294, 250] width 195 height 16
type input "93513828420"
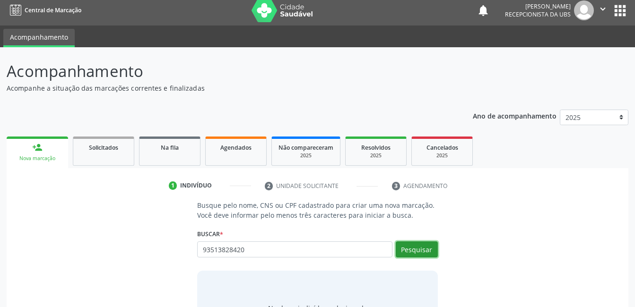
click at [424, 252] on button "Pesquisar" at bounding box center [417, 250] width 42 height 16
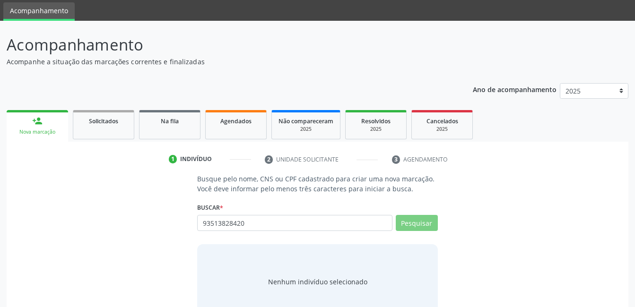
scroll to position [57, 0]
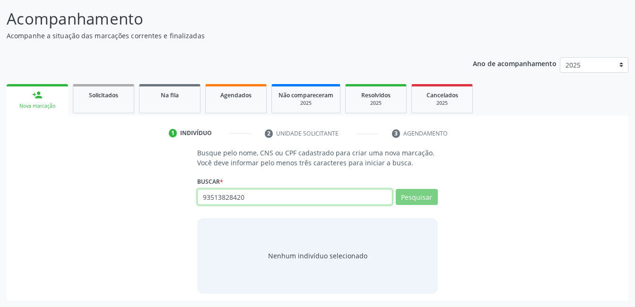
click at [363, 200] on input "93513828420" at bounding box center [294, 197] width 195 height 16
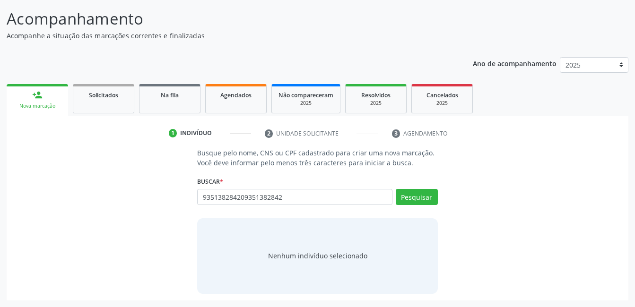
type input "9351382842093513828420"
click at [369, 203] on input "9351382842093513828420" at bounding box center [294, 197] width 195 height 16
type input "705002826234353"
click at [396, 195] on button "Pesquisar" at bounding box center [417, 197] width 42 height 16
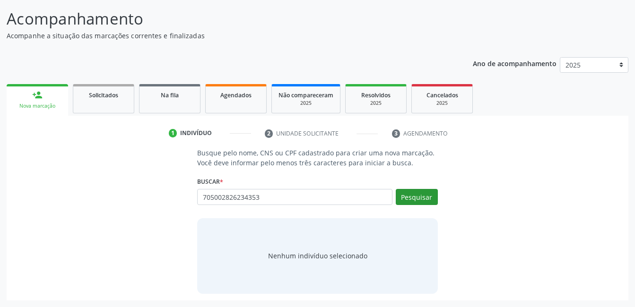
type input "705002826234353"
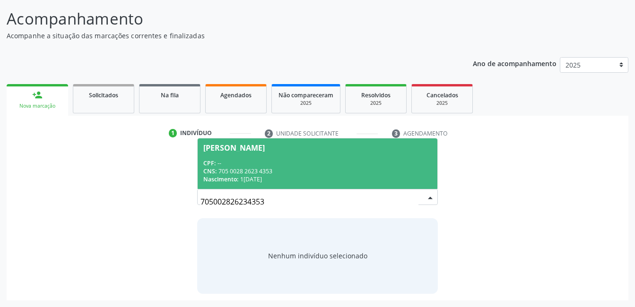
click at [369, 166] on div "CPF: --" at bounding box center [317, 163] width 228 height 8
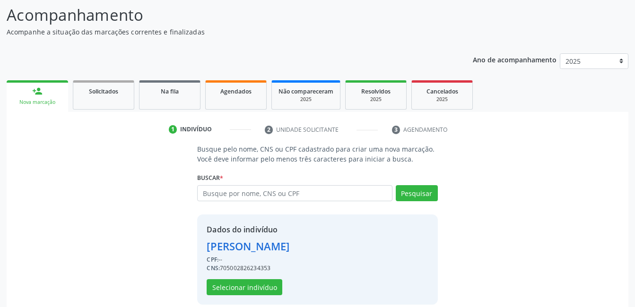
scroll to position [72, 0]
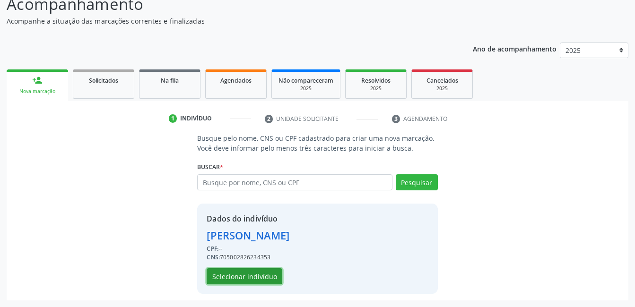
click at [268, 271] on button "Selecionar indivíduo" at bounding box center [245, 276] width 76 height 16
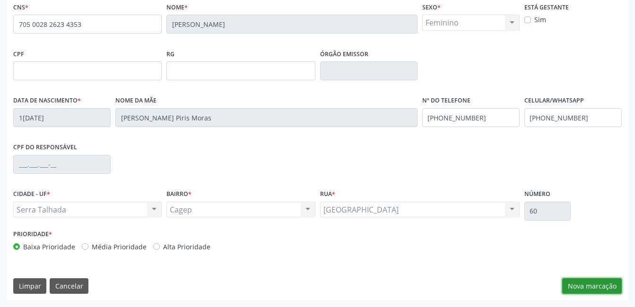
click at [585, 280] on button "Nova marcação" at bounding box center [592, 286] width 60 height 16
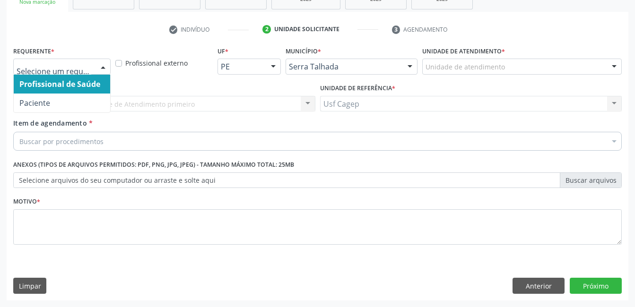
click at [94, 66] on div "Profissional de Saúde Paciente Nenhum resultado encontrado para: " " Não há nen…" at bounding box center [61, 67] width 97 height 16
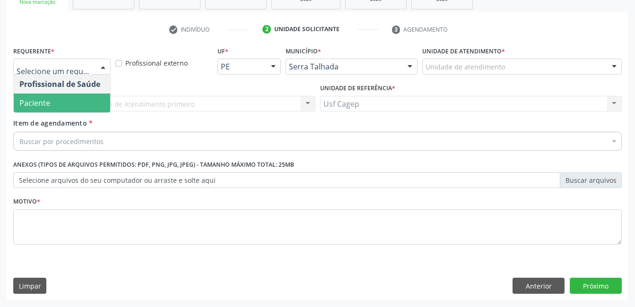
click at [90, 105] on span "Paciente" at bounding box center [62, 103] width 96 height 19
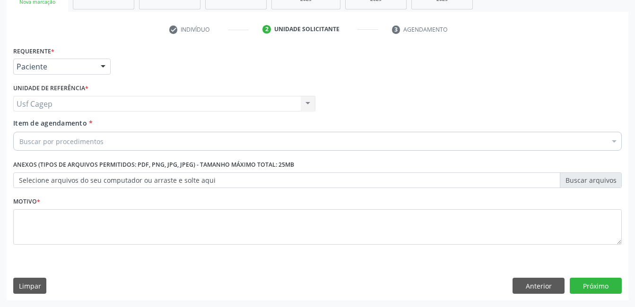
drag, startPoint x: 96, startPoint y: 152, endPoint x: 97, endPoint y: 146, distance: 6.7
click at [97, 149] on div "Item de agendamento * Buscar por procedimentos Selecionar todos 0304070076 - .Q…" at bounding box center [317, 136] width 613 height 36
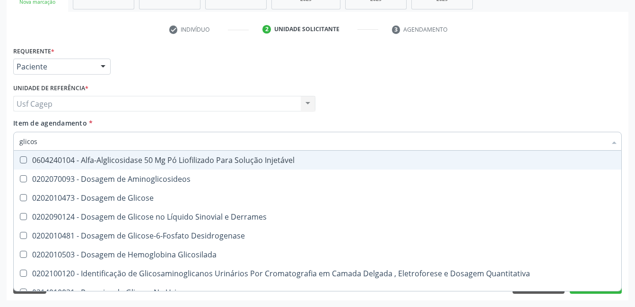
type input "glicose"
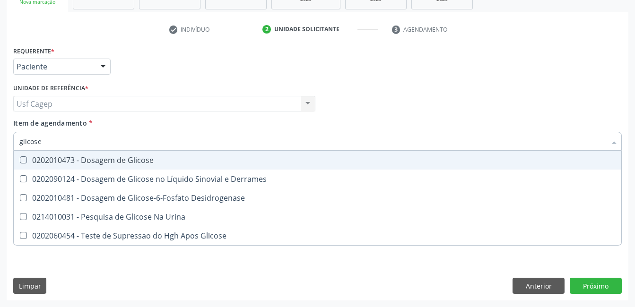
drag, startPoint x: 128, startPoint y: 161, endPoint x: 135, endPoint y: 147, distance: 15.4
click at [129, 158] on div "0202010473 - Dosagem de Glicose" at bounding box center [317, 160] width 596 height 8
checkbox Glicose "true"
click at [136, 143] on input "glicose" at bounding box center [312, 141] width 587 height 19
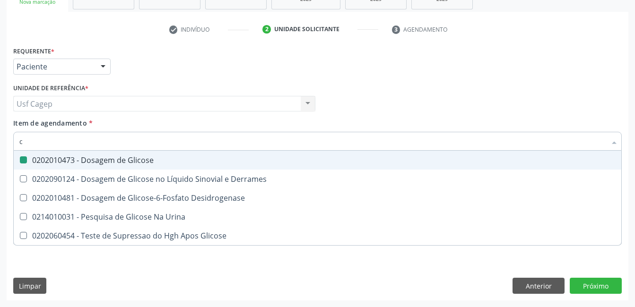
type input "cv"
checkbox Glicose "false"
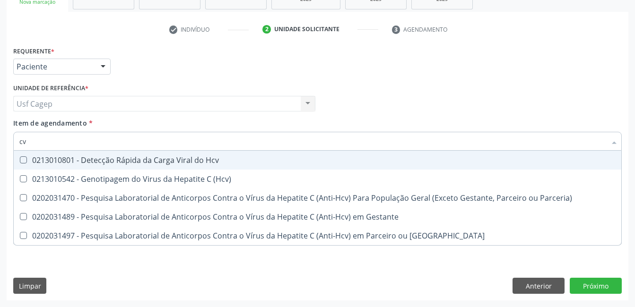
type input "c"
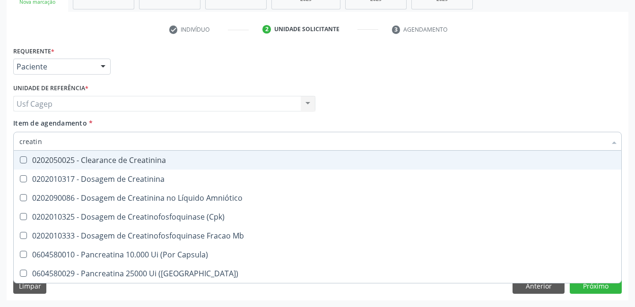
type input "creatini"
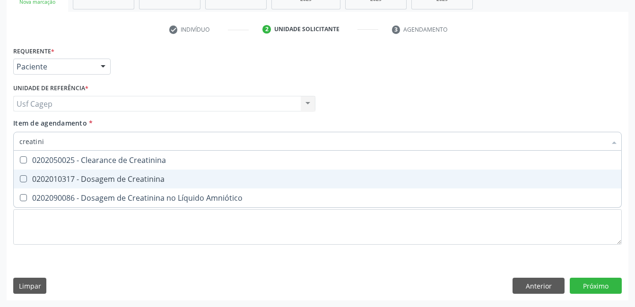
click at [117, 176] on div "0202010317 - Dosagem de Creatinina" at bounding box center [317, 179] width 596 height 8
checkbox Creatinina "true"
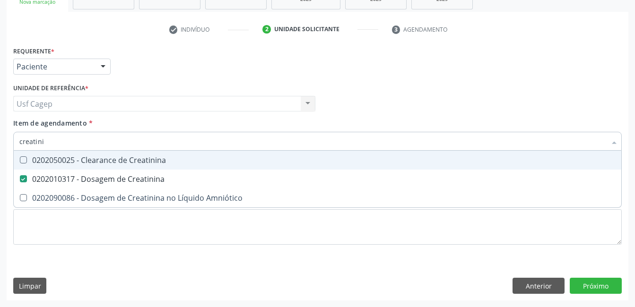
click at [127, 143] on input "creatini" at bounding box center [312, 141] width 587 height 19
type input "ur"
checkbox Creatinina "false"
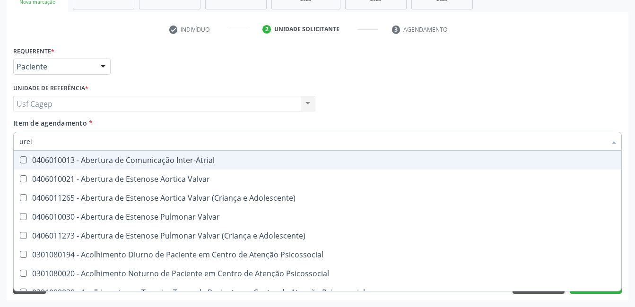
type input "ureia"
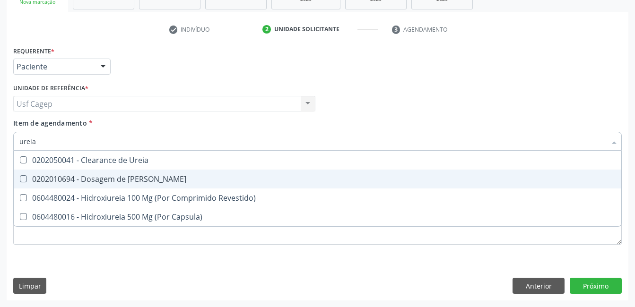
drag, startPoint x: 117, startPoint y: 177, endPoint x: 123, endPoint y: 145, distance: 32.7
click at [117, 175] on div "0202010694 - Dosagem de [PERSON_NAME]" at bounding box center [317, 179] width 596 height 8
checkbox Ureia "true"
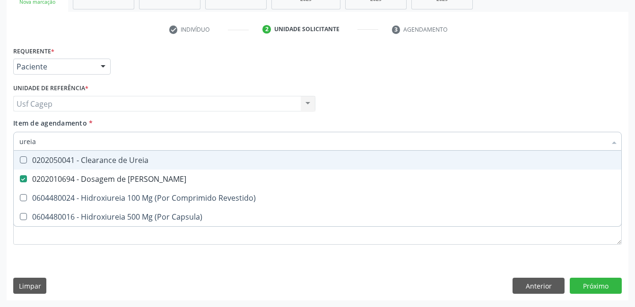
click at [123, 144] on input "ureia" at bounding box center [312, 141] width 587 height 19
type input "co"
checkbox Ureia "false"
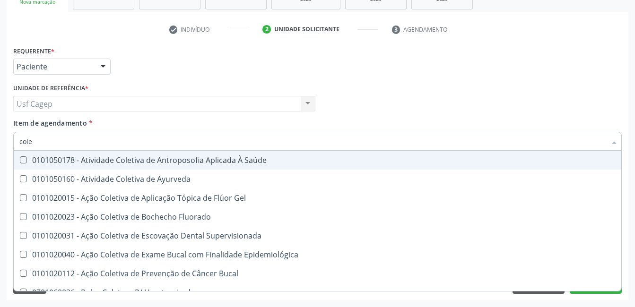
type input "coles"
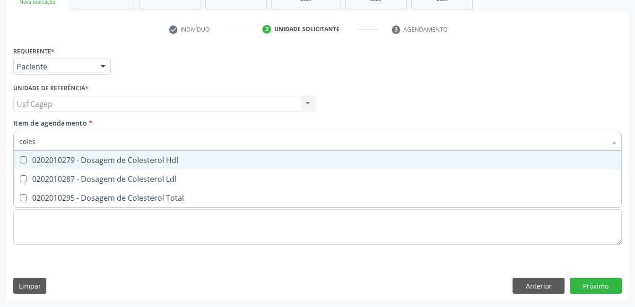
click at [122, 154] on span "0202010279 - Dosagem de Colesterol Hdl" at bounding box center [317, 160] width 607 height 19
checkbox Hdl "true"
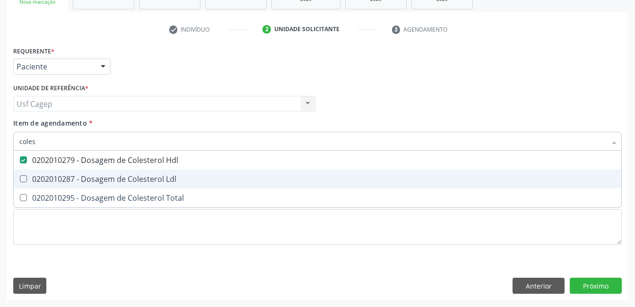
click at [133, 178] on div "0202010287 - Dosagem de Colesterol Ldl" at bounding box center [317, 179] width 596 height 8
checkbox Ldl "true"
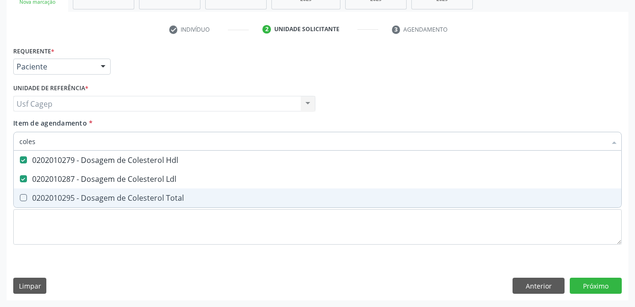
drag, startPoint x: 136, startPoint y: 201, endPoint x: 138, endPoint y: 194, distance: 8.1
click at [138, 198] on div "0202010295 - Dosagem de Colesterol Total" at bounding box center [317, 198] width 596 height 8
checkbox Total "true"
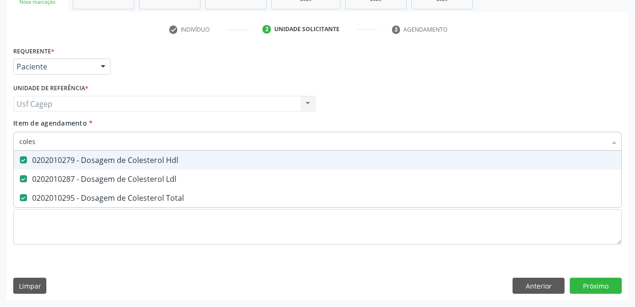
click at [146, 140] on input "coles" at bounding box center [312, 141] width 587 height 19
type input "b"
checkbox Hdl "false"
checkbox Ldl "false"
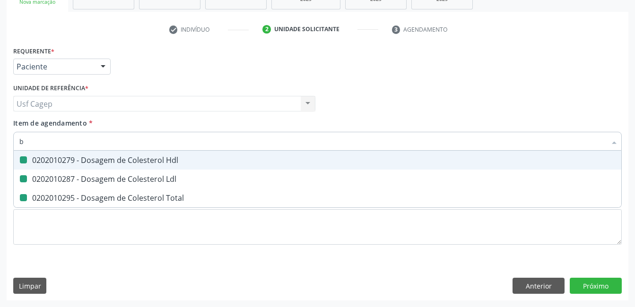
checkbox Total "false"
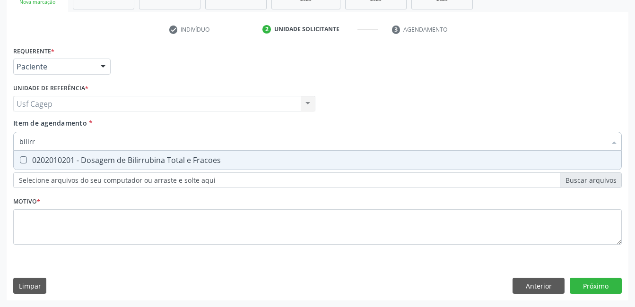
type input "bilirru"
drag, startPoint x: 142, startPoint y: 160, endPoint x: 149, endPoint y: 137, distance: 24.1
click at [144, 157] on div "0202010201 - Dosagem de Bilirrubina Total e Fracoes" at bounding box center [317, 160] width 596 height 8
checkbox Fracoes "true"
click at [149, 137] on input "bilirru" at bounding box center [312, 141] width 587 height 19
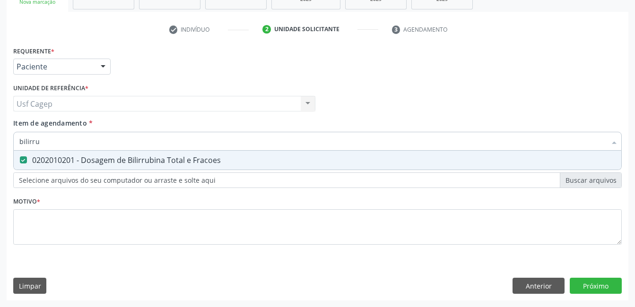
click at [149, 137] on input "bilirru" at bounding box center [312, 141] width 587 height 19
type input "t"
checkbox Fracoes "false"
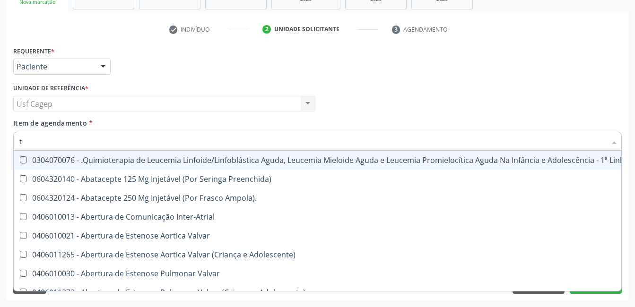
type input "tg"
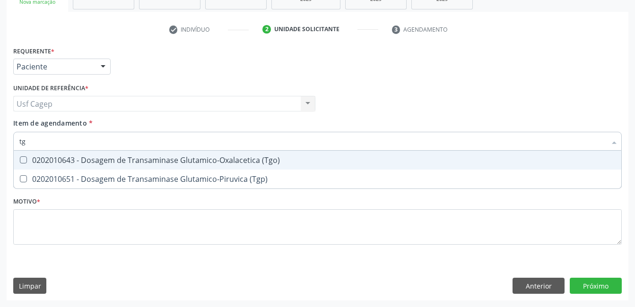
click at [157, 167] on span "0202010643 - Dosagem de Transaminase Glutamico-Oxalacetica (Tgo)" at bounding box center [317, 160] width 607 height 19
checkbox \(Tgo\) "true"
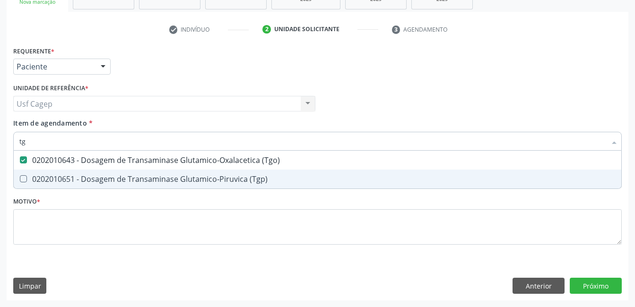
click at [164, 177] on div "0202010651 - Dosagem de Transaminase Glutamico-Piruvica (Tgp)" at bounding box center [317, 179] width 596 height 8
checkbox \(Tgp\) "true"
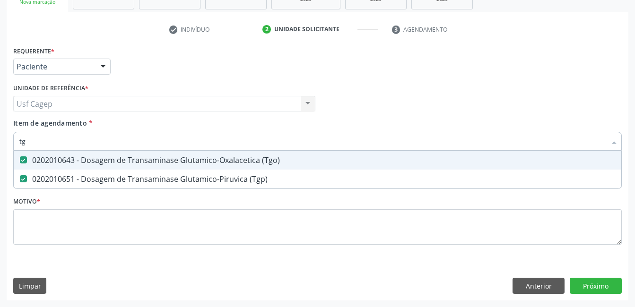
click at [158, 145] on input "tg" at bounding box center [312, 141] width 587 height 19
type input "t"
checkbox \(Tgo\) "false"
checkbox \(Tgp\) "false"
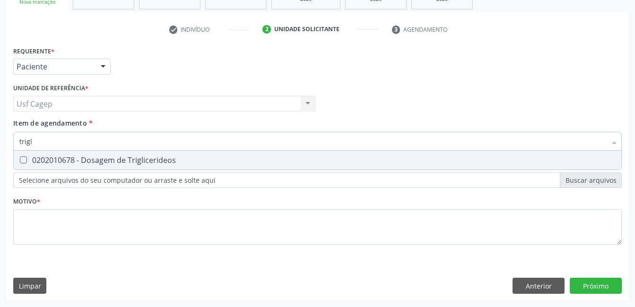
type input "trigli"
click at [160, 161] on div "0202010678 - Dosagem de Triglicerideos" at bounding box center [317, 160] width 596 height 8
click at [166, 139] on input "trigli" at bounding box center [312, 141] width 587 height 19
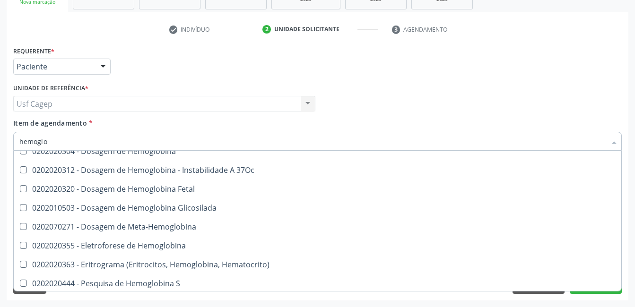
scroll to position [142, 0]
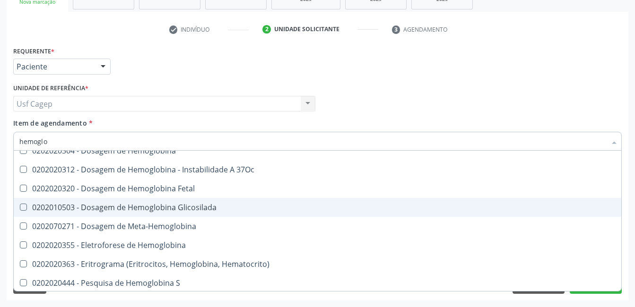
click at [221, 209] on div "0202010503 - Dosagem de Hemoglobina Glicosilada" at bounding box center [317, 208] width 596 height 8
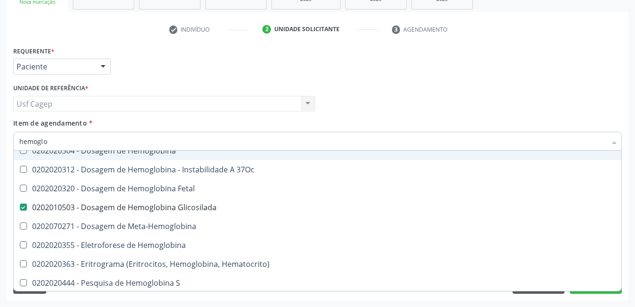
click at [203, 145] on input "hemoglo" at bounding box center [312, 141] width 587 height 19
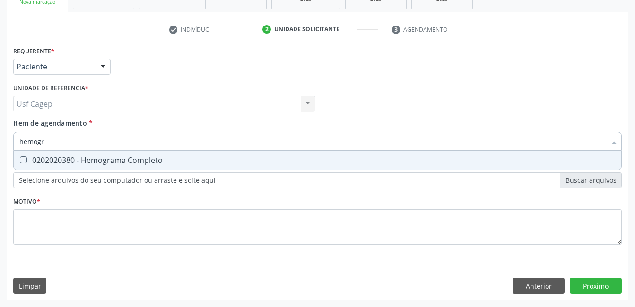
scroll to position [0, 0]
click at [199, 158] on div "0202020380 - Hemograma Completo" at bounding box center [317, 160] width 596 height 8
click at [198, 142] on input "hemogr" at bounding box center [312, 141] width 587 height 19
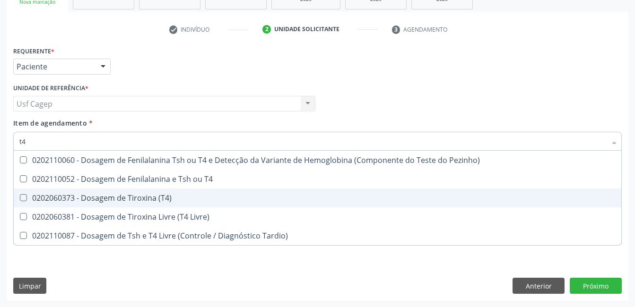
drag, startPoint x: 199, startPoint y: 194, endPoint x: 197, endPoint y: 159, distance: 35.1
click at [199, 191] on span "0202060373 - Dosagem de Tiroxina (T4)" at bounding box center [317, 198] width 607 height 19
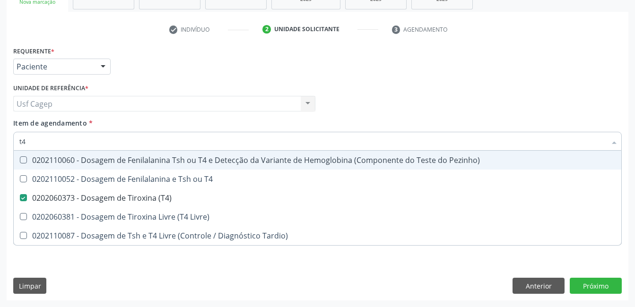
click at [192, 146] on input "t4" at bounding box center [312, 141] width 587 height 19
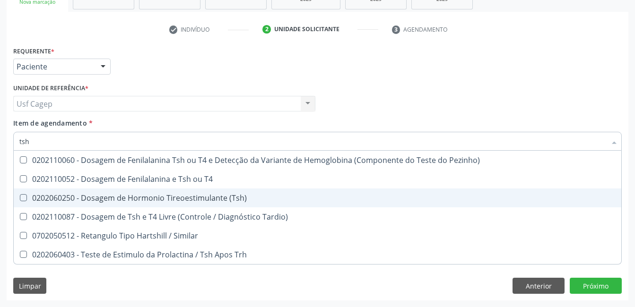
drag, startPoint x: 195, startPoint y: 200, endPoint x: 197, endPoint y: 187, distance: 13.9
click at [196, 196] on div "0202060250 - Dosagem de Hormonio Tireoestimulante (Tsh)" at bounding box center [317, 198] width 596 height 8
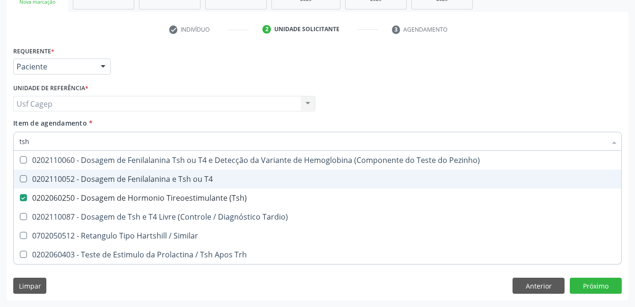
click at [210, 128] on div "Item de agendamento * tsh Desfazer seleção 0202110060 - Dosagem de Fenilalanina…" at bounding box center [317, 133] width 608 height 30
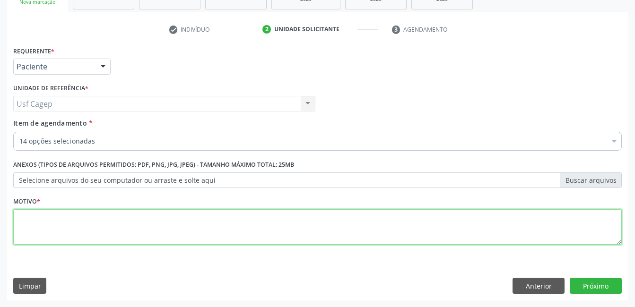
click at [206, 214] on textarea at bounding box center [317, 227] width 608 height 36
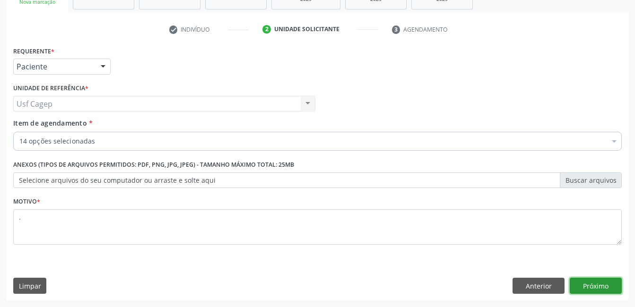
click at [594, 283] on button "Próximo" at bounding box center [596, 286] width 52 height 16
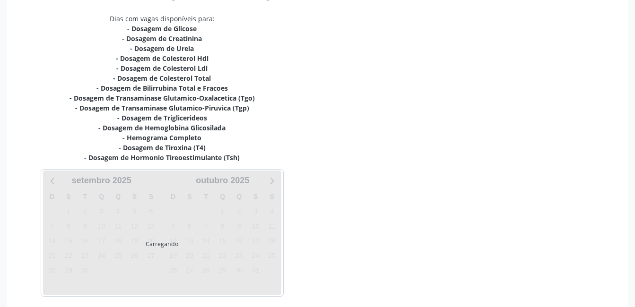
scroll to position [233, 0]
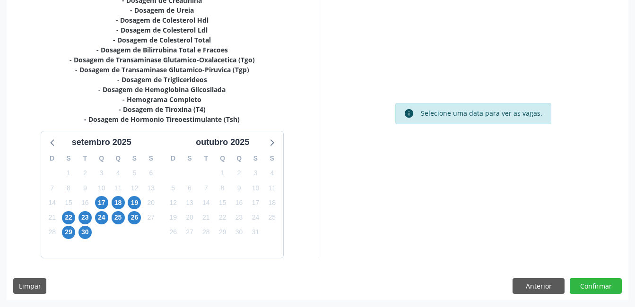
click at [92, 216] on div "23" at bounding box center [85, 217] width 17 height 15
click at [87, 219] on span "23" at bounding box center [84, 217] width 13 height 13
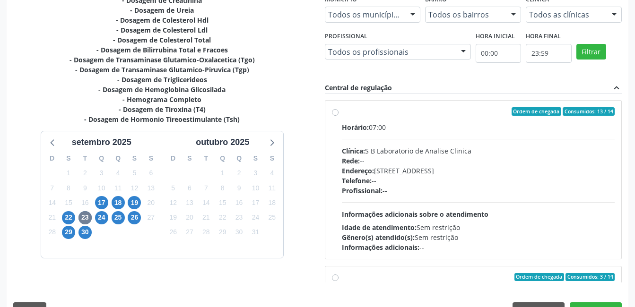
click at [393, 196] on div "Horário: 07:00 Clínica: S B Laboratorio de Analise Clinica Rede: -- Endereço: C…" at bounding box center [478, 187] width 273 height 130
click at [338, 116] on input "Ordem de chegada Consumidos: 13 / 14 Horário: 07:00 Clínica: S B Laboratorio de…" at bounding box center [335, 111] width 7 height 9
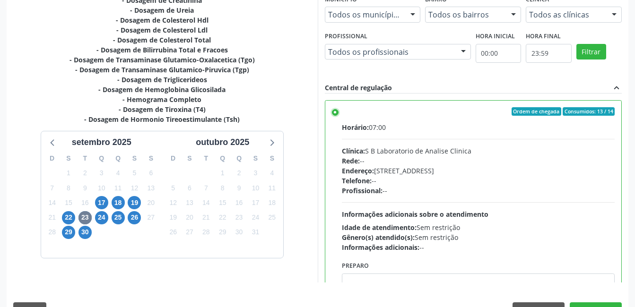
scroll to position [258, 0]
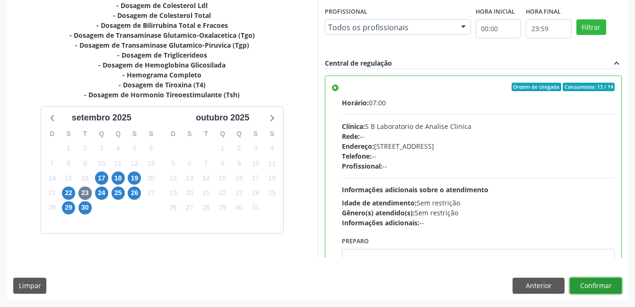
click at [600, 287] on button "Confirmar" at bounding box center [596, 286] width 52 height 16
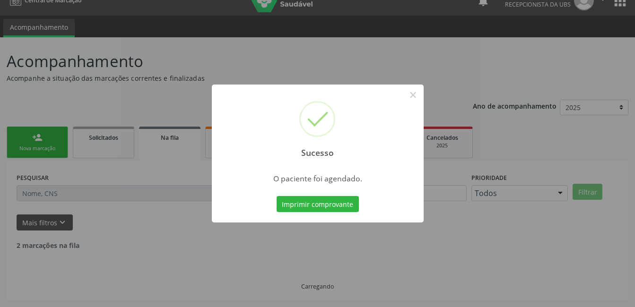
scroll to position [5, 0]
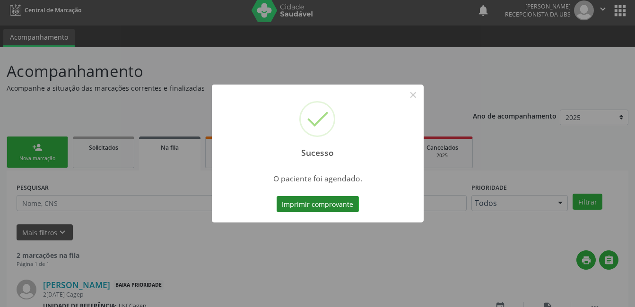
click at [316, 208] on button "Imprimir comprovante" at bounding box center [318, 204] width 82 height 16
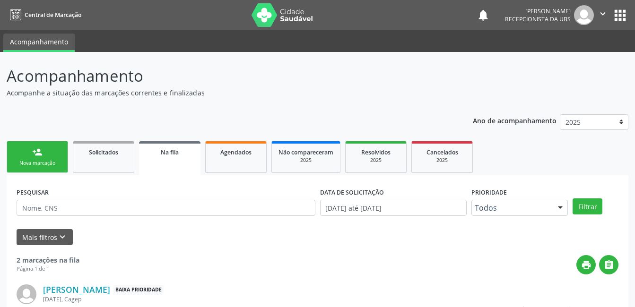
scroll to position [5, 0]
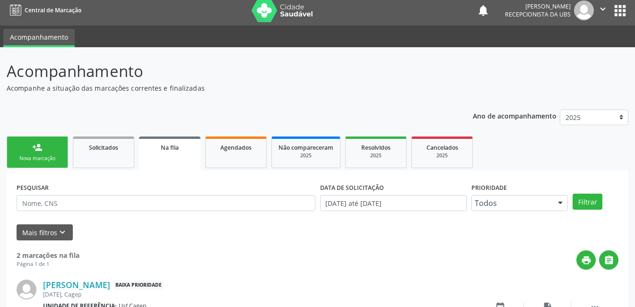
click at [55, 141] on link "person_add Nova marcação" at bounding box center [37, 153] width 61 height 32
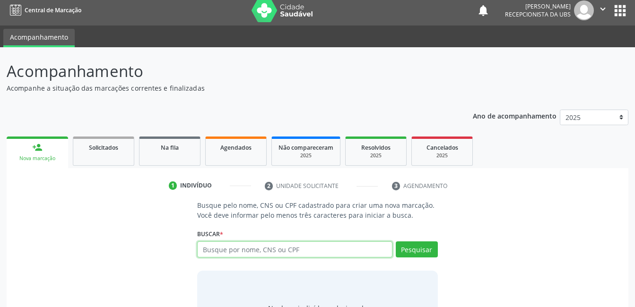
click at [231, 253] on input "text" at bounding box center [294, 250] width 195 height 16
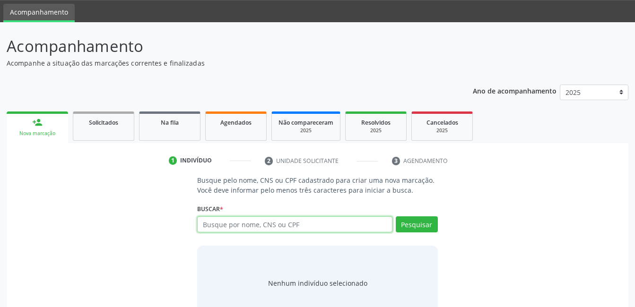
scroll to position [57, 0]
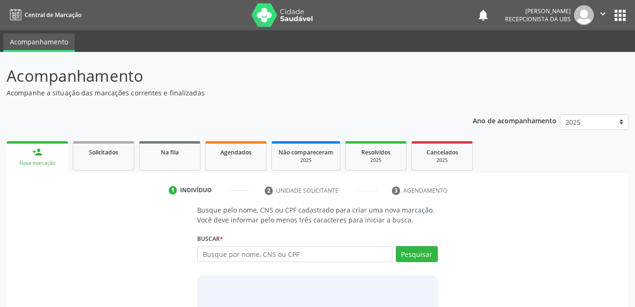
click at [311, 256] on input "text" at bounding box center [294, 254] width 195 height 16
paste input "700605460942062"
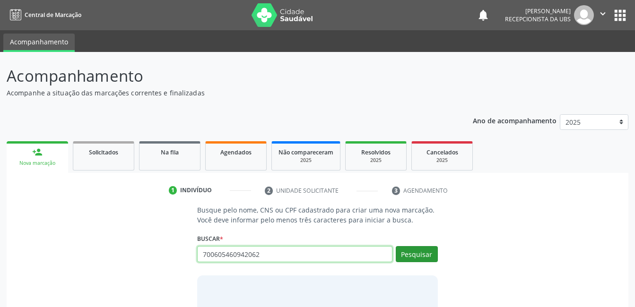
type input "700605460942062"
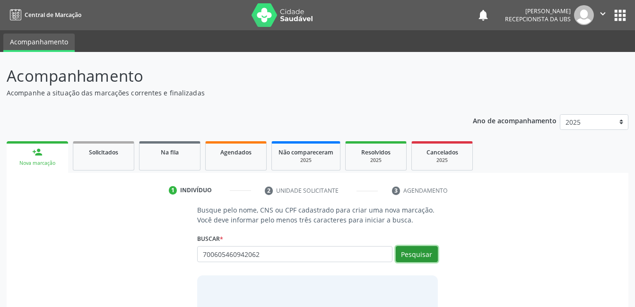
click at [421, 256] on button "Pesquisar" at bounding box center [417, 254] width 42 height 16
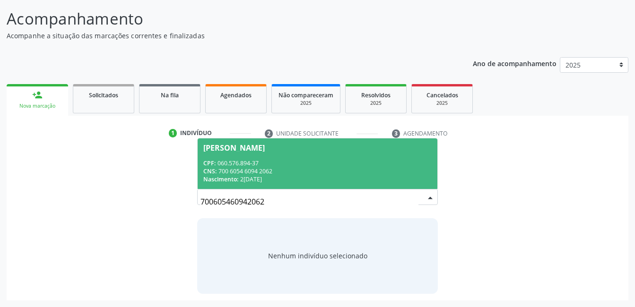
click at [319, 164] on div "CPF: 060.576.894-37" at bounding box center [317, 163] width 228 height 8
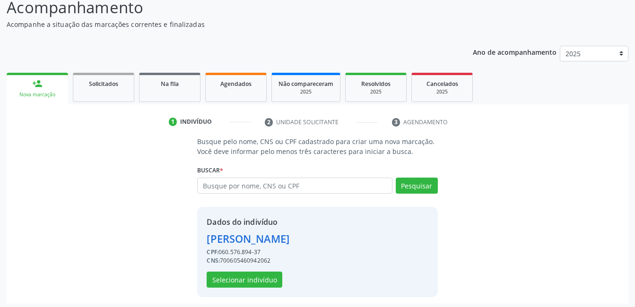
scroll to position [72, 0]
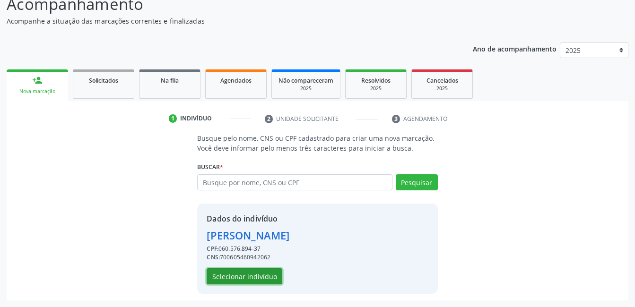
click at [253, 276] on button "Selecionar indivíduo" at bounding box center [245, 276] width 76 height 16
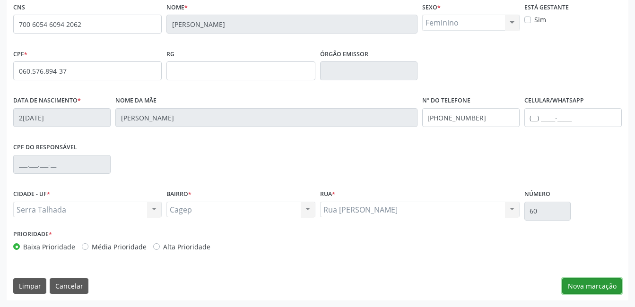
click at [565, 281] on button "Nova marcação" at bounding box center [592, 286] width 60 height 16
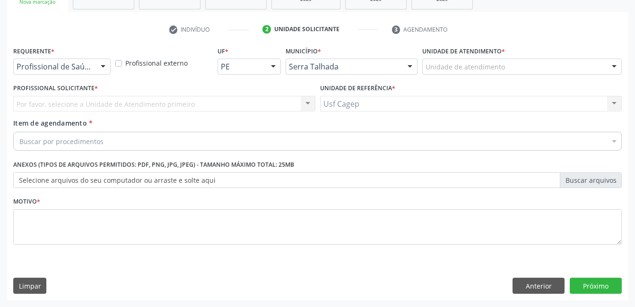
scroll to position [161, 0]
click at [98, 71] on div at bounding box center [103, 67] width 14 height 16
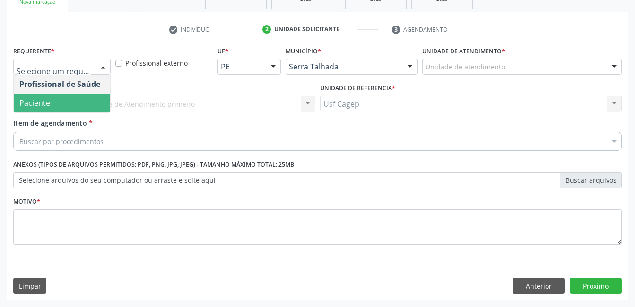
click at [85, 100] on span "Paciente" at bounding box center [62, 103] width 96 height 19
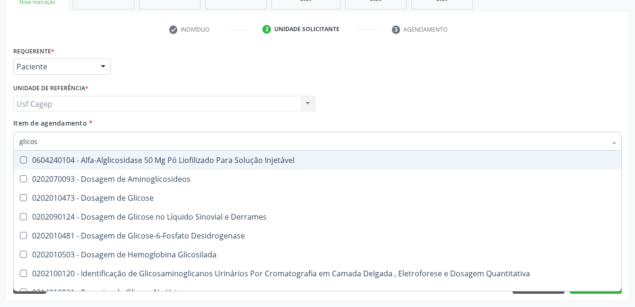
type input "glicose"
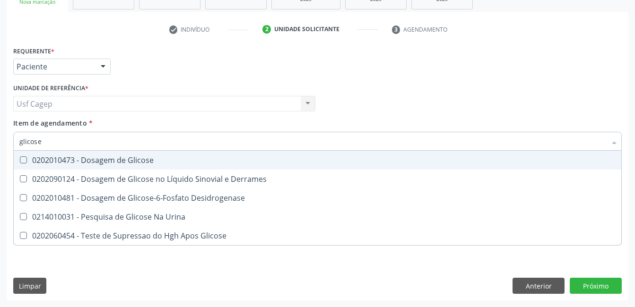
drag, startPoint x: 133, startPoint y: 159, endPoint x: 139, endPoint y: 124, distance: 35.9
click at [133, 159] on div "0202010473 - Dosagem de Glicose" at bounding box center [317, 160] width 596 height 8
checkbox Glicose "true"
type input "glicose"
click at [139, 124] on div "Item de agendamento * glicose Desfazer seleção 0202010473 - Dosagem de Glicose …" at bounding box center [317, 133] width 608 height 30
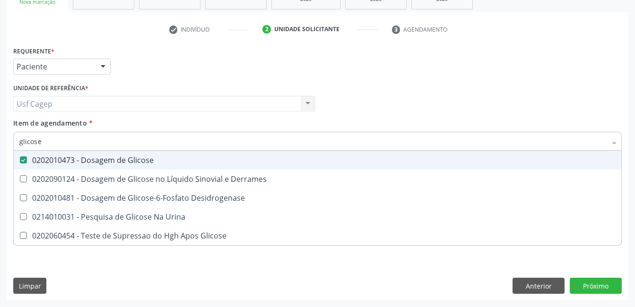
checkbox Derrames "true"
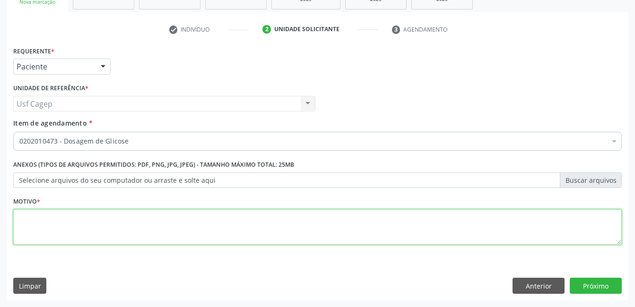
click at [132, 223] on textarea at bounding box center [317, 227] width 608 height 36
type textarea "."
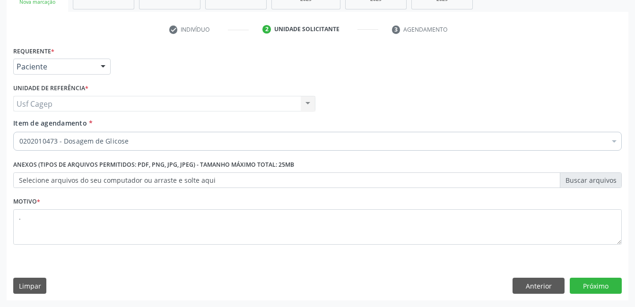
click at [119, 136] on div "0202010473 - Dosagem de Glicose" at bounding box center [317, 141] width 608 height 19
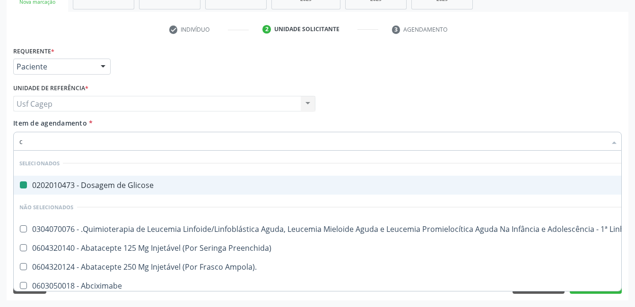
type input "cr"
checkbox Glicose "false"
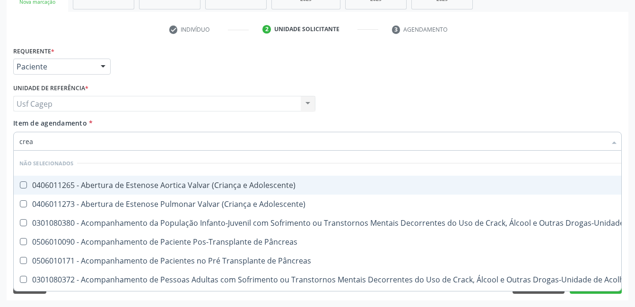
type input "creat"
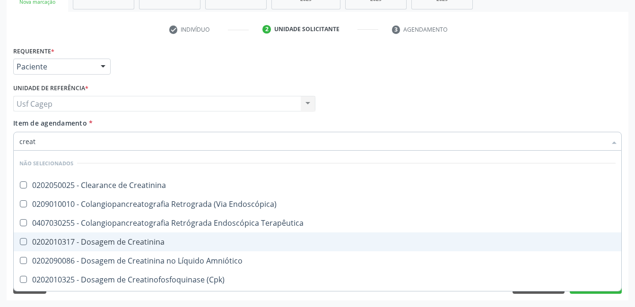
click at [102, 239] on div "0202010317 - Dosagem de Creatinina" at bounding box center [317, 242] width 596 height 8
checkbox Creatinina "true"
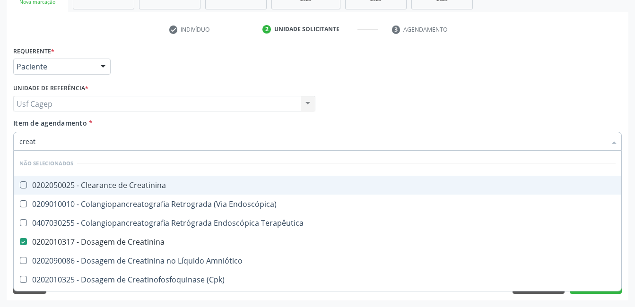
click at [108, 146] on input "creat" at bounding box center [312, 141] width 587 height 19
type input "ur"
checkbox Creatinina "false"
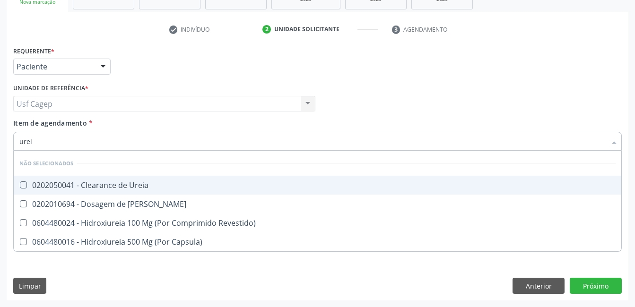
type input "ureia"
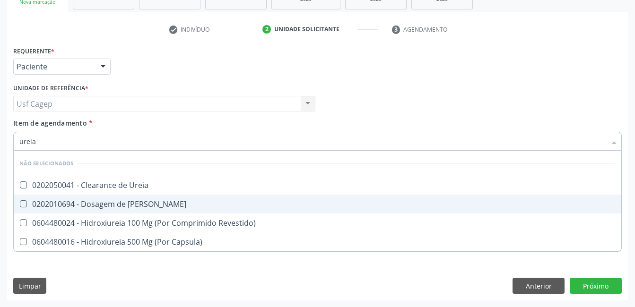
drag, startPoint x: 136, startPoint y: 201, endPoint x: 140, endPoint y: 156, distance: 46.0
click at [136, 201] on div "0202010694 - Dosagem de [PERSON_NAME]" at bounding box center [317, 204] width 596 height 8
checkbox Ureia "true"
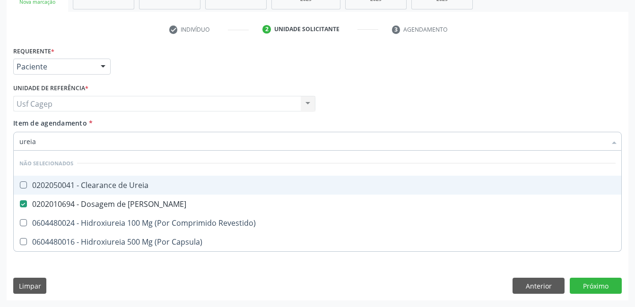
click at [140, 138] on input "ureia" at bounding box center [312, 141] width 587 height 19
type input "c"
checkbox Ureia "true"
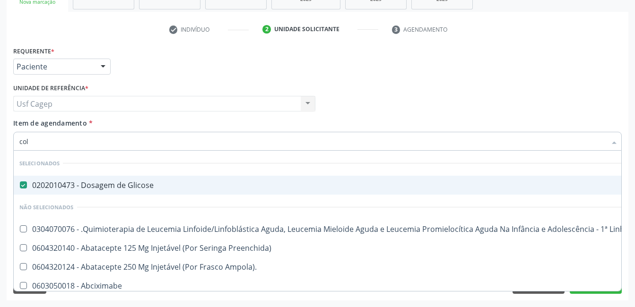
type input "cole"
checkbox Glicose "false"
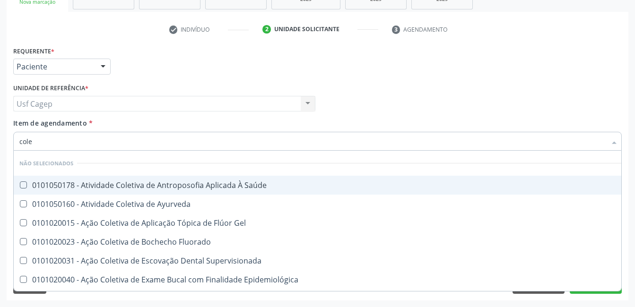
type input "coles"
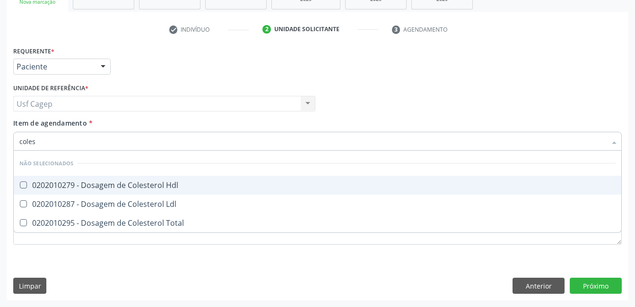
click at [137, 189] on div "0202010279 - Dosagem de Colesterol Hdl" at bounding box center [317, 186] width 596 height 8
checkbox Hdl "true"
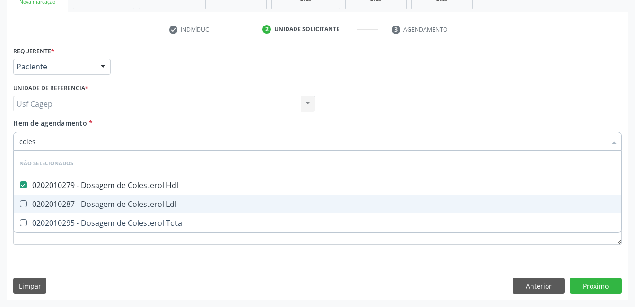
drag, startPoint x: 145, startPoint y: 203, endPoint x: 154, endPoint y: 223, distance: 21.6
click at [145, 204] on div "0202010287 - Dosagem de Colesterol Ldl" at bounding box center [317, 204] width 596 height 8
checkbox Ldl "true"
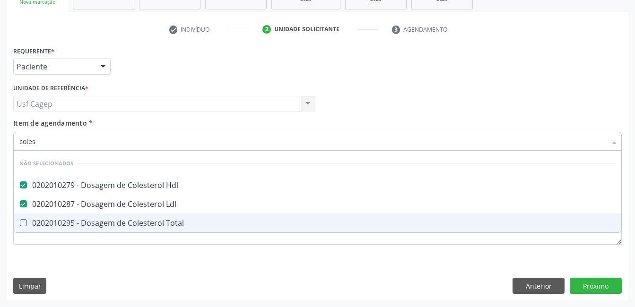
click at [155, 227] on div "0202010295 - Dosagem de Colesterol Total" at bounding box center [317, 223] width 596 height 8
checkbox Total "true"
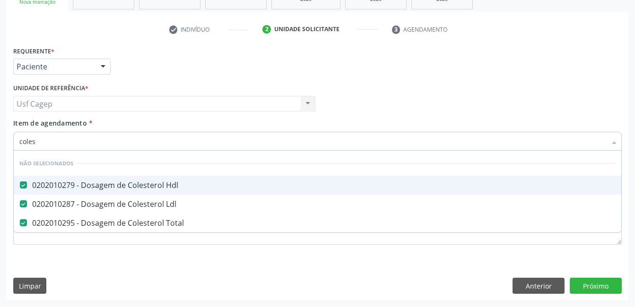
click at [148, 146] on input "coles" at bounding box center [312, 141] width 587 height 19
type input "b"
checkbox Hdl "false"
checkbox Total "false"
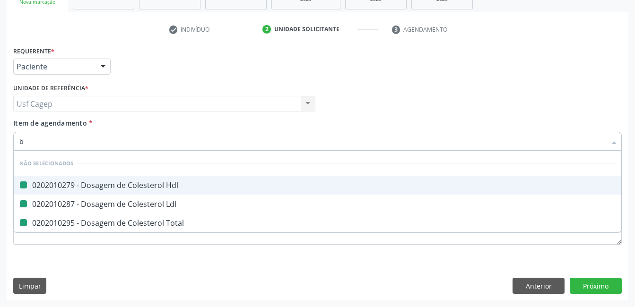
checkbox Ldl "false"
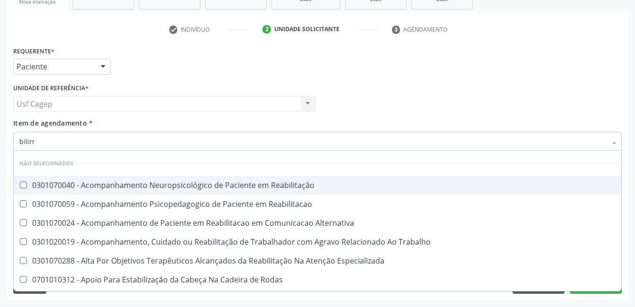
type input "bilirru"
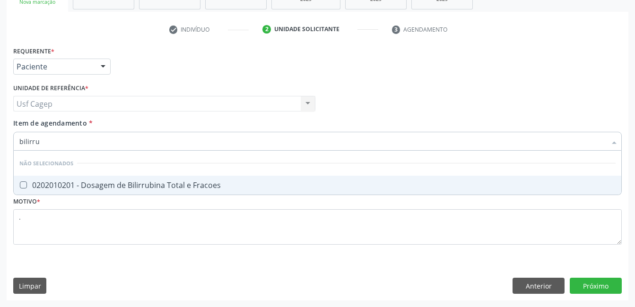
drag, startPoint x: 148, startPoint y: 184, endPoint x: 148, endPoint y: 158, distance: 25.5
click at [148, 183] on div "0202010201 - Dosagem de Bilirrubina Total e Fracoes" at bounding box center [317, 186] width 596 height 8
checkbox Fracoes "true"
click at [149, 139] on input "bilirru" at bounding box center [312, 141] width 587 height 19
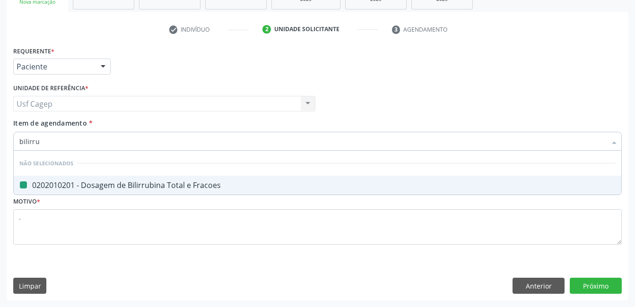
type input "t"
checkbox Fracoes "false"
type input "tg"
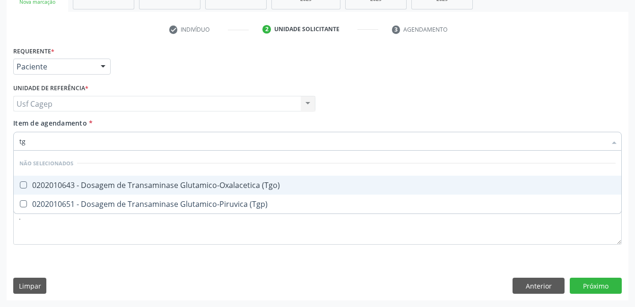
drag, startPoint x: 199, startPoint y: 182, endPoint x: 200, endPoint y: 190, distance: 8.1
click at [199, 182] on div "0202010643 - Dosagem de Transaminase Glutamico-Oxalacetica (Tgo)" at bounding box center [317, 186] width 596 height 8
checkbox \(Tgo\) "true"
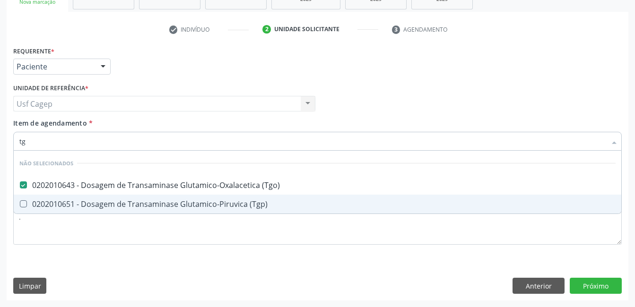
click at [203, 202] on div "0202010651 - Dosagem de Transaminase Glutamico-Piruvica (Tgp)" at bounding box center [317, 204] width 596 height 8
checkbox \(Tgp\) "true"
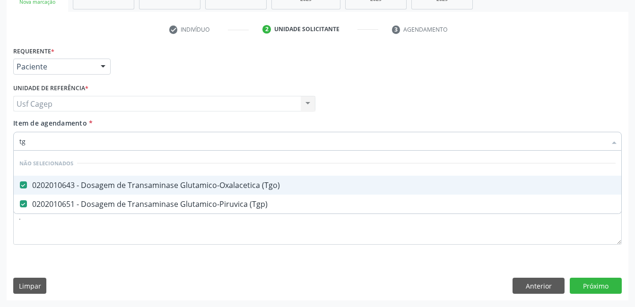
click at [217, 138] on input "tg" at bounding box center [312, 141] width 587 height 19
type input "t"
checkbox \(Tgo\) "false"
checkbox \(Tgp\) "false"
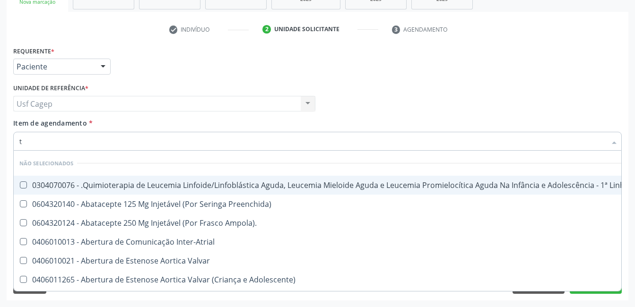
type input "tr"
checkbox Ii\) "true"
checkbox Grupo "true"
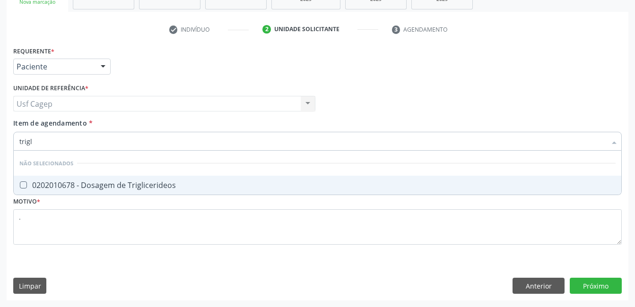
type input "trigli"
click at [211, 187] on div "0202010678 - Dosagem de Triglicerideos" at bounding box center [317, 186] width 596 height 8
checkbox Triglicerideos "true"
click at [211, 133] on input "trigli" at bounding box center [312, 141] width 587 height 19
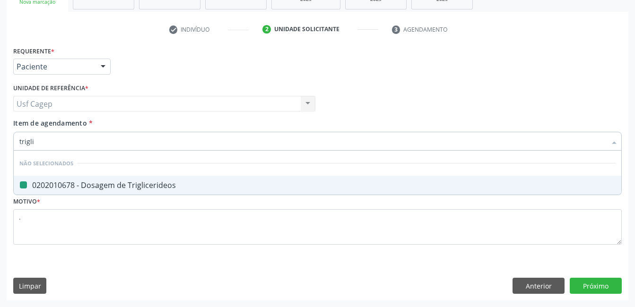
type input "h"
checkbox Triglicerideos "false"
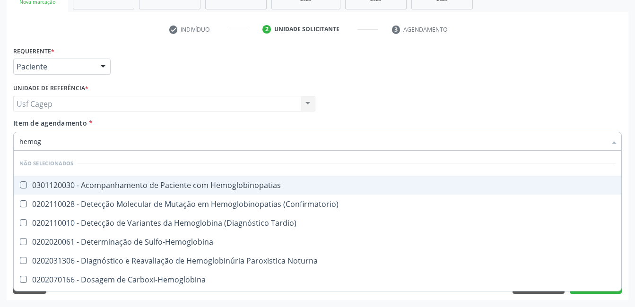
type input "hemogl"
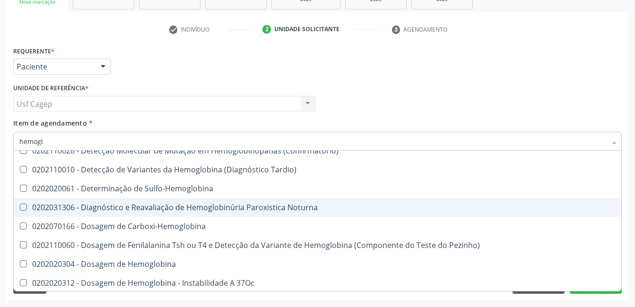
scroll to position [95, 0]
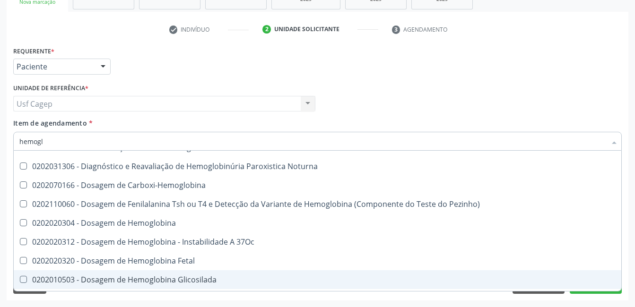
click at [237, 275] on span "0202010503 - Dosagem de Hemoglobina Glicosilada" at bounding box center [317, 279] width 607 height 19
checkbox Glicosilada "true"
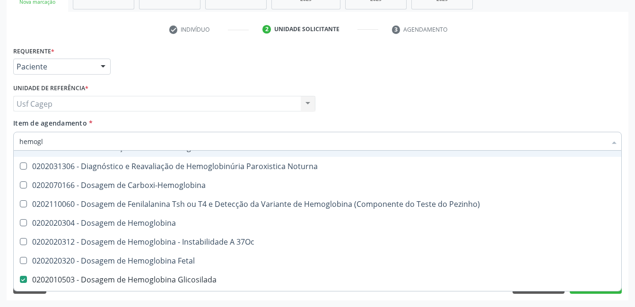
click at [217, 145] on input "hemogl" at bounding box center [312, 141] width 587 height 19
type input "h"
checkbox Glicosilada "false"
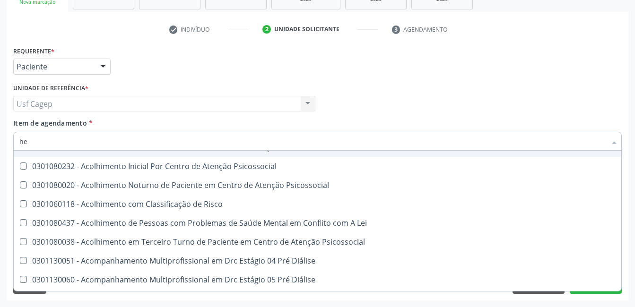
type input "hem"
checkbox Fenilcetonúria "true"
checkbox Pulmão "false"
type input "hemo"
checkbox Bilateral "true"
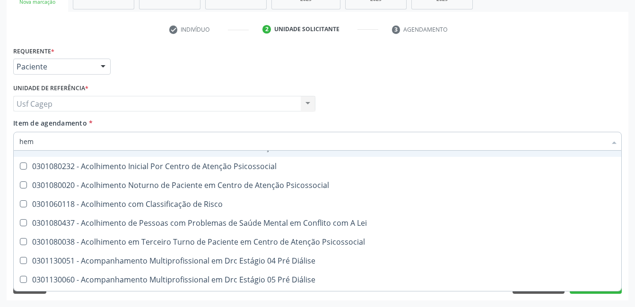
checkbox Fenilcetonúria "false"
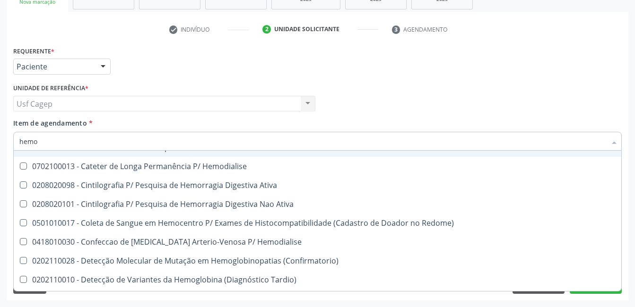
type input "hemog"
checkbox Tardio\) "true"
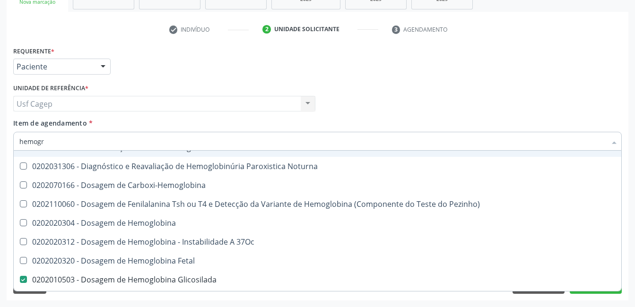
scroll to position [0, 0]
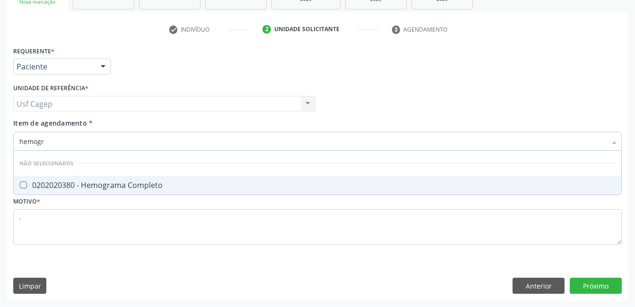
type input "hemogra"
drag, startPoint x: 224, startPoint y: 184, endPoint x: 226, endPoint y: 163, distance: 20.9
click at [224, 183] on div "0202020380 - Hemograma Completo" at bounding box center [317, 186] width 596 height 8
checkbox Completo "true"
click at [238, 142] on input "hemogra" at bounding box center [312, 141] width 587 height 19
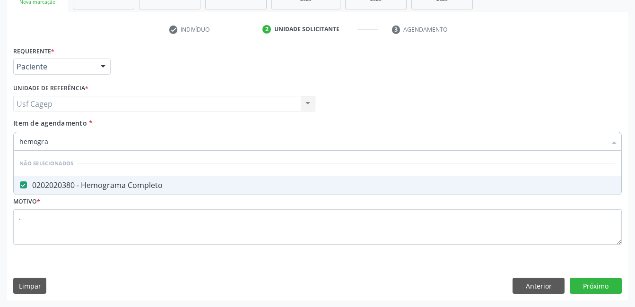
click at [238, 142] on input "hemogra" at bounding box center [312, 141] width 587 height 19
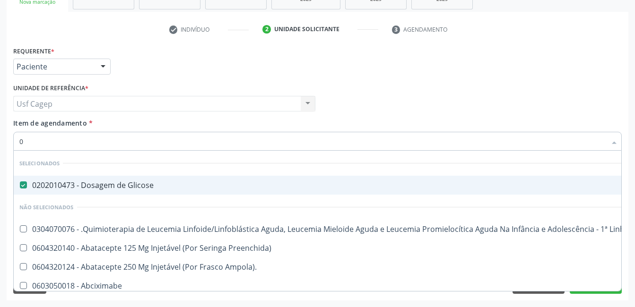
type input "02"
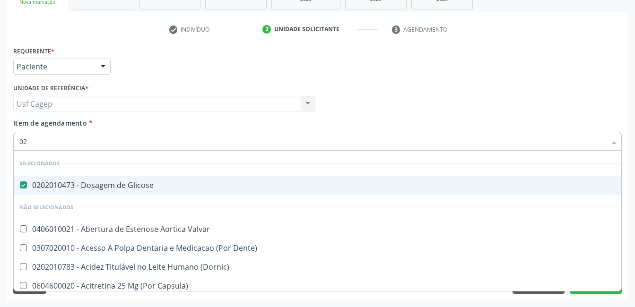
checkbox Fracoes "true"
checkbox Hdl "true"
checkbox Ldl "true"
checkbox Total "true"
checkbox Creatinina "true"
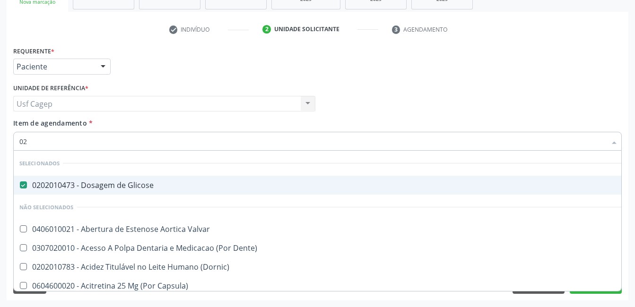
checkbox Glicosilada "true"
checkbox \(Tgo\) "true"
checkbox \(Tgp\) "true"
checkbox Triglicerideos "true"
checkbox Ureia "true"
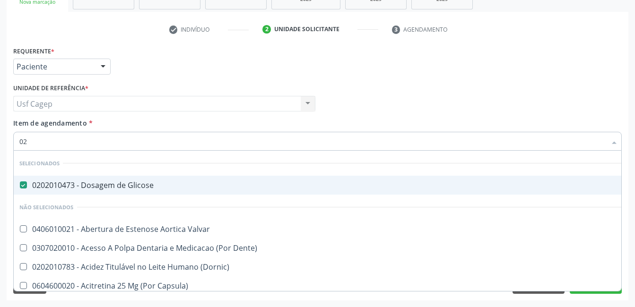
type input "020"
checkbox Splintagem "true"
checkbox Epispádia "true"
checkbox Anos\) "true"
checkbox Congênita "true"
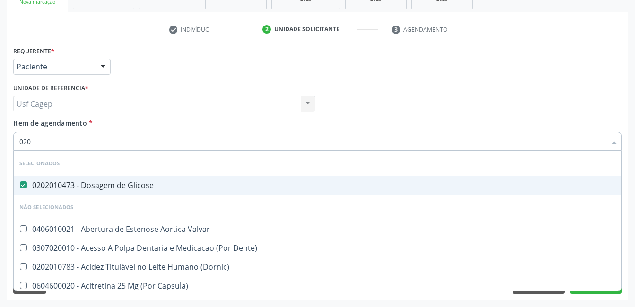
checkbox Complementar\) "true"
checkbox Dosagens\) "true"
checkbox Artéria "true"
checkbox Semana\) "true"
checkbox Maior "true"
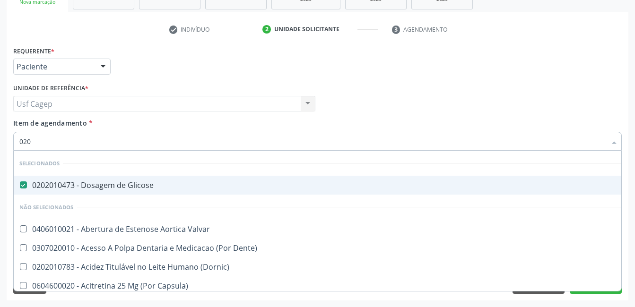
checkbox II "true"
checkbox Fracoes "false"
checkbox Hdl "false"
checkbox Ldl "false"
checkbox Total "false"
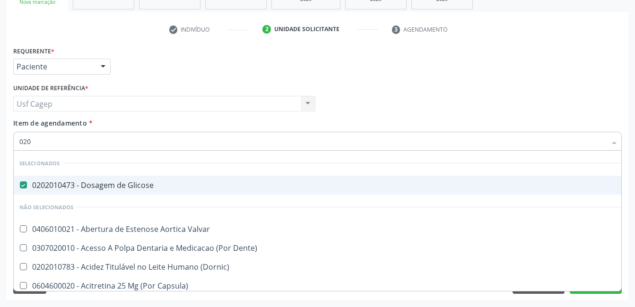
checkbox Creatinina "false"
checkbox Glicosilada "false"
checkbox \(Tgo\) "false"
checkbox \(Tgp\) "false"
checkbox Triglicerideos "false"
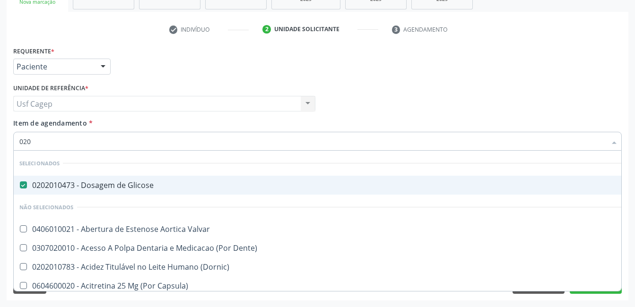
checkbox \(T3\) "true"
checkbox Ureia "false"
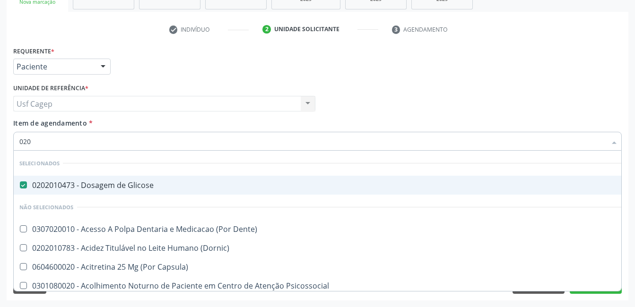
type input "0202"
checkbox Pré-Escalênica "true"
checkbox Faringe\/Laringe "true"
checkbox Puncao "true"
checkbox Fragmento "true"
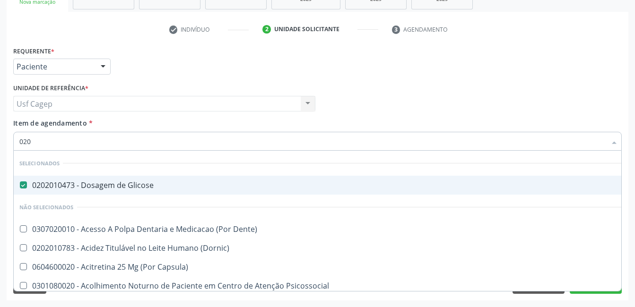
checkbox Ossea "true"
checkbox Venosa "true"
checkbox Paratireoides "true"
checkbox \(Spcto\) "true"
checkbox Projecoes\) "true"
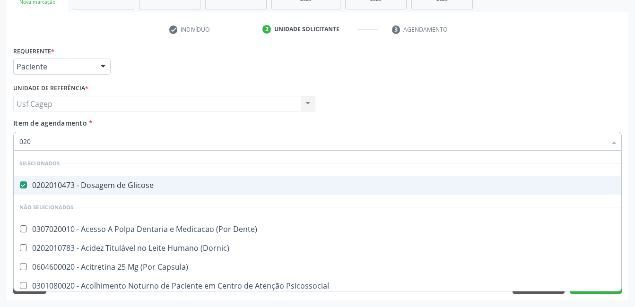
checkbox Escrotal "true"
checkbox Revisao "true"
checkbox Fracoes "false"
checkbox Hdl "false"
checkbox Ldl "false"
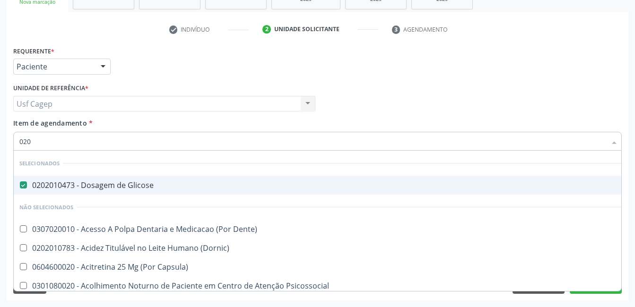
checkbox Total "false"
checkbox Creatinina "false"
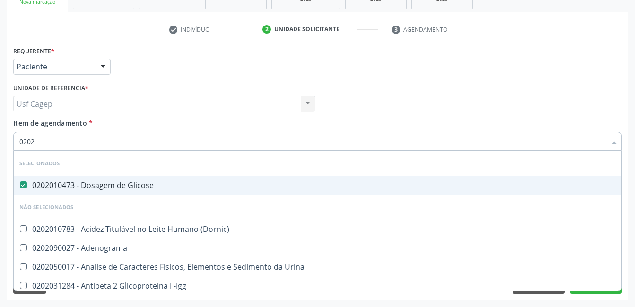
type input "02020"
checkbox Alfa-2-Macroglobulina "true"
checkbox \(Psa\) "true"
checkbox III "true"
checkbox Barbituratos "true"
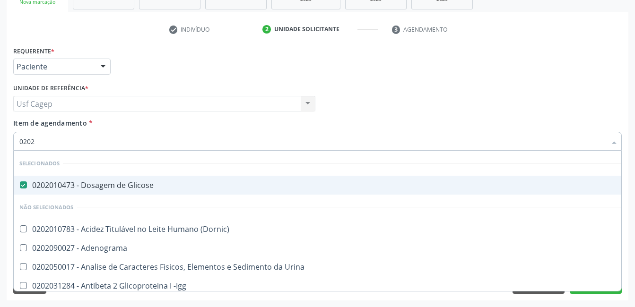
checkbox Fracoes "false"
checkbox Calcio "true"
checkbox Hdl "false"
checkbox Ldl "false"
checkbox Total "false"
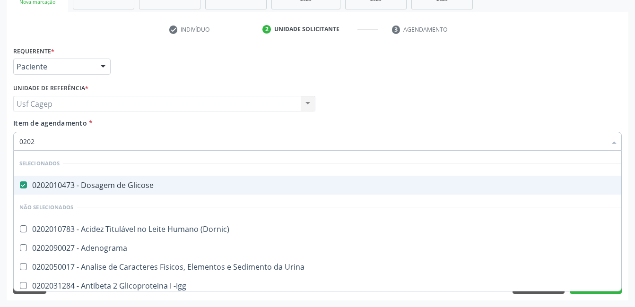
checkbox Creatinina "false"
checkbox Serico "true"
checkbox Glicosilada "false"
checkbox Prolactina "true"
checkbox Funcional "true"
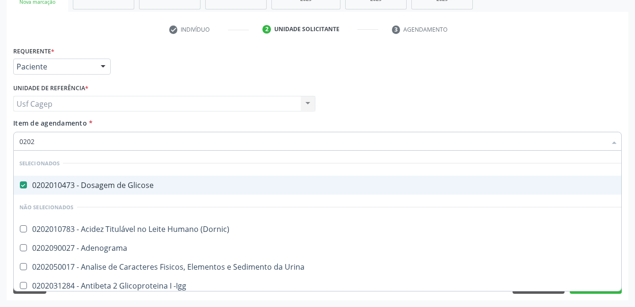
checkbox Funcional "true"
checkbox Derrames "true"
checkbox \(Tgo\) "false"
checkbox \(Tgp\) "false"
checkbox Triglicerideos "false"
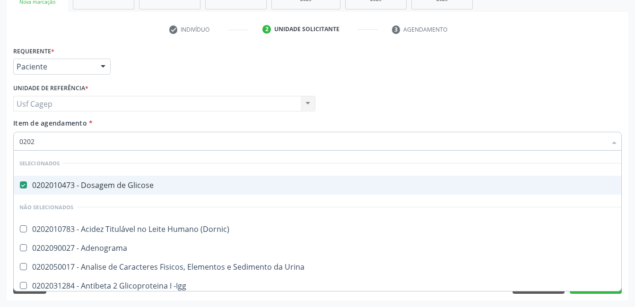
checkbox Ureia "false"
checkbox Zinco "true"
checkbox Completo "false"
type input "020203"
checkbox Glicose "false"
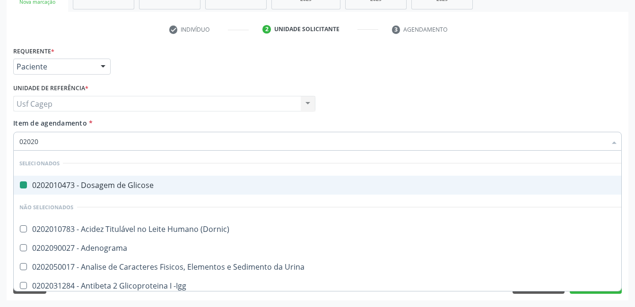
checkbox \(Qualitativo\) "true"
checkbox Fracoes "false"
checkbox Hdl "false"
checkbox Ldl "false"
checkbox Total "false"
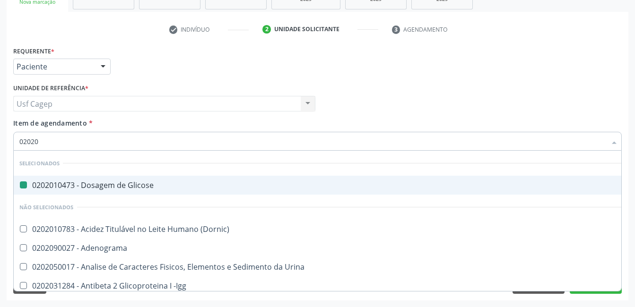
checkbox Creatinina "false"
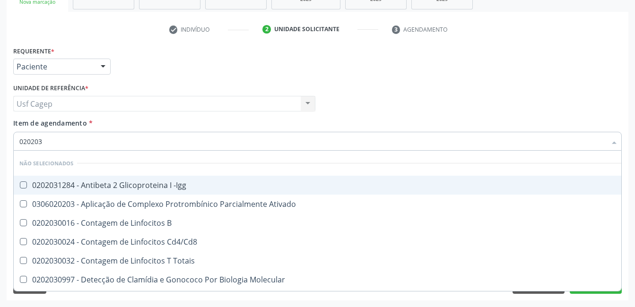
type input "0202030"
checkbox Completo "false"
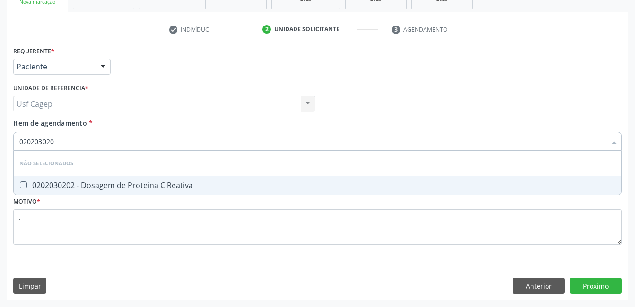
type input "0202030202"
click at [235, 190] on span "0202030202 - Dosagem de Proteina C Reativa" at bounding box center [317, 185] width 607 height 19
checkbox Reativa "true"
click at [244, 142] on input "0202030202" at bounding box center [312, 141] width 587 height 19
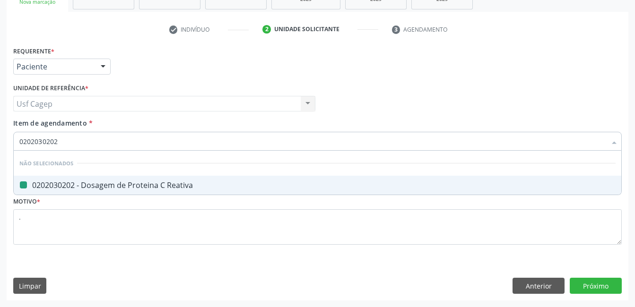
type input "t"
checkbox Reativa "false"
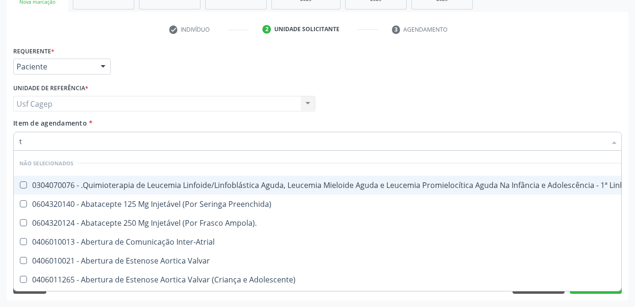
type input "t4"
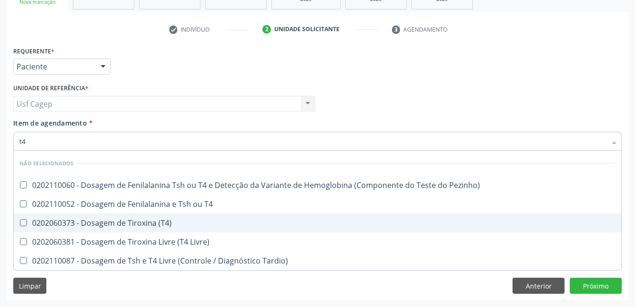
drag, startPoint x: 227, startPoint y: 231, endPoint x: 227, endPoint y: 222, distance: 8.5
click at [227, 228] on span "0202060373 - Dosagem de Tiroxina (T4)" at bounding box center [317, 223] width 607 height 19
checkbox \(T4\) "true"
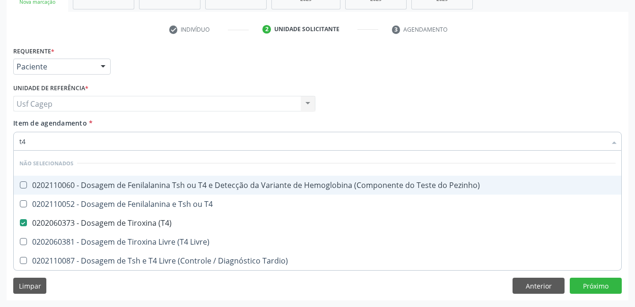
click at [208, 141] on input "t4" at bounding box center [312, 141] width 587 height 19
type input "t"
checkbox \(T4\) "false"
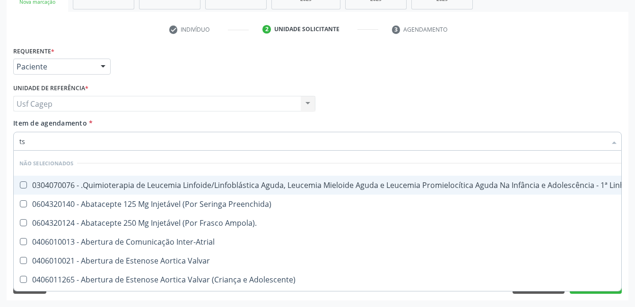
type input "tsh"
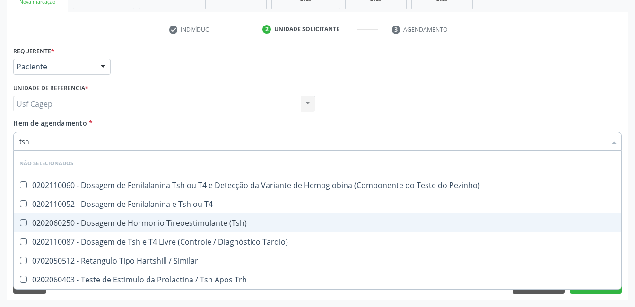
drag, startPoint x: 205, startPoint y: 228, endPoint x: 218, endPoint y: 146, distance: 83.2
click at [206, 222] on span "0202060250 - Dosagem de Hormonio Tireoestimulante (Tsh)" at bounding box center [317, 223] width 607 height 19
checkbox \(Tsh\) "true"
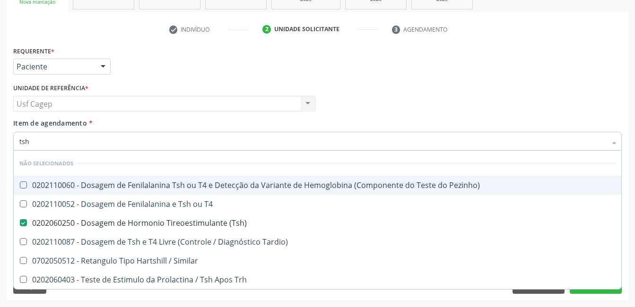
click at [222, 120] on div "Item de agendamento * tsh Desfazer seleção Não selecionados 0202110060 - Dosage…" at bounding box center [317, 133] width 608 height 30
checkbox Pezinho\) "true"
checkbox T4 "true"
checkbox Tardio\) "true"
checkbox Similar "true"
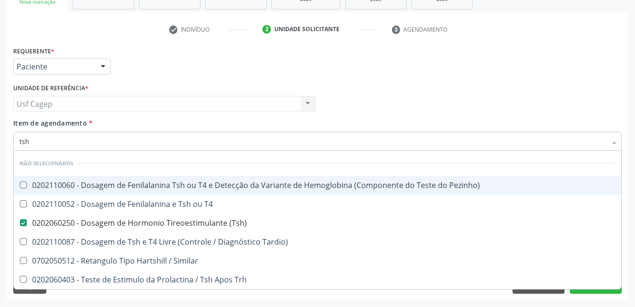
checkbox Trh "true"
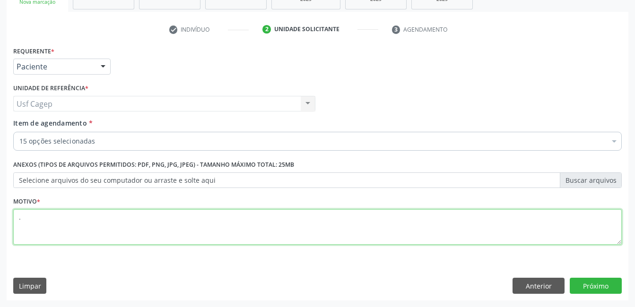
click at [204, 235] on textarea "." at bounding box center [317, 227] width 608 height 36
type textarea ".."
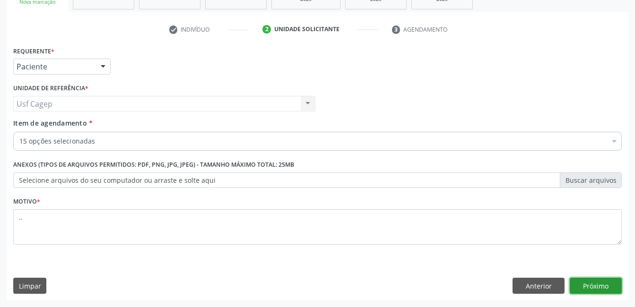
click at [609, 287] on button "Próximo" at bounding box center [596, 286] width 52 height 16
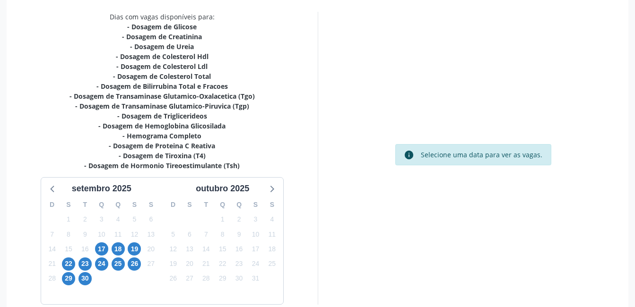
scroll to position [243, 0]
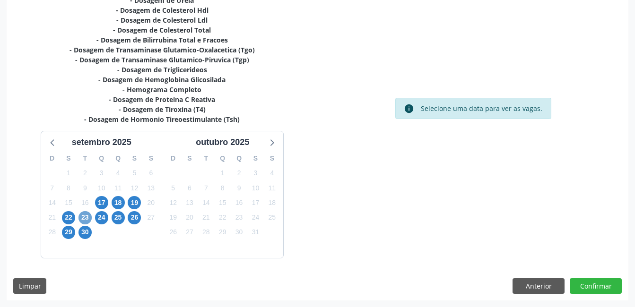
click at [81, 218] on span "23" at bounding box center [84, 217] width 13 height 13
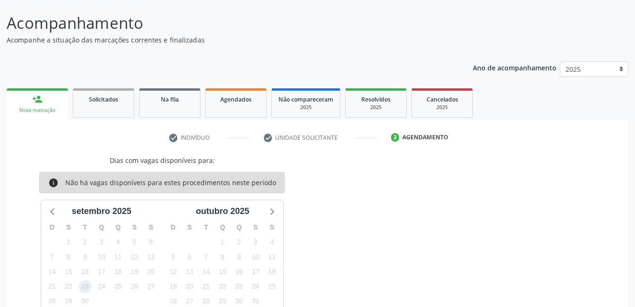
scroll to position [122, 0]
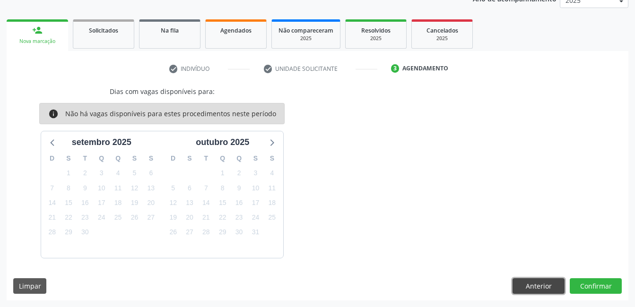
click at [531, 287] on button "Anterior" at bounding box center [538, 286] width 52 height 16
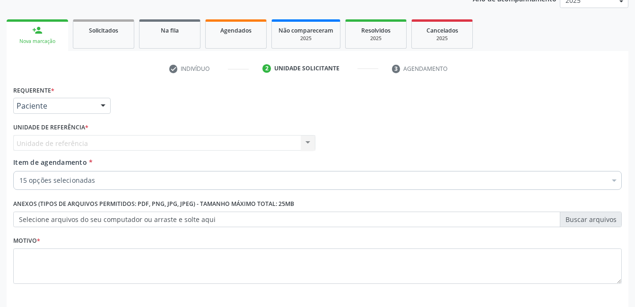
click at [196, 135] on div "Unidade de referência Usf Cagep Nenhum resultado encontrado para: " " Não há ne…" at bounding box center [164, 143] width 302 height 16
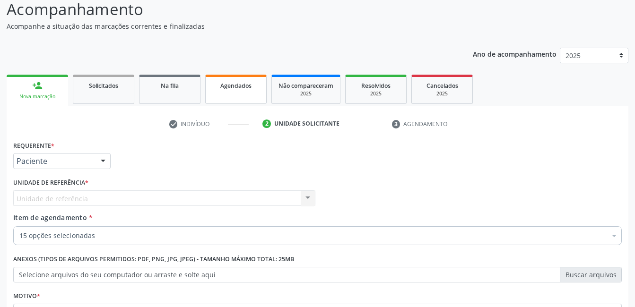
click at [239, 94] on link "Agendados" at bounding box center [235, 89] width 61 height 29
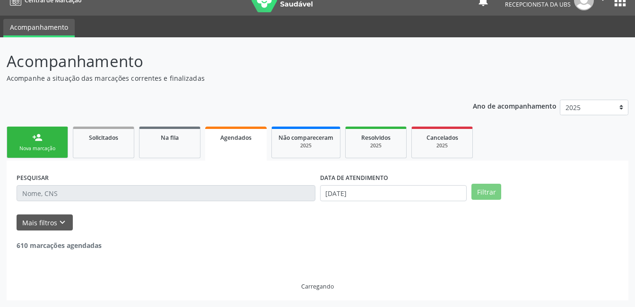
scroll to position [67, 0]
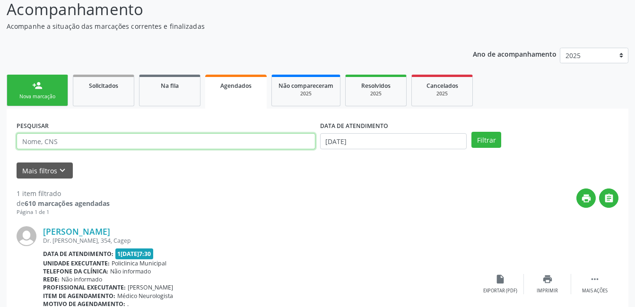
click at [131, 146] on input "text" at bounding box center [166, 141] width 299 height 16
paste input "RITA ELIANE DA SILVA"
type input "RITA ELIANE DA SILVA"
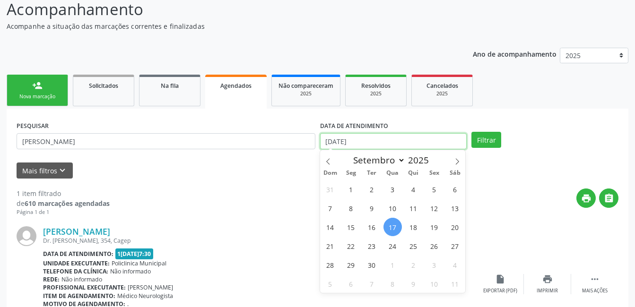
click at [398, 142] on input "17/09/2025" at bounding box center [393, 141] width 147 height 16
click at [348, 190] on span "1" at bounding box center [351, 189] width 18 height 18
type input "01/09/2025"
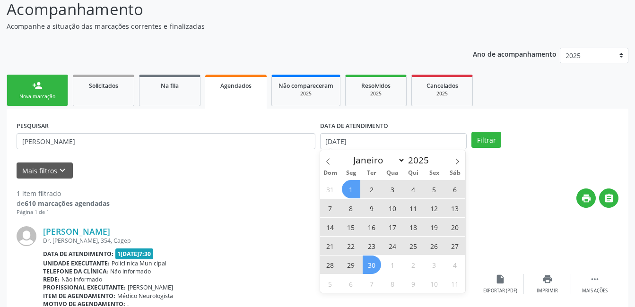
click at [373, 265] on span "30" at bounding box center [372, 265] width 18 height 18
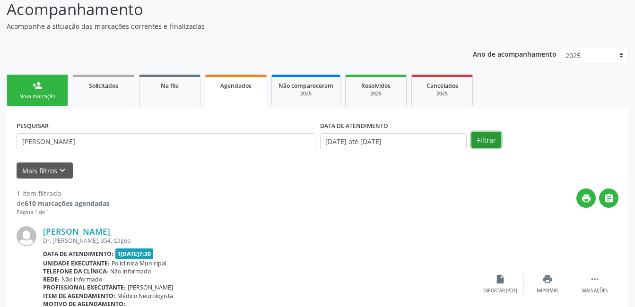
click at [490, 145] on button "Filtrar" at bounding box center [486, 140] width 30 height 16
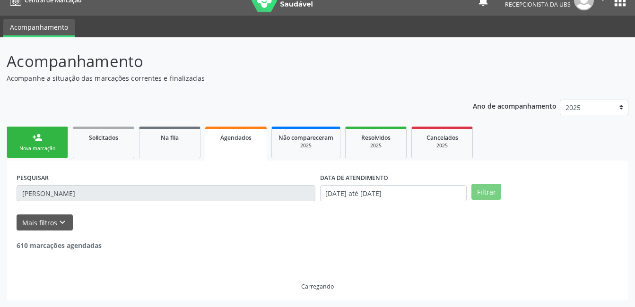
scroll to position [0, 0]
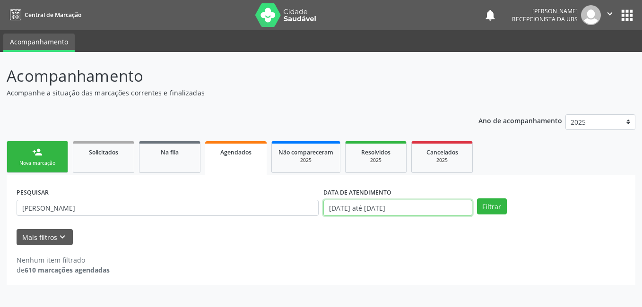
click at [395, 212] on input "01/09/2025 até 30/09/2025" at bounding box center [397, 208] width 149 height 16
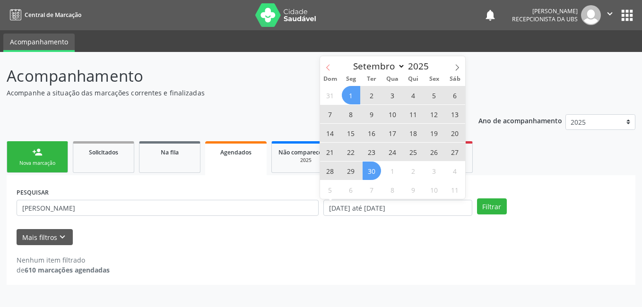
click at [329, 70] on icon at bounding box center [328, 67] width 7 height 7
select select "7"
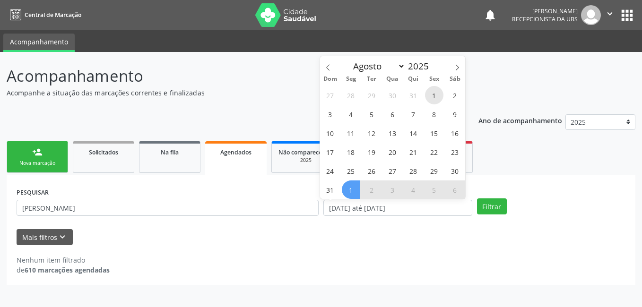
click at [435, 98] on span "1" at bounding box center [434, 95] width 18 height 18
type input "01/08/2025"
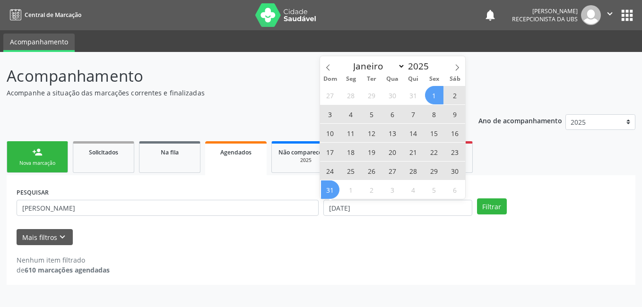
click at [329, 190] on span "31" at bounding box center [330, 190] width 18 height 18
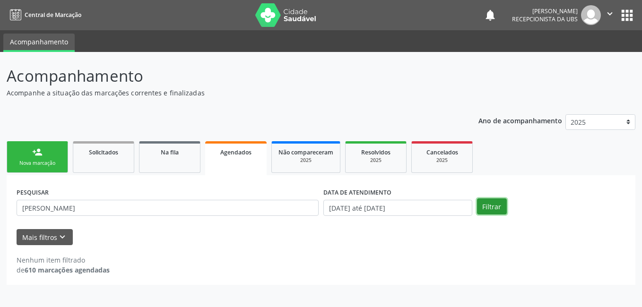
click at [502, 203] on button "Filtrar" at bounding box center [492, 207] width 30 height 16
click at [218, 239] on div "Mais filtros keyboard_arrow_down" at bounding box center [321, 237] width 614 height 17
drag, startPoint x: 48, startPoint y: 156, endPoint x: 53, endPoint y: 160, distance: 6.2
click at [48, 156] on link "person_add Nova marcação" at bounding box center [37, 157] width 61 height 32
click at [53, 160] on div "Nova marcação" at bounding box center [37, 163] width 47 height 7
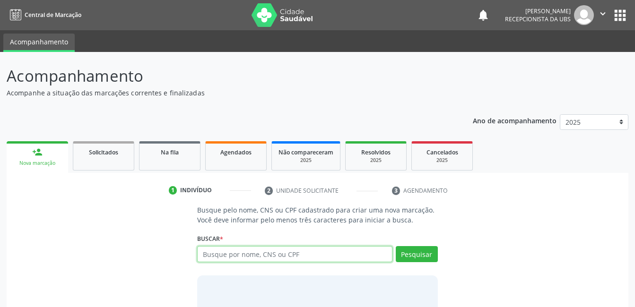
click at [231, 259] on input "text" at bounding box center [294, 254] width 195 height 16
type input "70731862805"
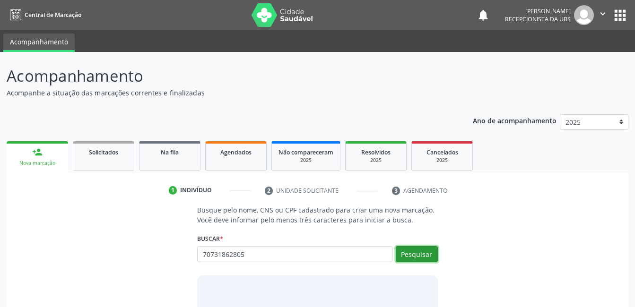
click at [431, 251] on button "Pesquisar" at bounding box center [417, 254] width 42 height 16
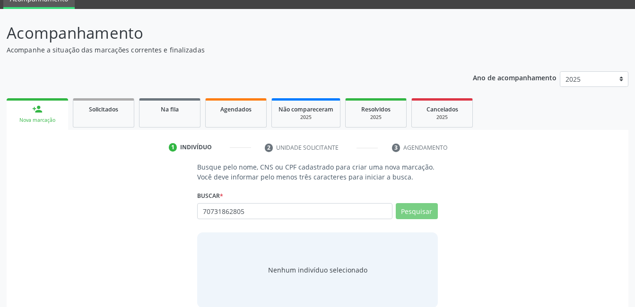
scroll to position [57, 0]
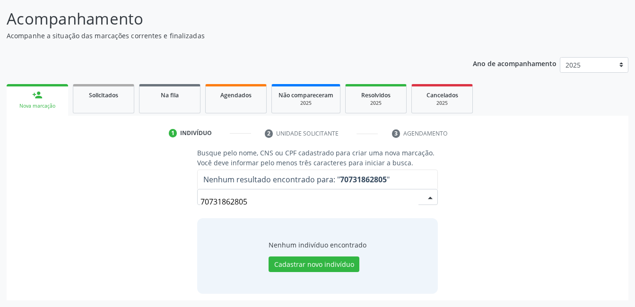
click at [324, 202] on input "70731862805" at bounding box center [308, 201] width 217 height 19
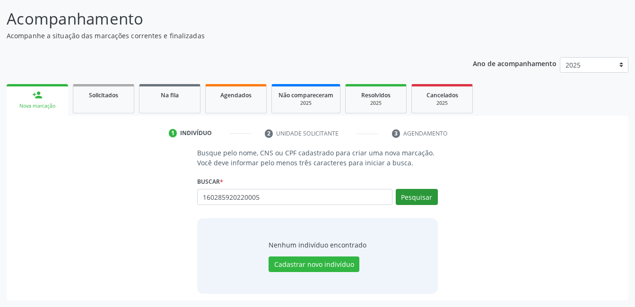
type input "160285920220005"
click at [404, 197] on button "Pesquisar" at bounding box center [417, 197] width 42 height 16
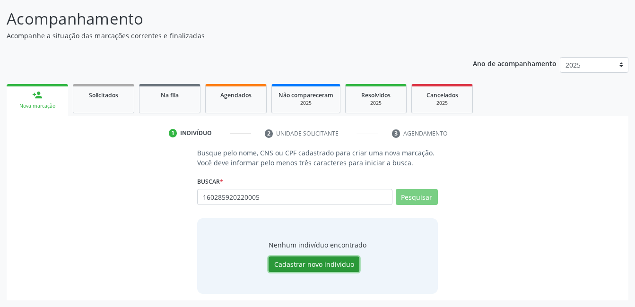
click at [346, 263] on button "Cadastrar novo indivíduo" at bounding box center [313, 265] width 91 height 16
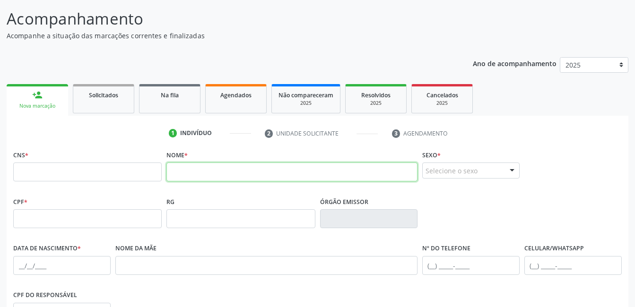
drag, startPoint x: 222, startPoint y: 174, endPoint x: 206, endPoint y: 173, distance: 16.2
click at [213, 174] on input "text" at bounding box center [291, 172] width 251 height 19
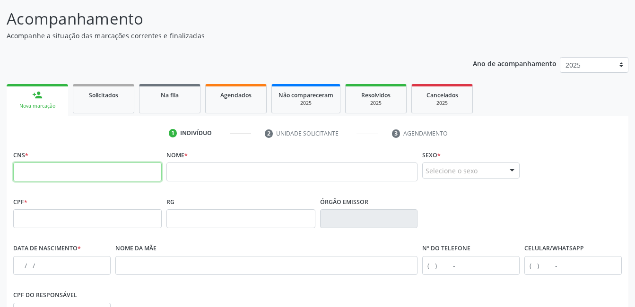
click at [100, 173] on input "text" at bounding box center [87, 172] width 148 height 19
paste input "160 2859 2022 0005"
type input "160 2859 2022 0005"
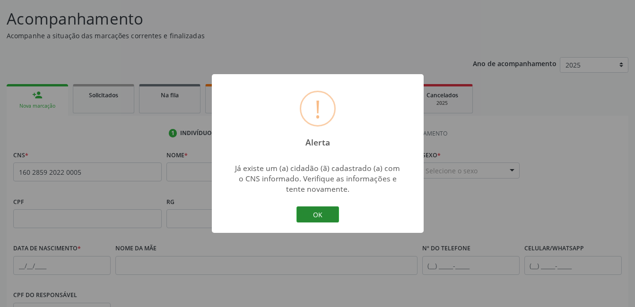
click at [320, 215] on button "OK" at bounding box center [317, 215] width 43 height 16
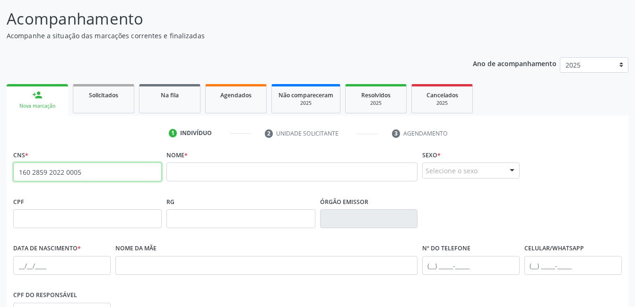
click at [106, 167] on input "160 2859 2022 0005" at bounding box center [87, 172] width 148 height 19
click at [52, 100] on link "person_add Nova marcação" at bounding box center [37, 100] width 61 height 32
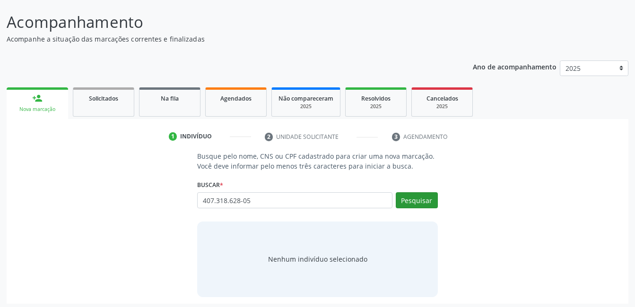
scroll to position [57, 0]
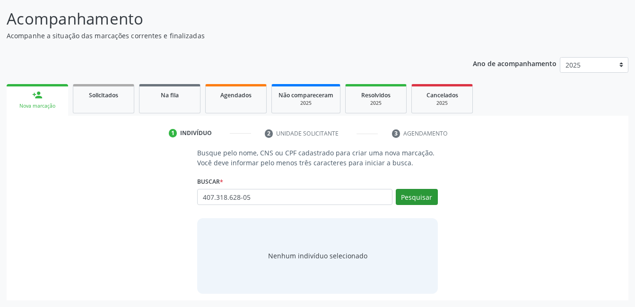
type input "407.318.628-05"
click at [431, 195] on button "Pesquisar" at bounding box center [417, 197] width 42 height 16
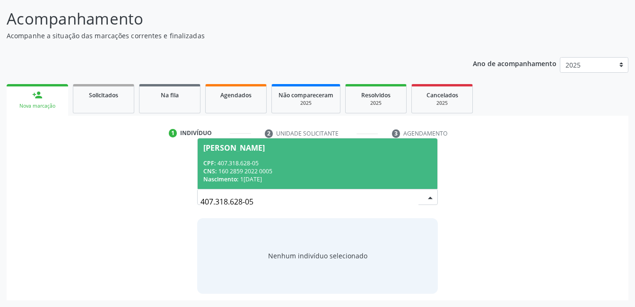
click at [297, 166] on div "CPF: 407.318.628-05" at bounding box center [317, 163] width 228 height 8
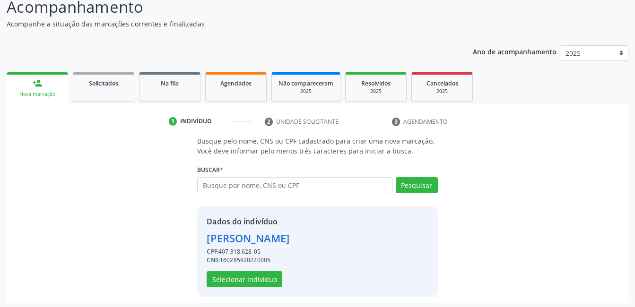
scroll to position [72, 0]
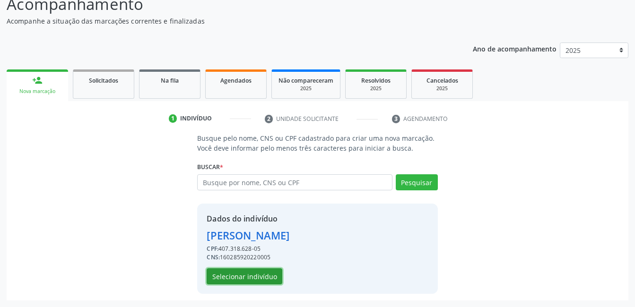
click at [268, 276] on button "Selecionar indivíduo" at bounding box center [245, 276] width 76 height 16
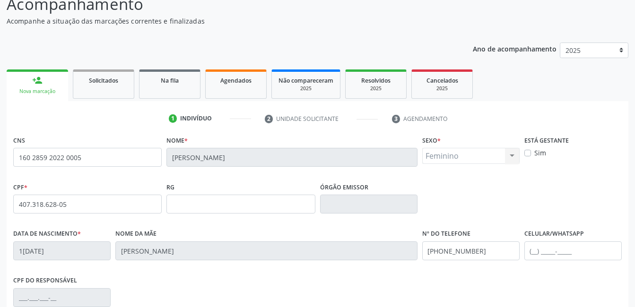
scroll to position [205, 0]
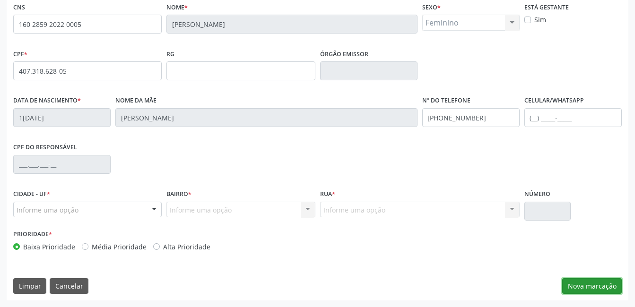
click at [578, 285] on button "Nova marcação" at bounding box center [592, 286] width 60 height 16
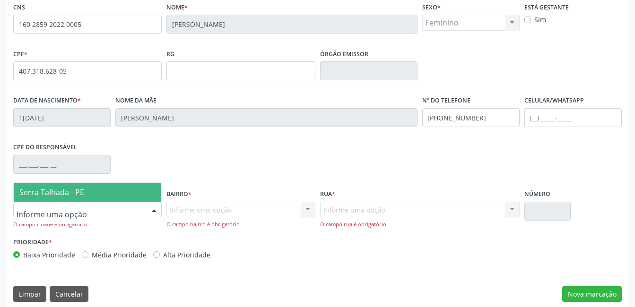
click at [135, 210] on div at bounding box center [87, 210] width 148 height 16
click at [130, 182] on div "Serra Talhada - PE Nenhum resultado encontrado para: " " Nenhuma opção encontra…" at bounding box center [87, 191] width 148 height 19
click at [152, 195] on span "Serra Talhada - PE" at bounding box center [87, 192] width 147 height 19
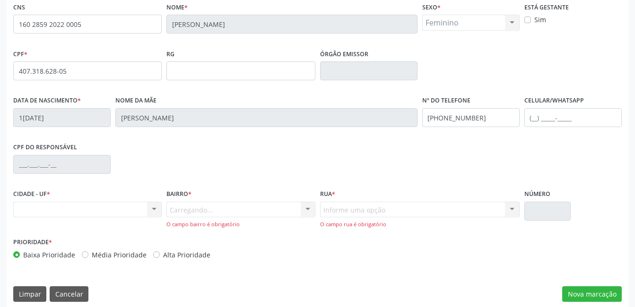
click at [200, 213] on div "Carregando... Nenhum resultado encontrado para: " " Nenhuma opção encontrada. D…" at bounding box center [240, 215] width 148 height 27
click at [312, 206] on div at bounding box center [308, 210] width 14 height 16
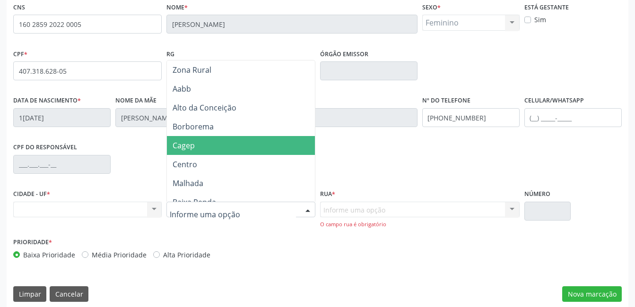
click at [243, 150] on span "Cagep" at bounding box center [243, 145] width 152 height 19
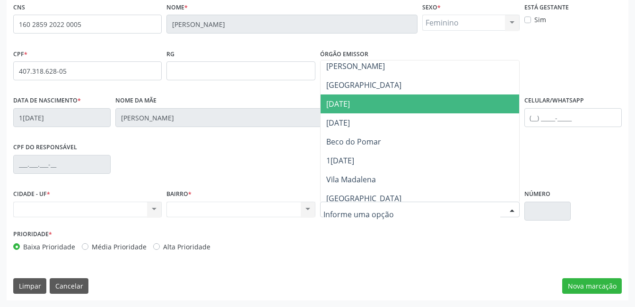
scroll to position [142, 0]
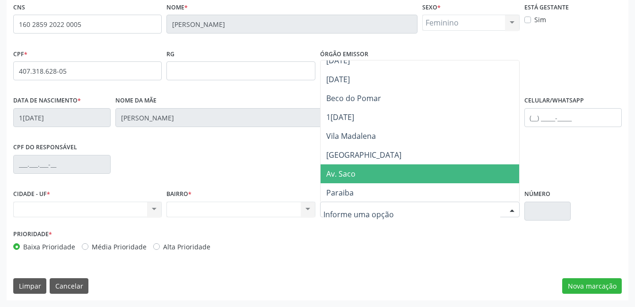
click at [377, 168] on span "Av. Saco" at bounding box center [419, 173] width 199 height 19
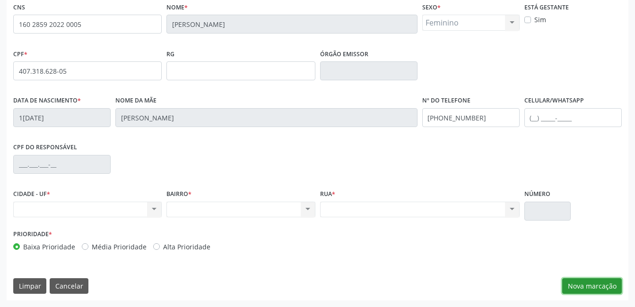
click at [581, 287] on button "Nova marcação" at bounding box center [592, 286] width 60 height 16
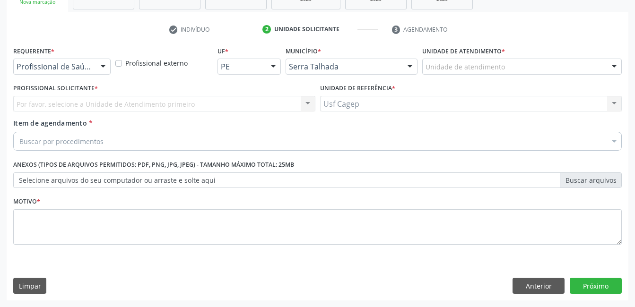
scroll to position [161, 0]
click at [47, 61] on div "Profissional de Saúde" at bounding box center [61, 67] width 97 height 16
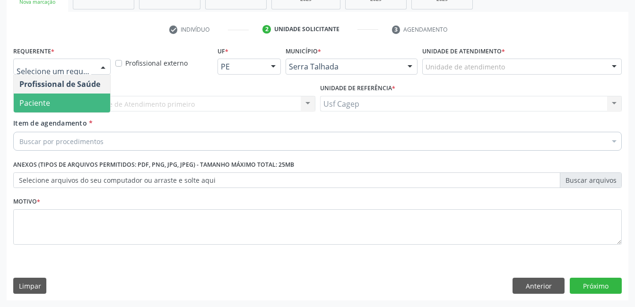
click at [64, 99] on span "Paciente" at bounding box center [62, 103] width 96 height 19
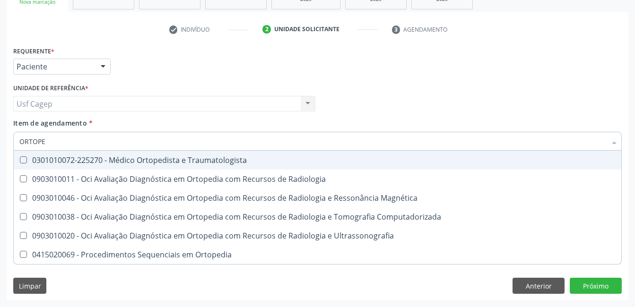
type input "ORTOPED"
drag, startPoint x: 155, startPoint y: 160, endPoint x: 192, endPoint y: 144, distance: 40.9
click at [156, 160] on div "0301010072-225270 - Médico Ortopedista e Traumatologista" at bounding box center [317, 160] width 596 height 8
checkbox Traumatologista "true"
click at [225, 127] on div "Item de agendamento * ORTOPED Desfazer seleção 0301010072-225270 - Médico Ortop…" at bounding box center [317, 133] width 608 height 30
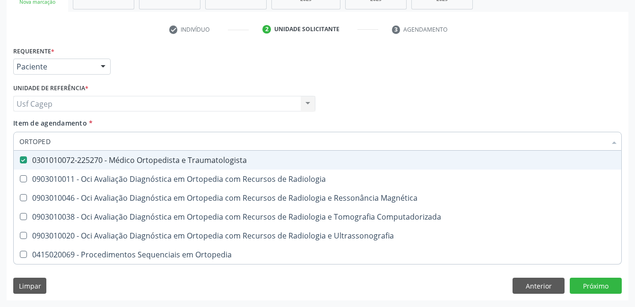
checkbox Radiologia "true"
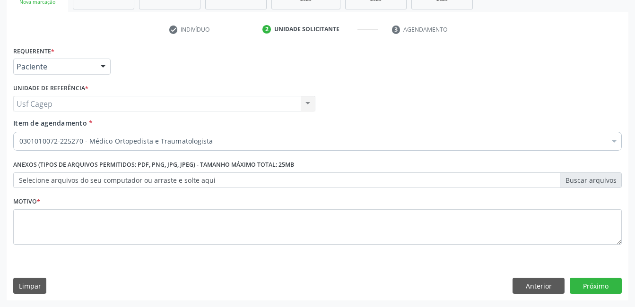
click at [218, 247] on fieldset "Motivo *" at bounding box center [317, 223] width 608 height 57
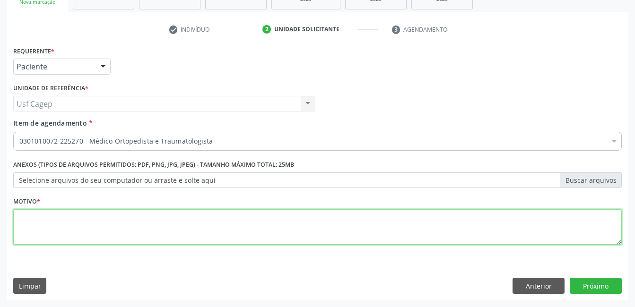
click at [220, 235] on textarea at bounding box center [317, 227] width 608 height 36
type textarea "."
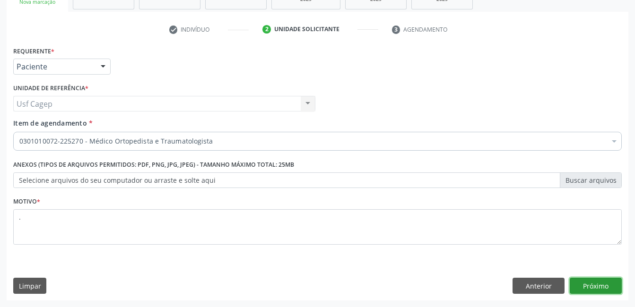
click at [584, 288] on button "Próximo" at bounding box center [596, 286] width 52 height 16
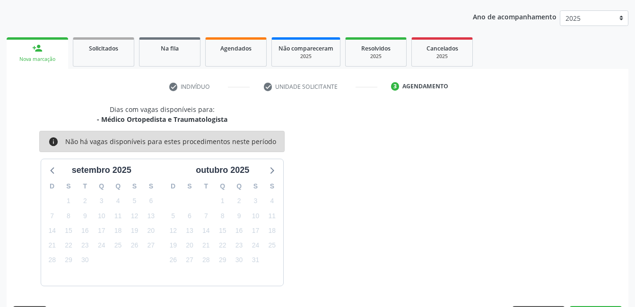
scroll to position [132, 0]
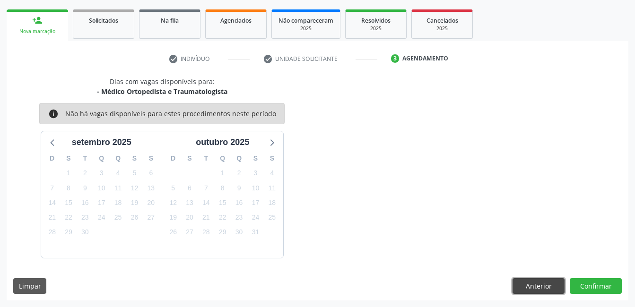
click at [538, 280] on button "Anterior" at bounding box center [538, 286] width 52 height 16
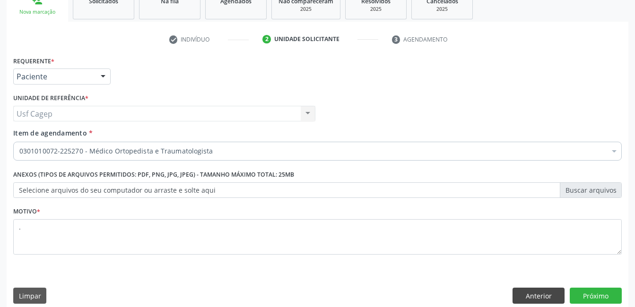
scroll to position [161, 0]
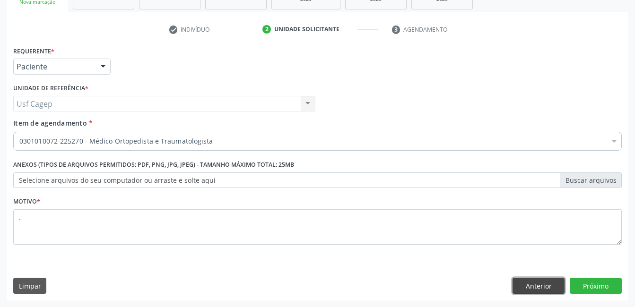
click at [544, 281] on button "Anterior" at bounding box center [538, 286] width 52 height 16
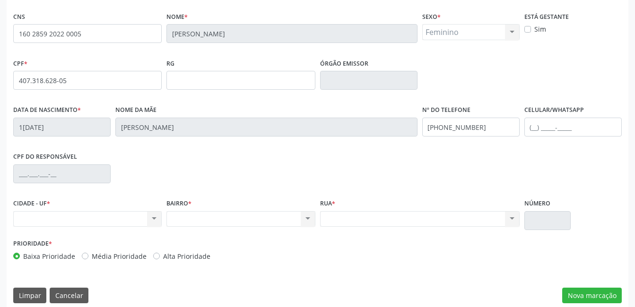
scroll to position [205, 0]
